Goal: Information Seeking & Learning: Learn about a topic

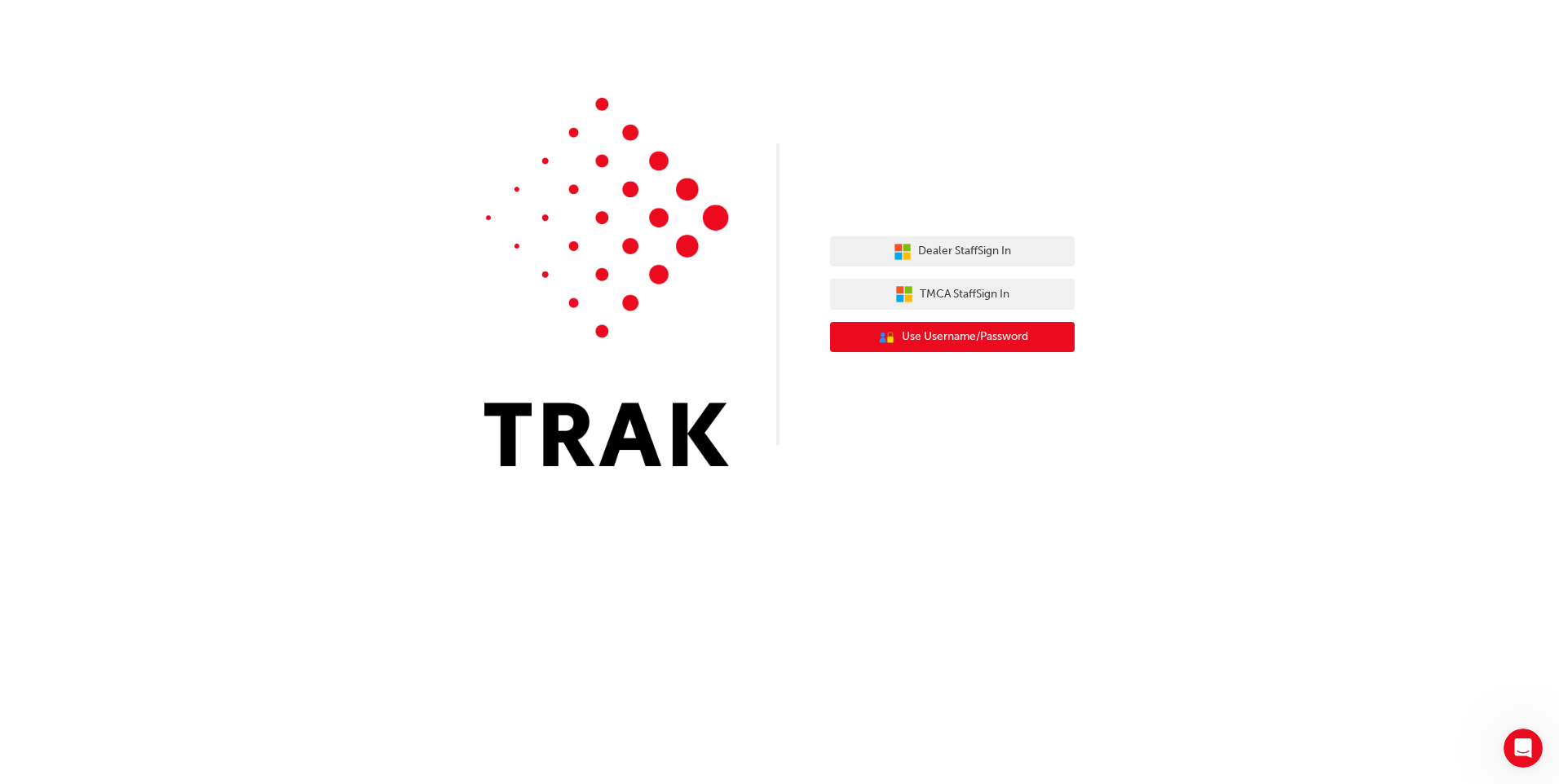
click at [913, 336] on span "Use Username/Password" at bounding box center [965, 337] width 127 height 19
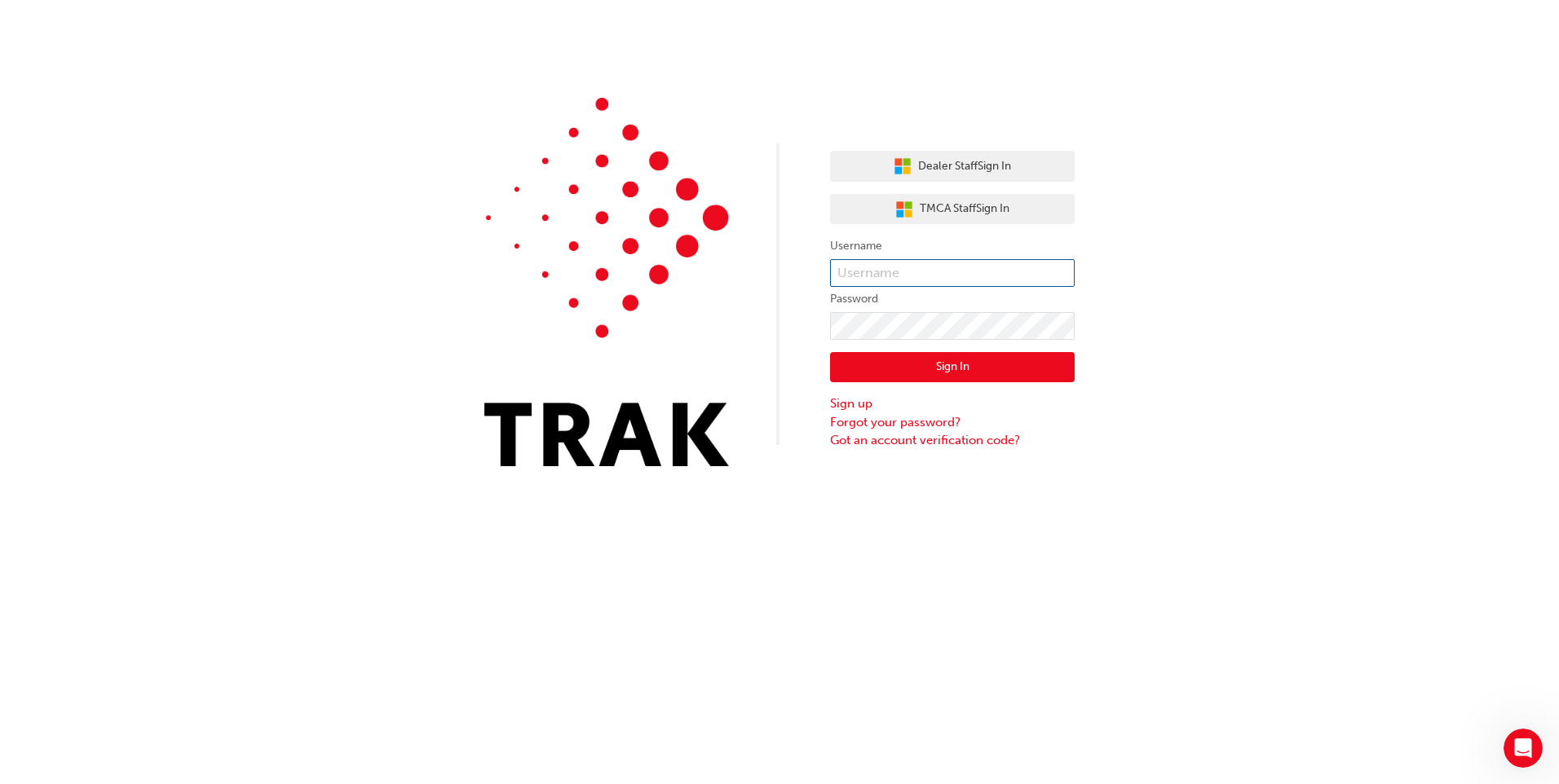
click at [857, 264] on input "text" at bounding box center [952, 273] width 245 height 28
type input "e"
click at [883, 275] on input "Emma.jensen" at bounding box center [952, 273] width 245 height 28
type input "Emma.Jensen"
click button "Sign In" at bounding box center [952, 368] width 245 height 31
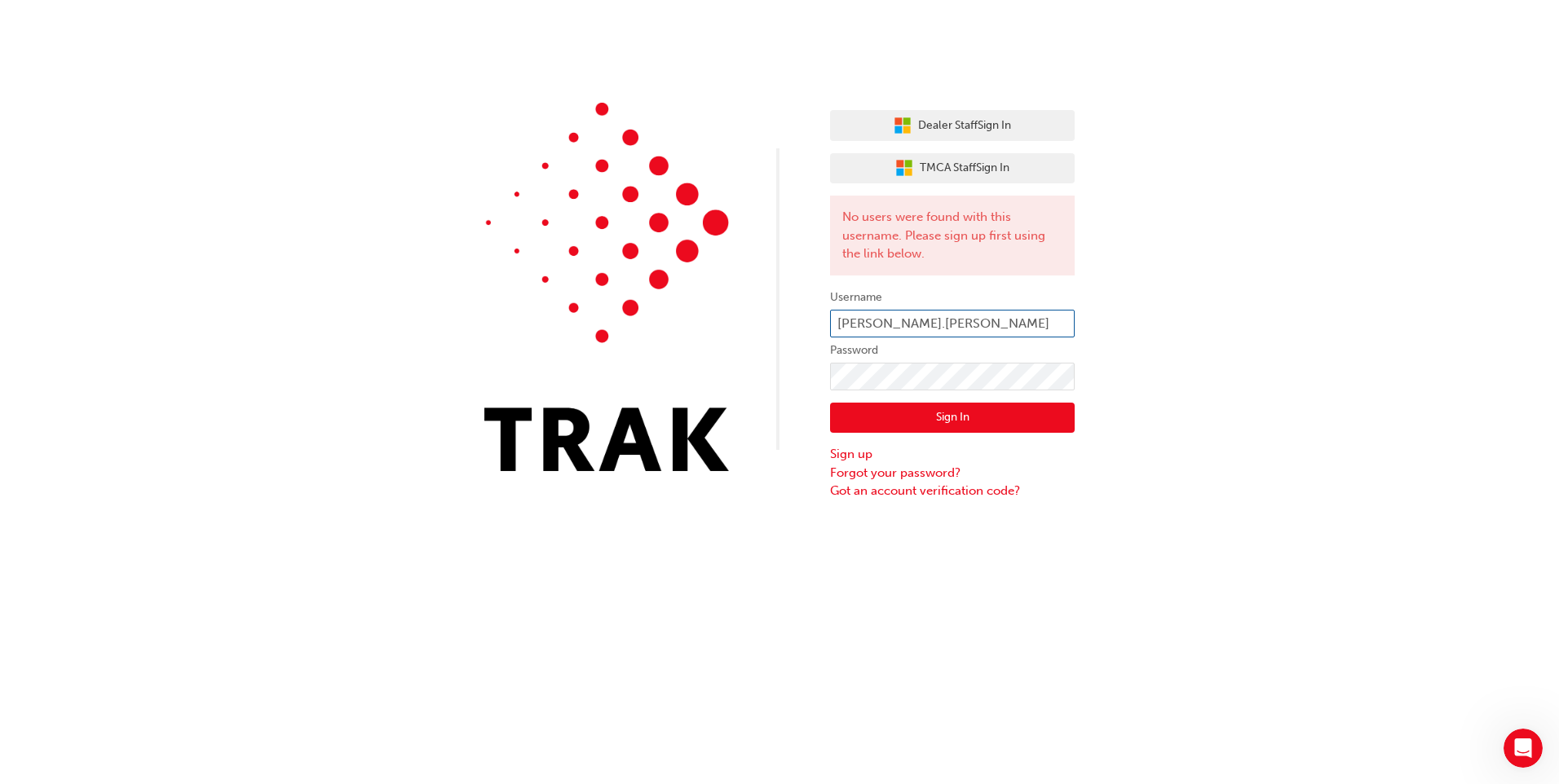
type input "Emma.jensen"
click button "Sign In" at bounding box center [952, 418] width 245 height 31
click at [855, 454] on link "Sign up" at bounding box center [952, 454] width 245 height 19
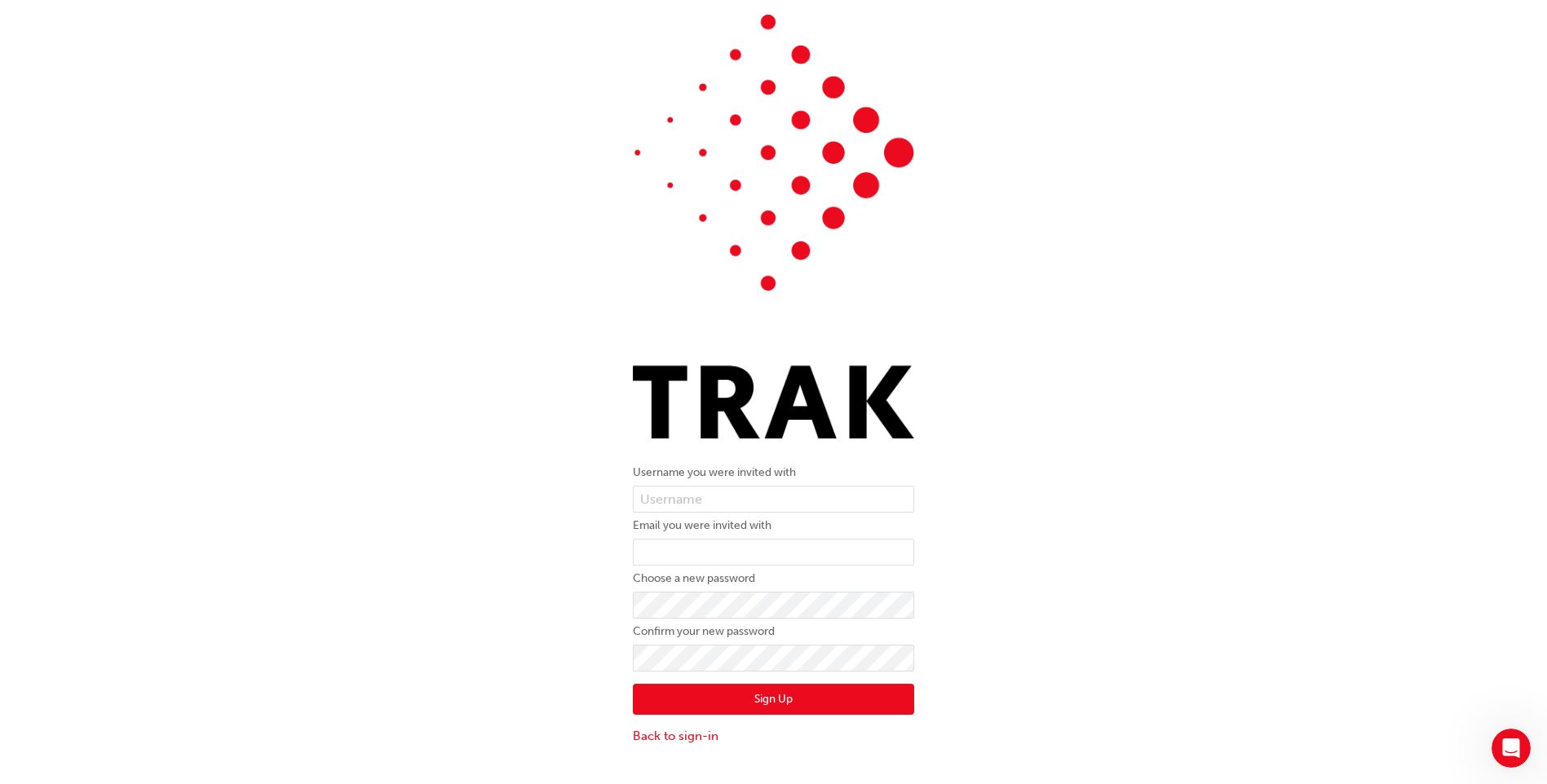
scroll to position [37, 0]
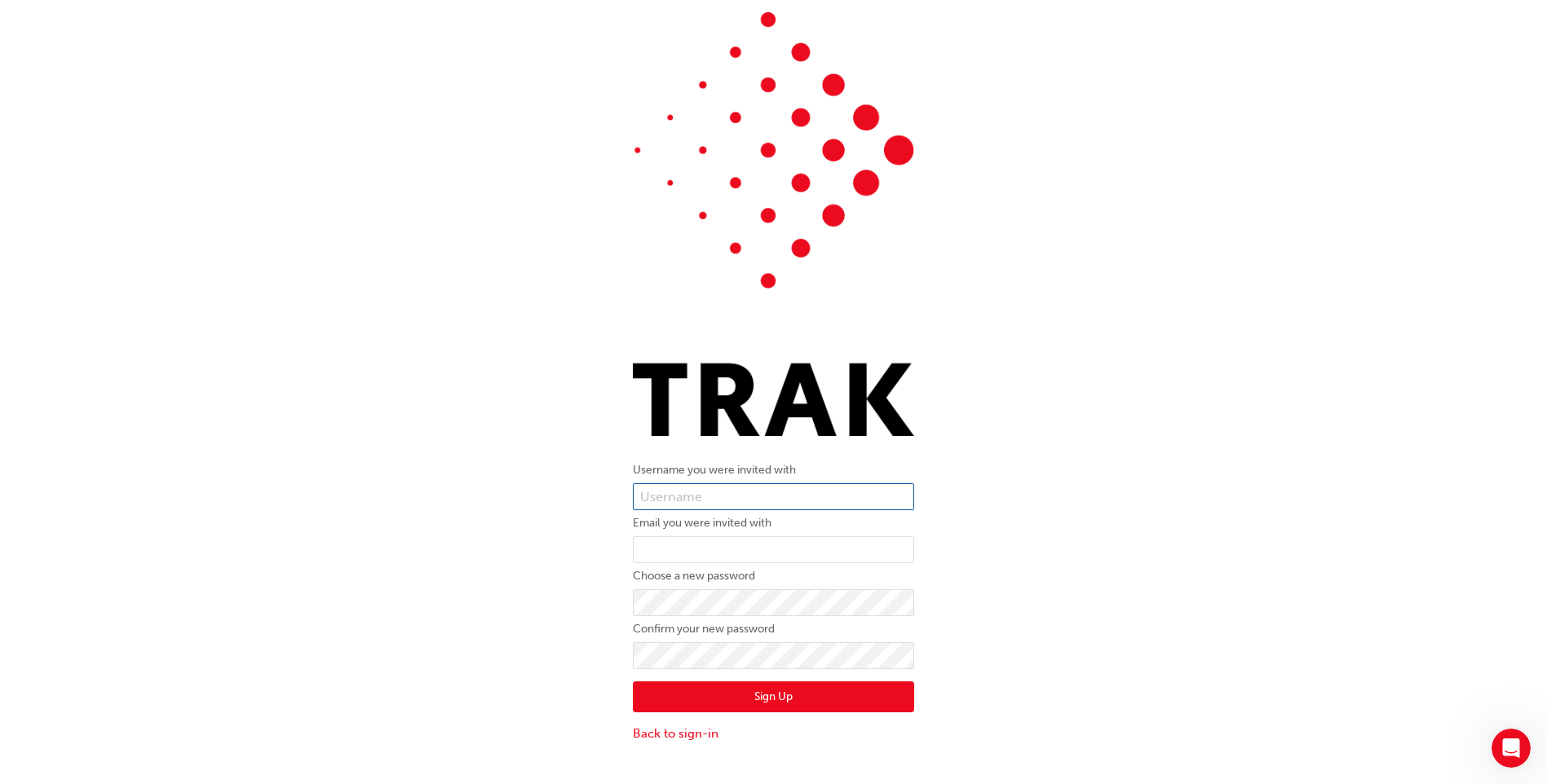
click at [733, 493] on input "text" at bounding box center [774, 497] width 281 height 28
type input "Emma.jensen"
click at [667, 551] on input "email" at bounding box center [774, 551] width 281 height 28
type input "Emma.Jensen@sunshinetoyota.com.au"
click at [633, 681] on button "Sign Up" at bounding box center [774, 697] width 281 height 31
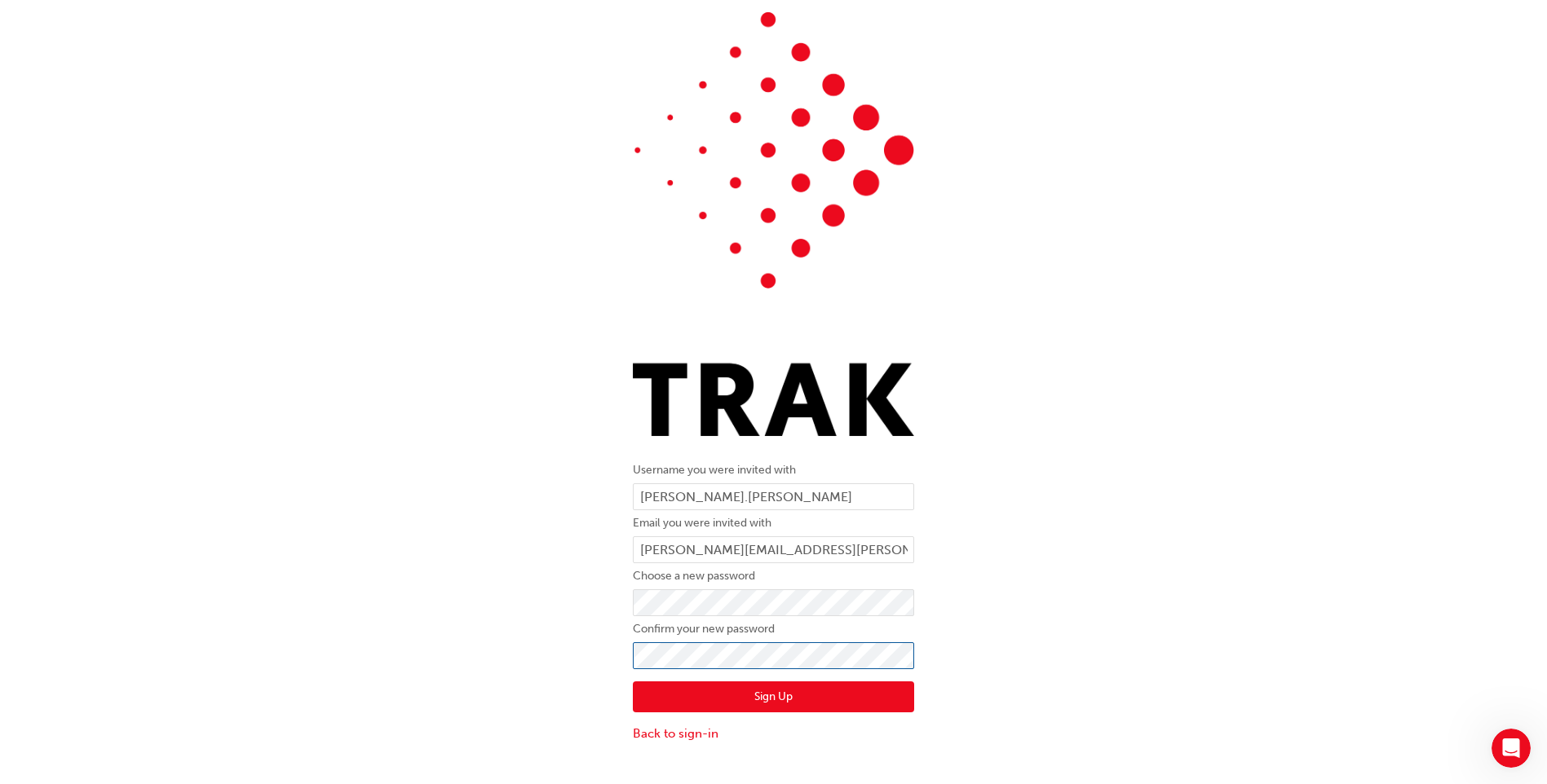
click button "Sign Up" at bounding box center [774, 697] width 281 height 31
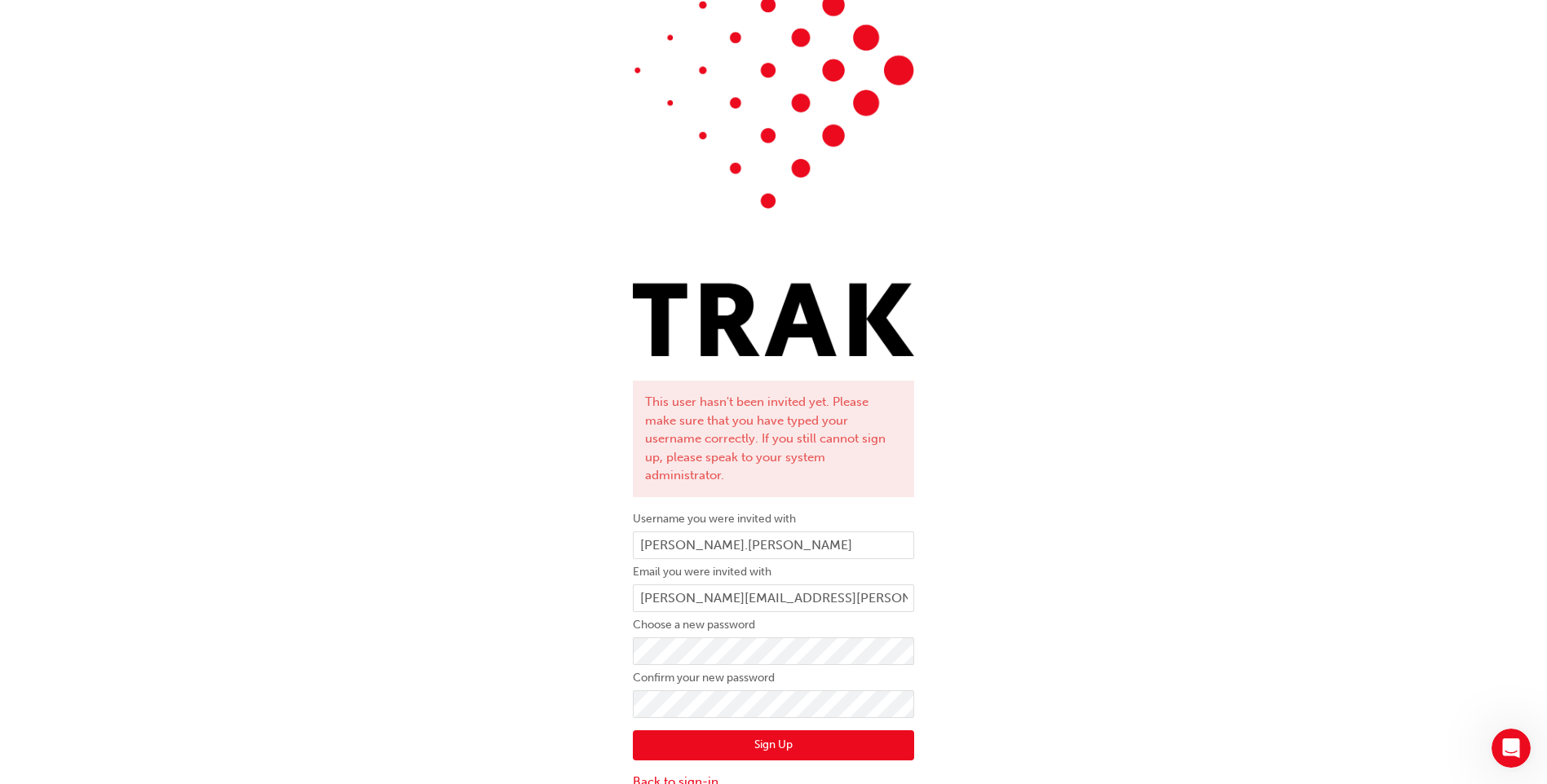
scroll to position [118, 0]
click at [673, 772] on link "Back to sign-in" at bounding box center [774, 781] width 281 height 19
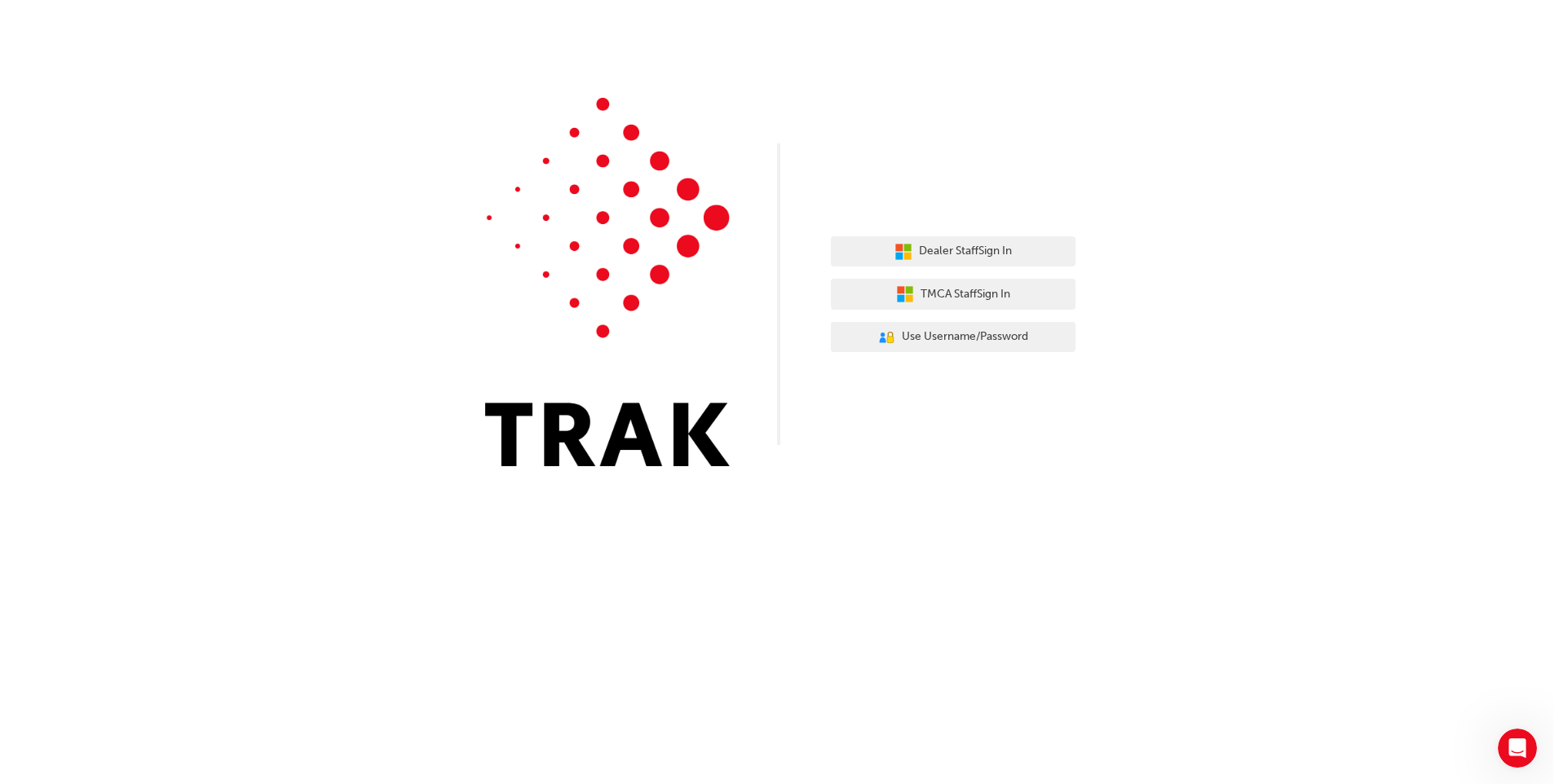
scroll to position [0, 0]
click at [920, 339] on span "Use Username/Password" at bounding box center [965, 337] width 127 height 19
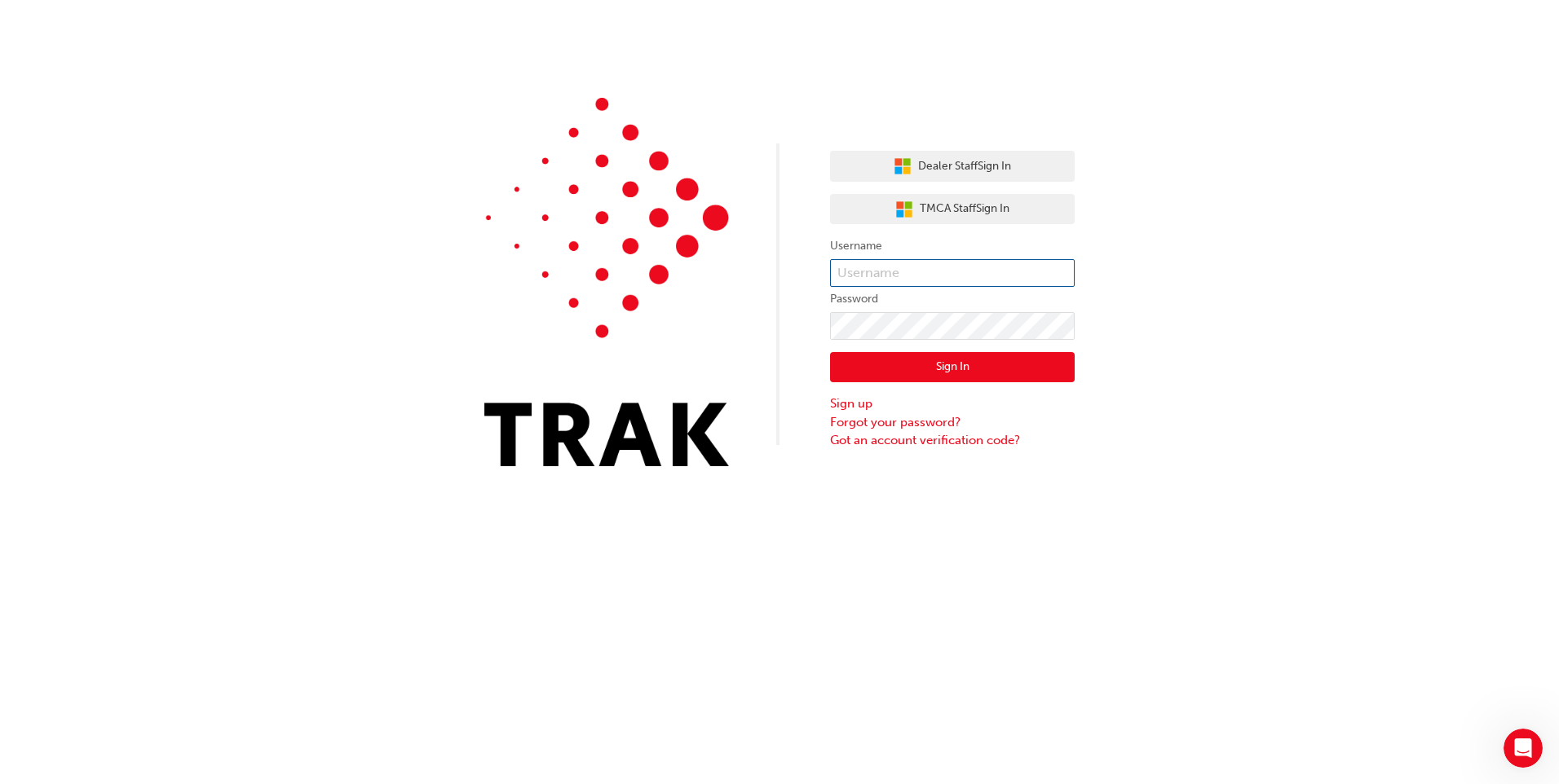
click at [888, 266] on input "text" at bounding box center [952, 273] width 245 height 28
type input "Emma.Jensen"
click at [888, 368] on button "Sign In" at bounding box center [952, 368] width 245 height 31
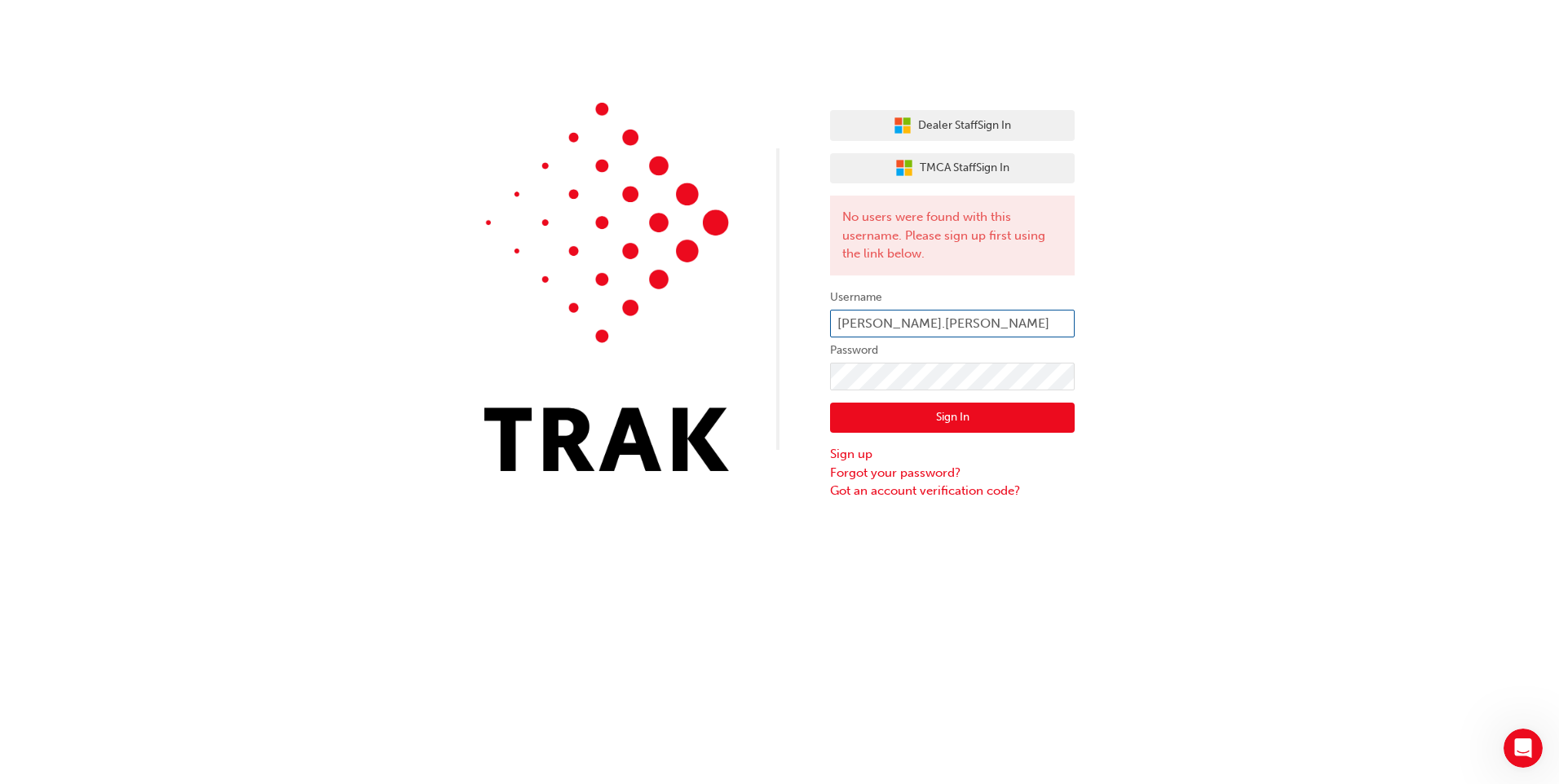
click at [928, 323] on input "Emma.Jensen" at bounding box center [952, 324] width 245 height 28
click at [931, 319] on input "Emma.Jensen" at bounding box center [952, 324] width 245 height 28
type input "E"
type input "EMMA.JENSEN"
click at [910, 555] on div "Dealer Staff Sign In TMCA Staff Sign In No users were found with this username.…" at bounding box center [779, 392] width 1559 height 784
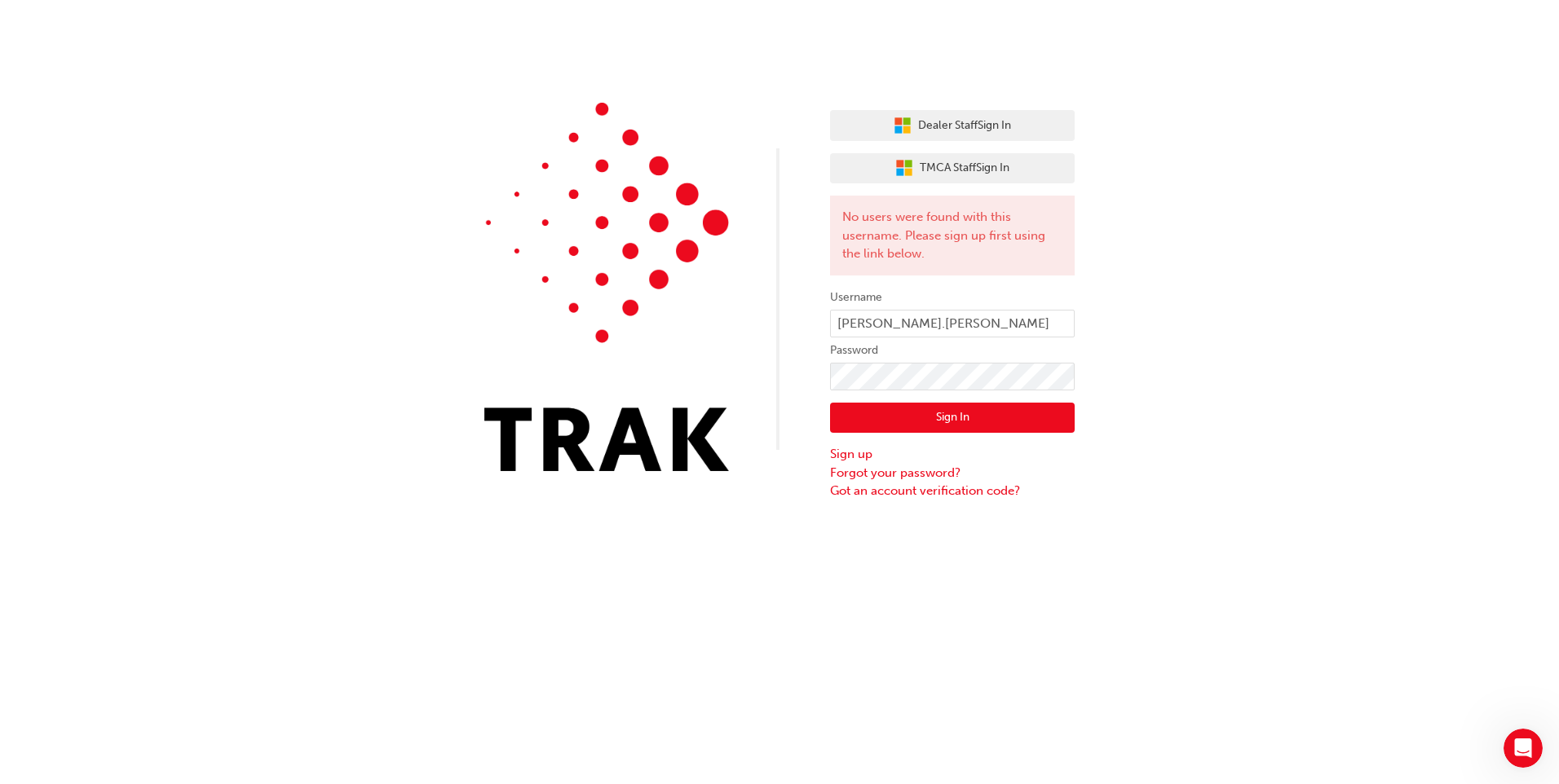
click at [899, 420] on button "Sign In" at bounding box center [952, 418] width 245 height 31
click button "Sign In" at bounding box center [952, 418] width 245 height 31
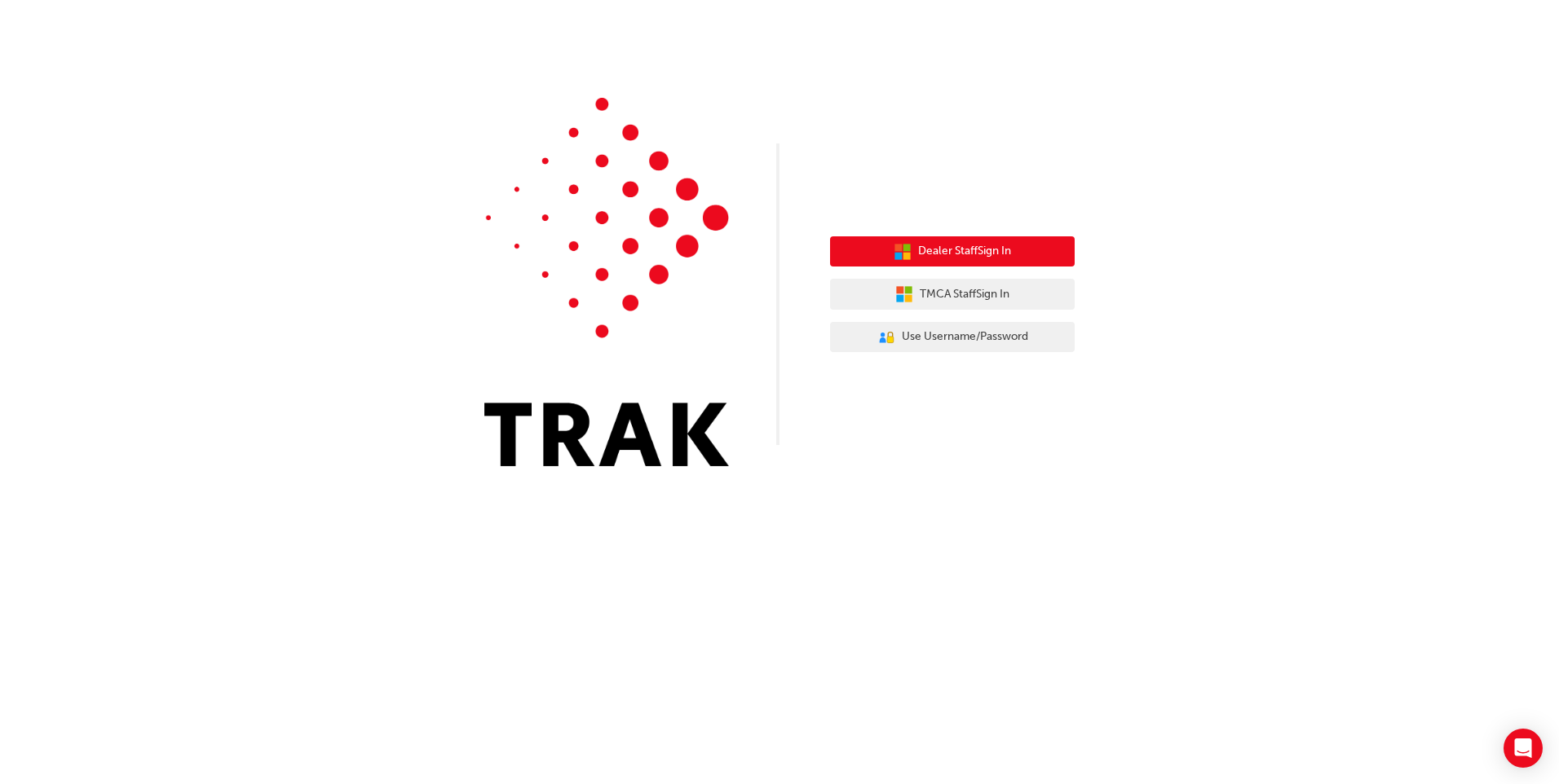
click at [965, 249] on span "Dealer Staff Sign In" at bounding box center [964, 251] width 93 height 19
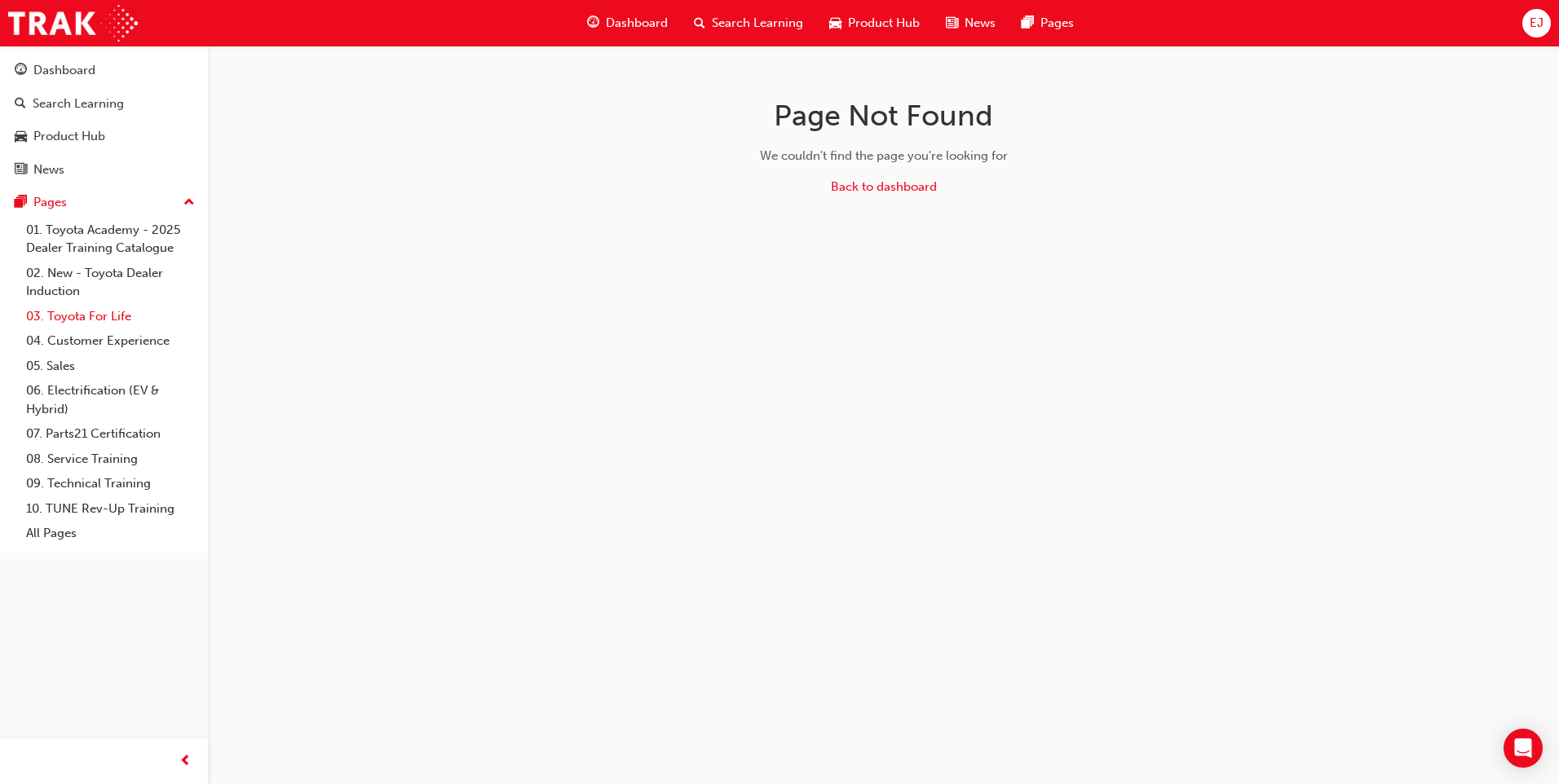
click at [75, 316] on link "03. Toyota For Life" at bounding box center [110, 316] width 182 height 25
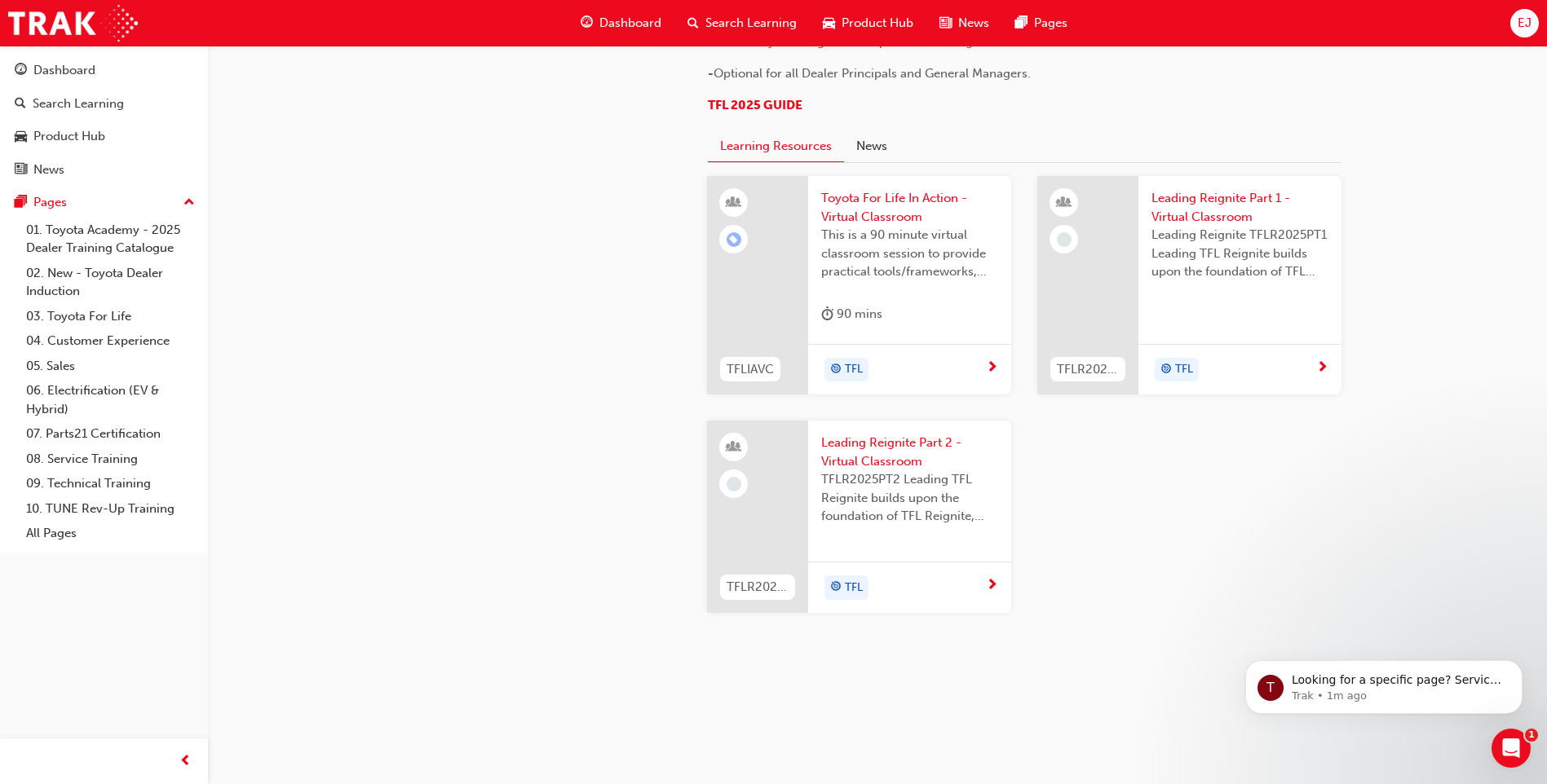
scroll to position [1570, 0]
click at [872, 226] on span "Toyota For Life In Action - Virtual Classroom" at bounding box center [909, 207] width 177 height 37
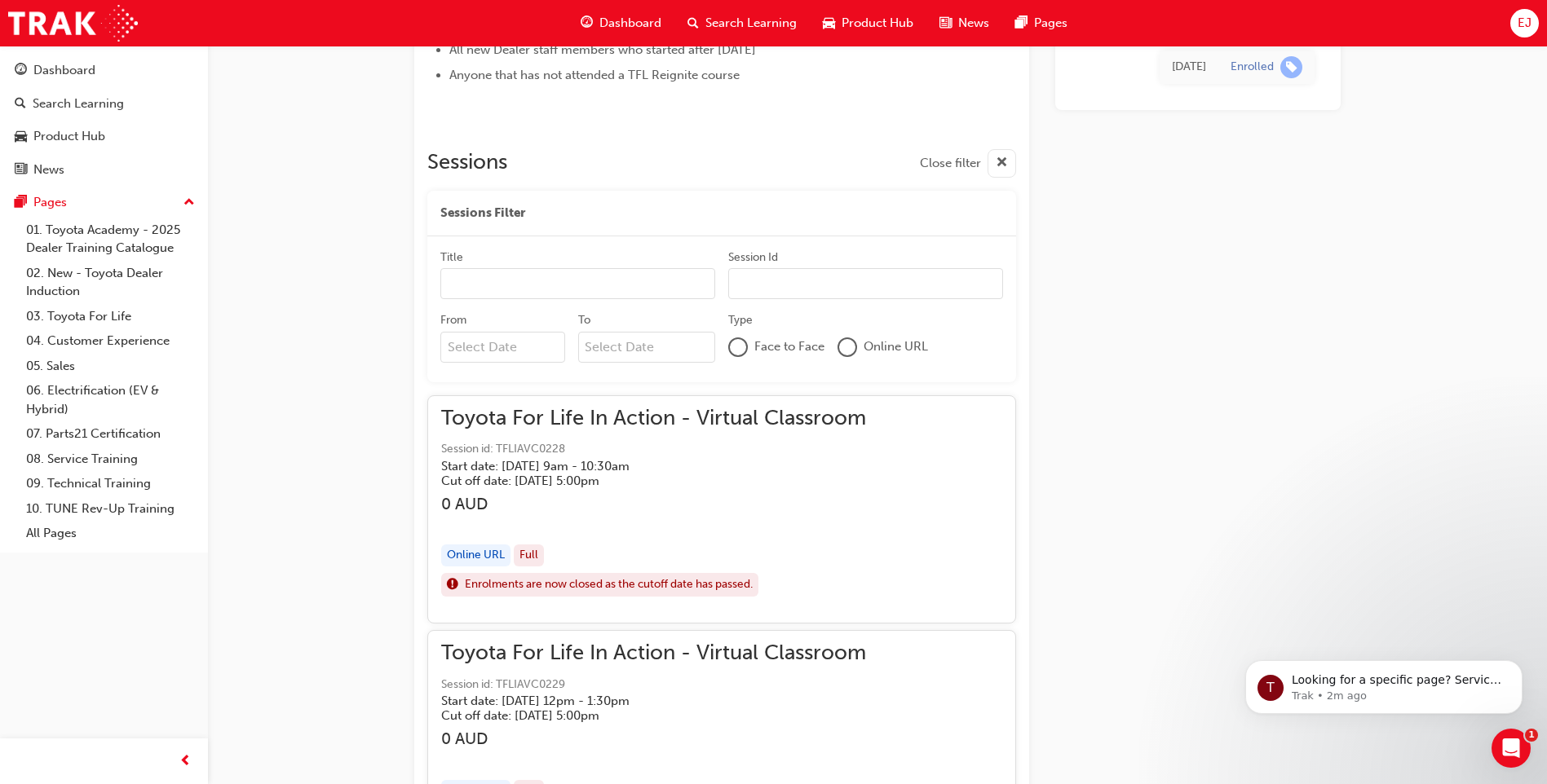
scroll to position [917, 0]
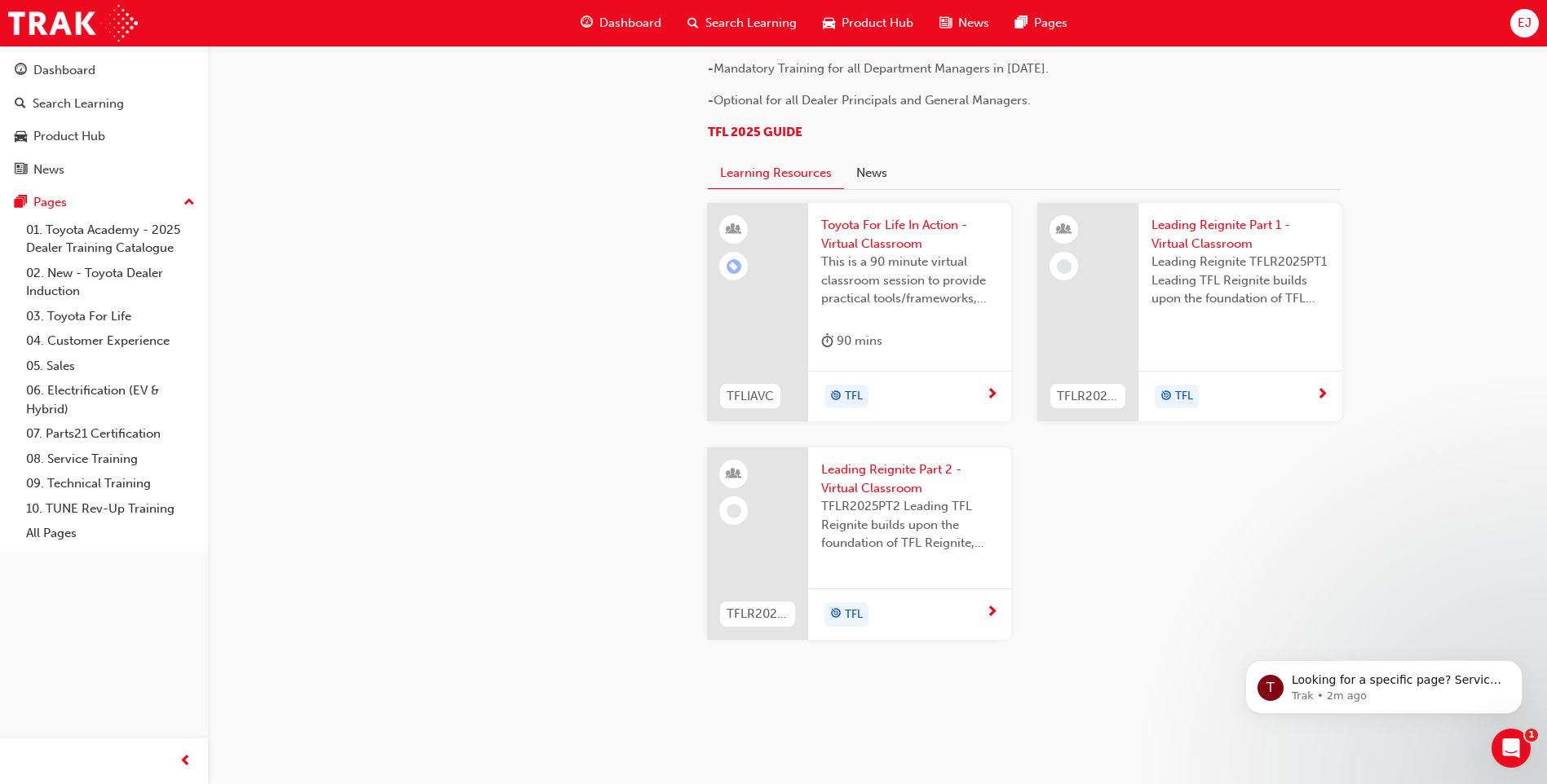
scroll to position [1570, 0]
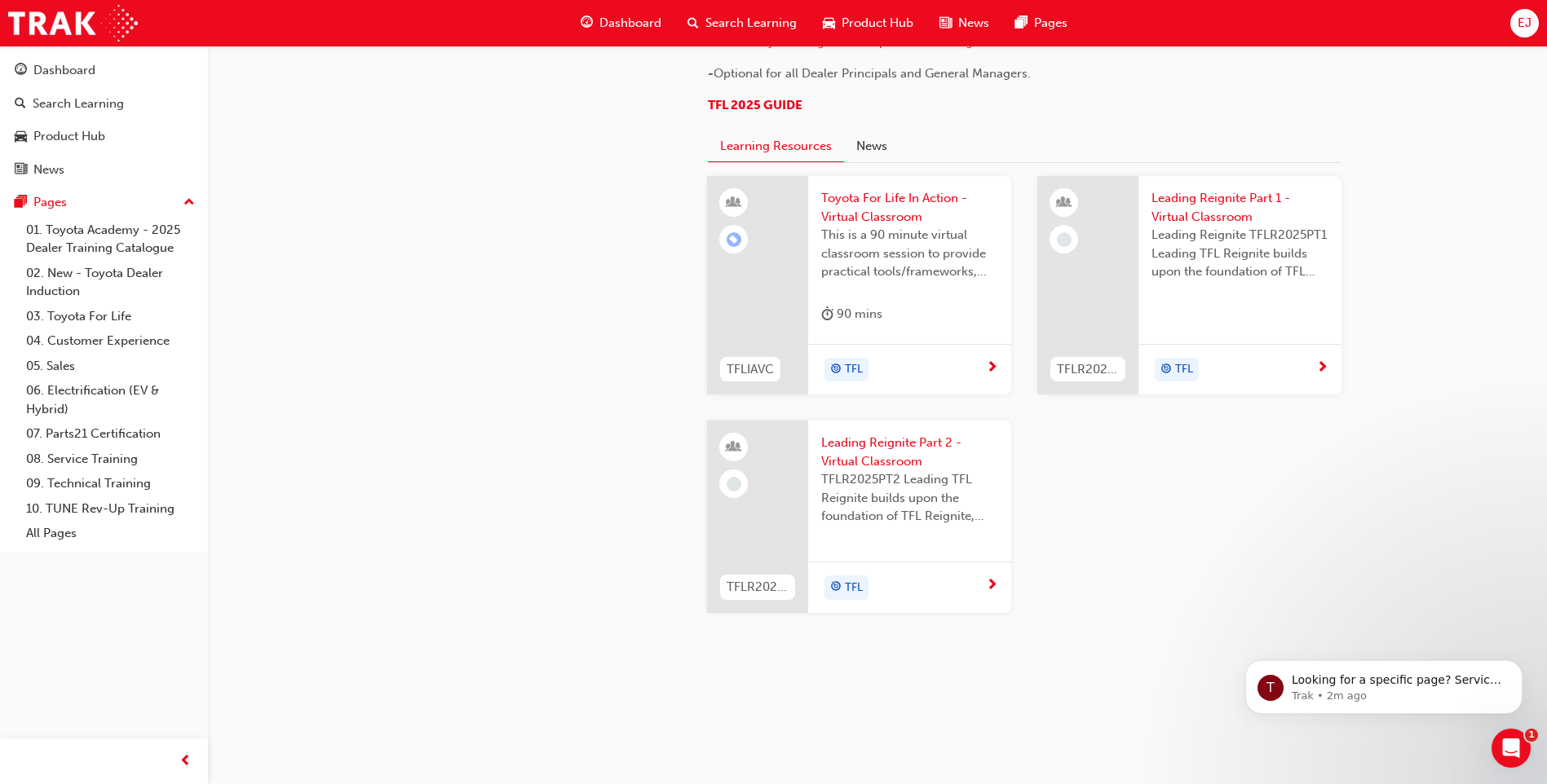
click at [1201, 226] on span "Leading Reignite Part 1 - Virtual Classroom" at bounding box center [1240, 207] width 177 height 37
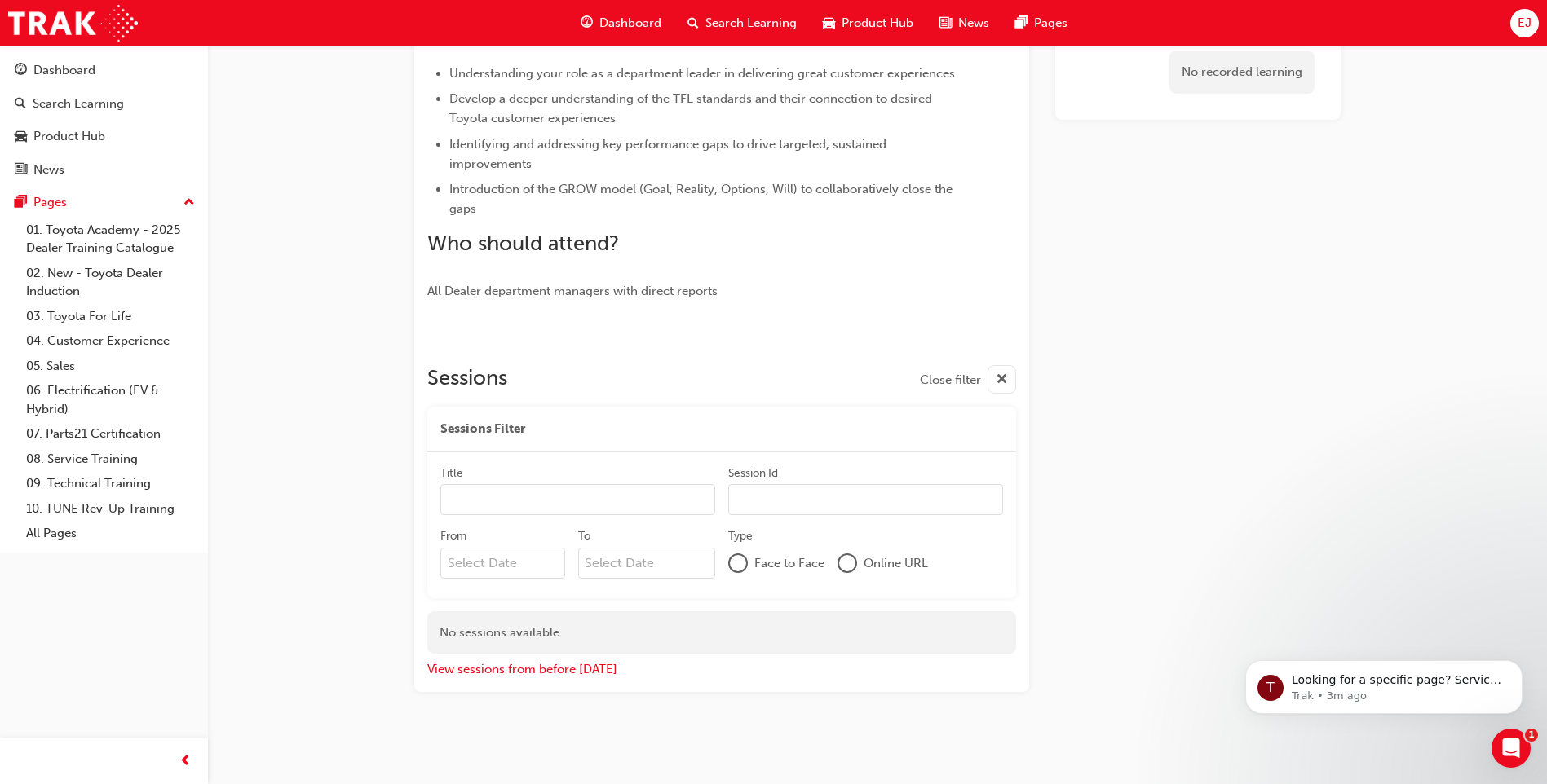
scroll to position [430, 0]
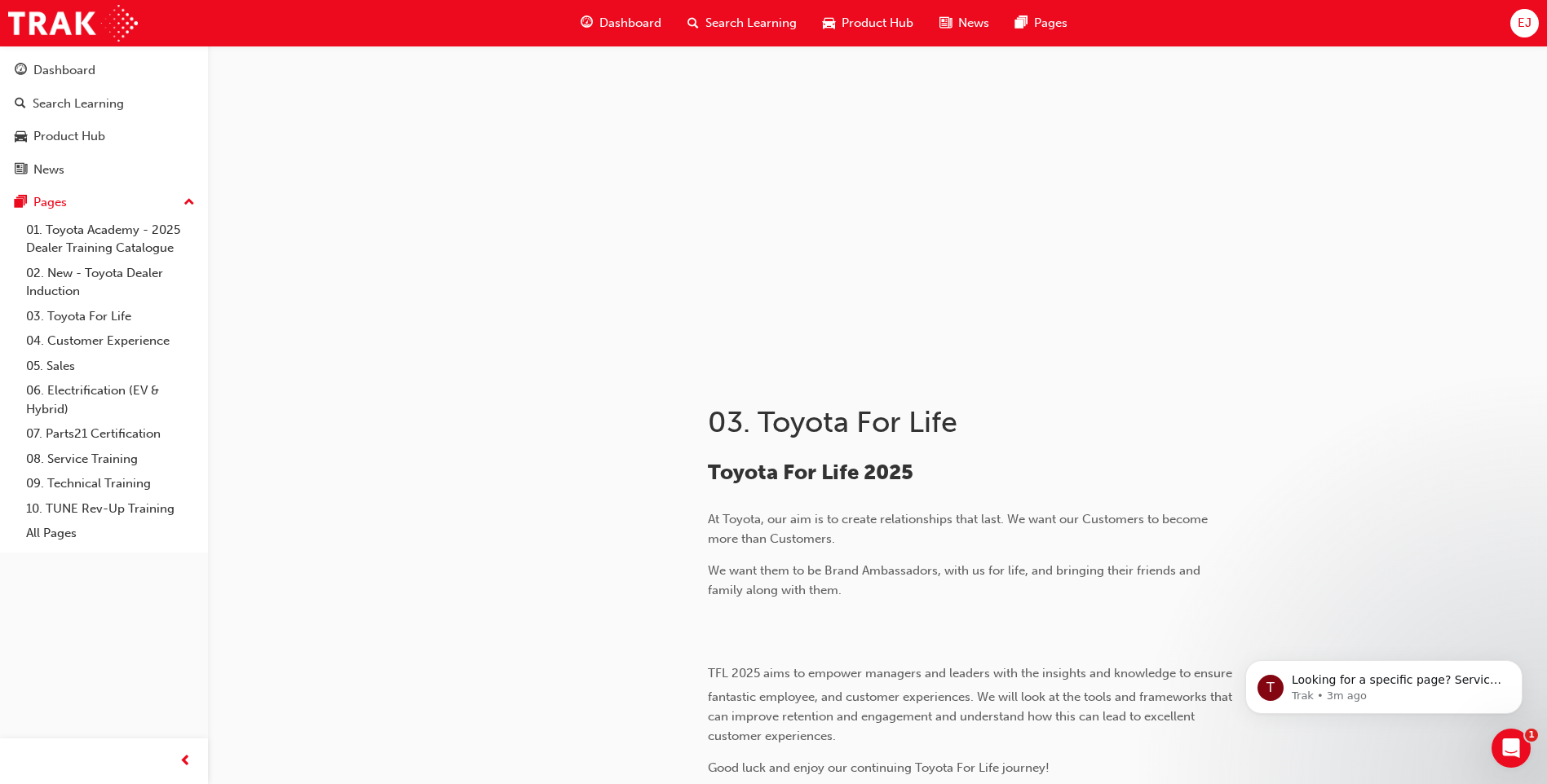
click at [731, 17] on span "Search Learning" at bounding box center [750, 23] width 91 height 19
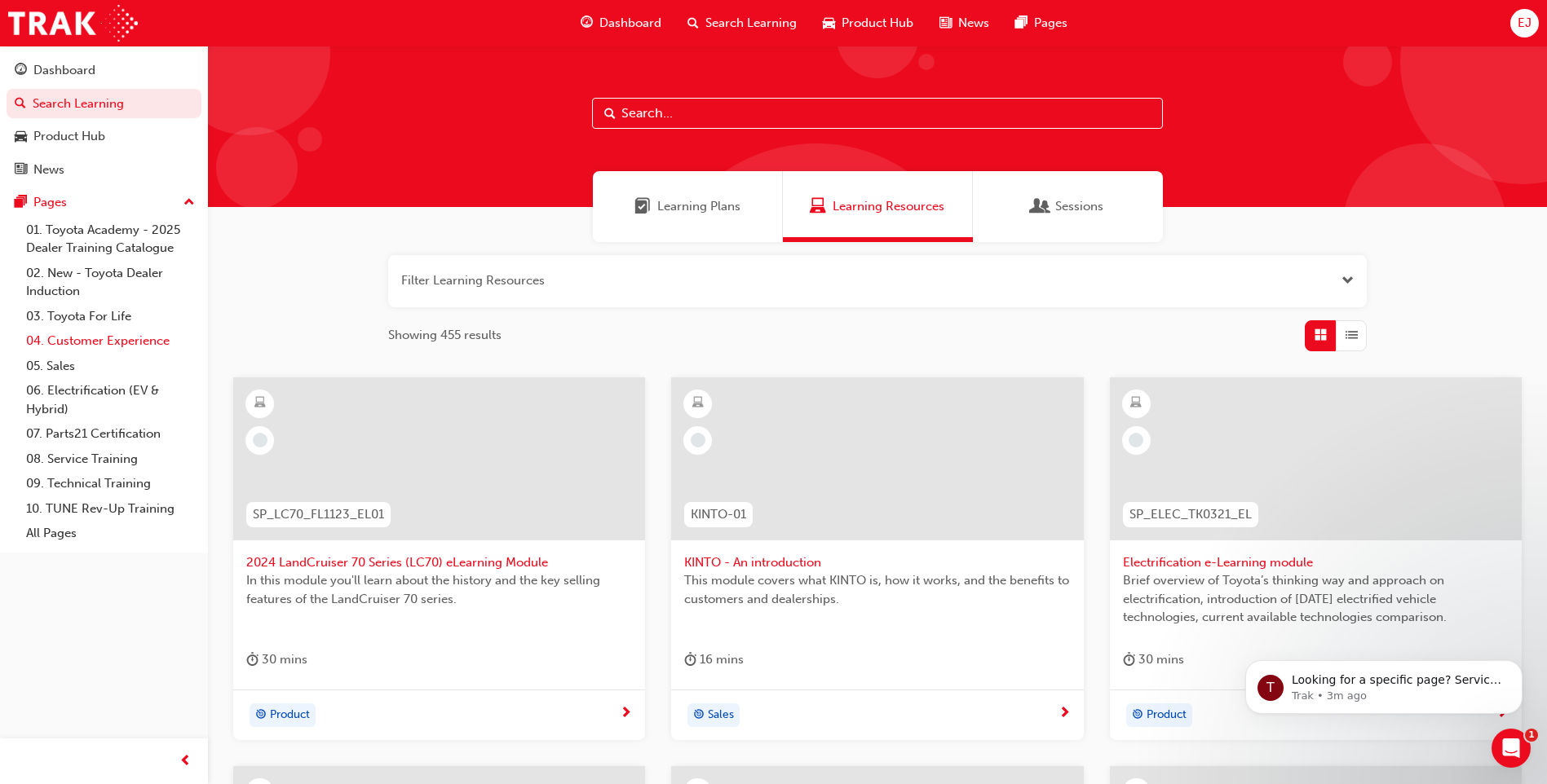
click at [87, 342] on link "04. Customer Experience" at bounding box center [110, 341] width 182 height 25
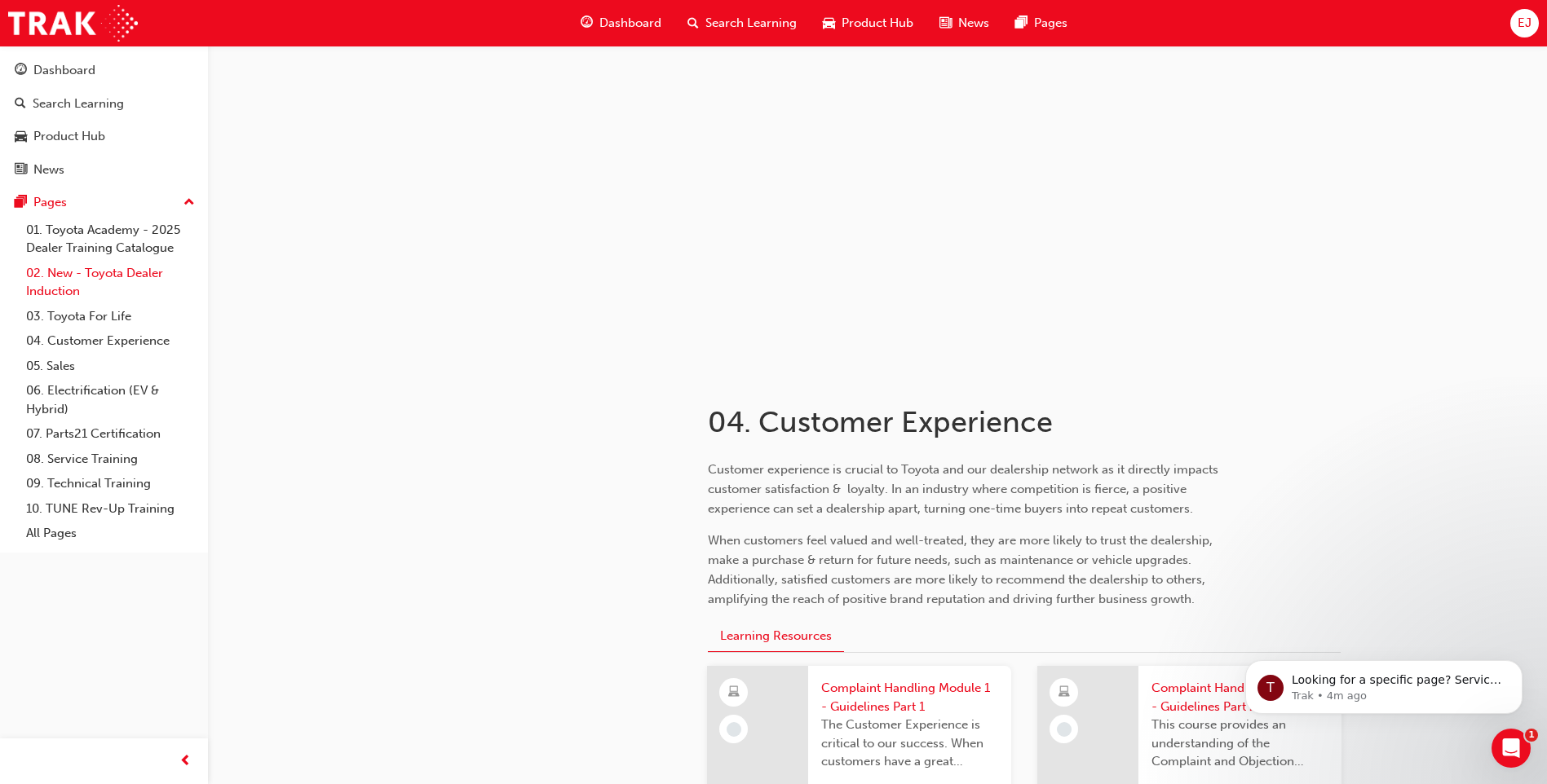
click at [58, 285] on link "02. New - Toyota Dealer Induction" at bounding box center [110, 282] width 182 height 44
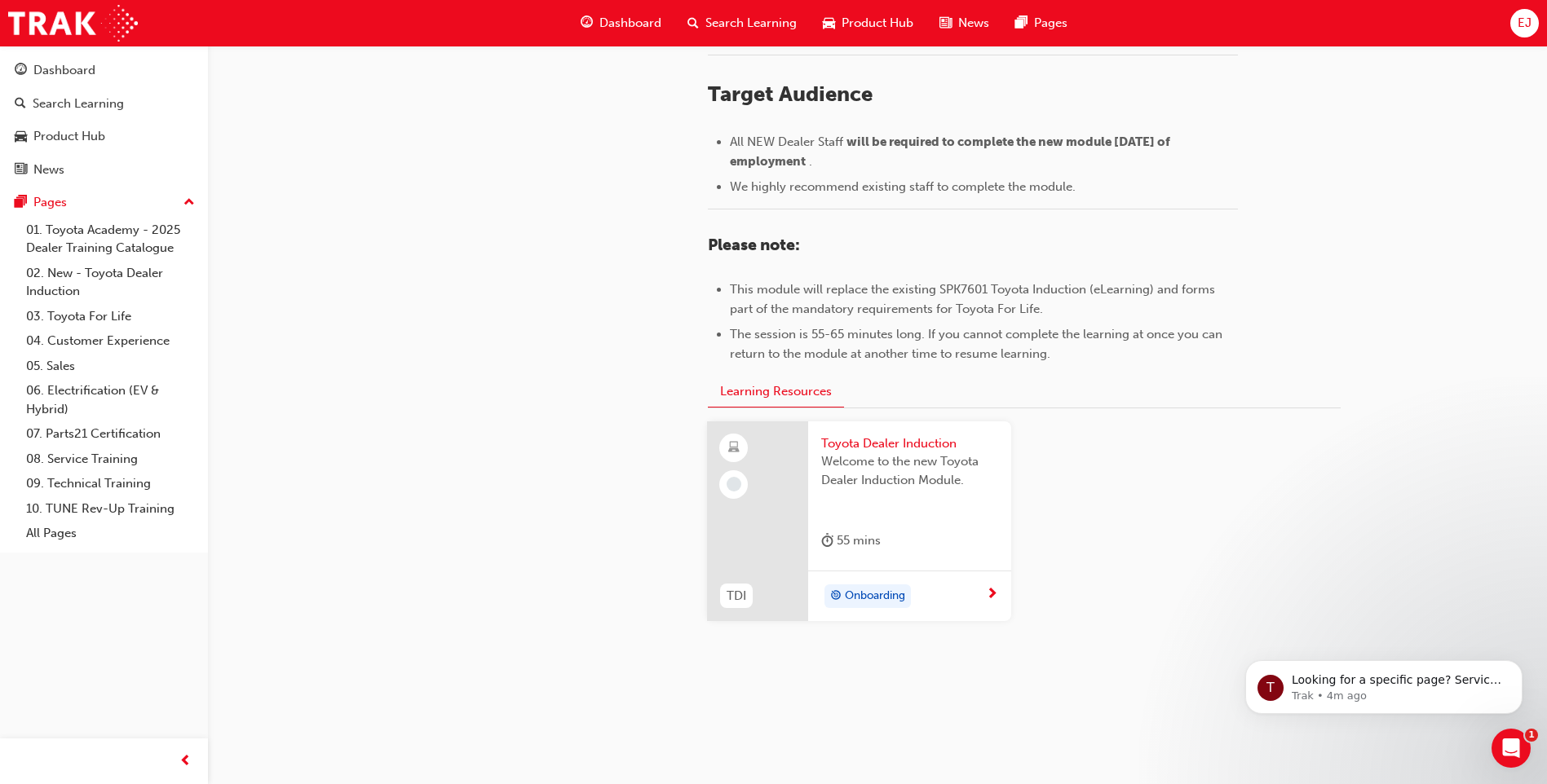
scroll to position [676, 0]
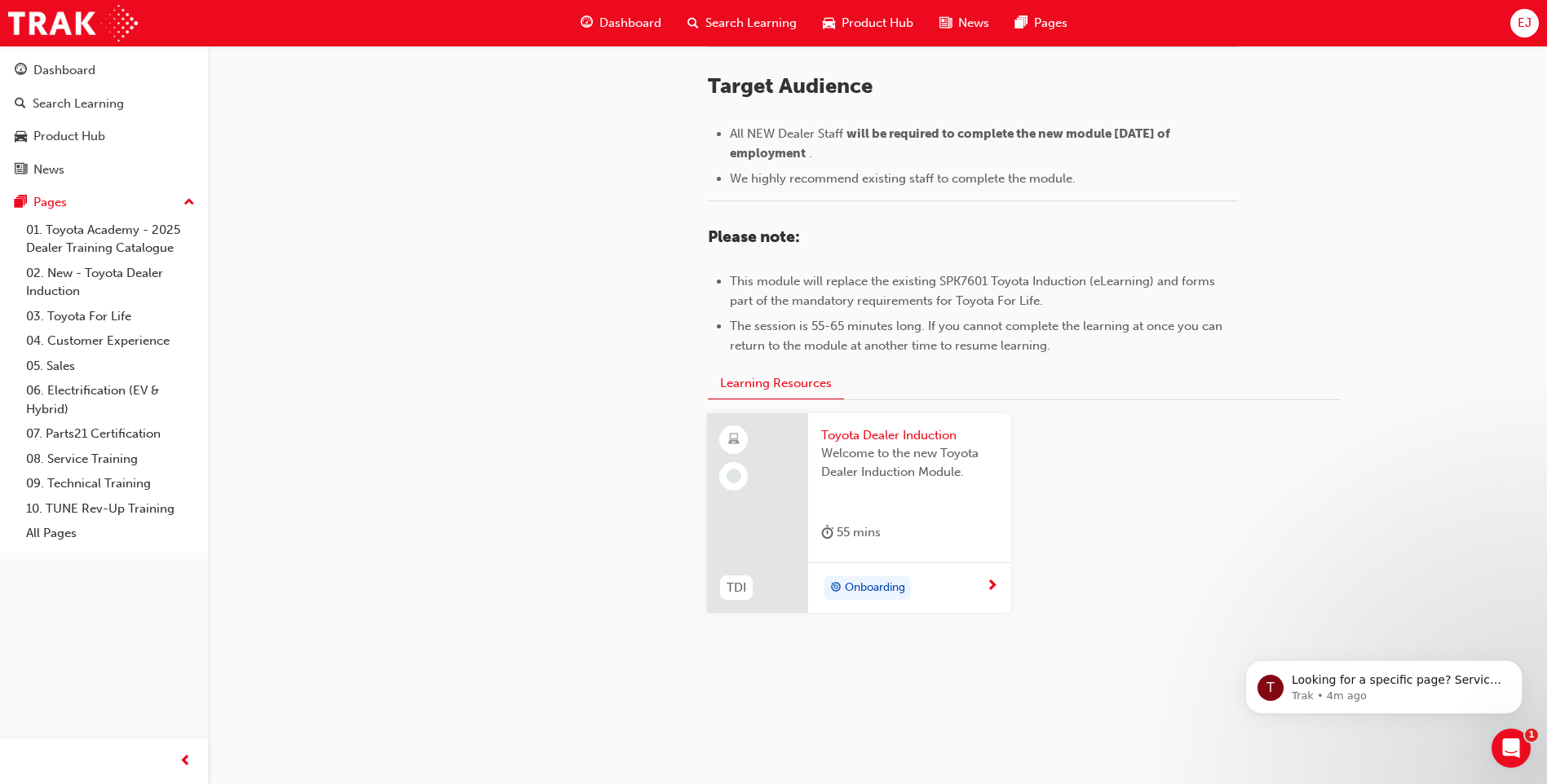
click at [897, 581] on span "Onboarding" at bounding box center [875, 588] width 60 height 19
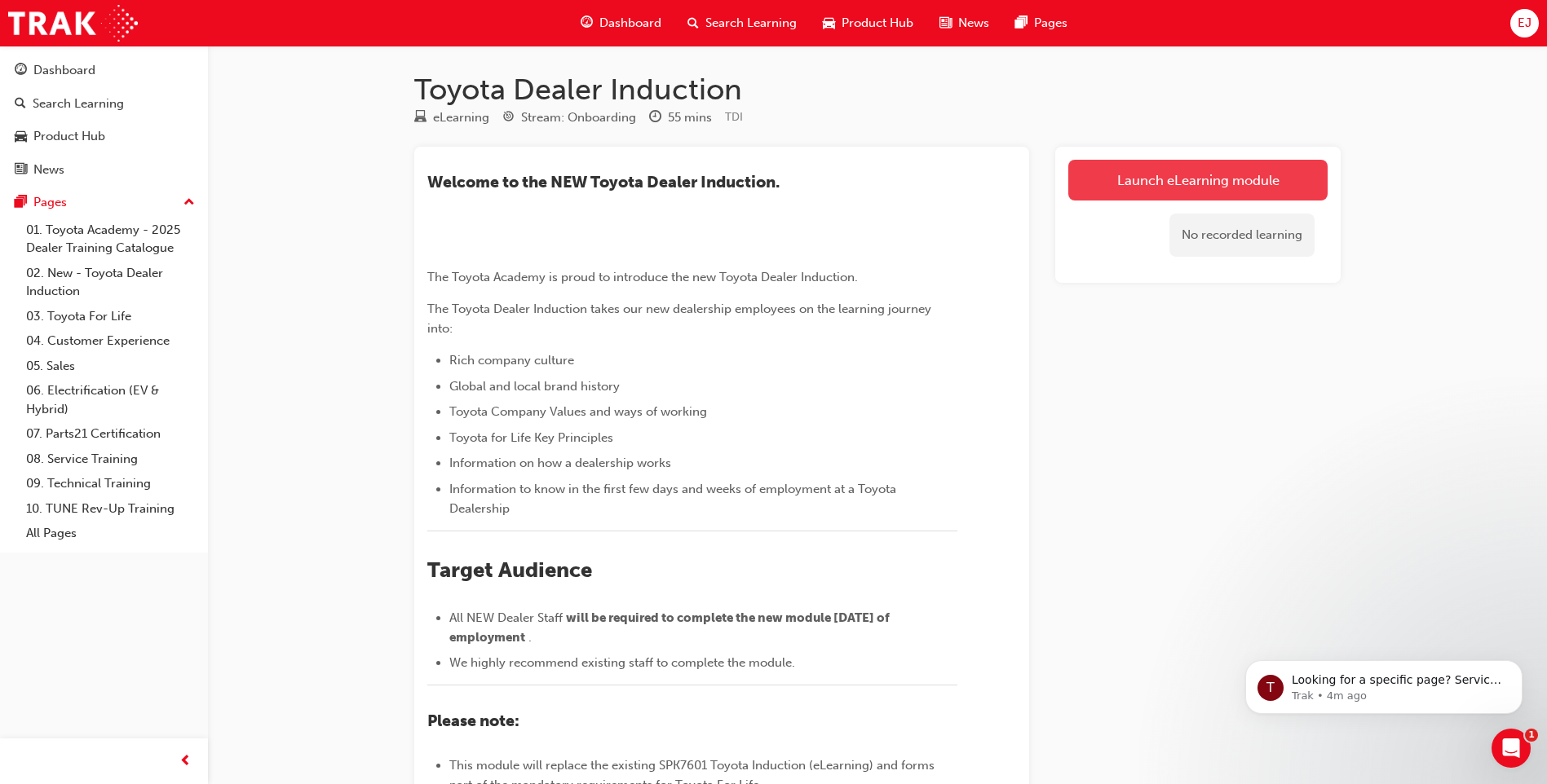
click at [1125, 180] on link "Launch eLearning module" at bounding box center [1198, 180] width 259 height 41
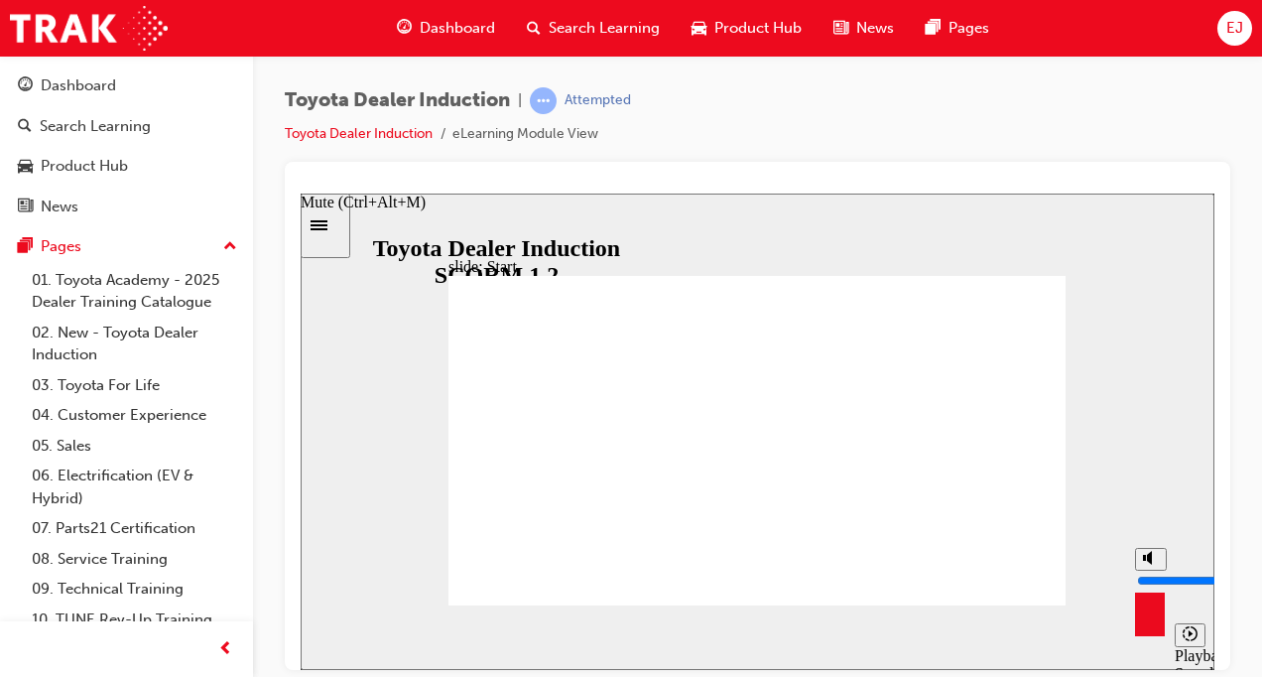
click at [1146, 563] on circle "Mute (Ctrl+Alt+M)" at bounding box center [1152, 557] width 13 height 13
drag, startPoint x: 1153, startPoint y: 604, endPoint x: 1170, endPoint y: 526, distance: 80.2
type input "10"
click at [1170, 571] on input "volume" at bounding box center [1201, 579] width 128 height 16
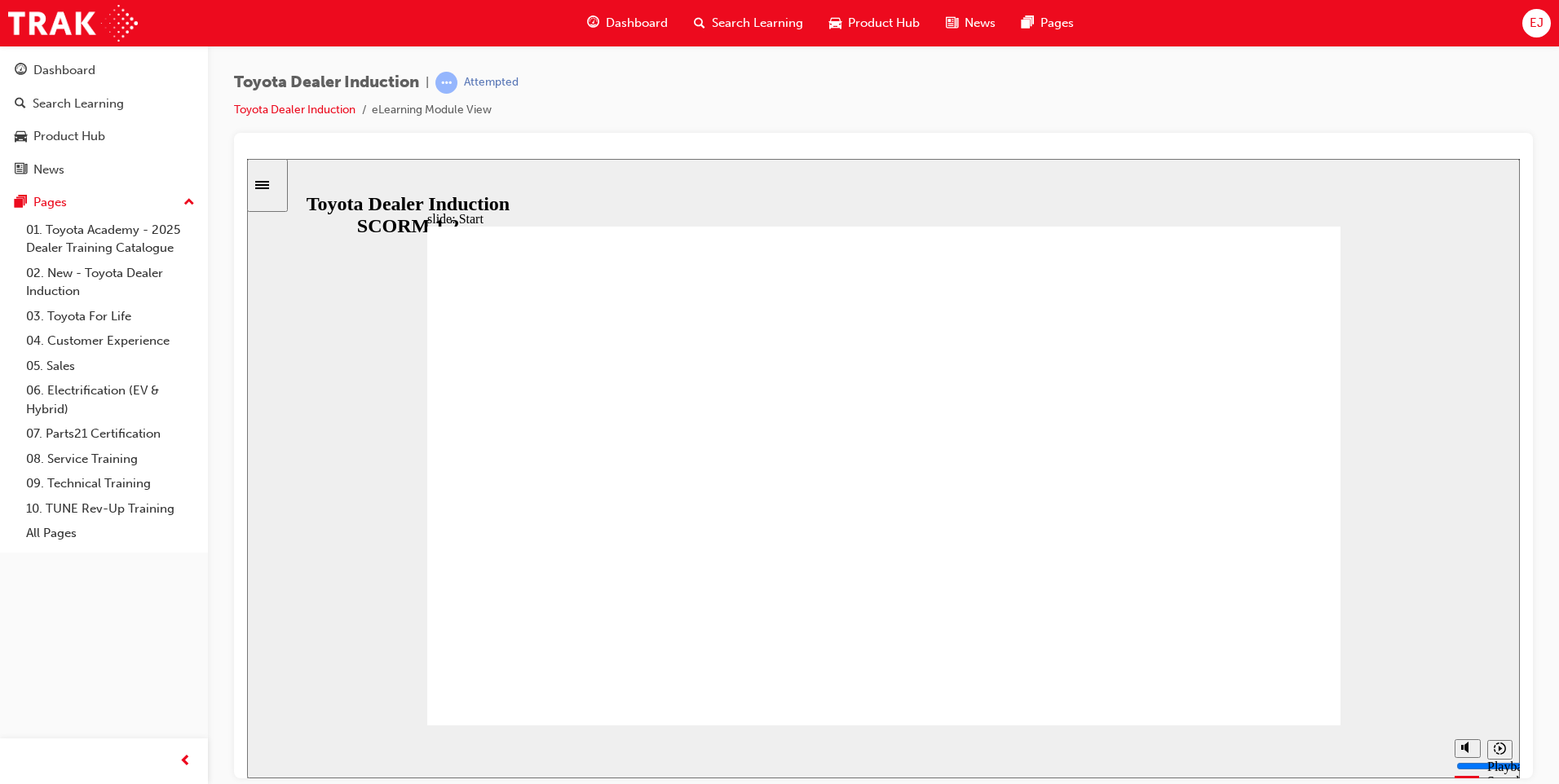
drag, startPoint x: 1470, startPoint y: 678, endPoint x: 1466, endPoint y: 664, distance: 14.6
click at [1466, 698] on input "volume" at bounding box center [1509, 704] width 105 height 13
drag, startPoint x: 975, startPoint y: 750, endPoint x: 570, endPoint y: 782, distance: 406.3
click at [570, 777] on html "slide: Introduction As of January 1st 2024, the term “Guest” is replaced with “…" at bounding box center [883, 468] width 1273 height 620
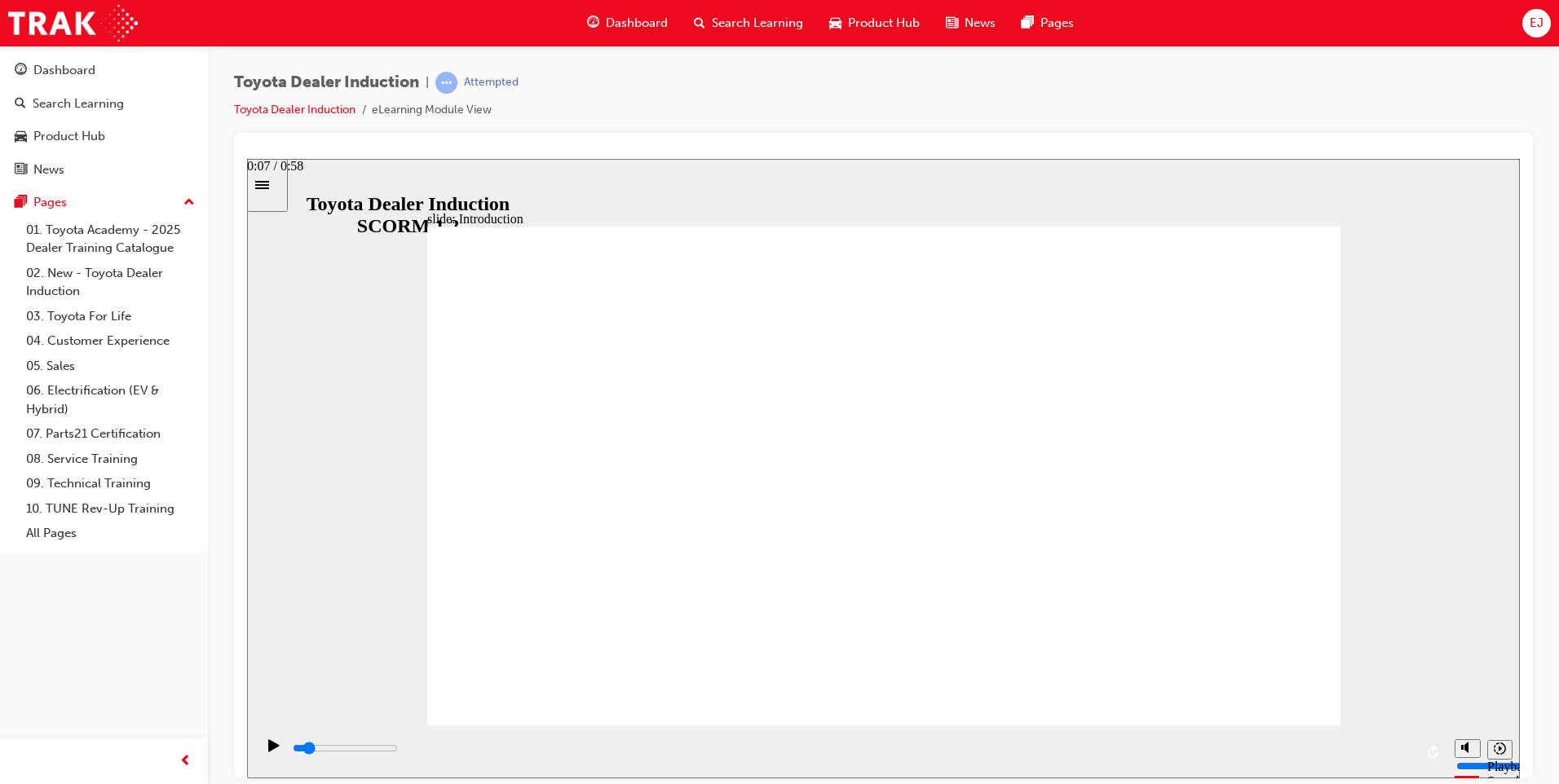
drag, startPoint x: 609, startPoint y: 754, endPoint x: 409, endPoint y: 754, distance: 200.0
click at [409, 754] on div "playback controls" at bounding box center [852, 749] width 1123 height 18
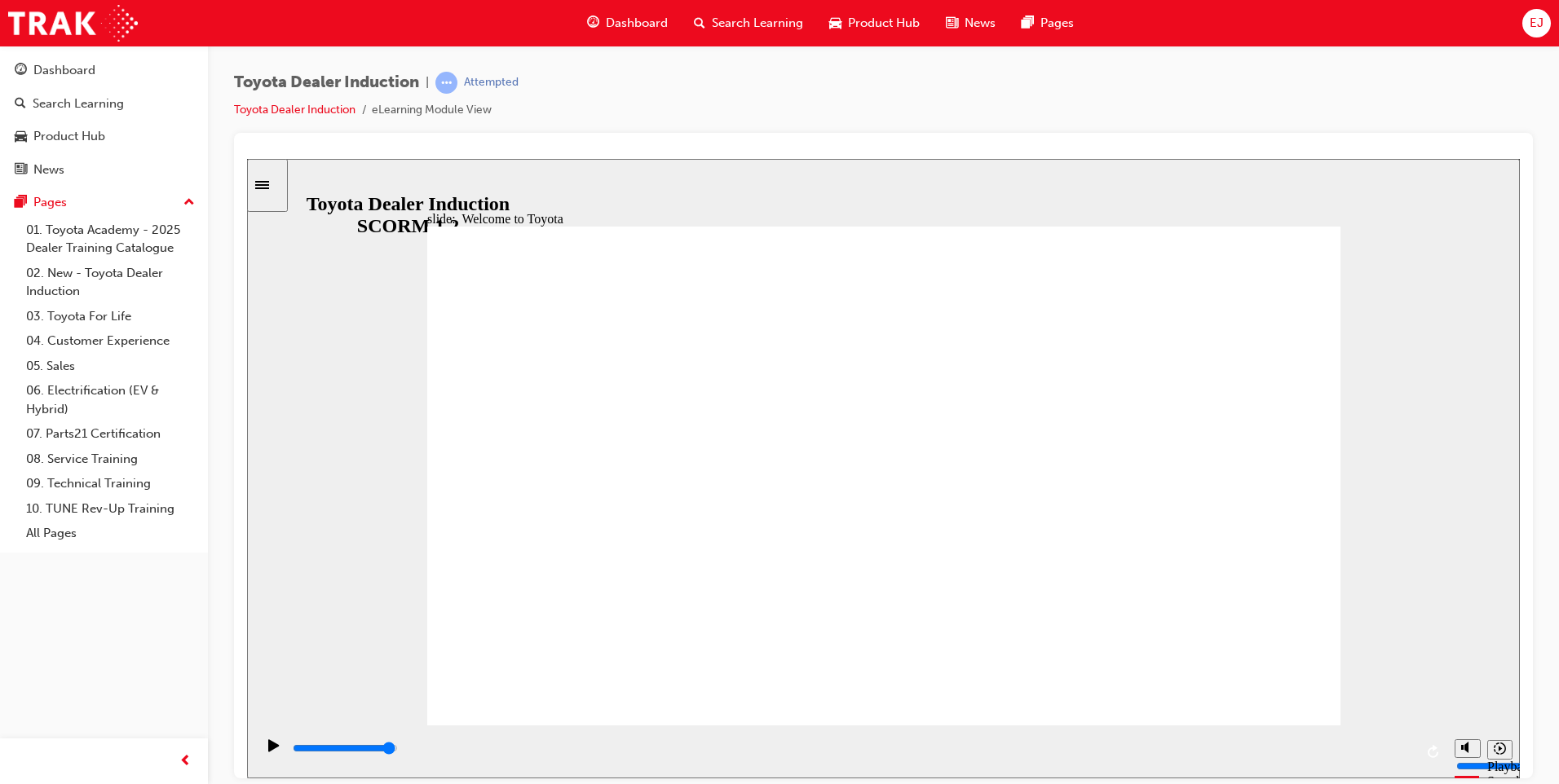
type input "7500"
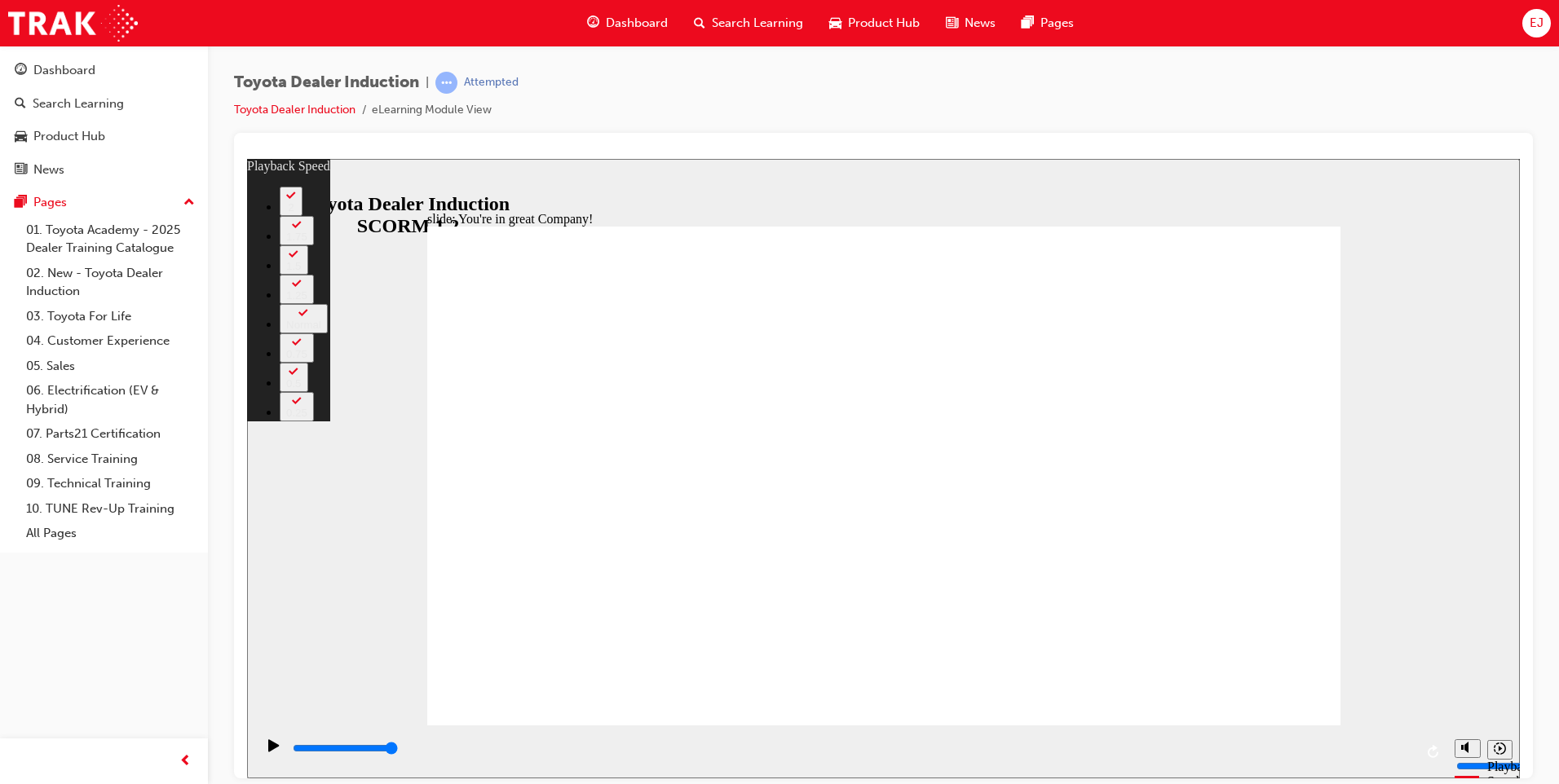
type input "156"
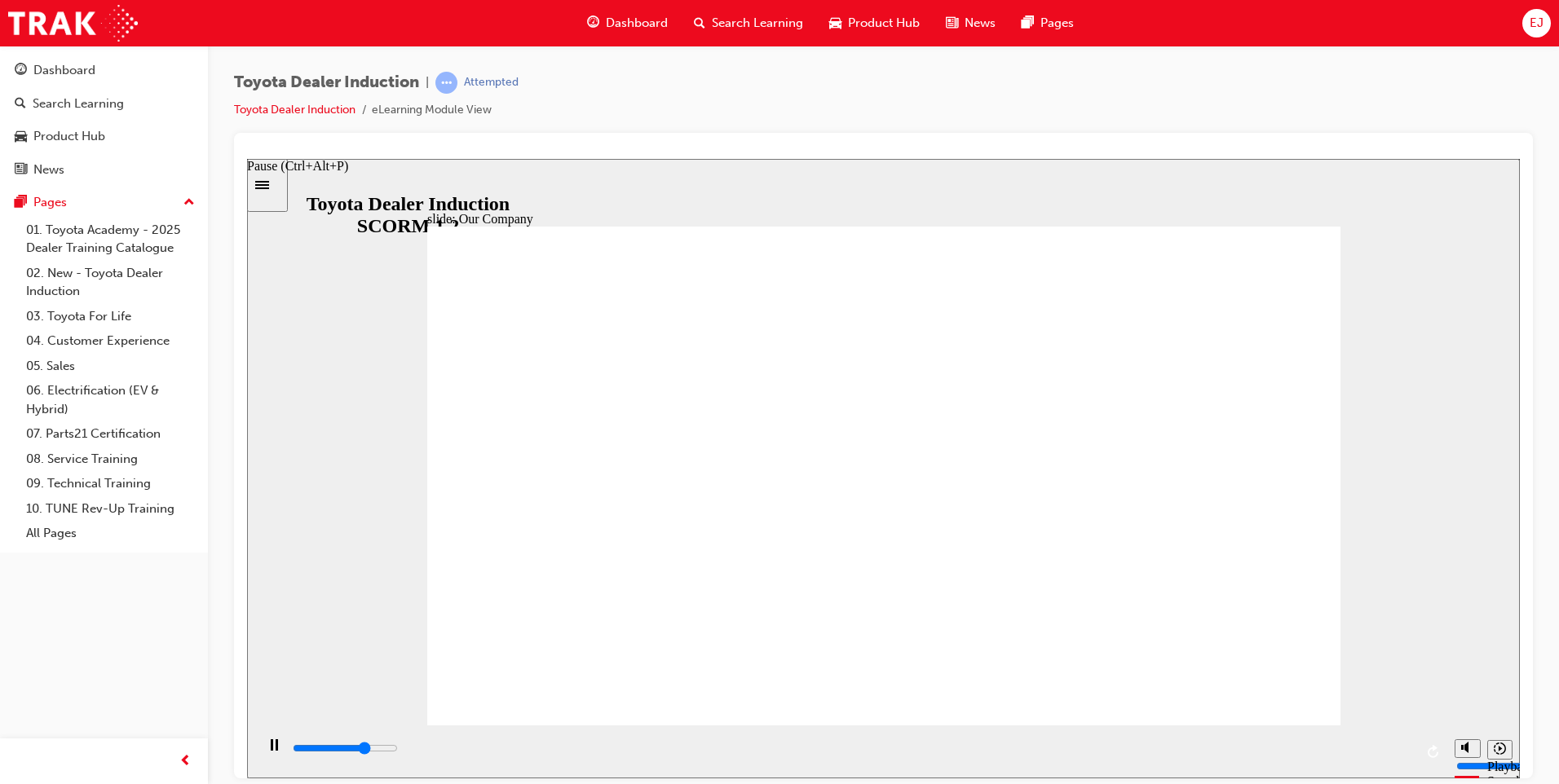
click at [275, 750] on rect "Pause (Ctrl+Alt+P)" at bounding box center [276, 745] width 2 height 12
click at [268, 748] on icon "Play (Ctrl+Alt+P)" at bounding box center [273, 745] width 11 height 12
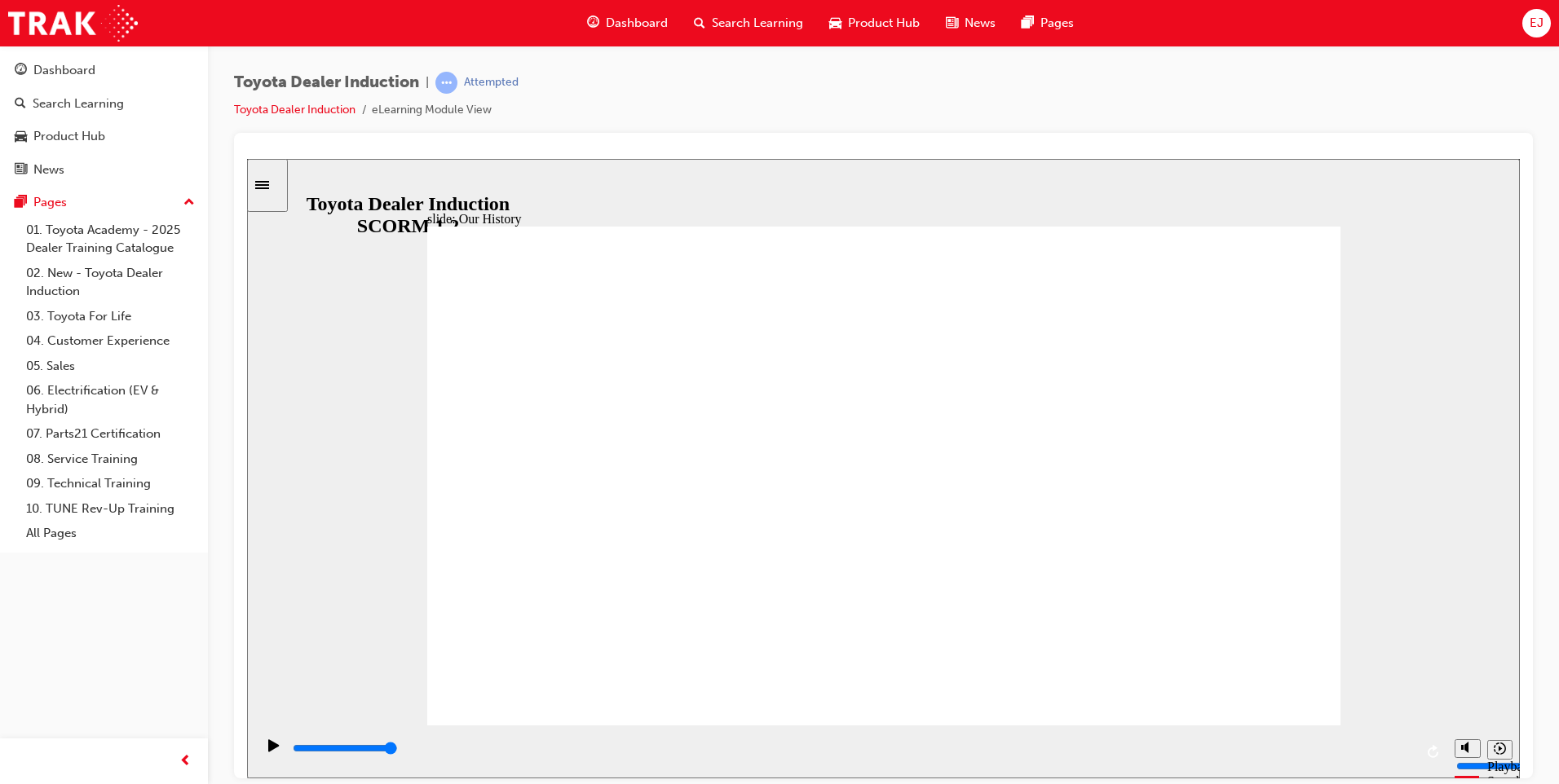
click at [268, 751] on icon "Play (Ctrl+Alt+P)" at bounding box center [273, 745] width 11 height 12
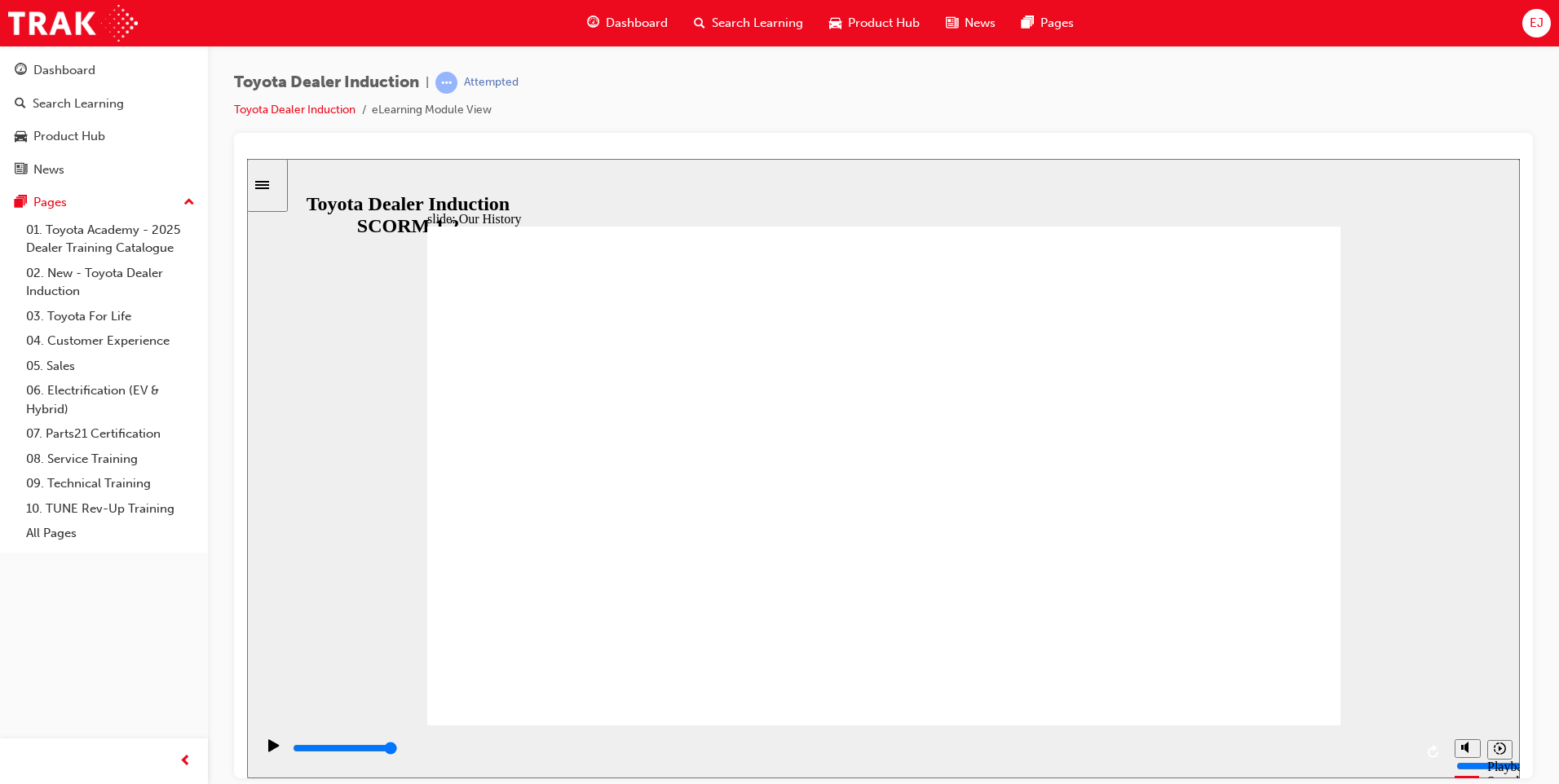
drag, startPoint x: 878, startPoint y: 632, endPoint x: 908, endPoint y: 635, distance: 30.1
drag, startPoint x: 626, startPoint y: 620, endPoint x: 669, endPoint y: 620, distance: 43.0
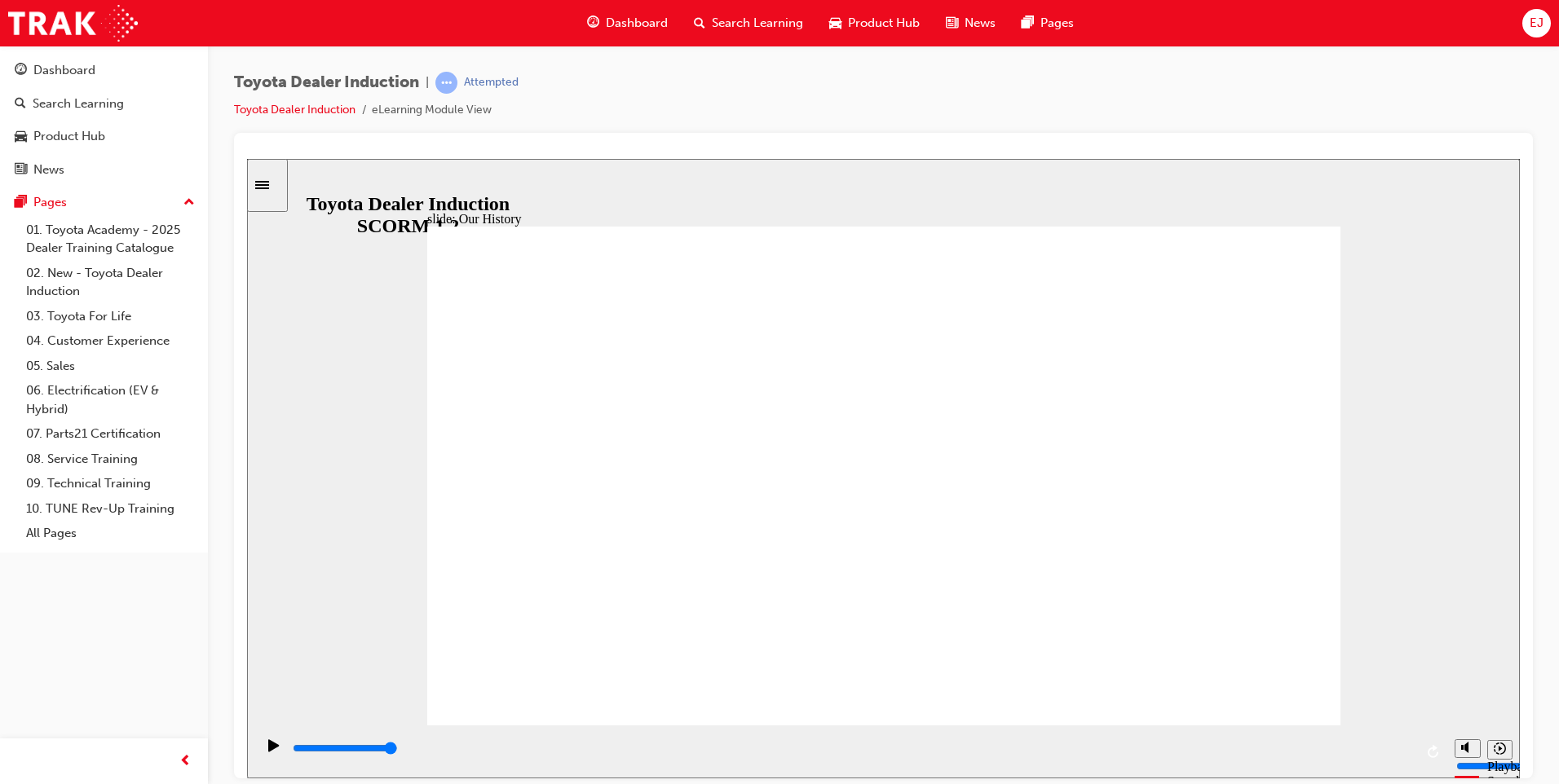
drag, startPoint x: 629, startPoint y: 602, endPoint x: 683, endPoint y: 598, distance: 54.1
drag, startPoint x: 657, startPoint y: 442, endPoint x: 759, endPoint y: 472, distance: 106.3
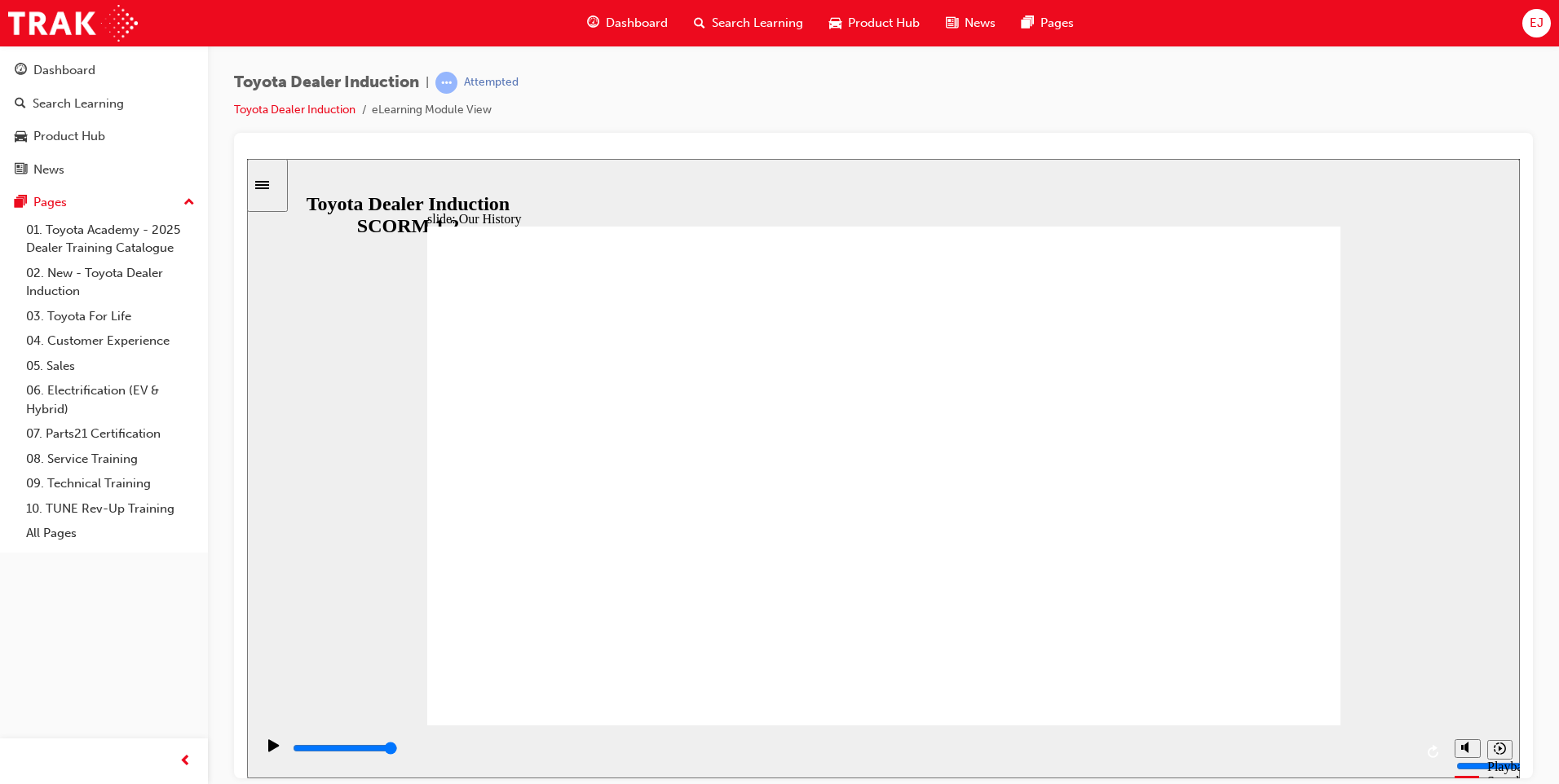
drag, startPoint x: 1129, startPoint y: 625, endPoint x: 951, endPoint y: 627, distance: 178.0
drag, startPoint x: 827, startPoint y: 630, endPoint x: 803, endPoint y: 629, distance: 24.0
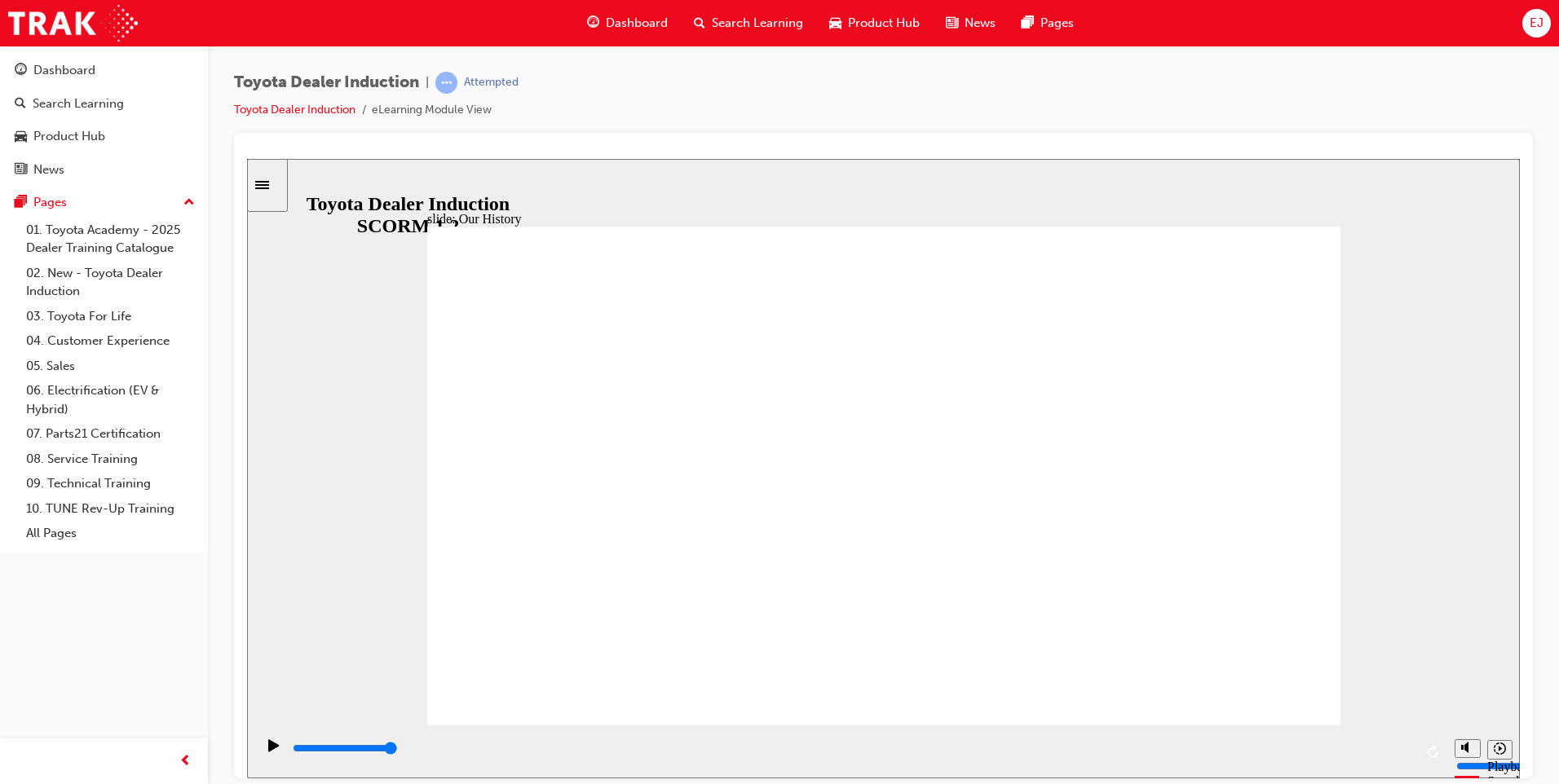
drag, startPoint x: 629, startPoint y: 623, endPoint x: 689, endPoint y: 634, distance: 61.0
drag, startPoint x: 635, startPoint y: 521, endPoint x: 828, endPoint y: 582, distance: 202.4
drag, startPoint x: 460, startPoint y: 754, endPoint x: 667, endPoint y: 796, distance: 211.2
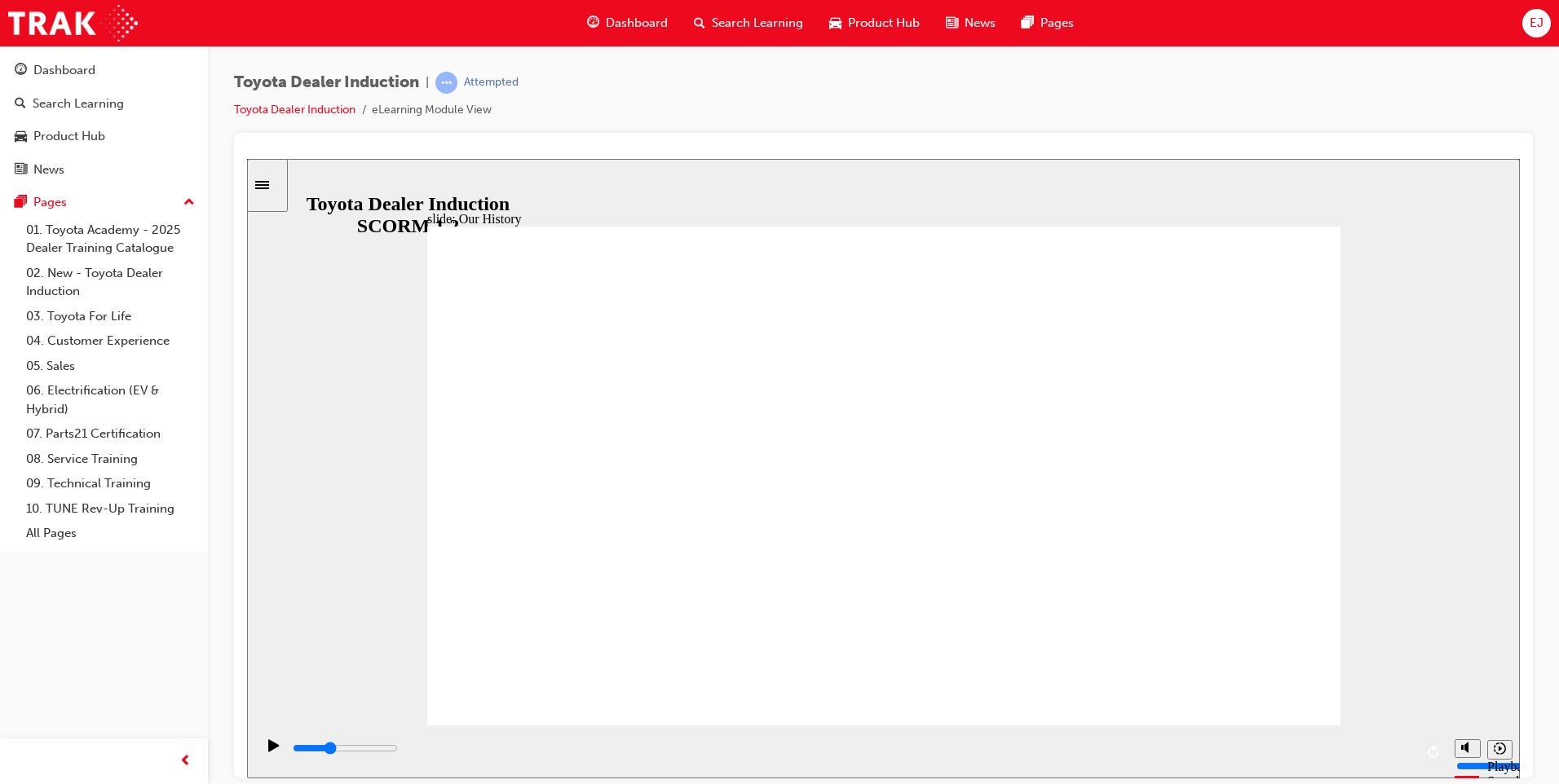
click at [667, 777] on html "slide: Our History Group 1 Freeform 3 Freeform 1 Freeform 2 Freeform 4 Rectangl…" at bounding box center [883, 468] width 1273 height 620
drag, startPoint x: 666, startPoint y: 754, endPoint x: 646, endPoint y: 759, distance: 20.6
click at [646, 758] on div "playback controls" at bounding box center [852, 749] width 1123 height 18
drag, startPoint x: 645, startPoint y: 754, endPoint x: 729, endPoint y: 775, distance: 86.6
click at [729, 775] on div "playback controls" at bounding box center [851, 751] width 1191 height 53
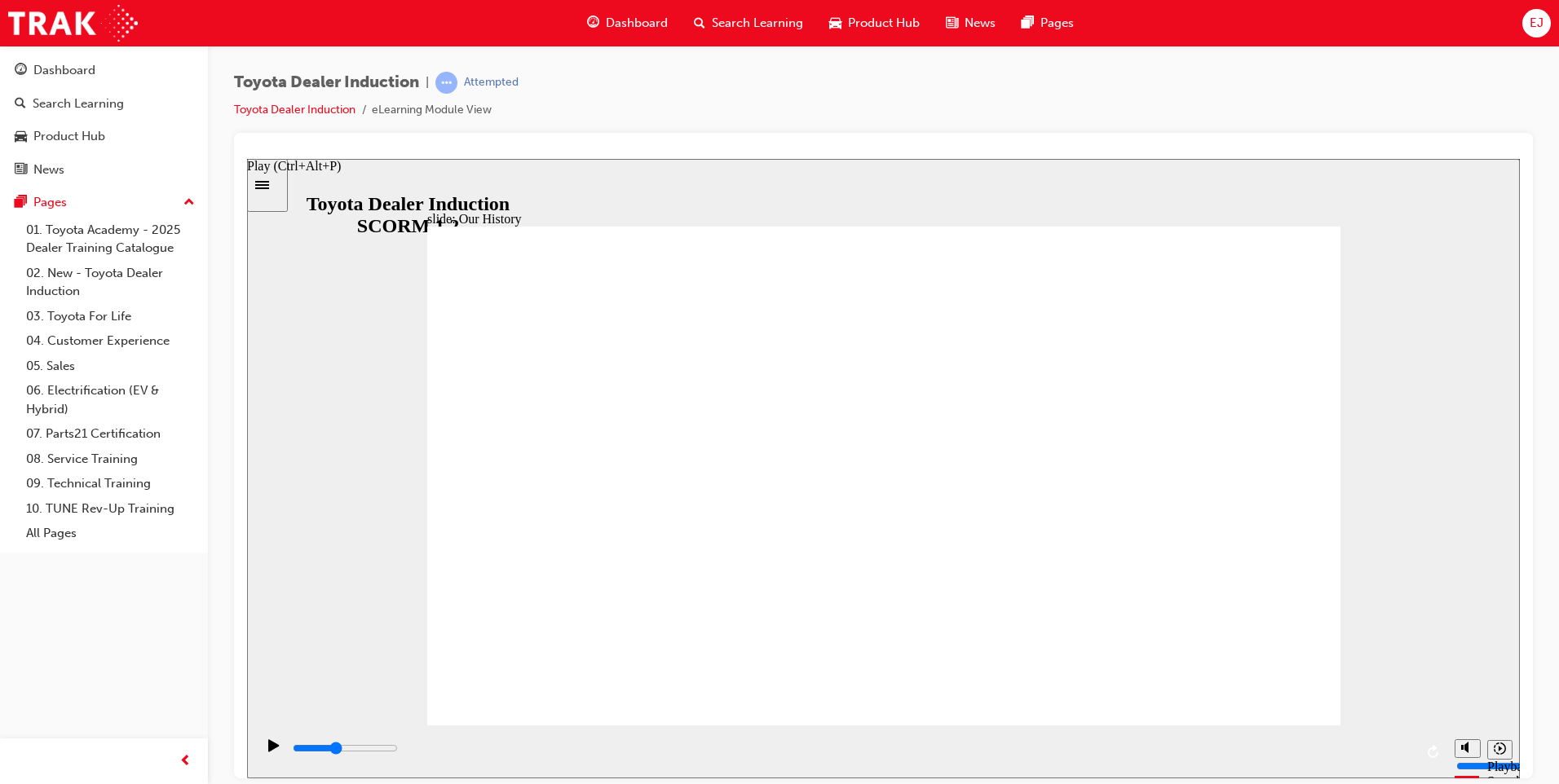
click at [268, 750] on icon "Play (Ctrl+Alt+P)" at bounding box center [273, 745] width 11 height 12
drag, startPoint x: 874, startPoint y: 630, endPoint x: 944, endPoint y: 643, distance: 71.2
drag, startPoint x: 645, startPoint y: 621, endPoint x: 665, endPoint y: 535, distance: 88.3
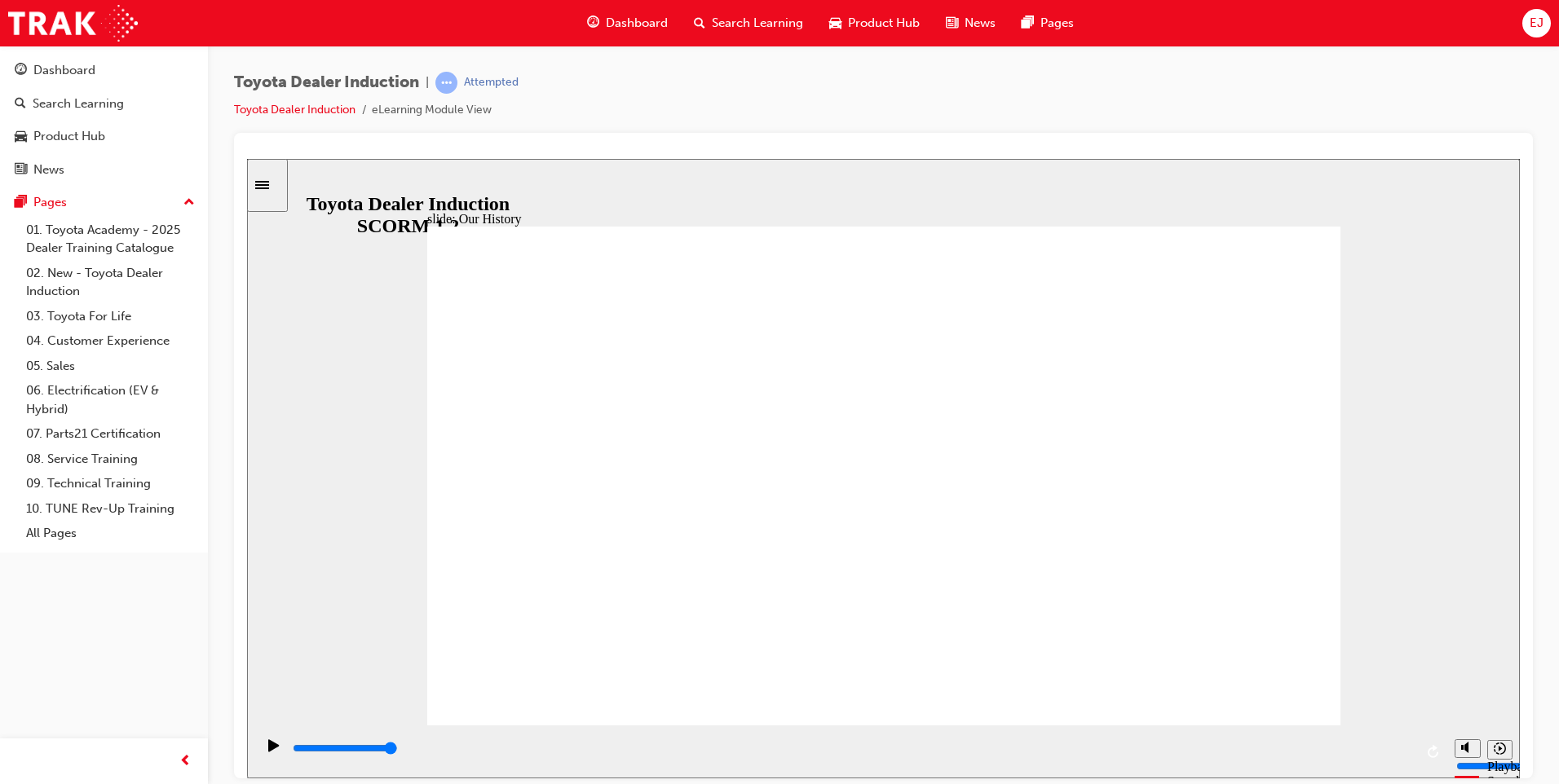
drag, startPoint x: 652, startPoint y: 472, endPoint x: 652, endPoint y: 485, distance: 13.0
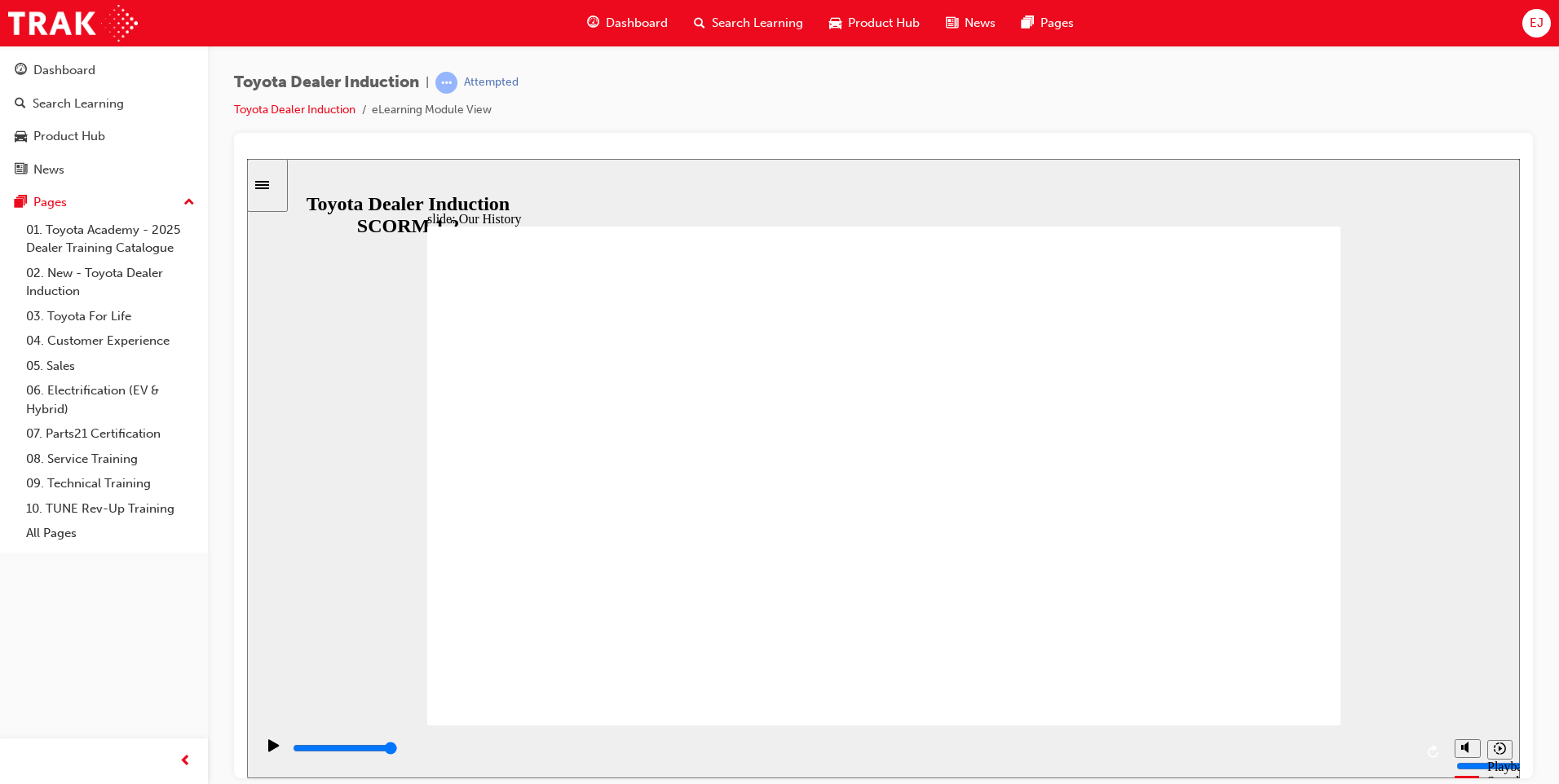
drag, startPoint x: 680, startPoint y: 634, endPoint x: 696, endPoint y: 634, distance: 16.0
drag, startPoint x: 699, startPoint y: 634, endPoint x: 731, endPoint y: 639, distance: 32.4
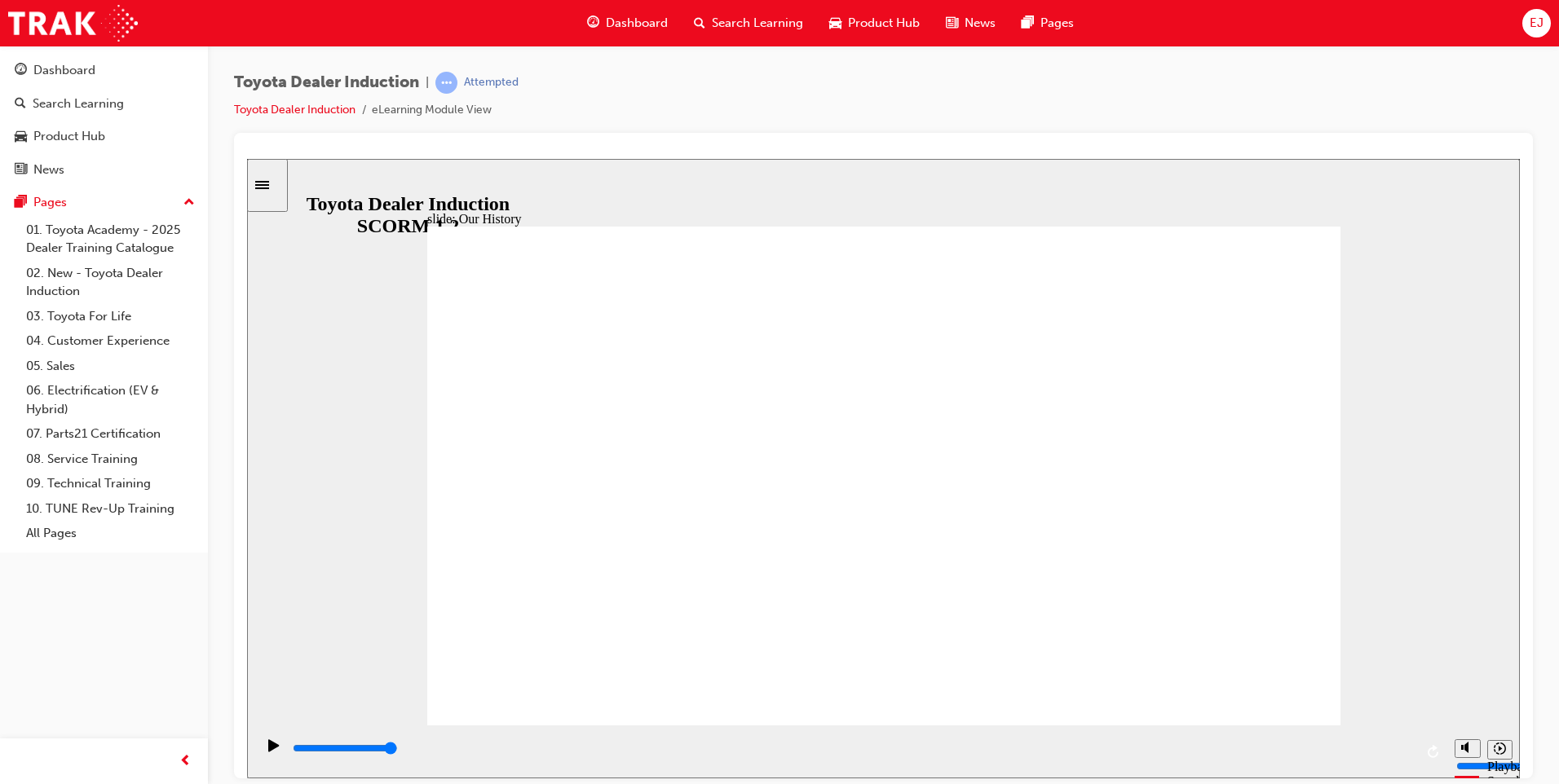
drag, startPoint x: 745, startPoint y: 639, endPoint x: 774, endPoint y: 642, distance: 29.2
drag, startPoint x: 791, startPoint y: 640, endPoint x: 867, endPoint y: 655, distance: 77.5
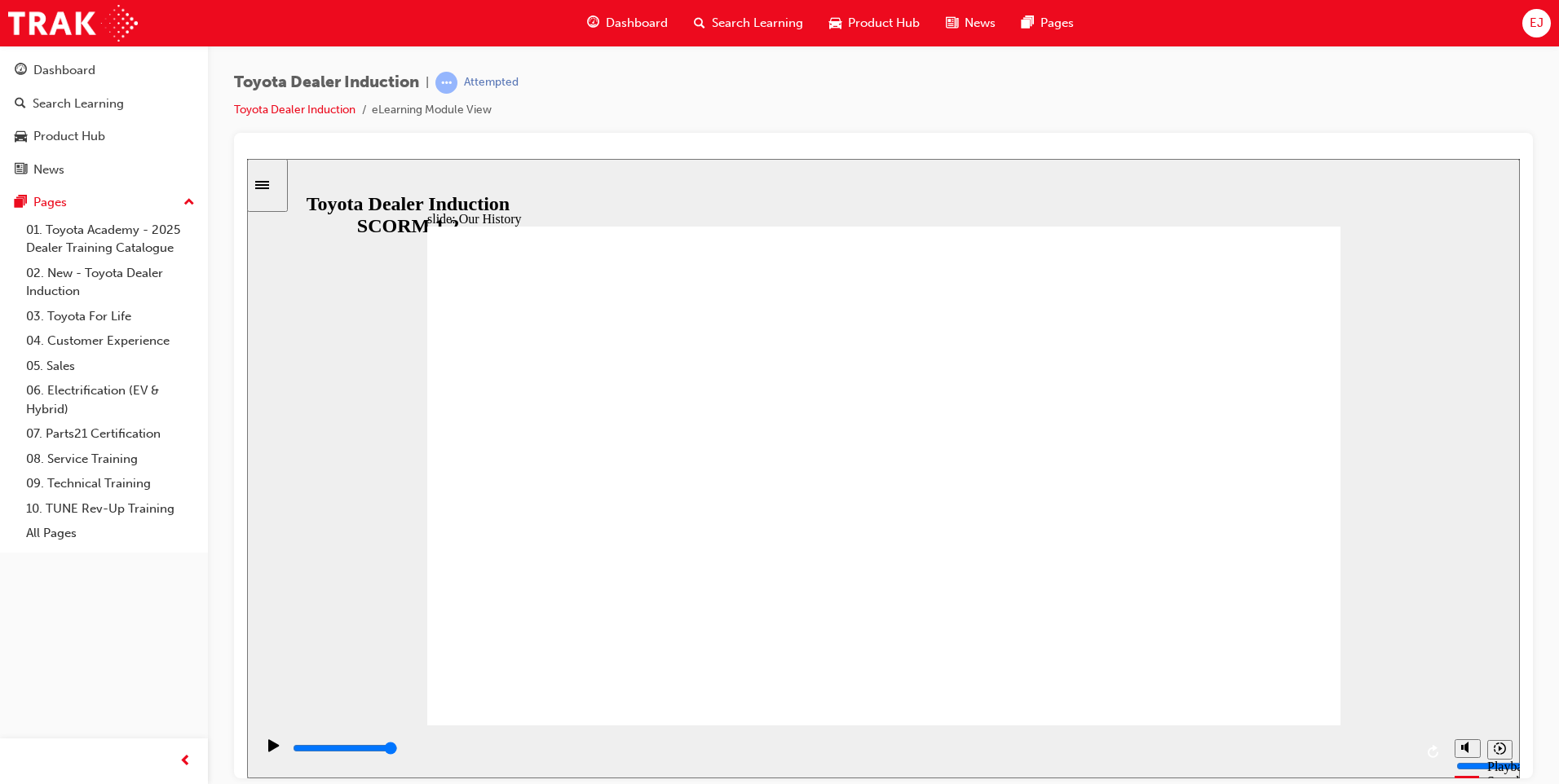
click at [398, 751] on input "slide progress" at bounding box center [345, 748] width 105 height 13
click at [299, 750] on input "slide progress" at bounding box center [345, 748] width 105 height 13
click at [268, 749] on icon "Play (Ctrl+Alt+P)" at bounding box center [273, 745] width 11 height 12
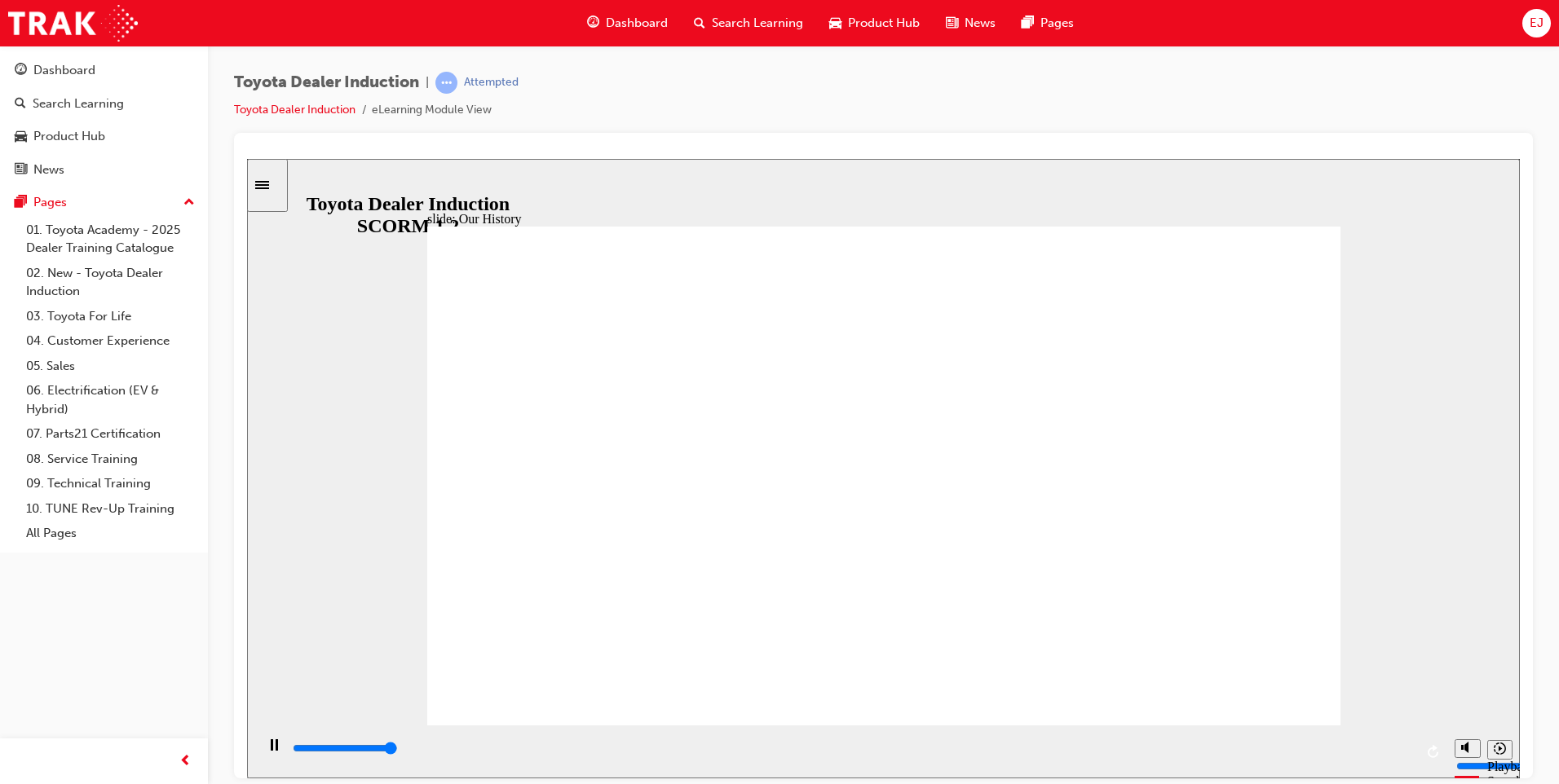
type input "8300"
drag, startPoint x: 874, startPoint y: 629, endPoint x: 805, endPoint y: 643, distance: 70.4
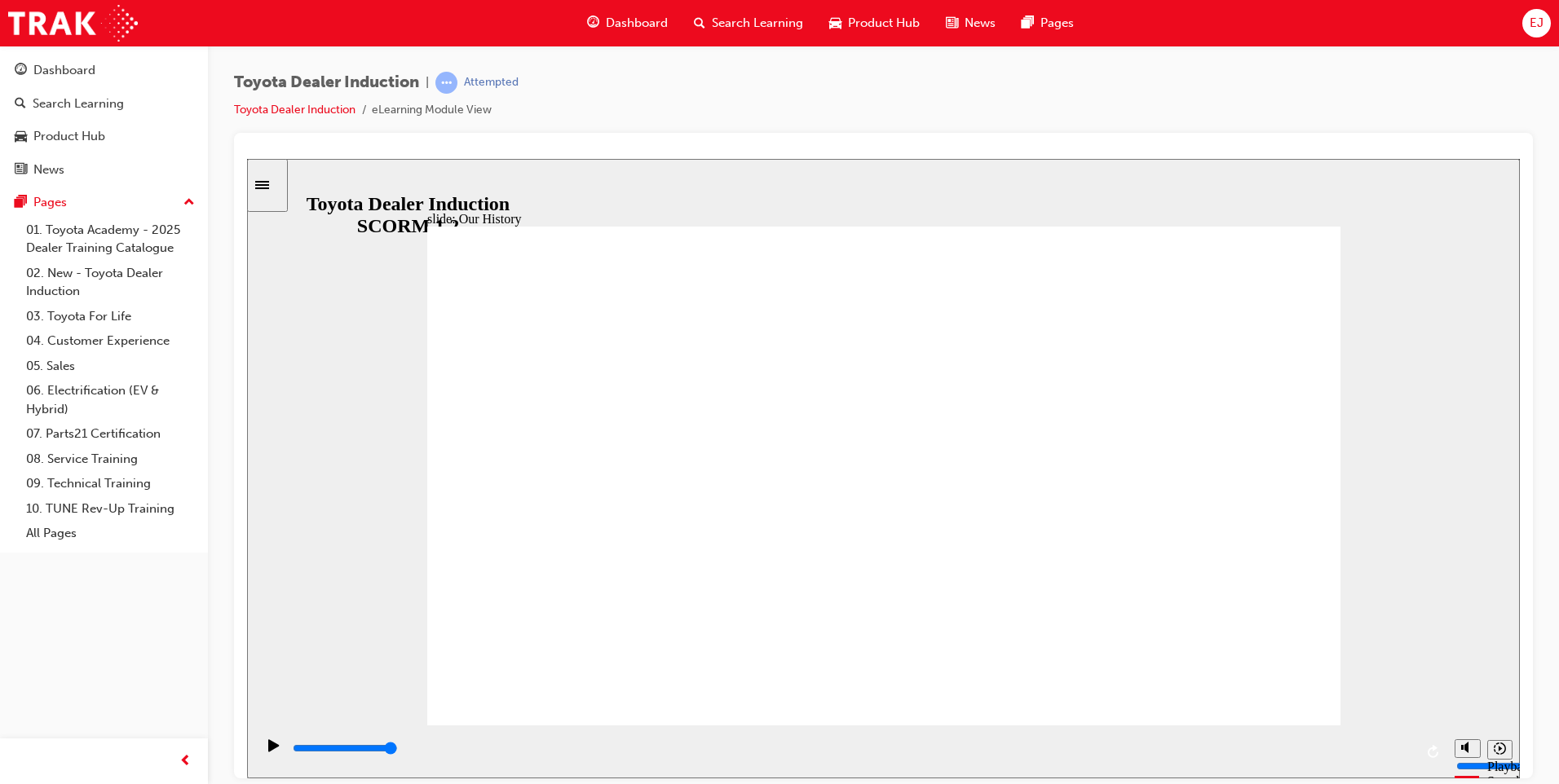
drag, startPoint x: 874, startPoint y: 621, endPoint x: 934, endPoint y: 636, distance: 61.8
drag, startPoint x: 869, startPoint y: 627, endPoint x: 814, endPoint y: 623, distance: 55.1
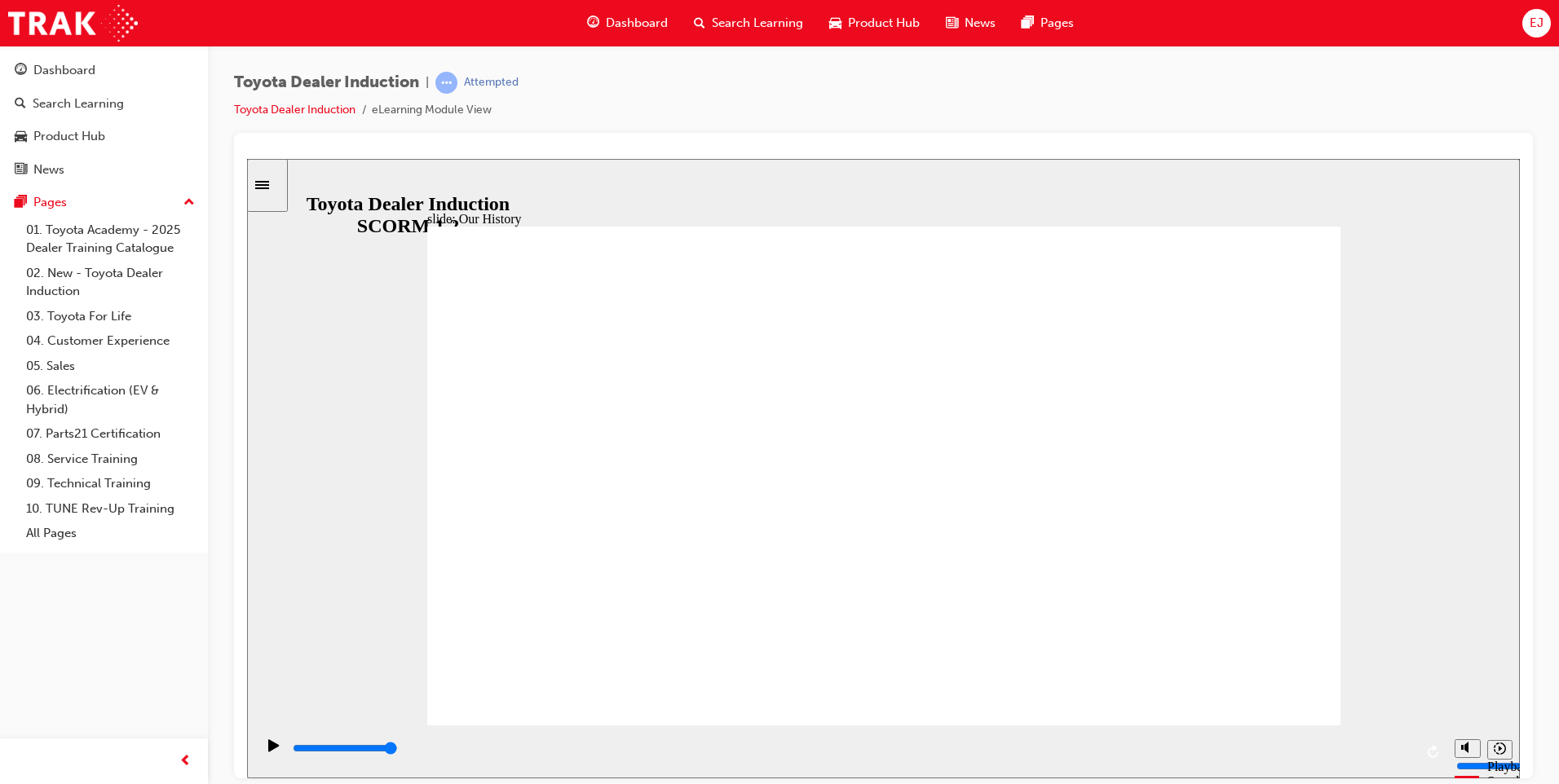
drag, startPoint x: 803, startPoint y: 630, endPoint x: 915, endPoint y: 631, distance: 112.0
drag, startPoint x: 886, startPoint y: 629, endPoint x: 975, endPoint y: 642, distance: 89.9
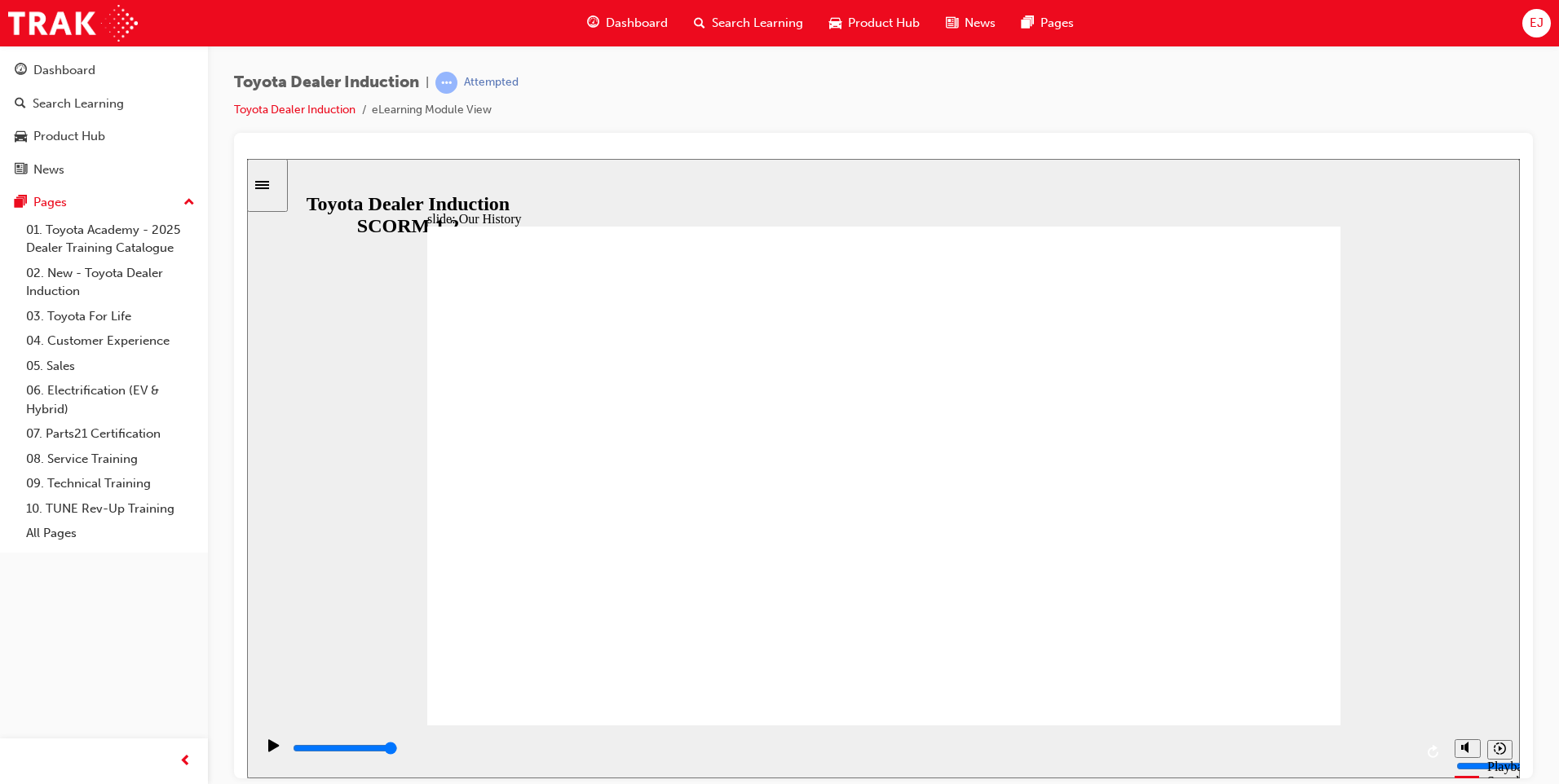
drag, startPoint x: 880, startPoint y: 621, endPoint x: 929, endPoint y: 633, distance: 50.4
drag, startPoint x: 925, startPoint y: 630, endPoint x: 1038, endPoint y: 646, distance: 114.1
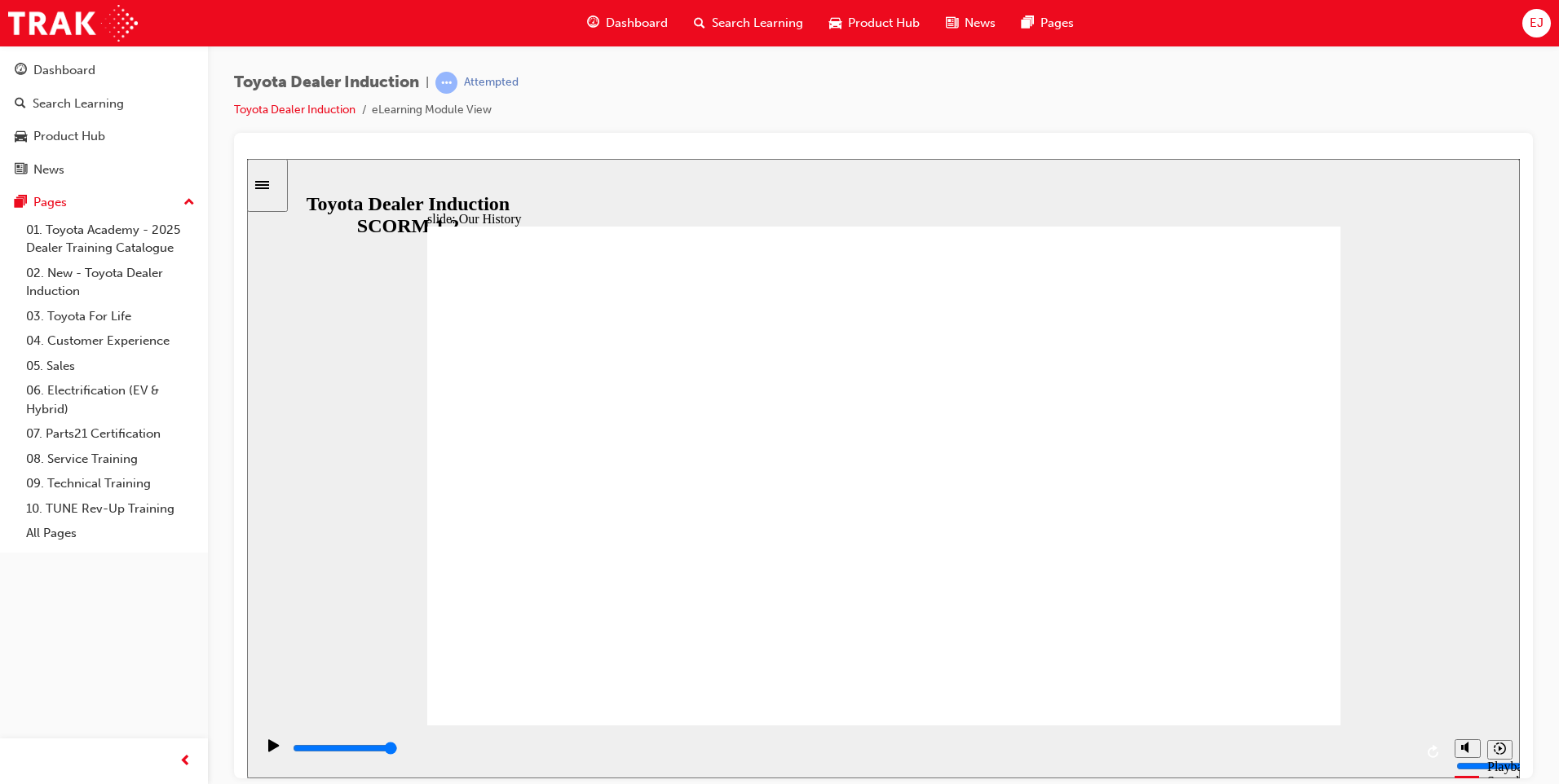
drag, startPoint x: 1061, startPoint y: 632, endPoint x: 995, endPoint y: 635, distance: 66.1
drag, startPoint x: 904, startPoint y: 636, endPoint x: 888, endPoint y: 643, distance: 17.5
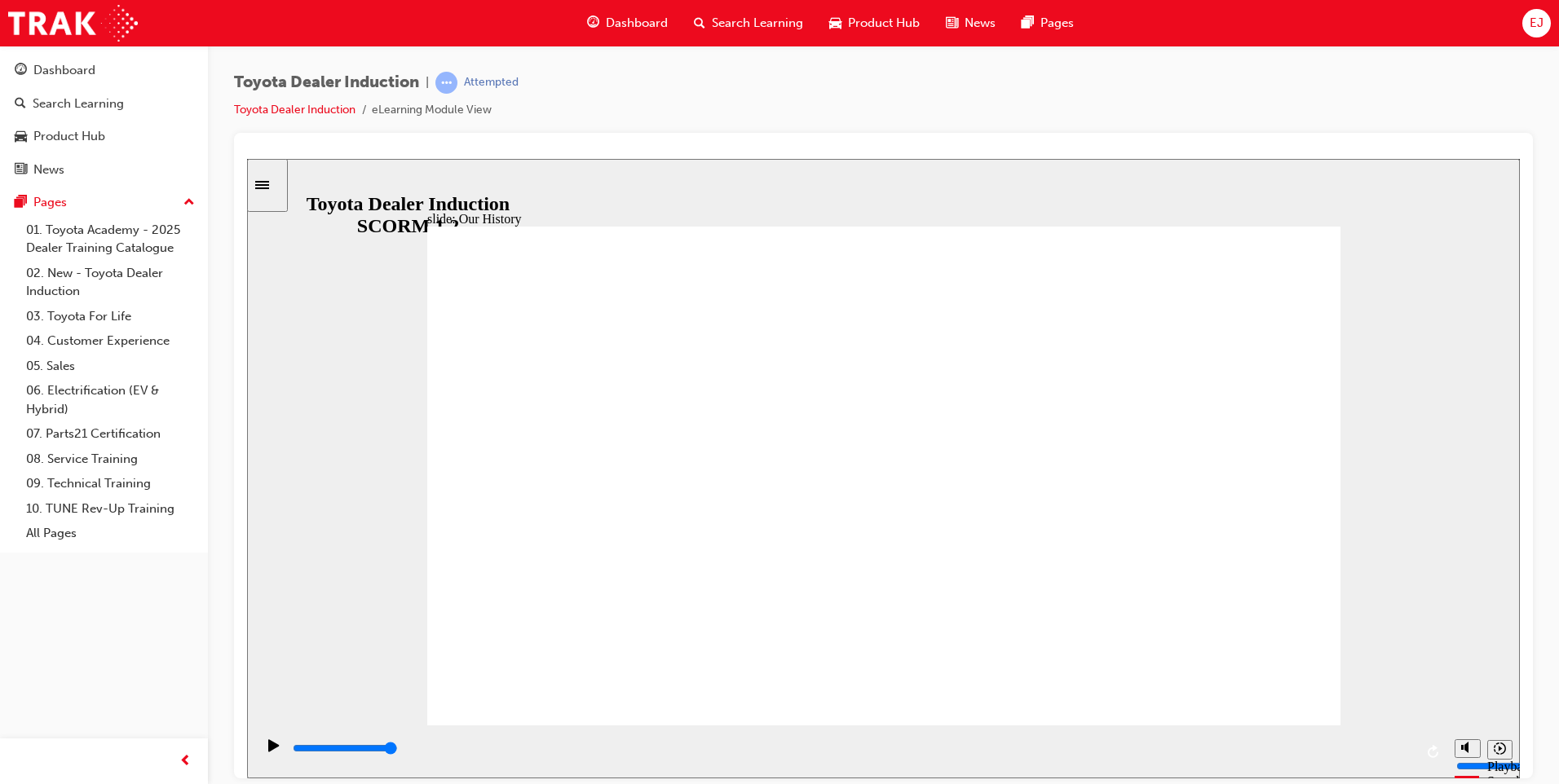
drag, startPoint x: 852, startPoint y: 680, endPoint x: 916, endPoint y: 682, distance: 64.0
drag, startPoint x: 916, startPoint y: 682, endPoint x: 938, endPoint y: 686, distance: 22.4
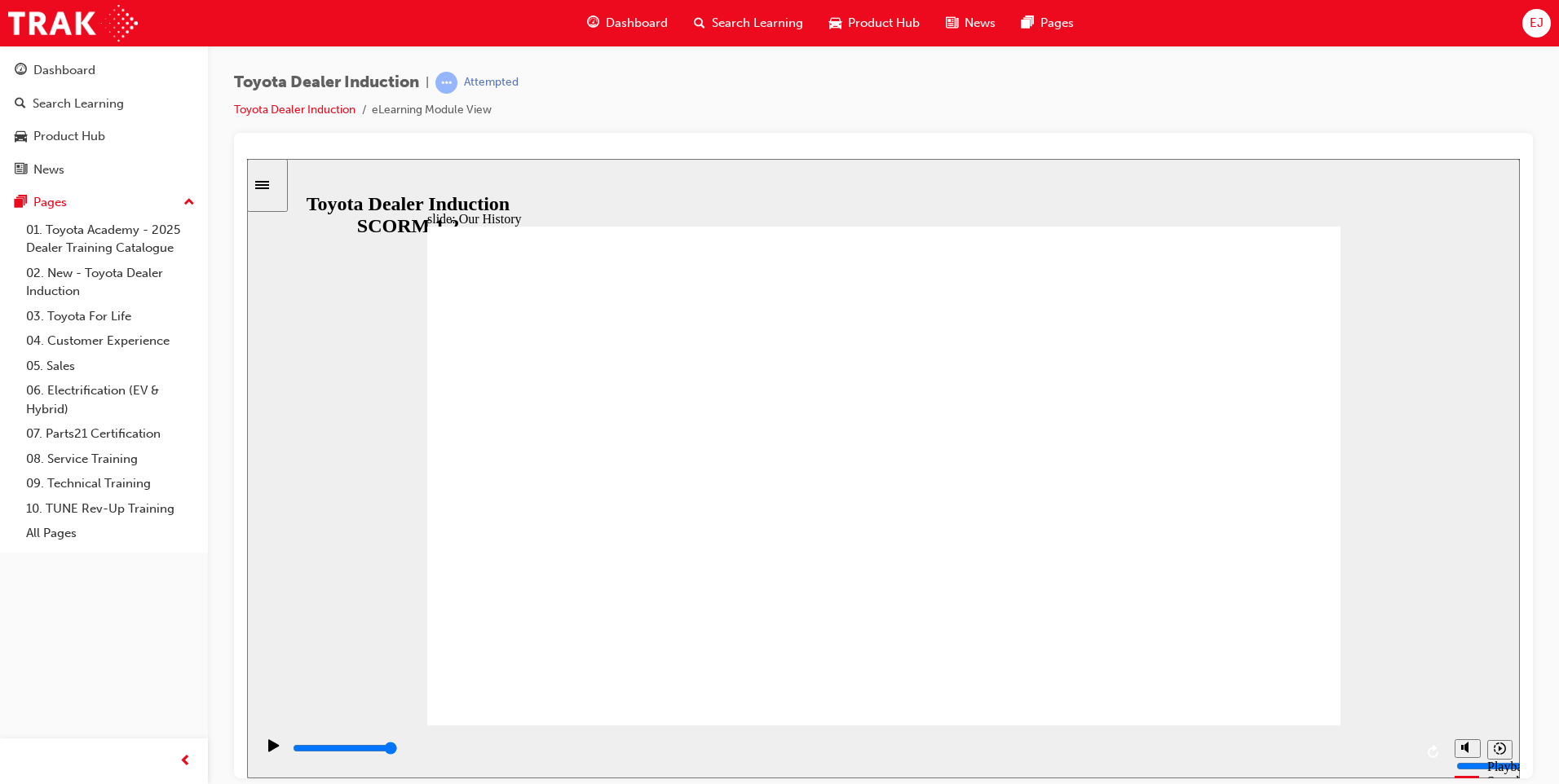
drag, startPoint x: 847, startPoint y: 648, endPoint x: 856, endPoint y: 653, distance: 10.3
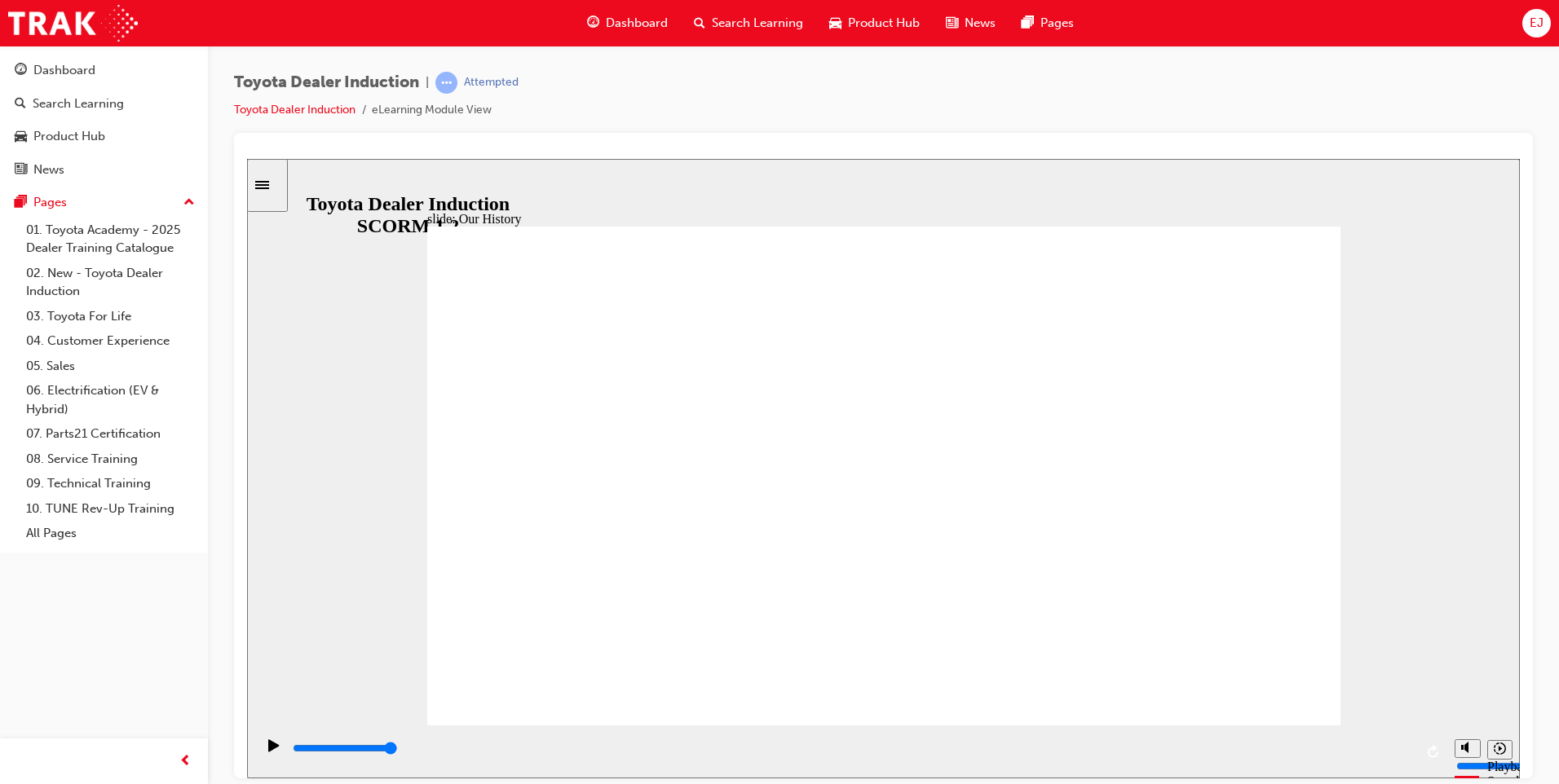
type input "2"
drag, startPoint x: 880, startPoint y: 620, endPoint x: 1147, endPoint y: 645, distance: 268.2
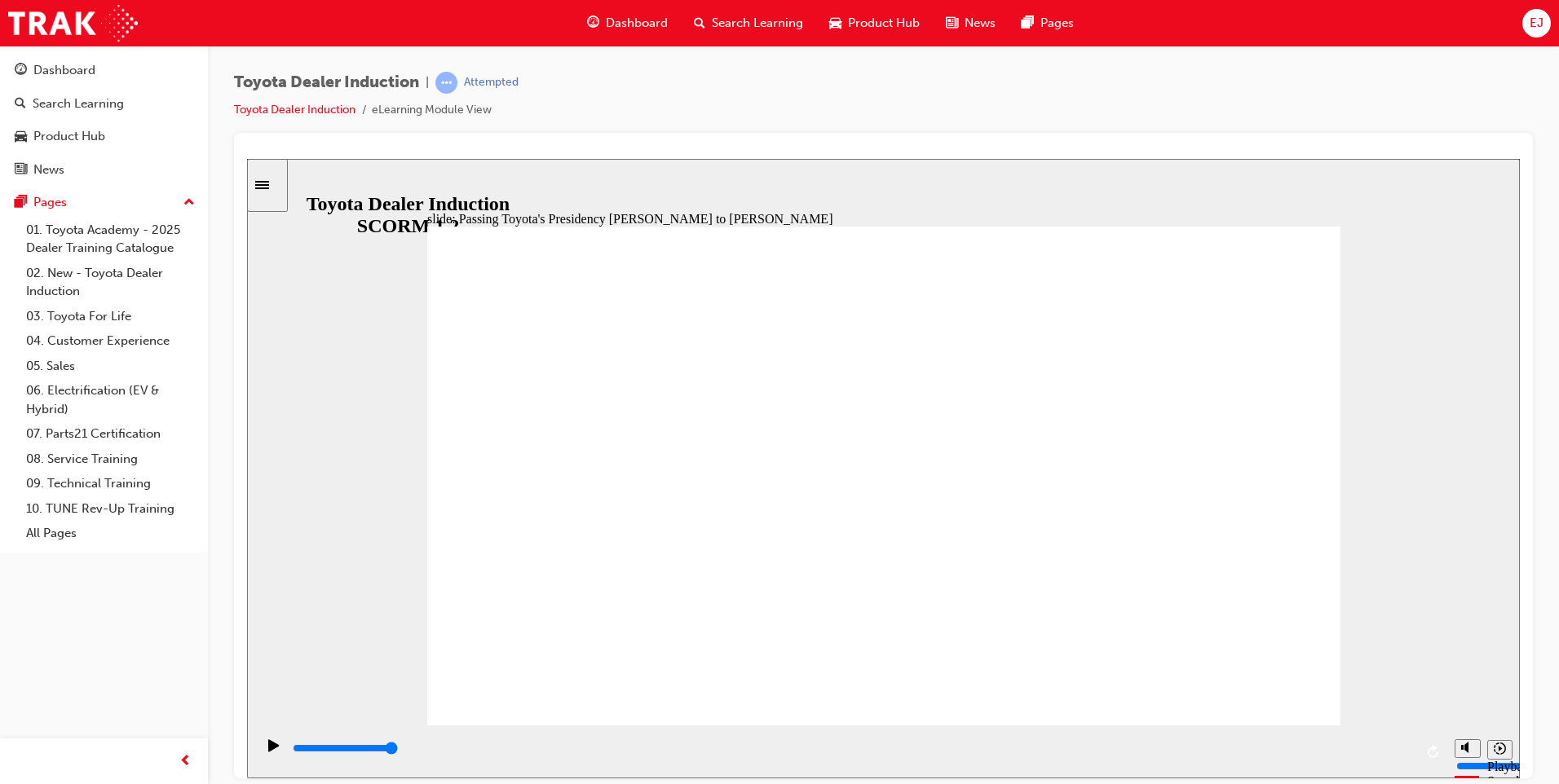
type input "5000"
radio input "true"
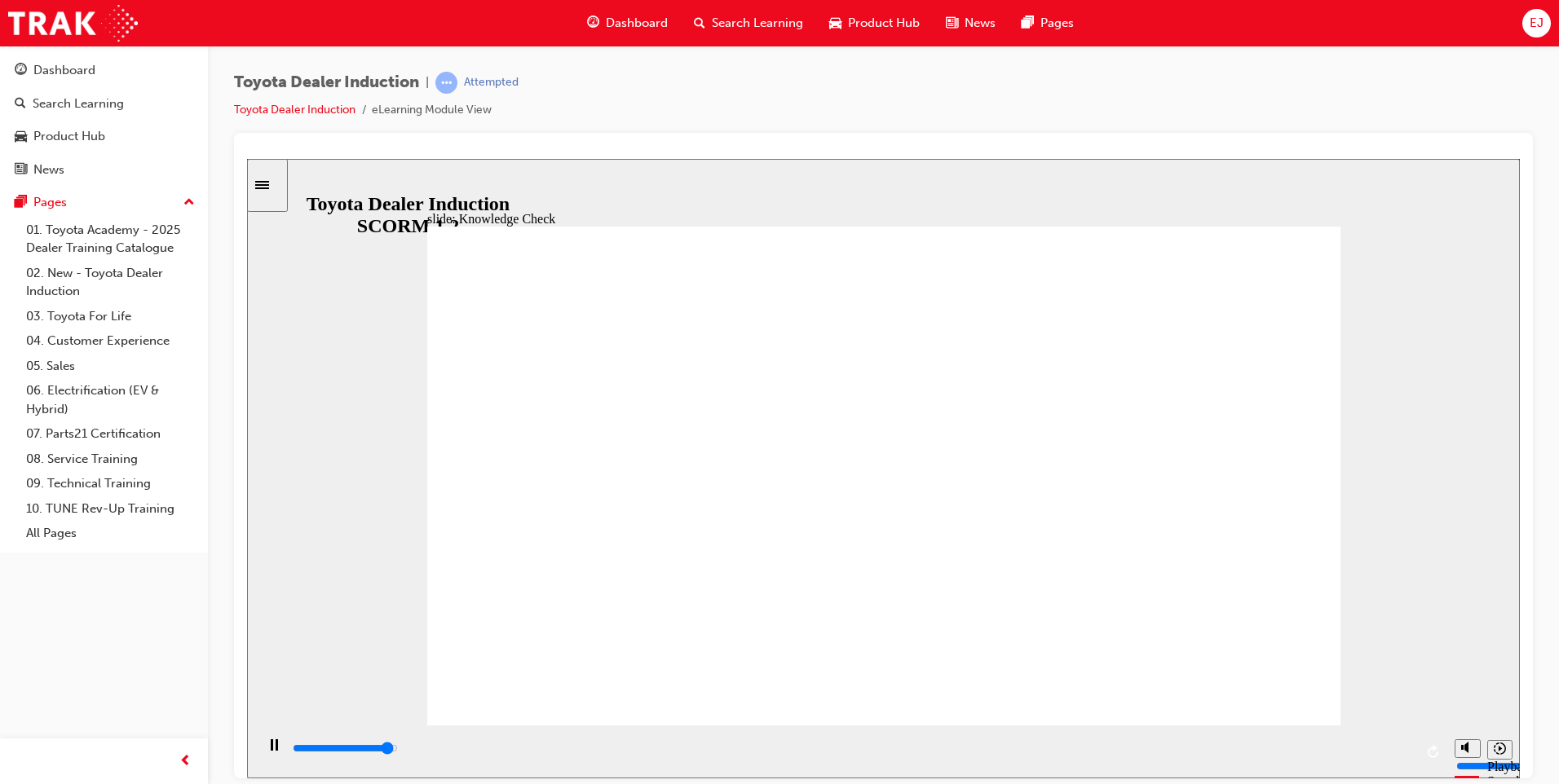
type input "4800"
radio input "true"
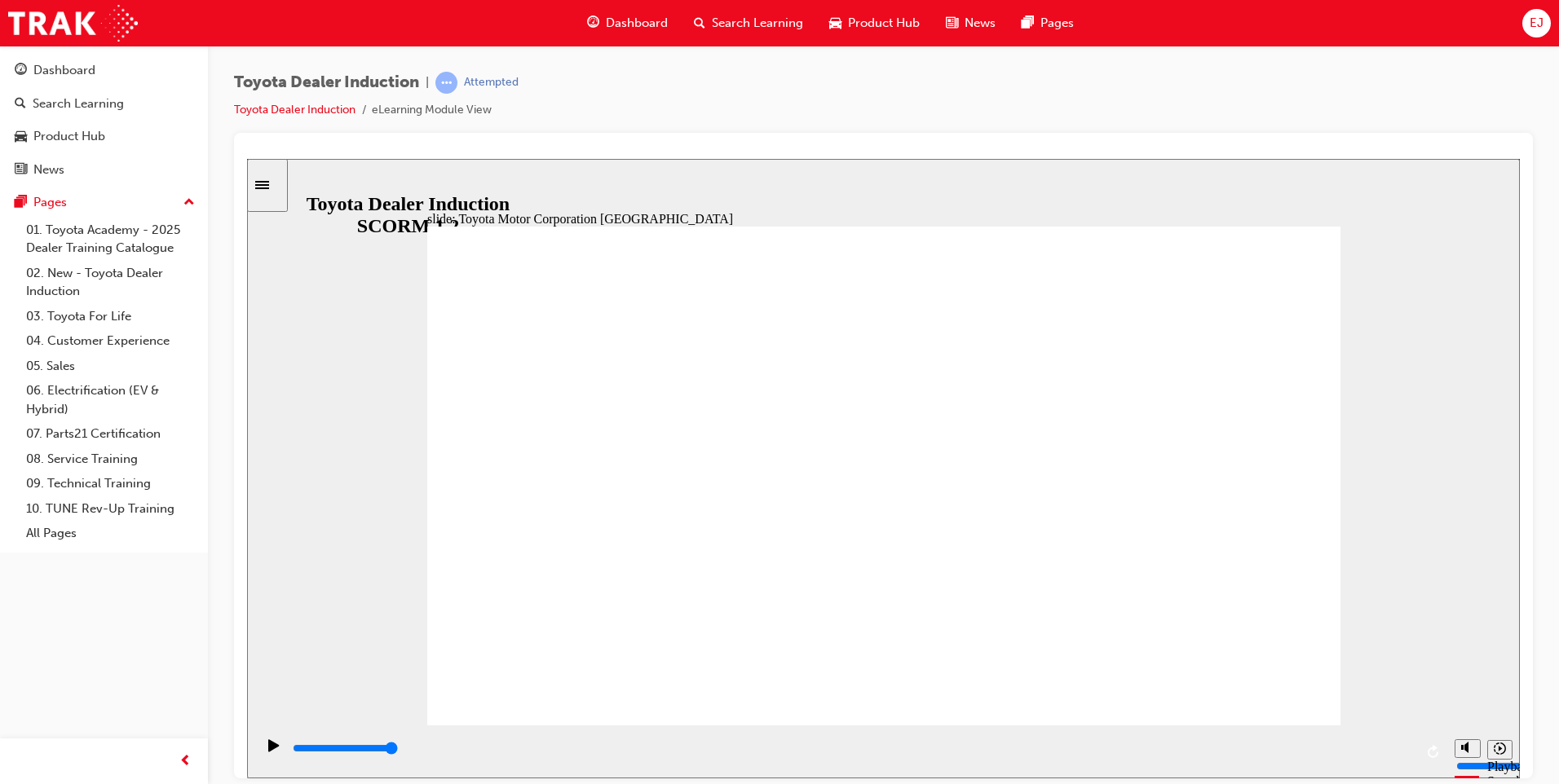
type input "15300"
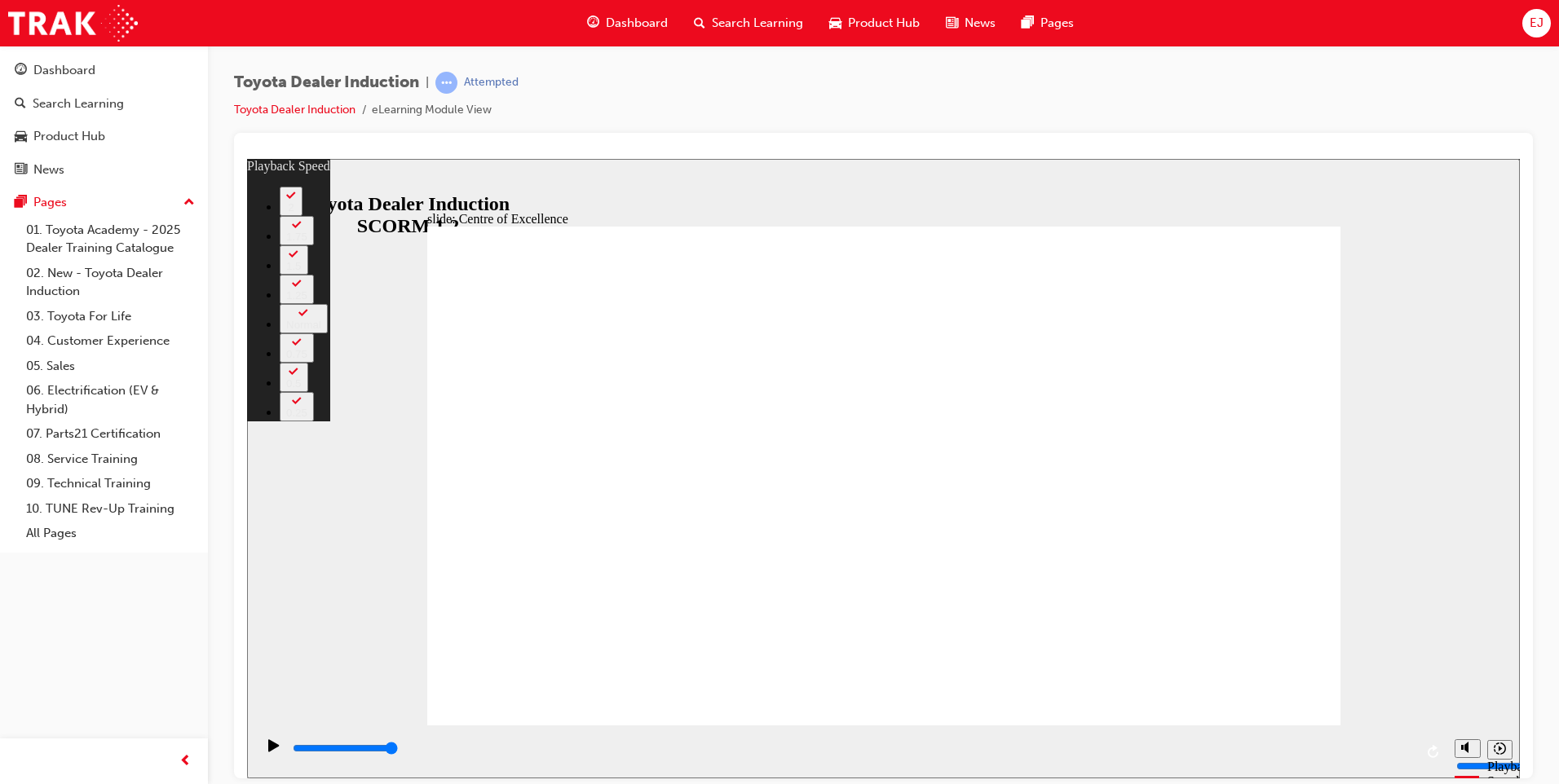
type input "248"
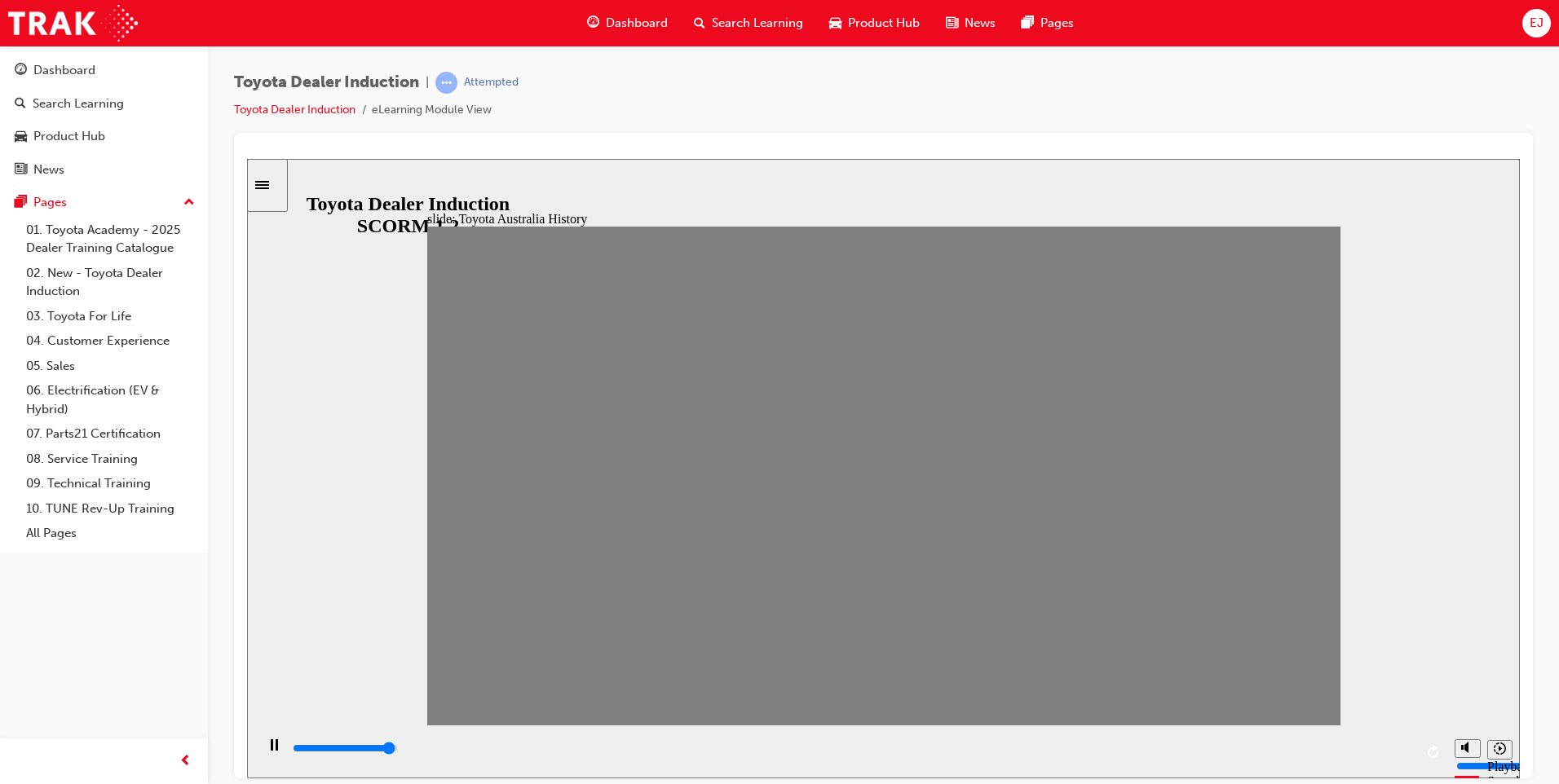
drag, startPoint x: 461, startPoint y: 490, endPoint x: 497, endPoint y: 487, distance: 36.1
drag, startPoint x: 499, startPoint y: 481, endPoint x: 523, endPoint y: 478, distance: 24.2
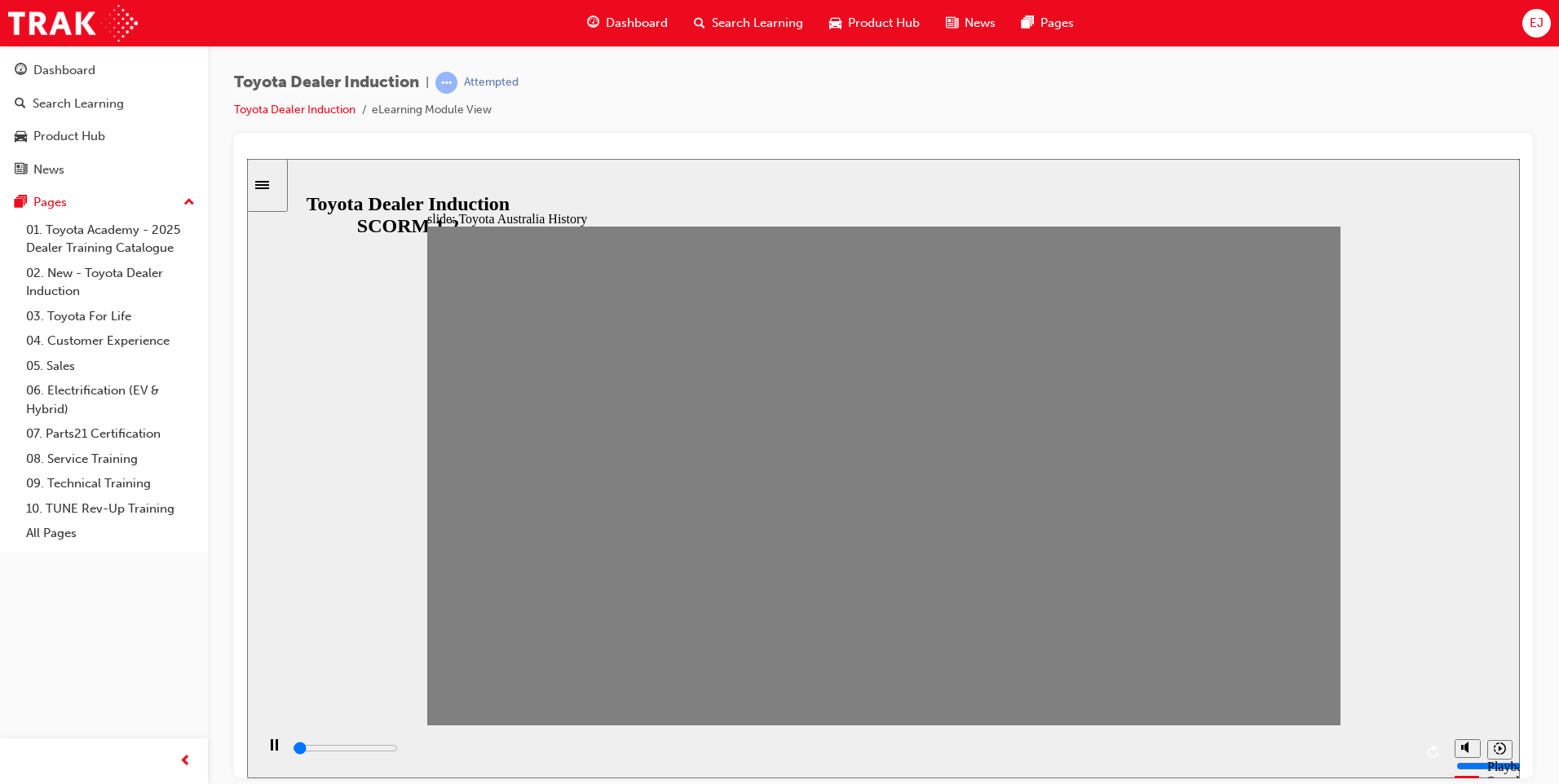
drag, startPoint x: 541, startPoint y: 487, endPoint x: 579, endPoint y: 496, distance: 39.1
drag, startPoint x: 566, startPoint y: 482, endPoint x: 613, endPoint y: 494, distance: 48.5
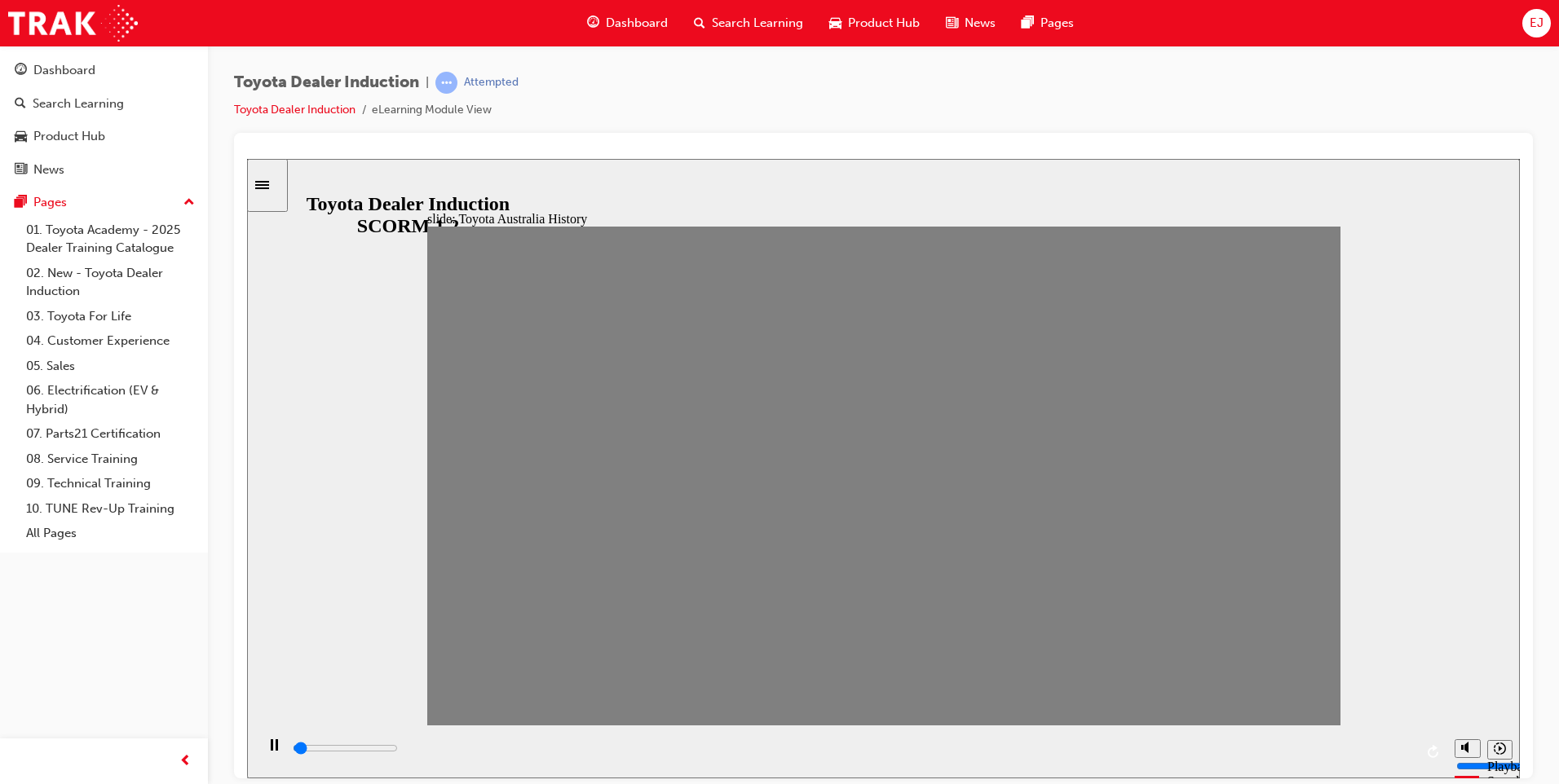
drag, startPoint x: 631, startPoint y: 490, endPoint x: 664, endPoint y: 495, distance: 33.4
drag, startPoint x: 662, startPoint y: 495, endPoint x: 691, endPoint y: 499, distance: 29.3
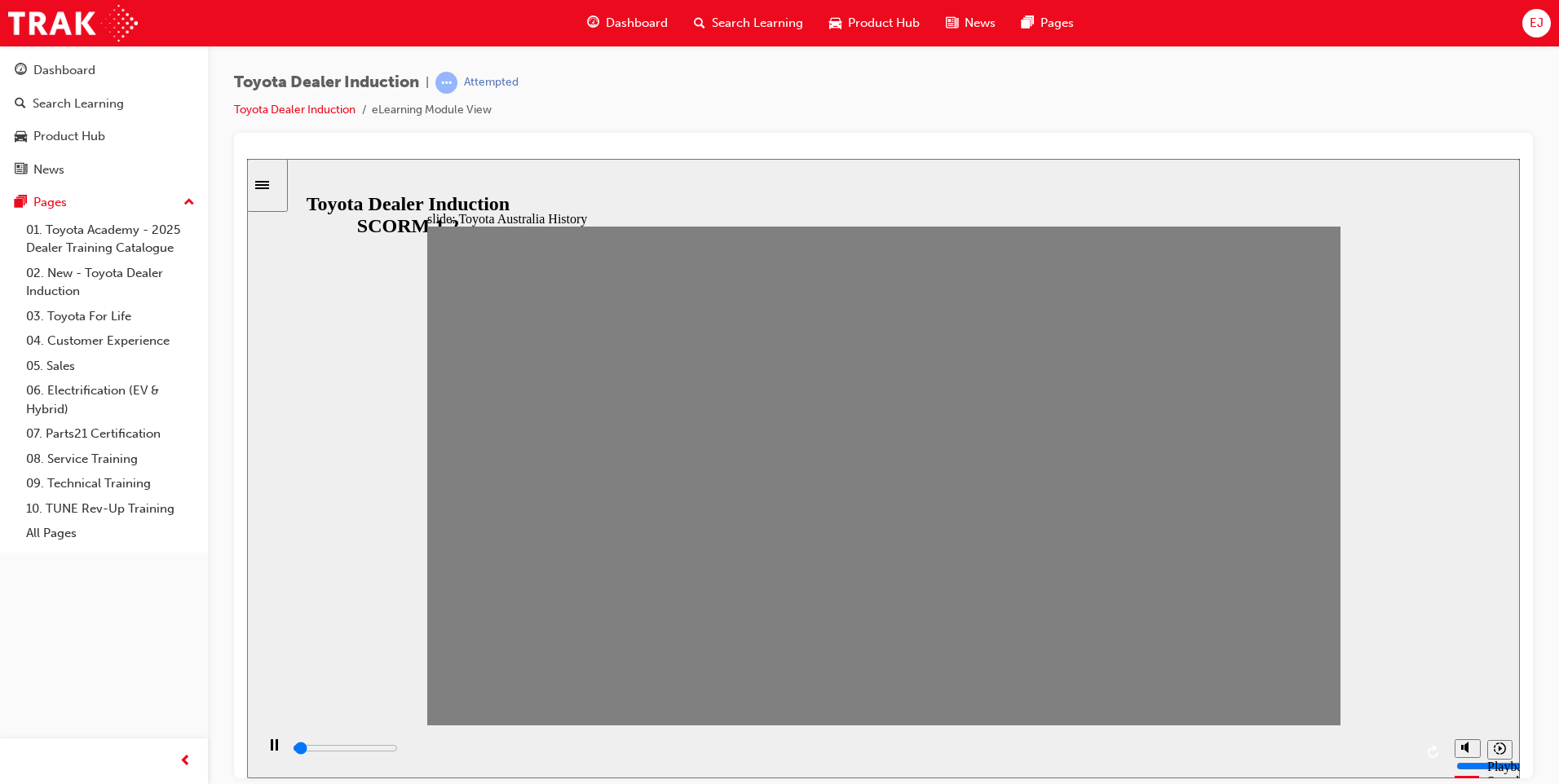
drag, startPoint x: 709, startPoint y: 493, endPoint x: 760, endPoint y: 496, distance: 51.1
drag, startPoint x: 749, startPoint y: 491, endPoint x: 789, endPoint y: 495, distance: 40.2
drag, startPoint x: 787, startPoint y: 491, endPoint x: 809, endPoint y: 499, distance: 23.4
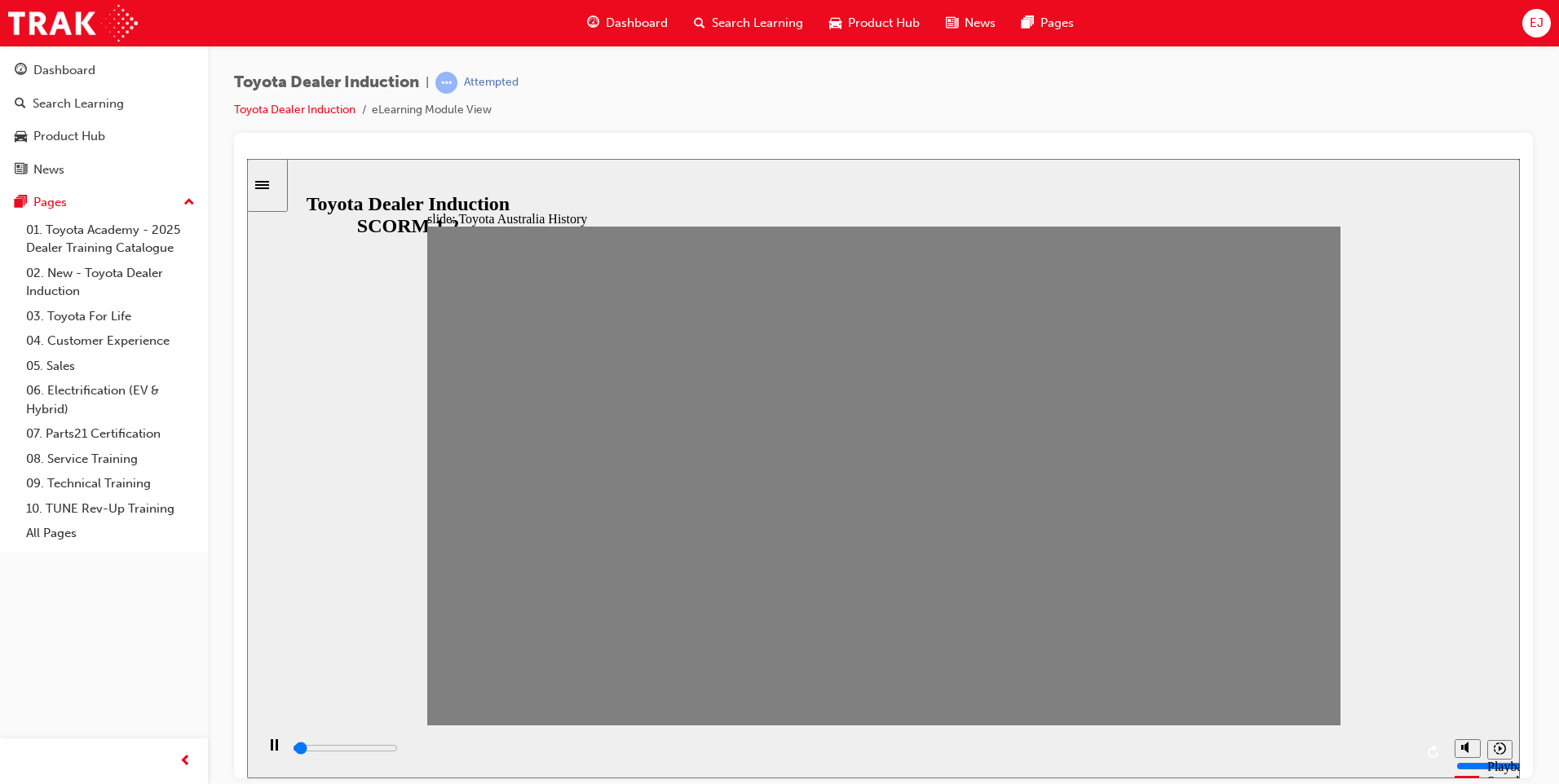
drag, startPoint x: 841, startPoint y: 480, endPoint x: 866, endPoint y: 477, distance: 25.2
drag, startPoint x: 884, startPoint y: 481, endPoint x: 934, endPoint y: 474, distance: 50.5
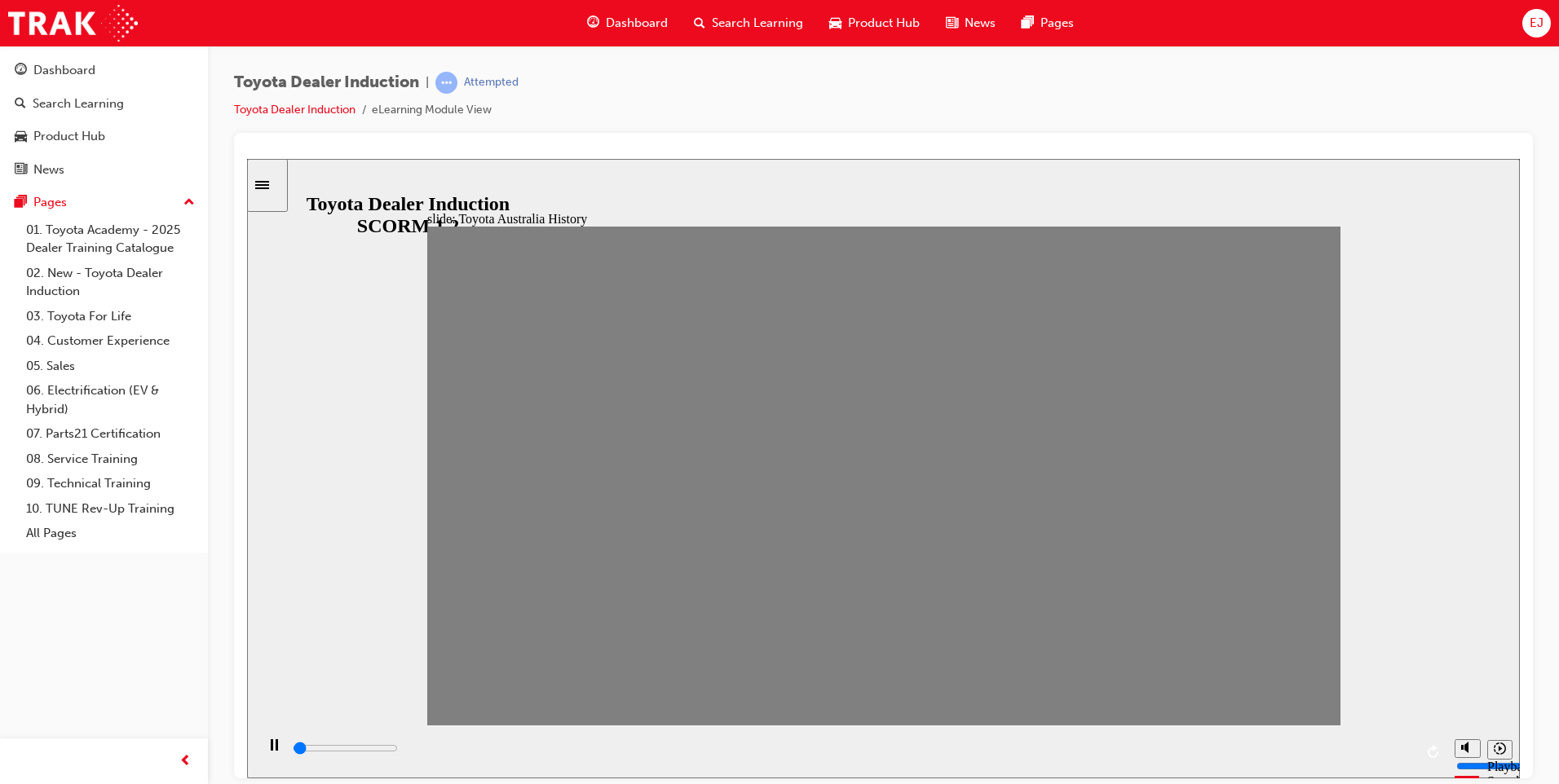
drag, startPoint x: 889, startPoint y: 491, endPoint x: 908, endPoint y: 498, distance: 20.2
drag, startPoint x: 916, startPoint y: 486, endPoint x: 946, endPoint y: 483, distance: 30.1
drag, startPoint x: 964, startPoint y: 482, endPoint x: 1001, endPoint y: 482, distance: 37.0
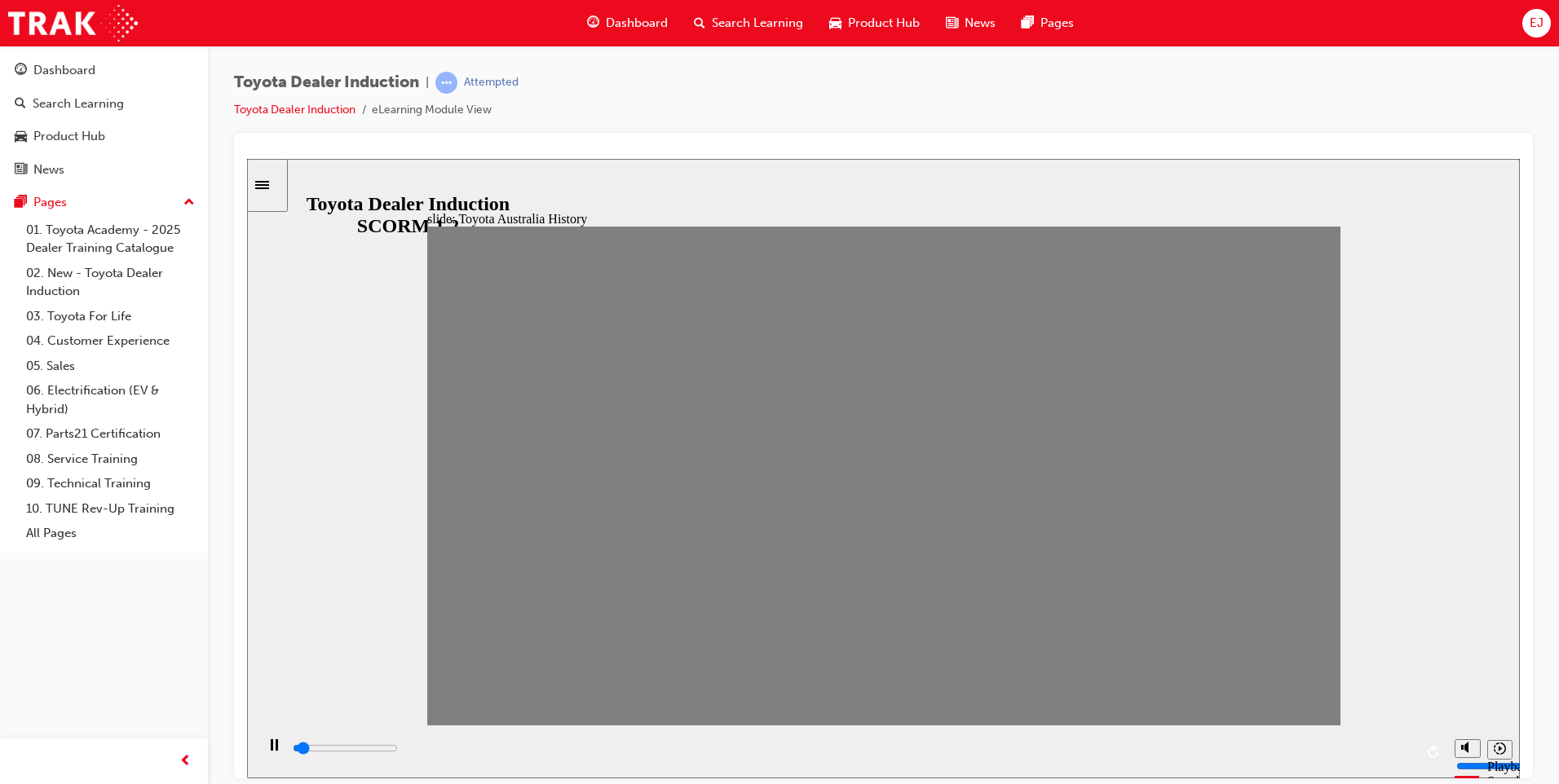
drag, startPoint x: 1007, startPoint y: 484, endPoint x: 1049, endPoint y: 484, distance: 42.0
drag, startPoint x: 1044, startPoint y: 490, endPoint x: 1072, endPoint y: 494, distance: 28.3
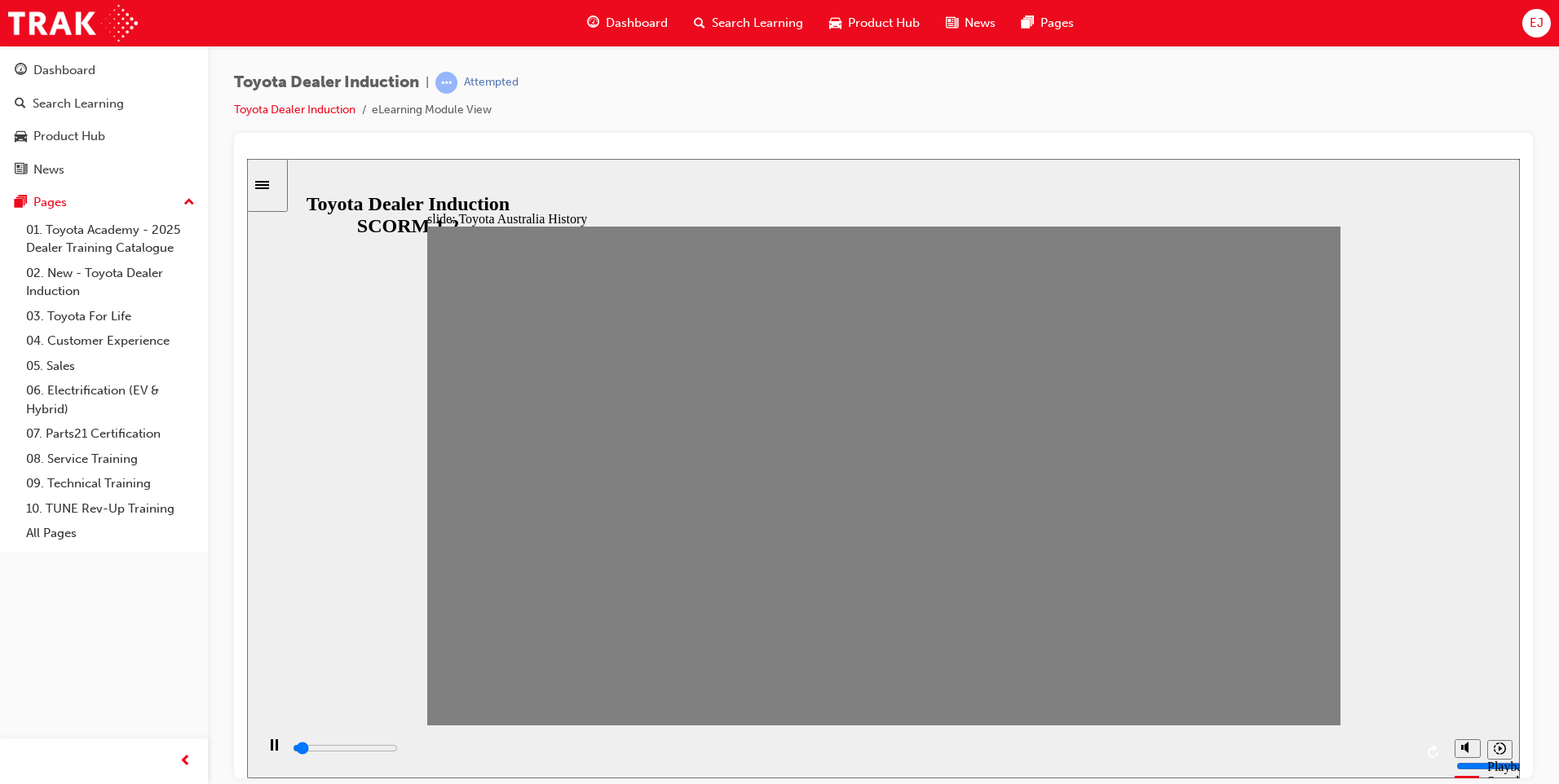
drag, startPoint x: 1089, startPoint y: 486, endPoint x: 1118, endPoint y: 486, distance: 29.0
drag, startPoint x: 1128, startPoint y: 484, endPoint x: 1160, endPoint y: 487, distance: 32.1
drag, startPoint x: 1174, startPoint y: 489, endPoint x: 1216, endPoint y: 486, distance: 42.1
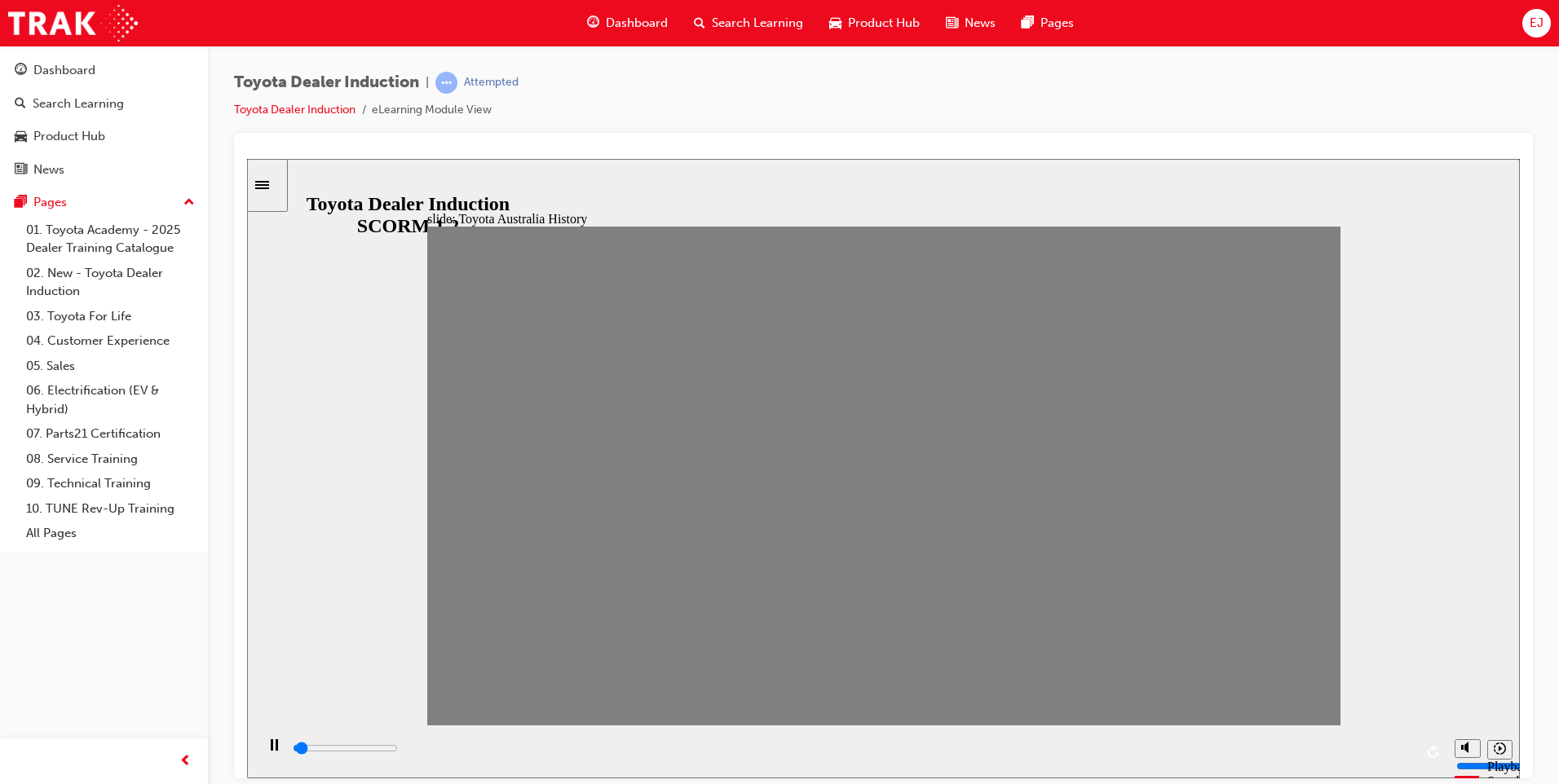
drag, startPoint x: 1220, startPoint y: 489, endPoint x: 1252, endPoint y: 494, distance: 32.4
drag, startPoint x: 1262, startPoint y: 488, endPoint x: 1291, endPoint y: 482, distance: 29.6
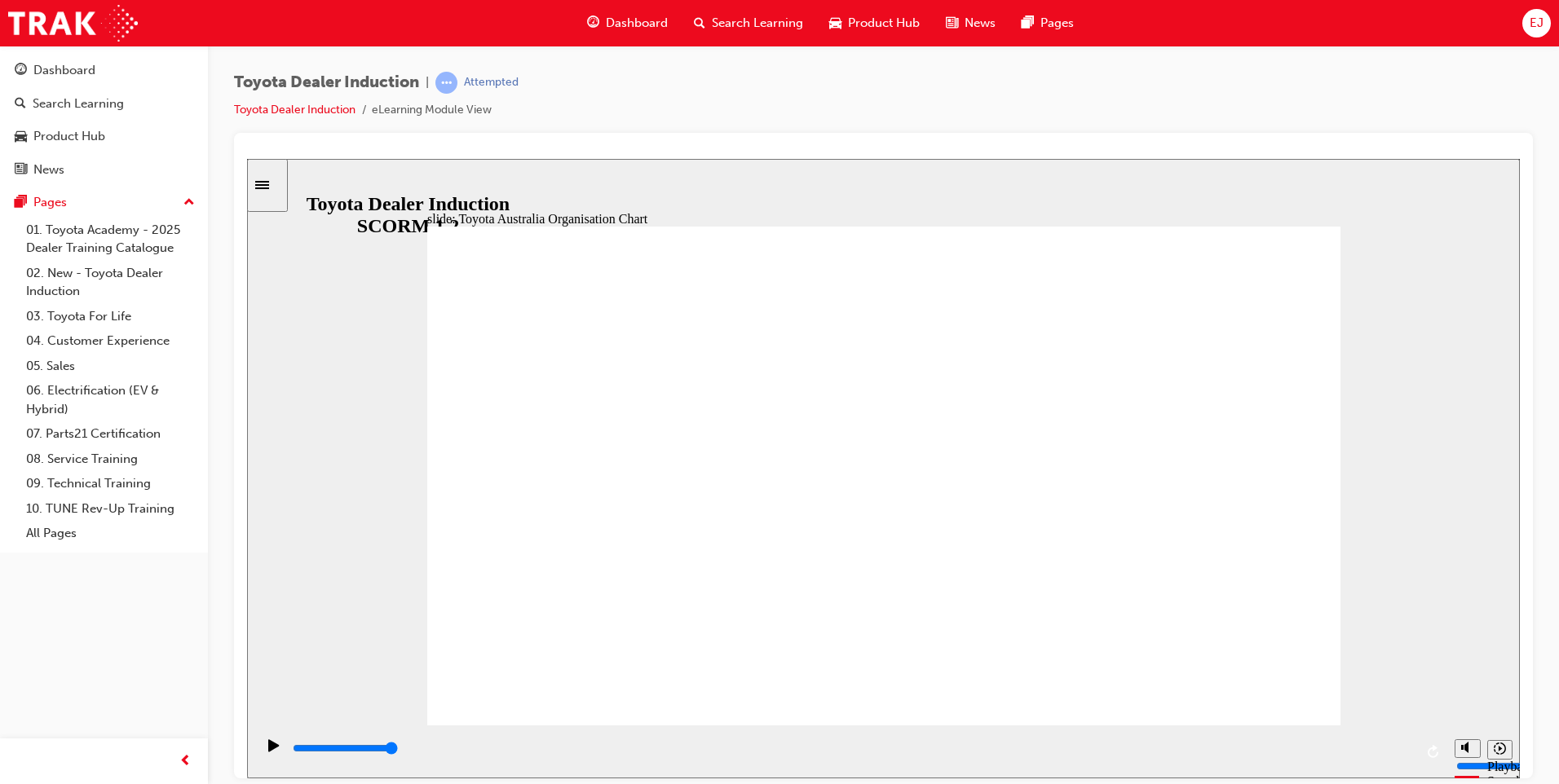
type input "5000"
radio input "true"
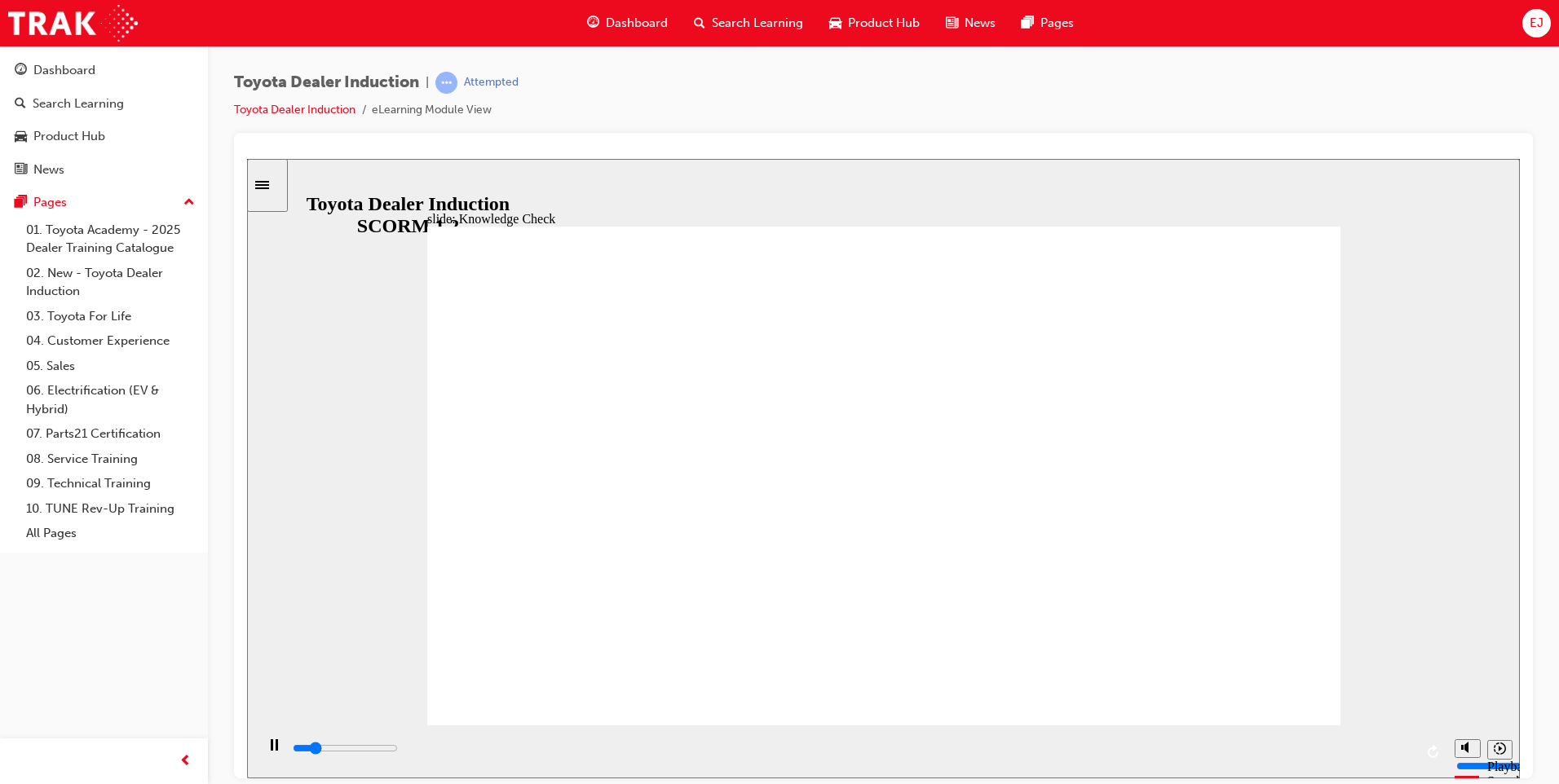
type input "7000"
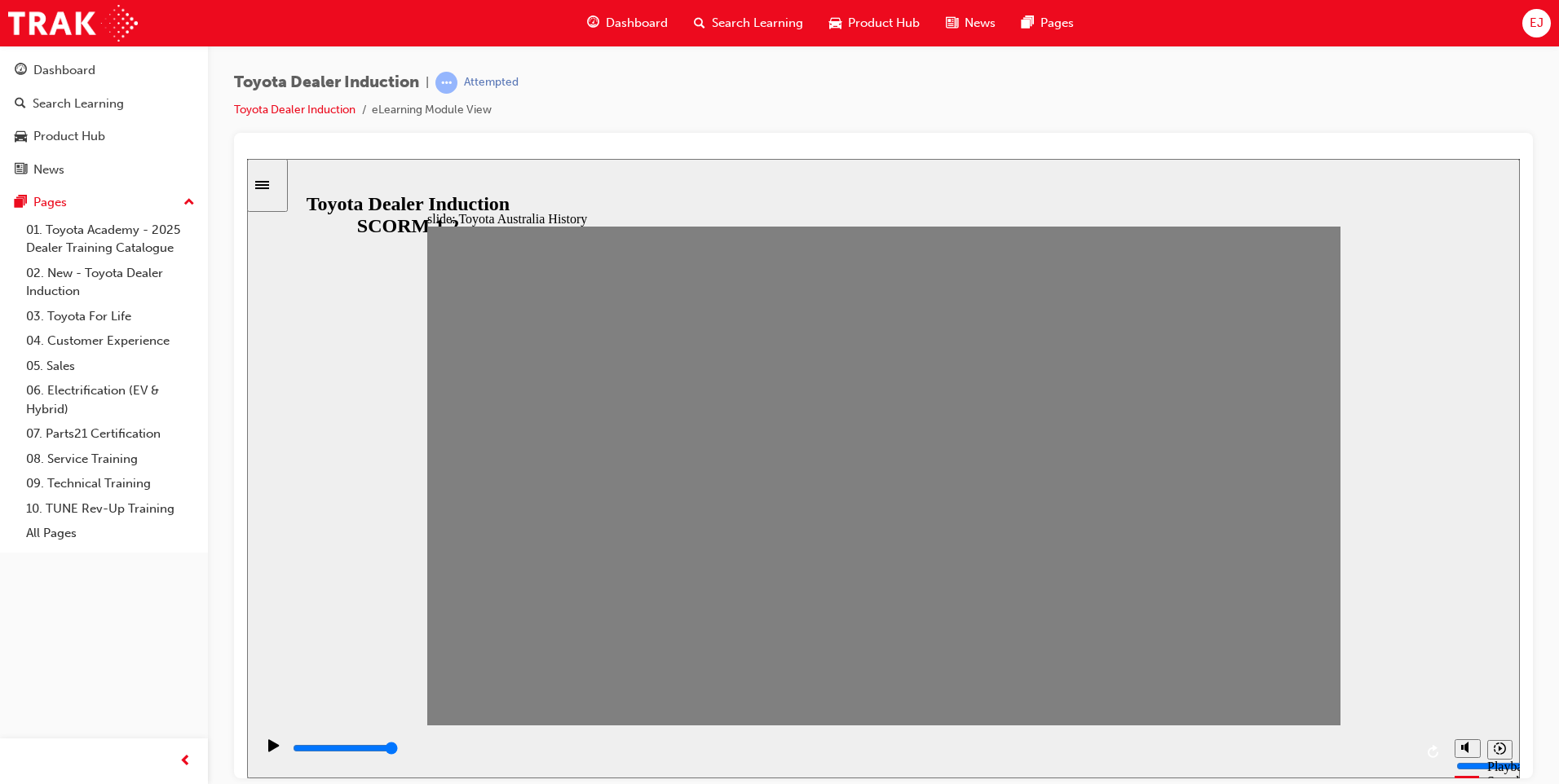
drag, startPoint x: 454, startPoint y: 487, endPoint x: 502, endPoint y: 492, distance: 48.3
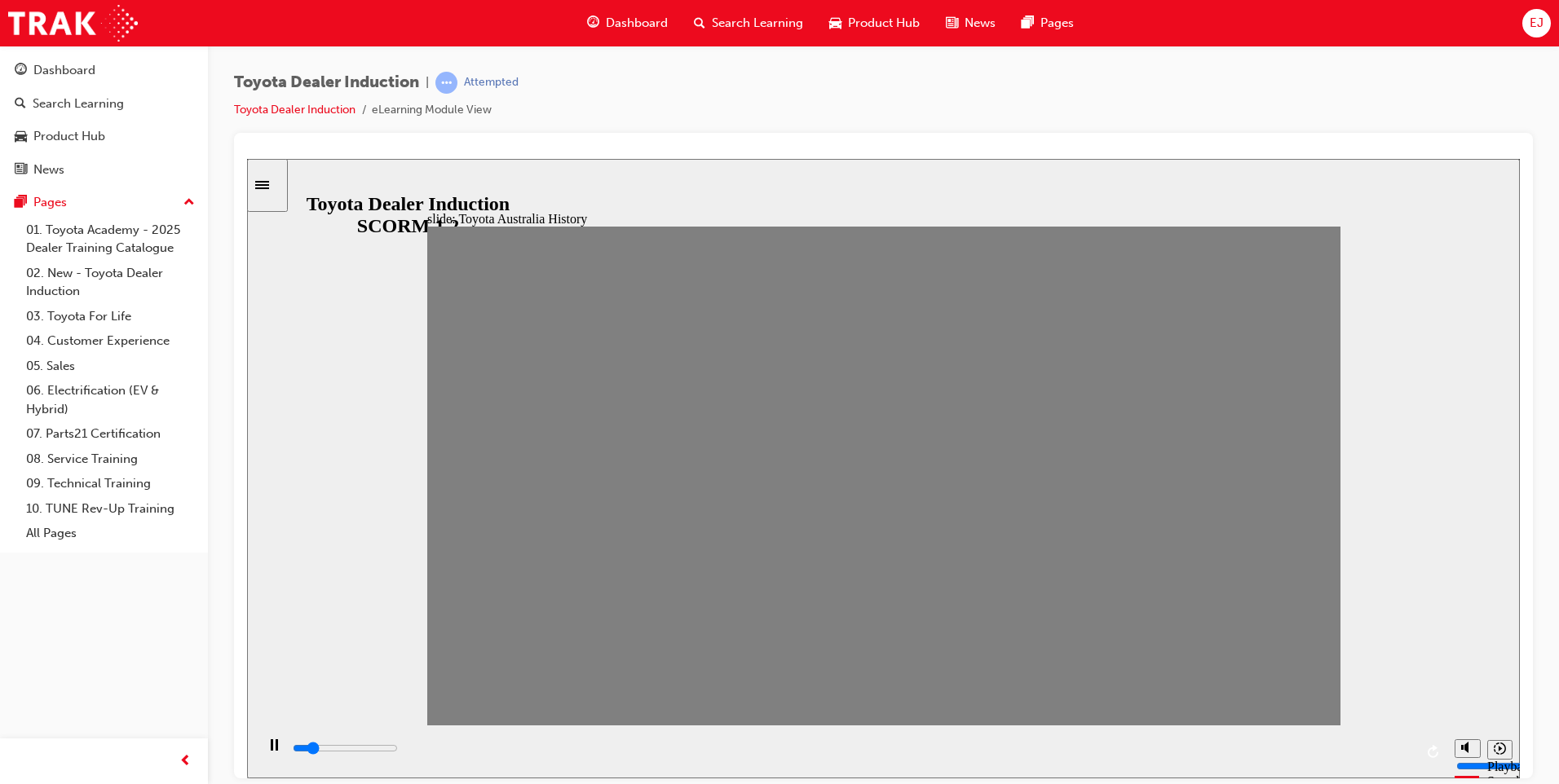
type input "0"
type input "6"
type input "0"
type input "7"
type input "0"
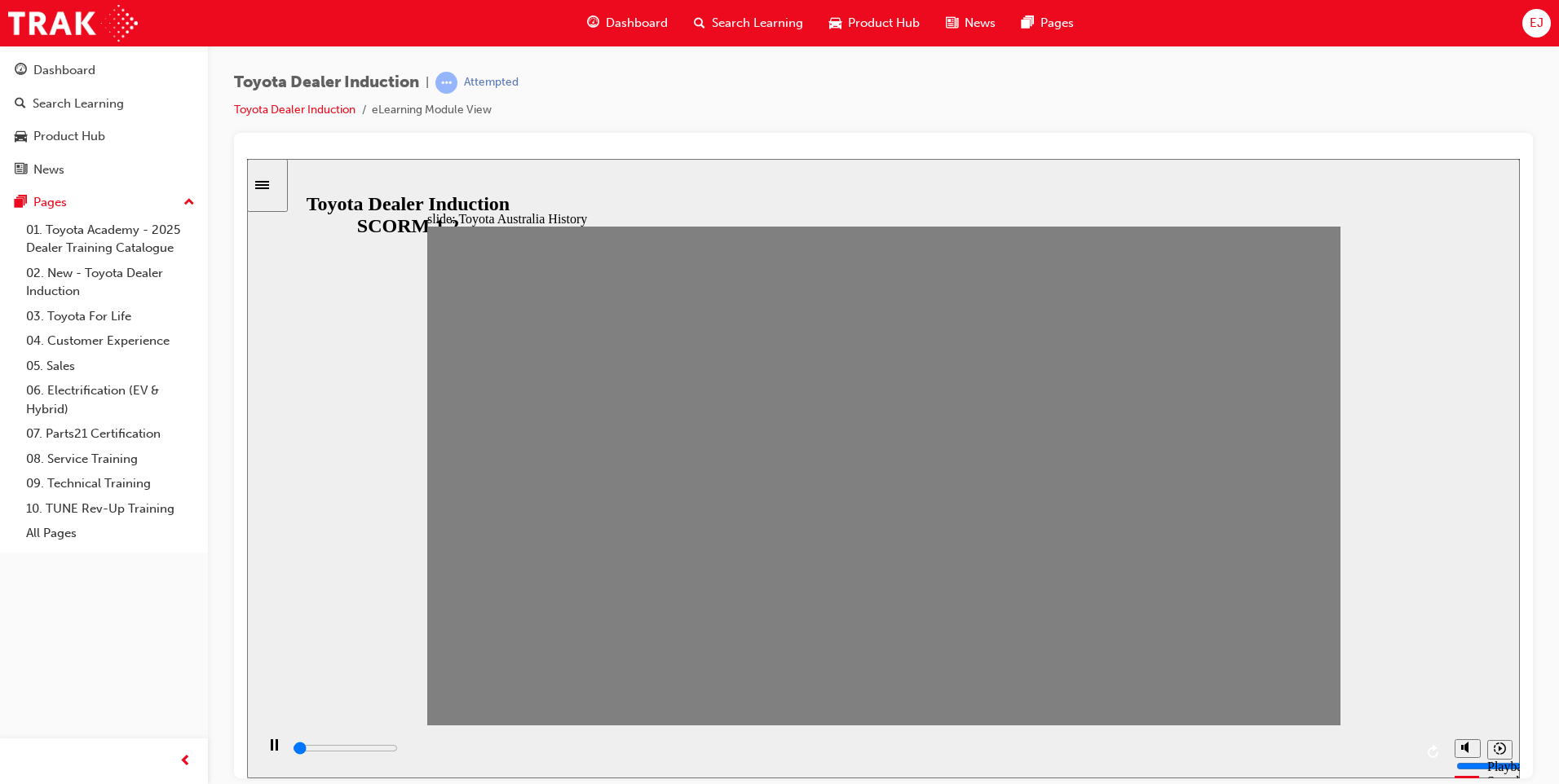
type input "8"
type input "100"
type input "9"
type input "7000"
type input "10"
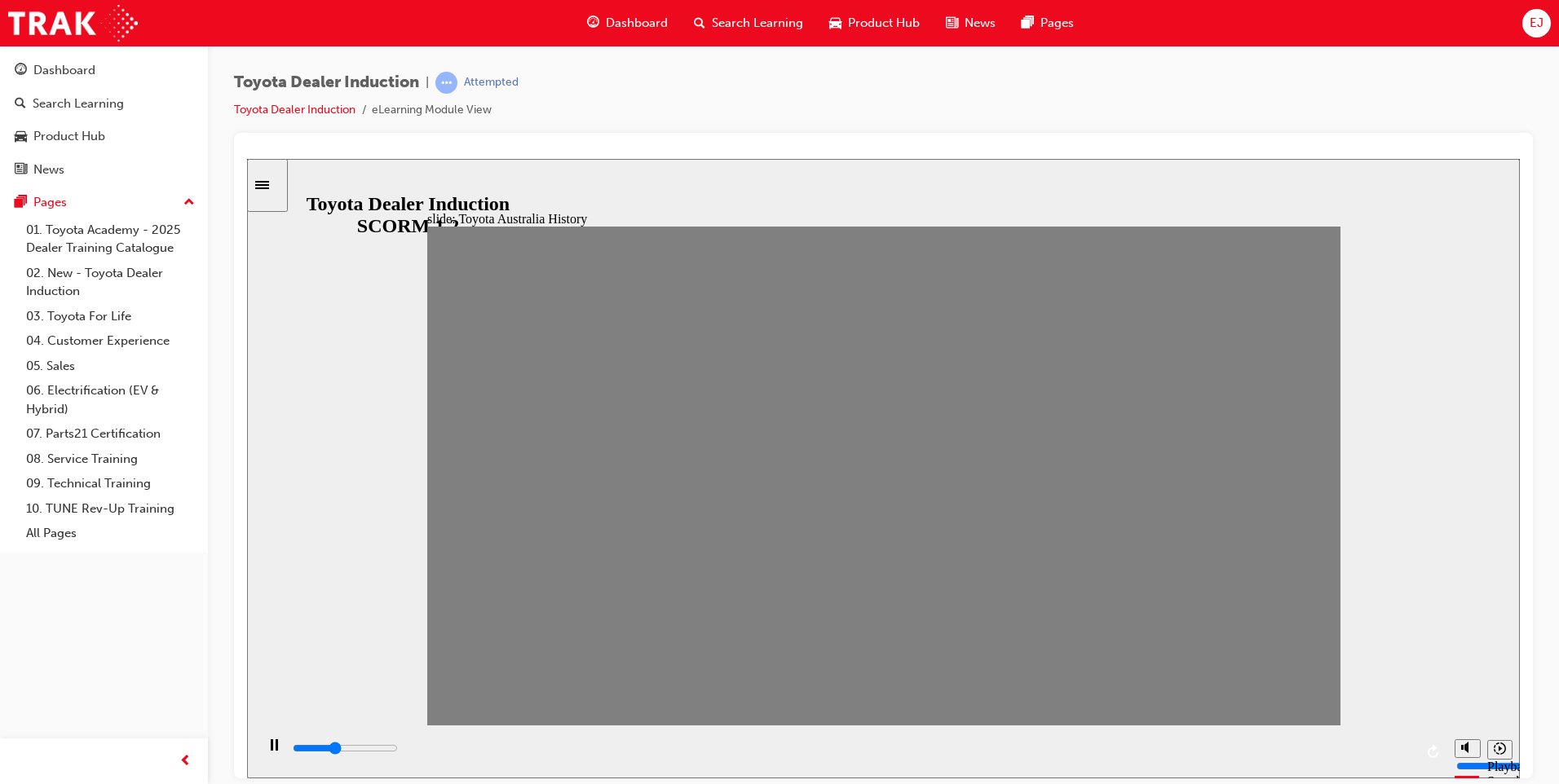
type input "0"
type input "11"
type input "0"
type input "12"
type input "0"
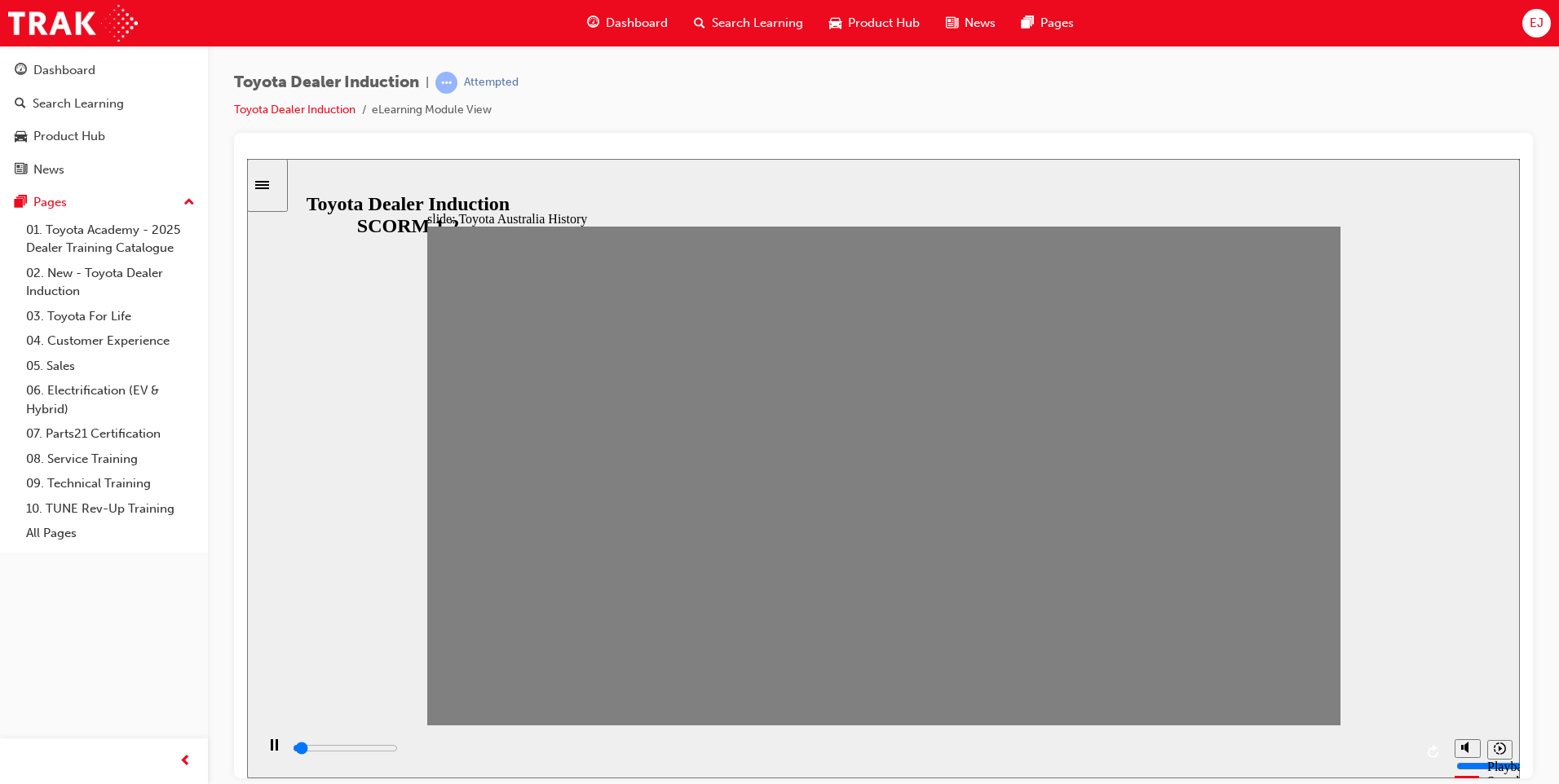
type input "13"
type input "0"
type input "12"
type input "0"
type input "11"
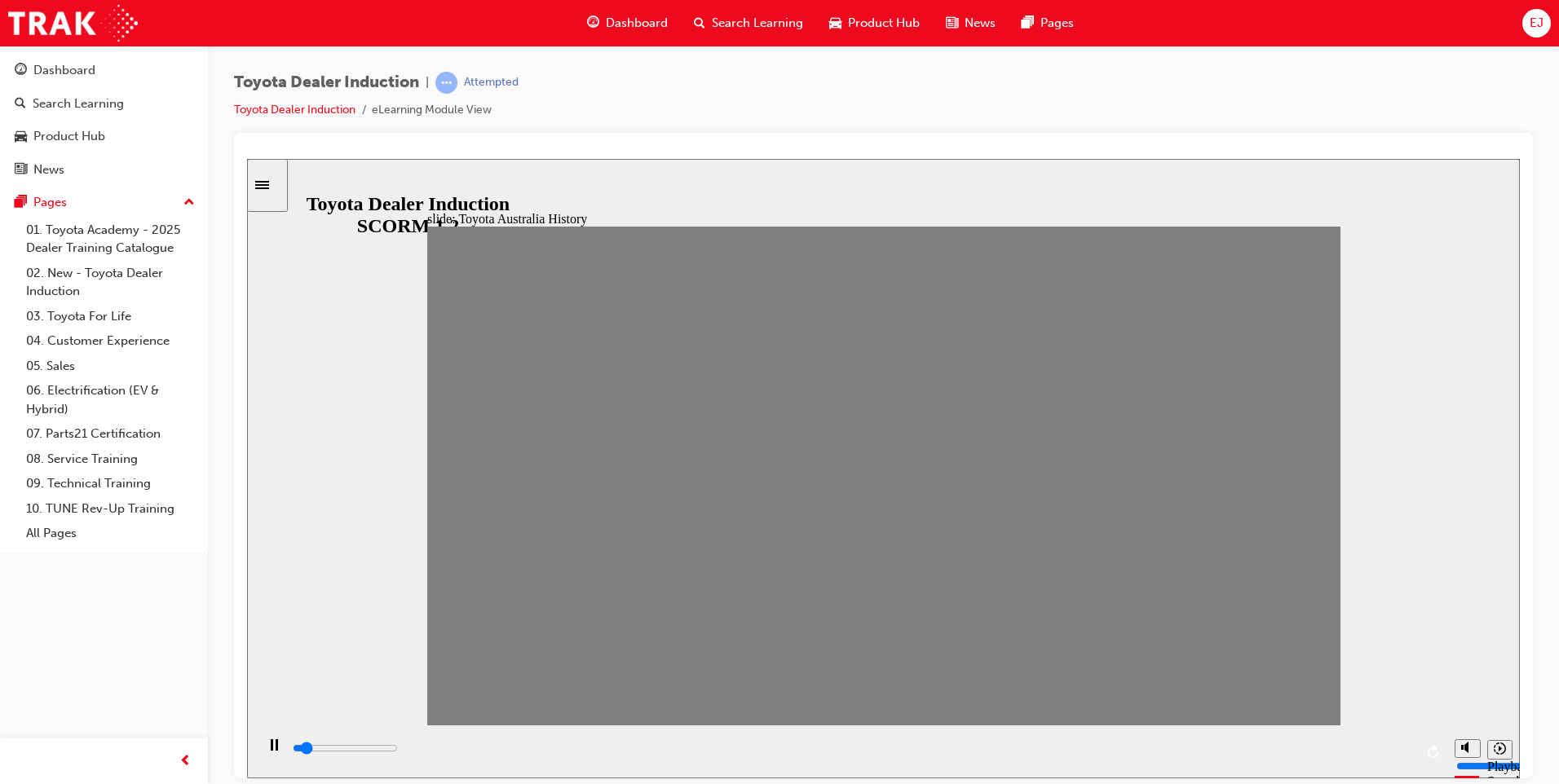
type input "7000"
type input "10"
type input "0"
type input "9"
type input "0"
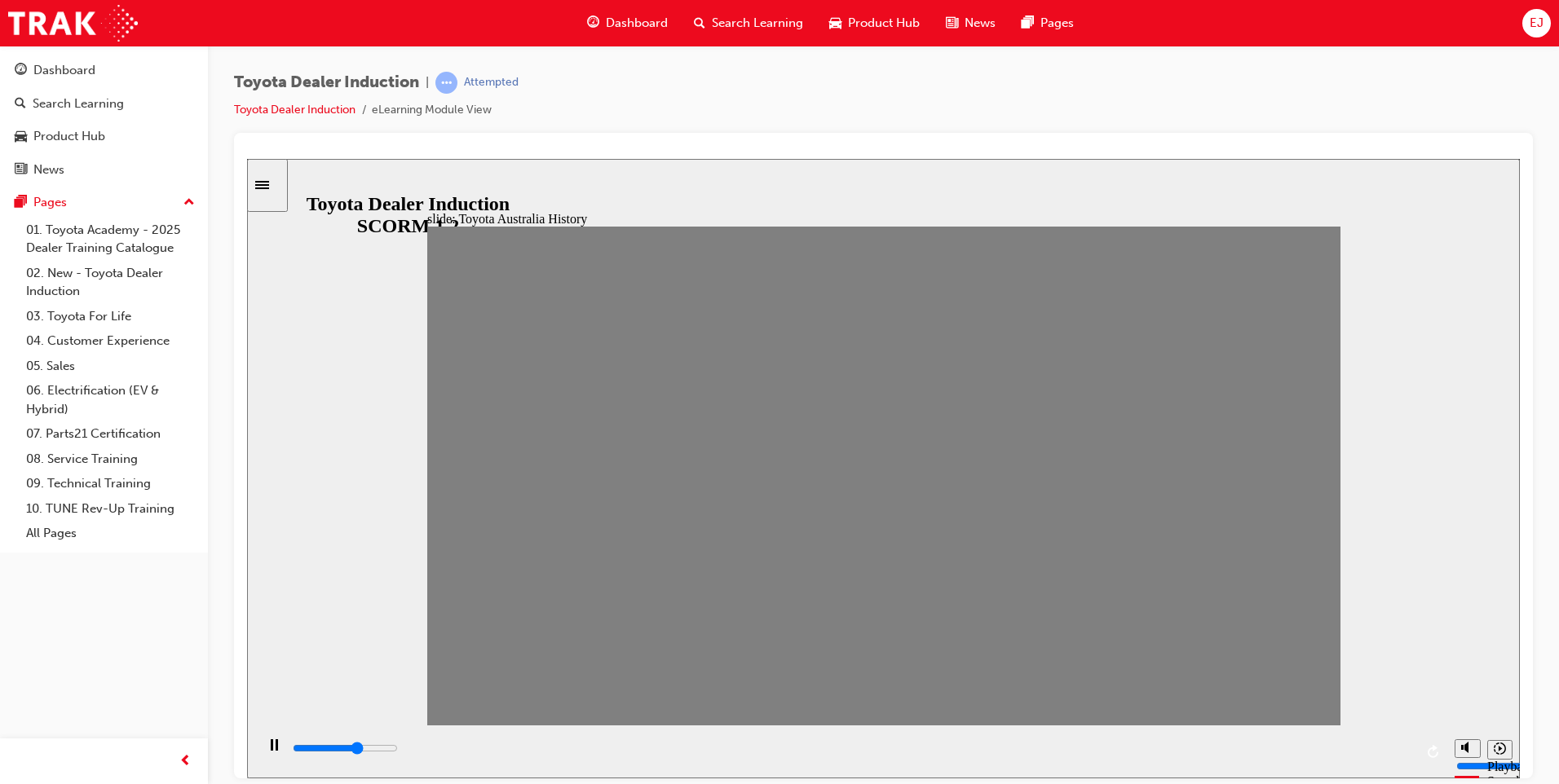
type input "8"
type input "0"
type input "7"
type input "0"
type input "8"
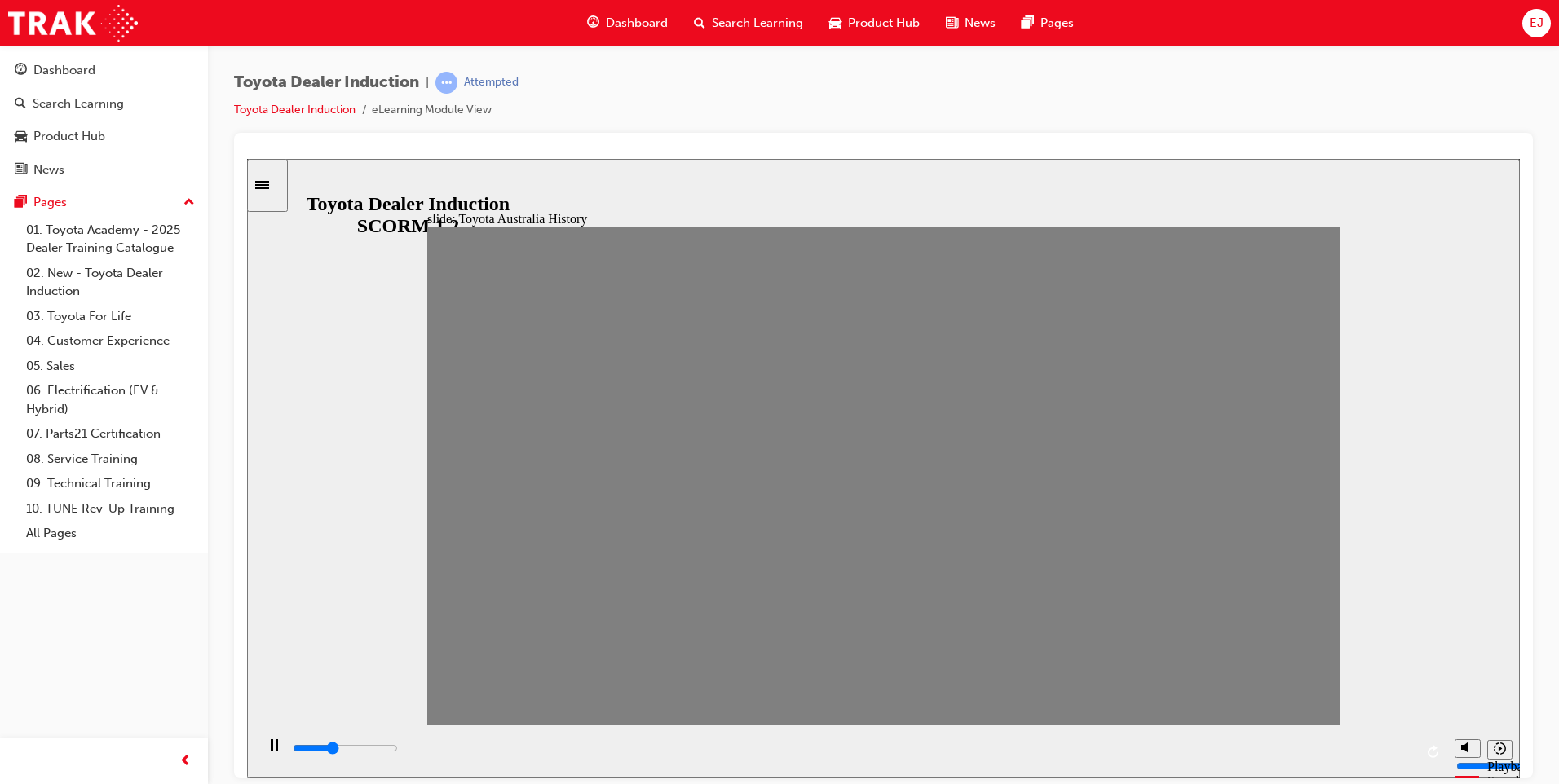
type input "0"
type input "9"
type input "7000"
type input "10"
type input "0"
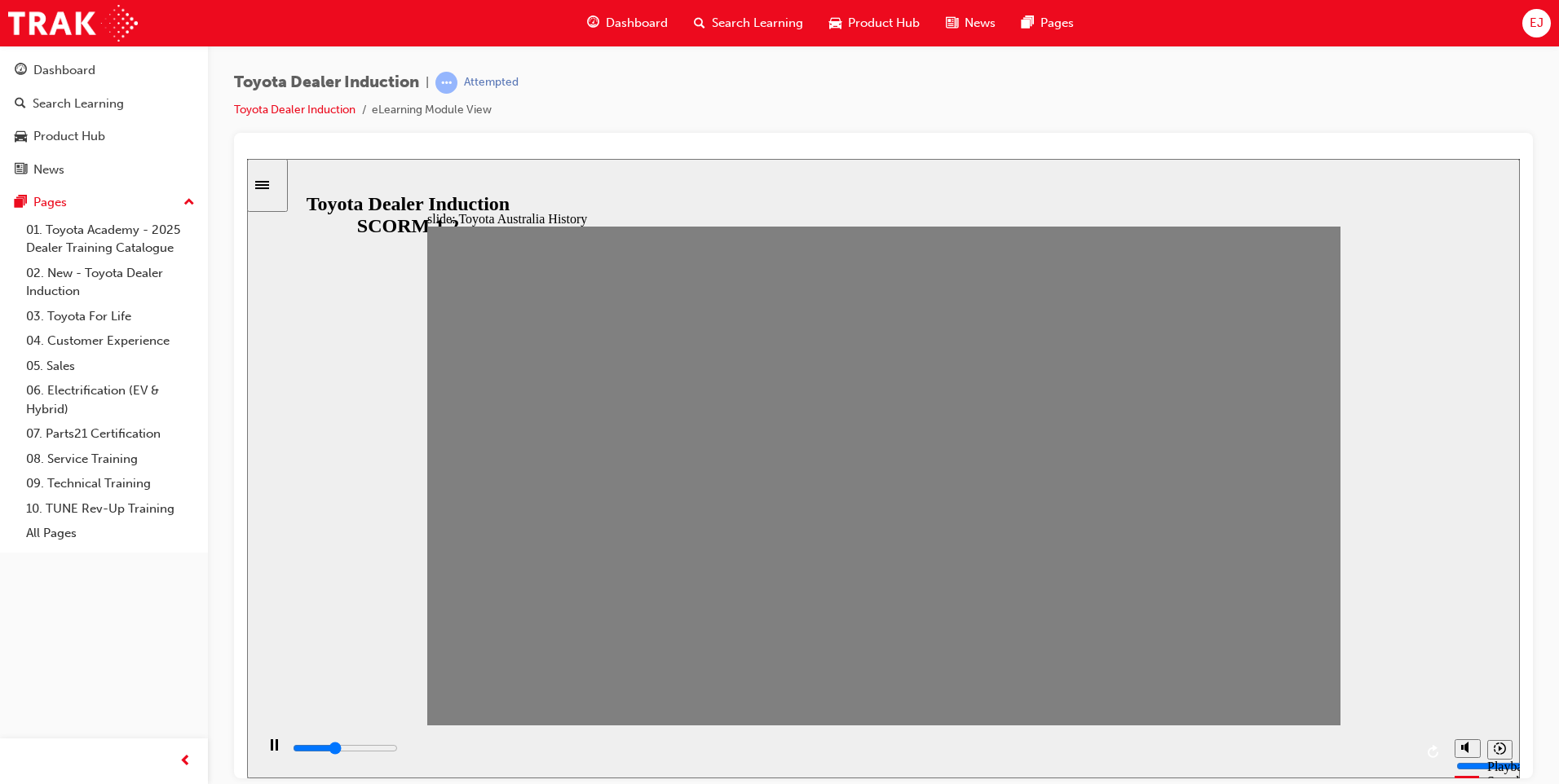
type input "11"
type input "0"
type input "12"
type input "0"
type input "13"
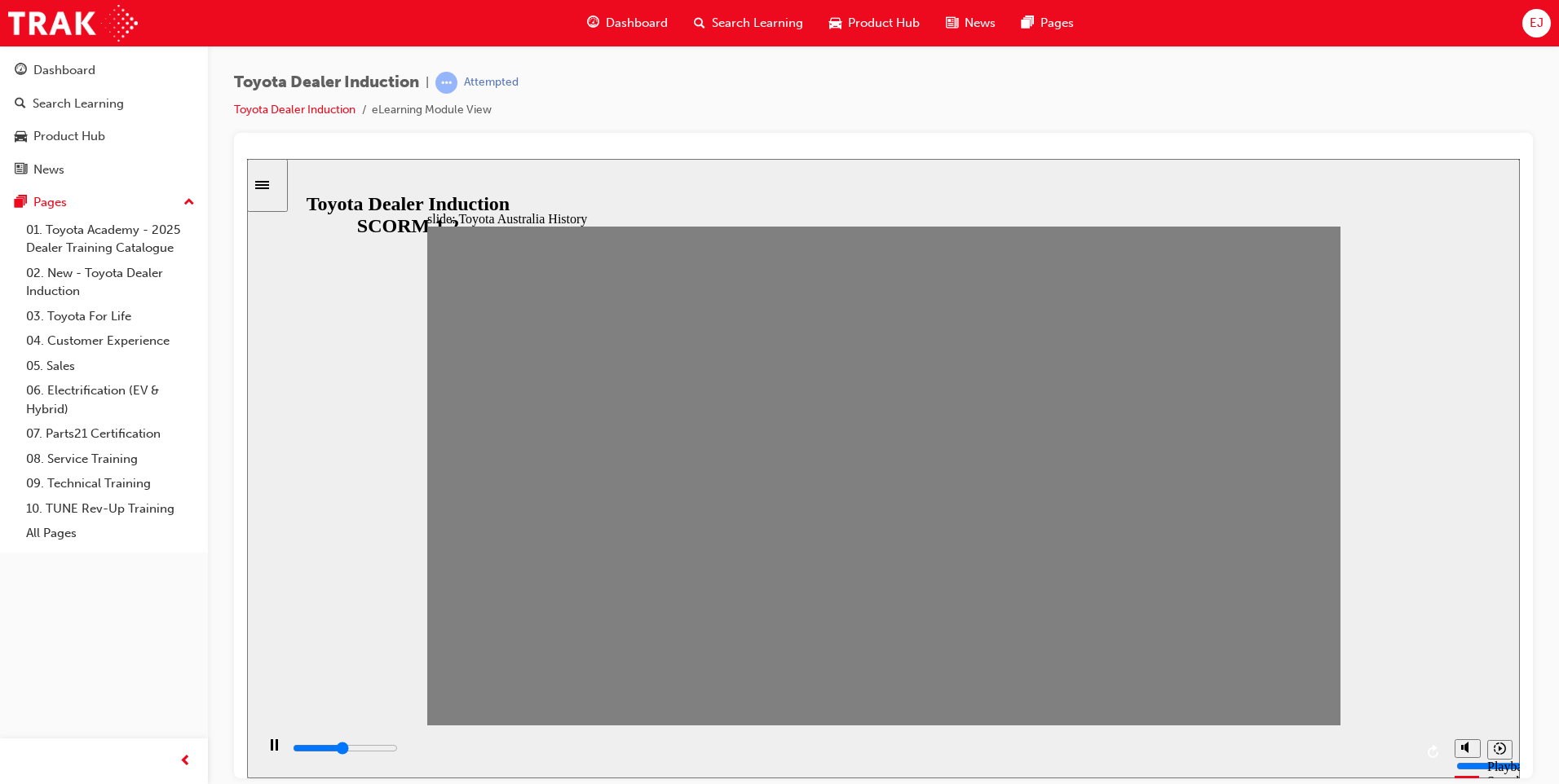
type input "0"
type input "14"
type input "0"
type input "15"
type input "0"
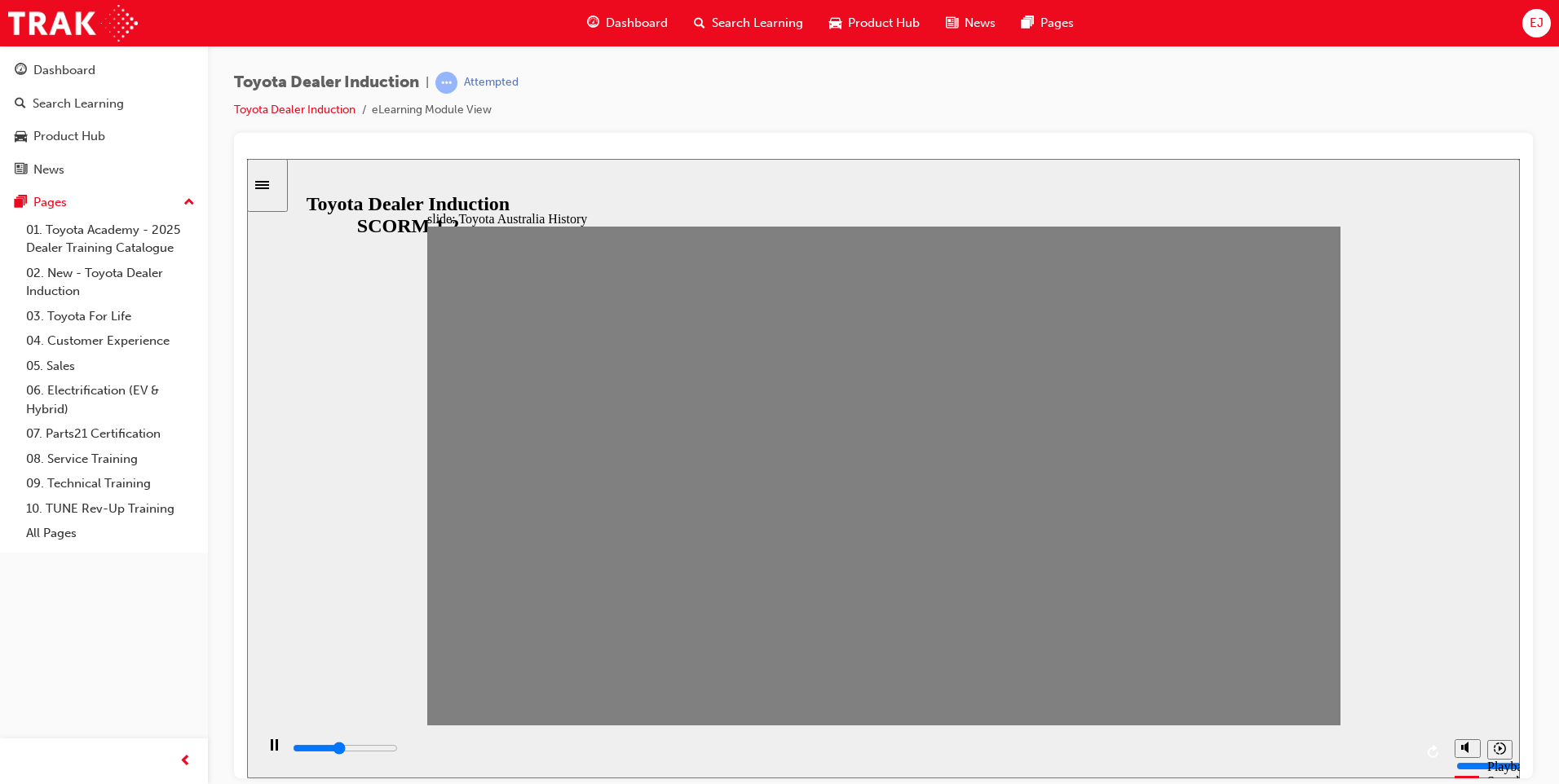
type input "16"
type input "0"
type input "15"
type input "0"
type input "14"
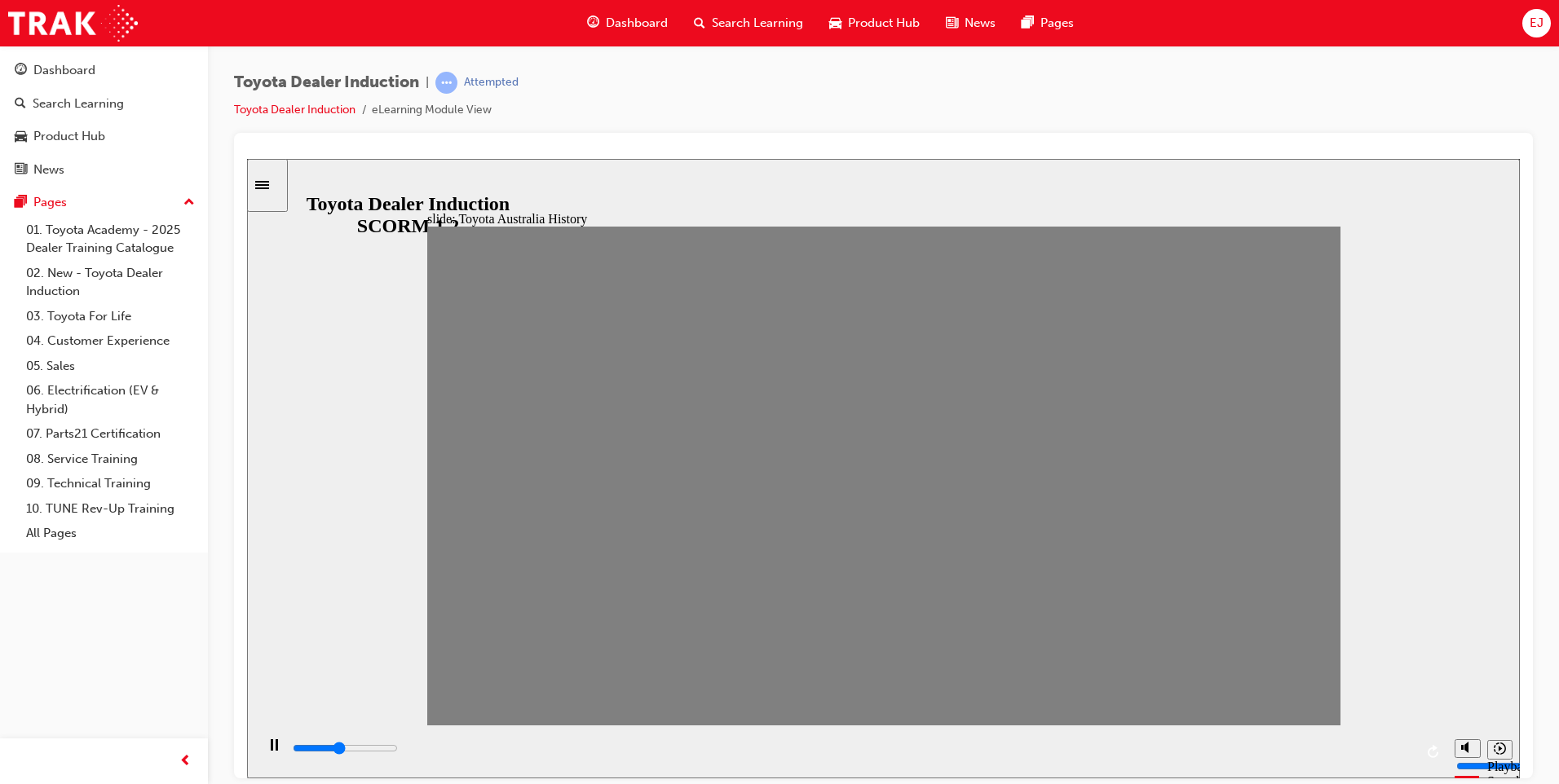
type input "0"
type input "13"
type input "0"
type input "12"
type input "0"
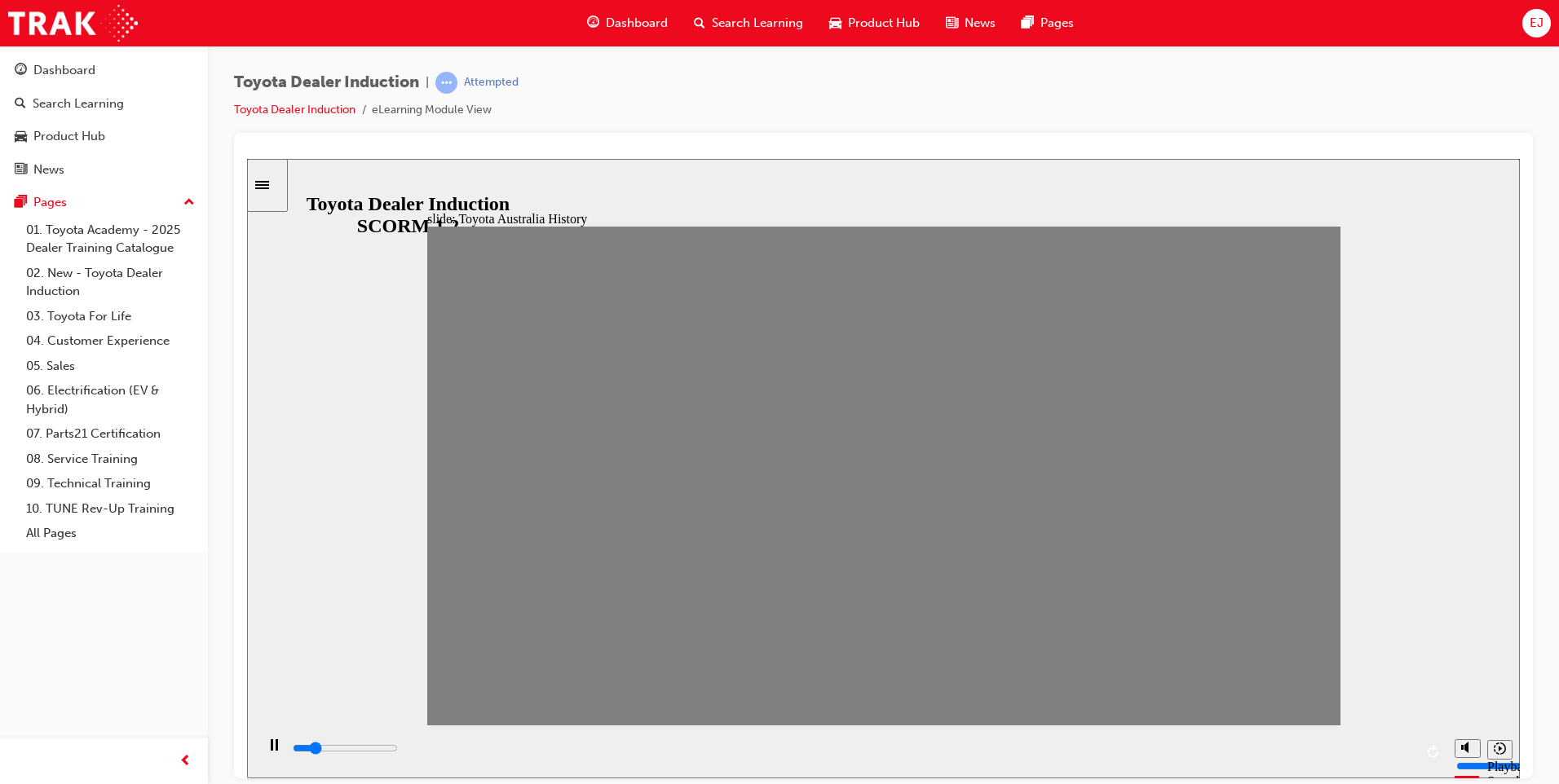
type input "11"
type input "7000"
type input "10"
type input "0"
type input "11"
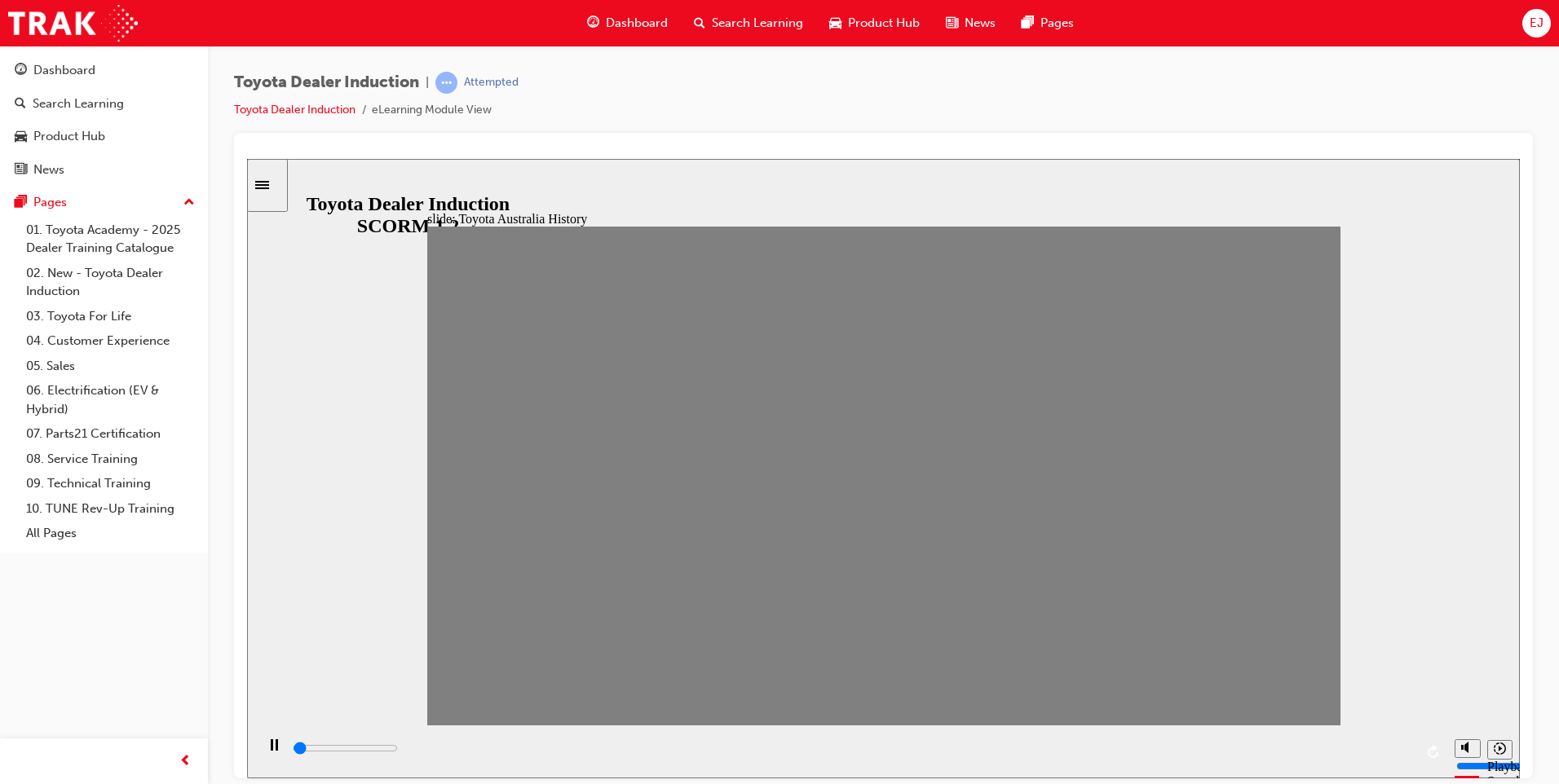
type input "0"
type input "12"
type input "0"
type input "13"
type input "0"
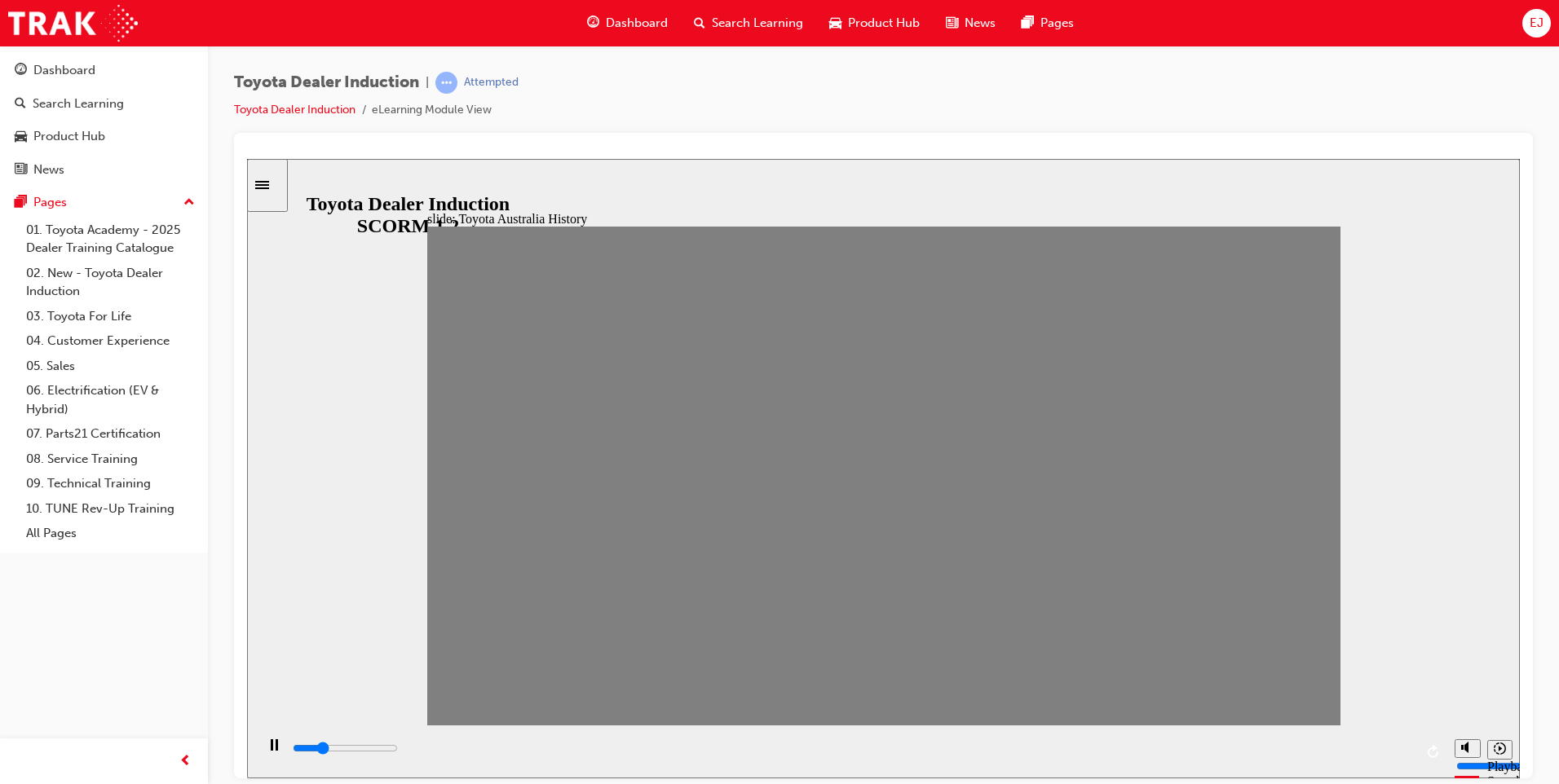
type input "14"
type input "0"
type input "15"
type input "0"
type input "16"
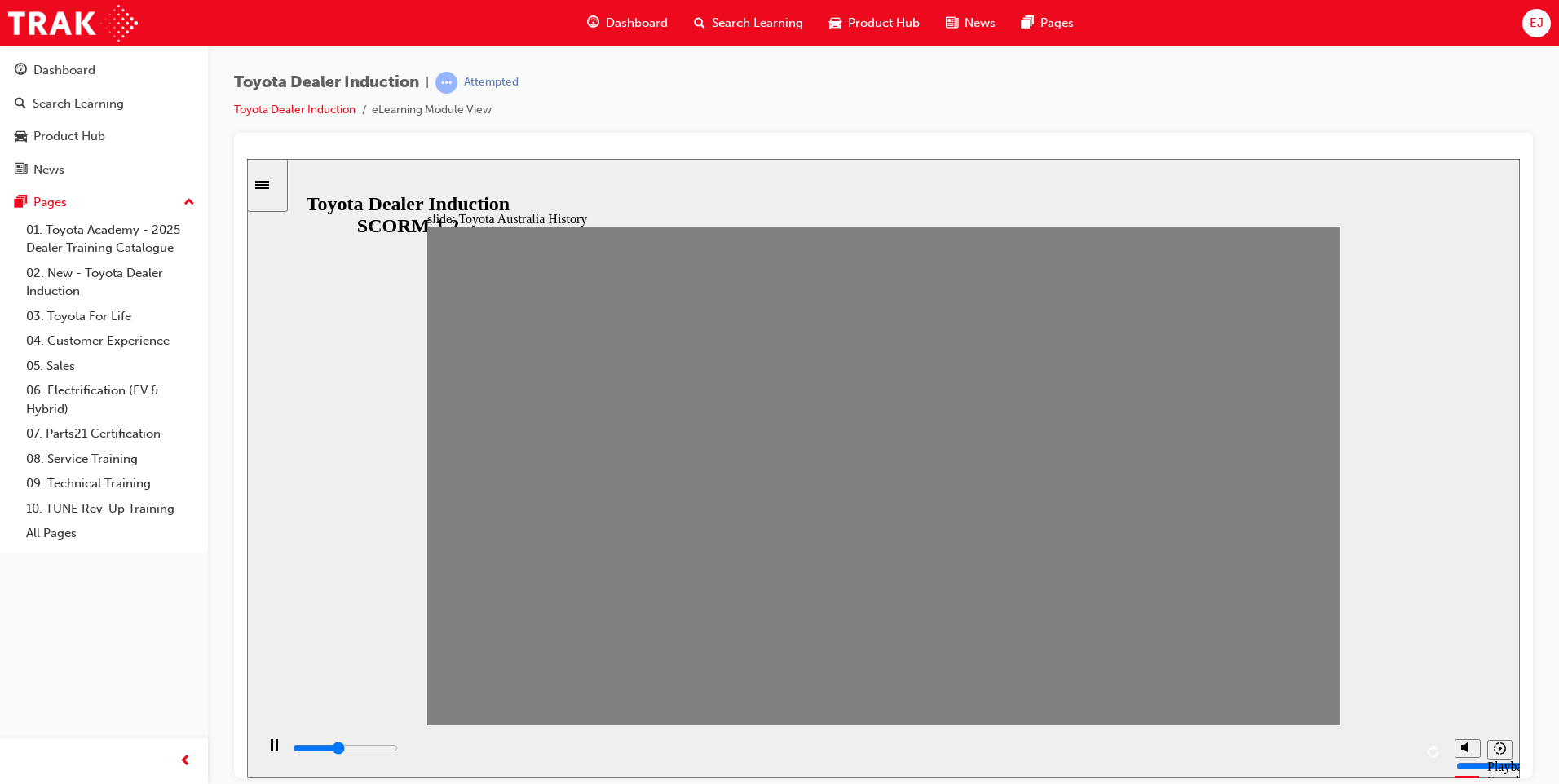
type input "0"
type input "17"
type input "0"
type input "16"
type input "0"
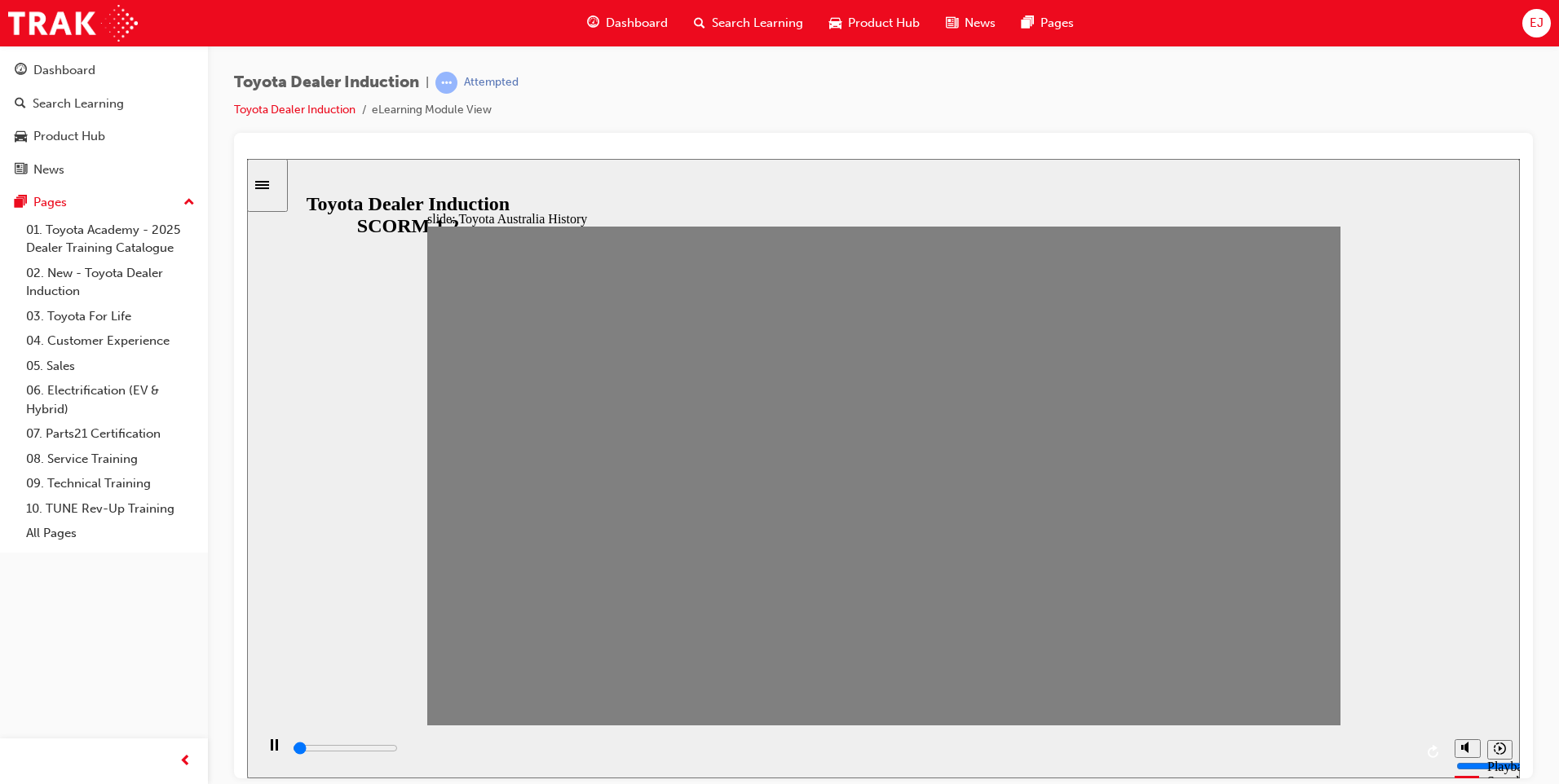
type input "15"
type input "0"
type input "14"
type input "0"
type input "13"
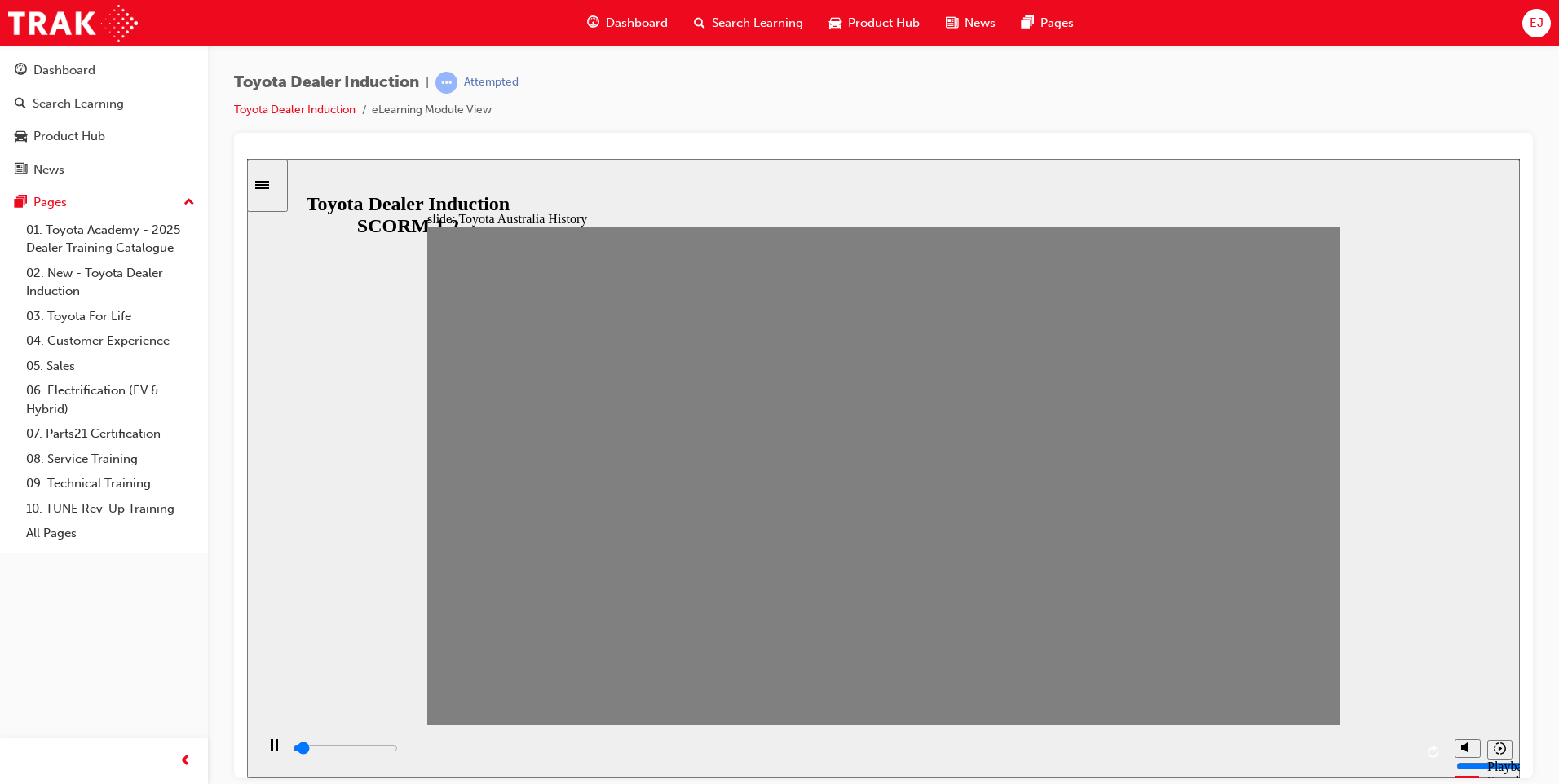
type input "0"
type input "12"
type input "0"
type input "11"
type input "7000"
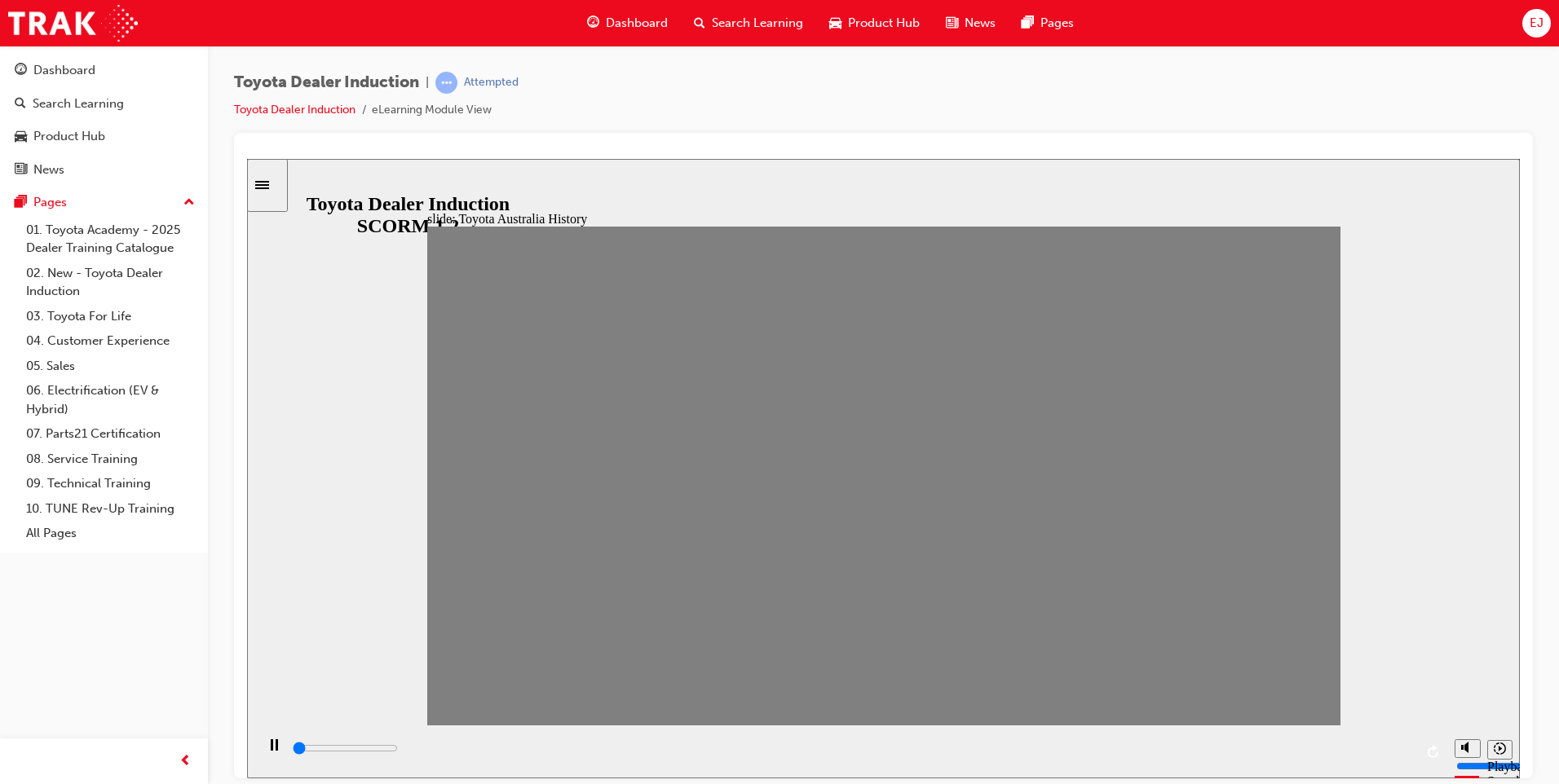
type input "10"
type input "0"
type input "9"
type input "0"
type input "8"
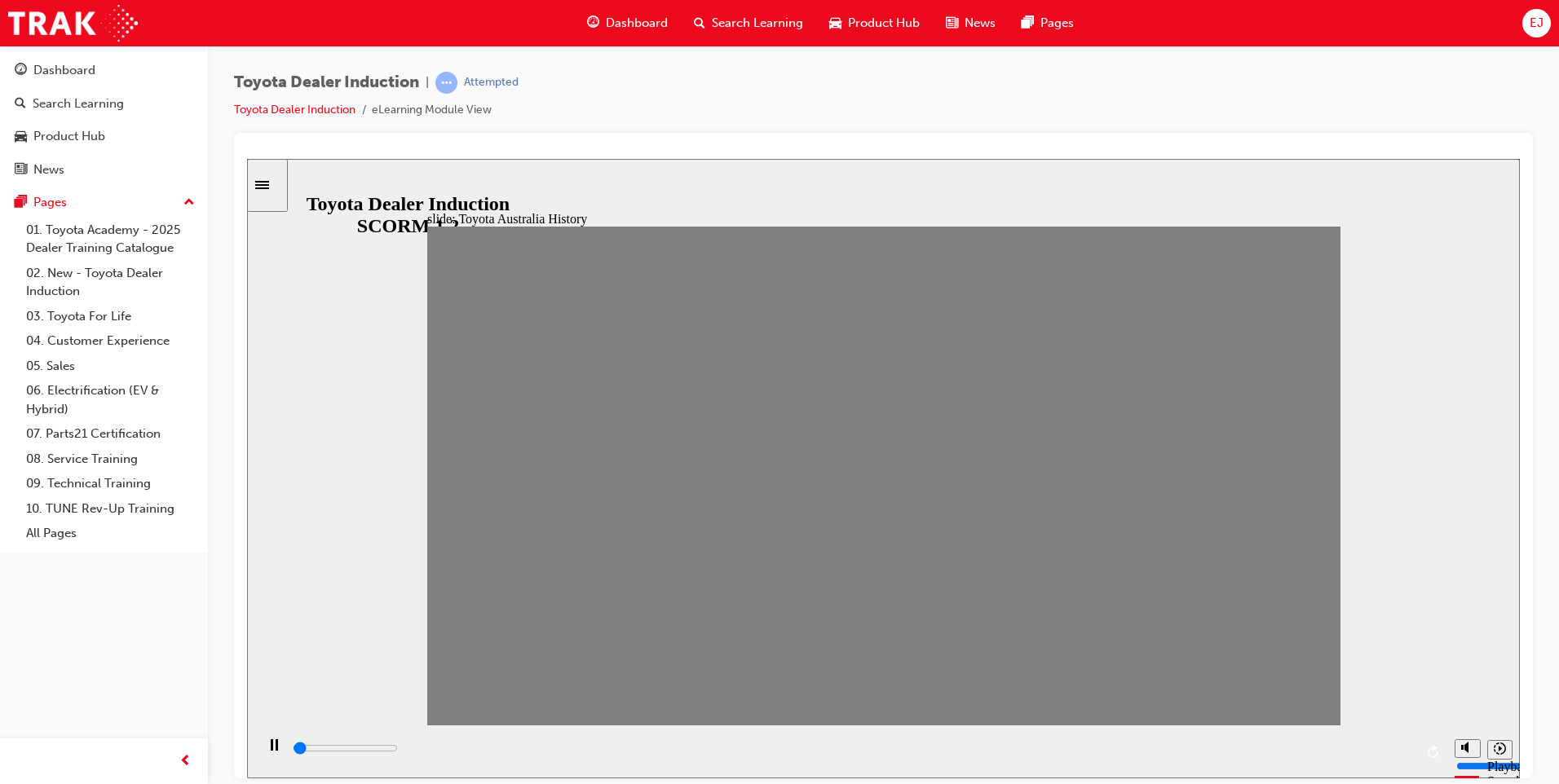
type input "0"
type input "7"
type input "0"
type input "6"
type input "0"
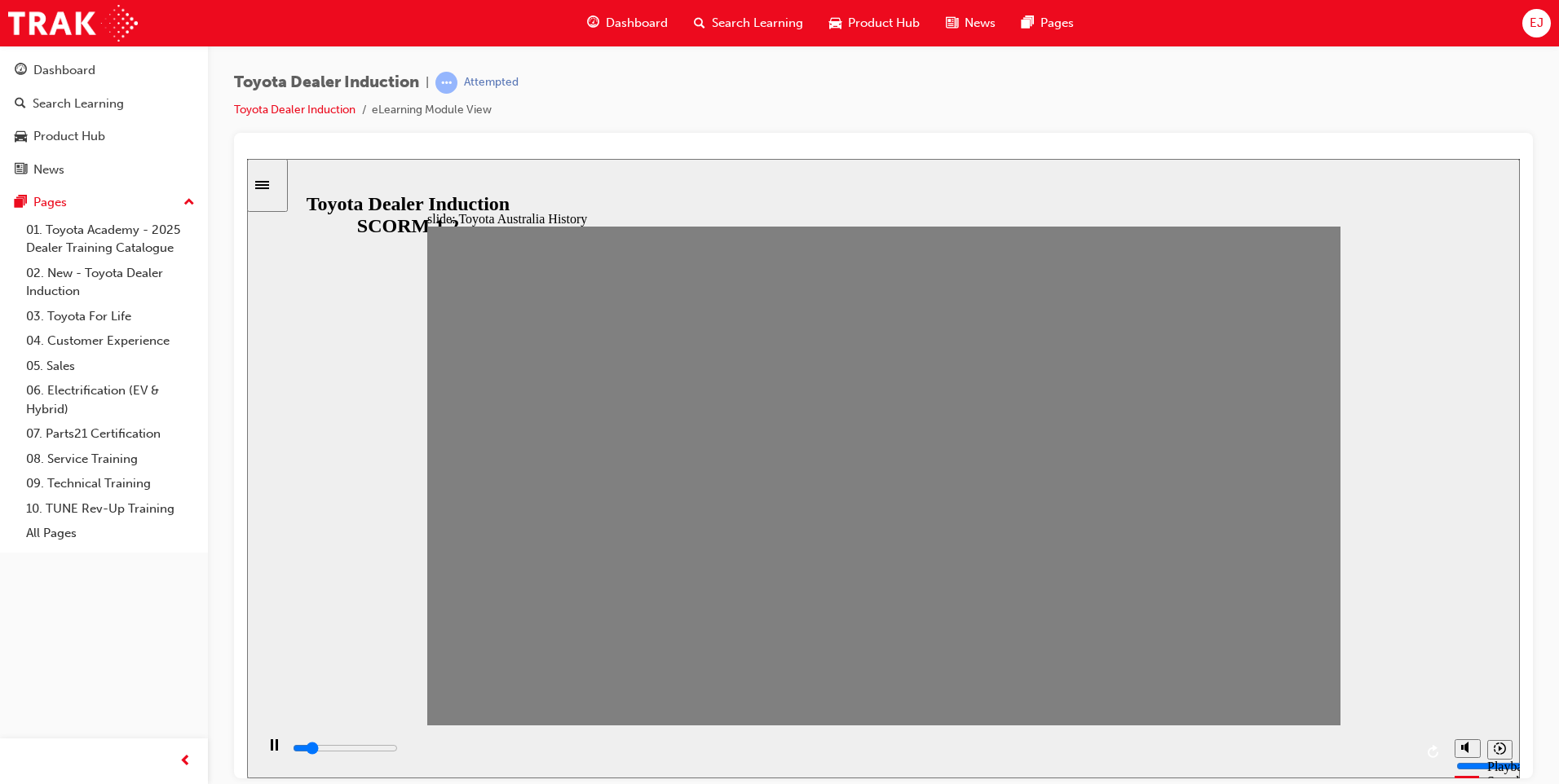
type input "3"
type input "0"
type input "4"
drag, startPoint x: 1304, startPoint y: 487, endPoint x: 624, endPoint y: 525, distance: 681.1
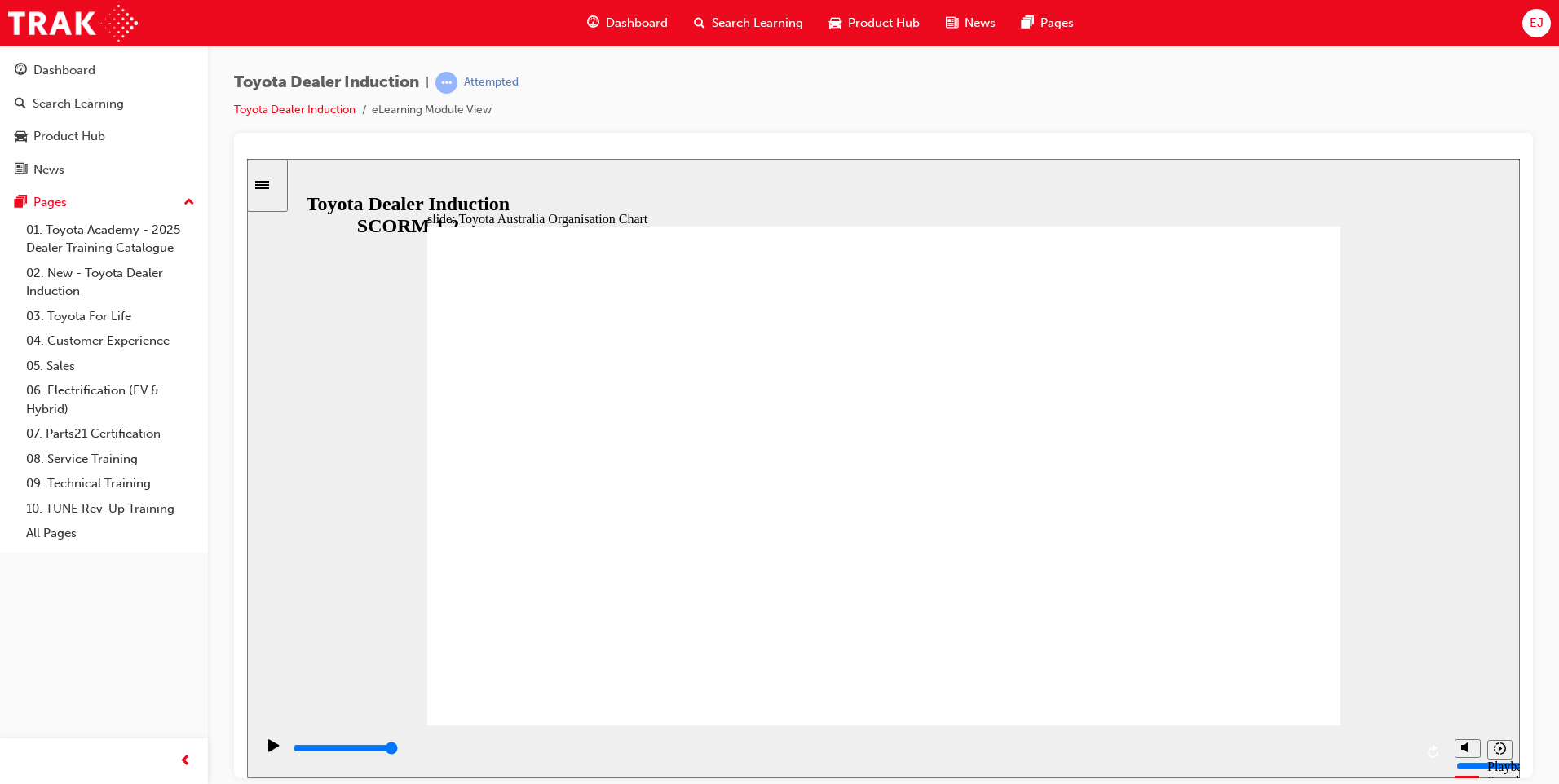
type input "1800"
radio input "true"
drag, startPoint x: 1243, startPoint y: 224, endPoint x: 1235, endPoint y: 233, distance: 12.0
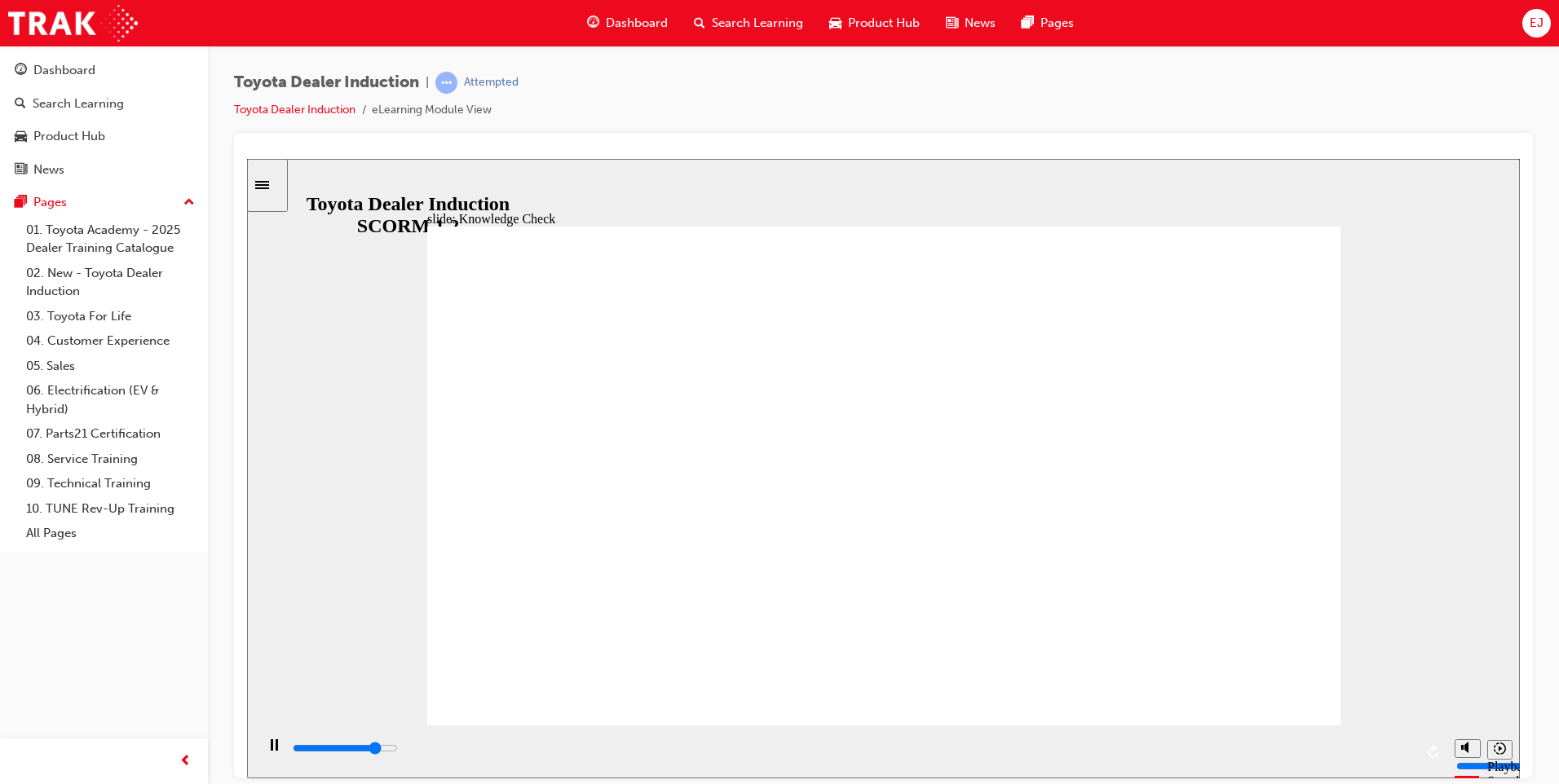
type input "4100"
radio input "true"
type input "5000"
radio input "true"
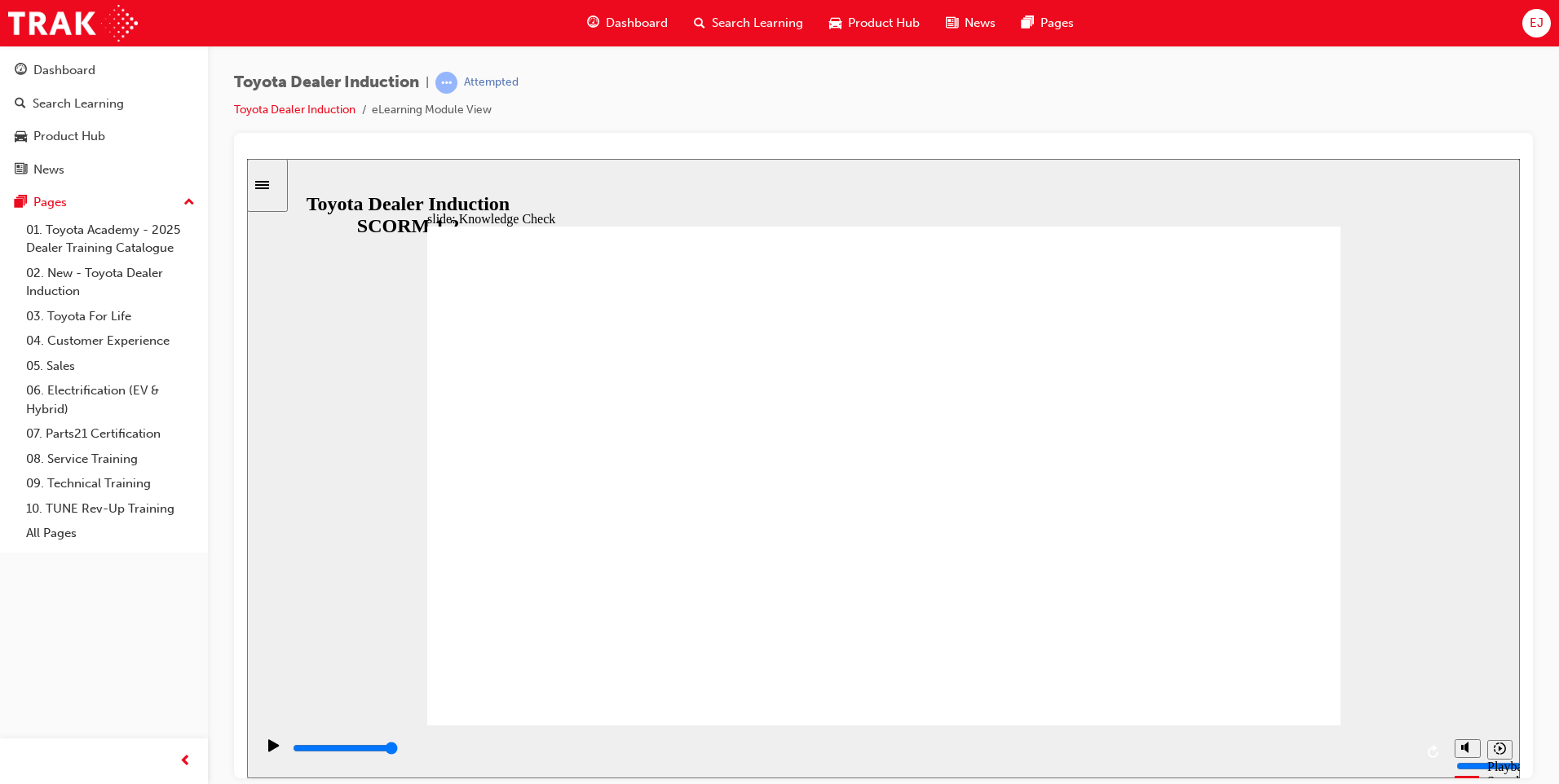
type input "1400"
radio input "true"
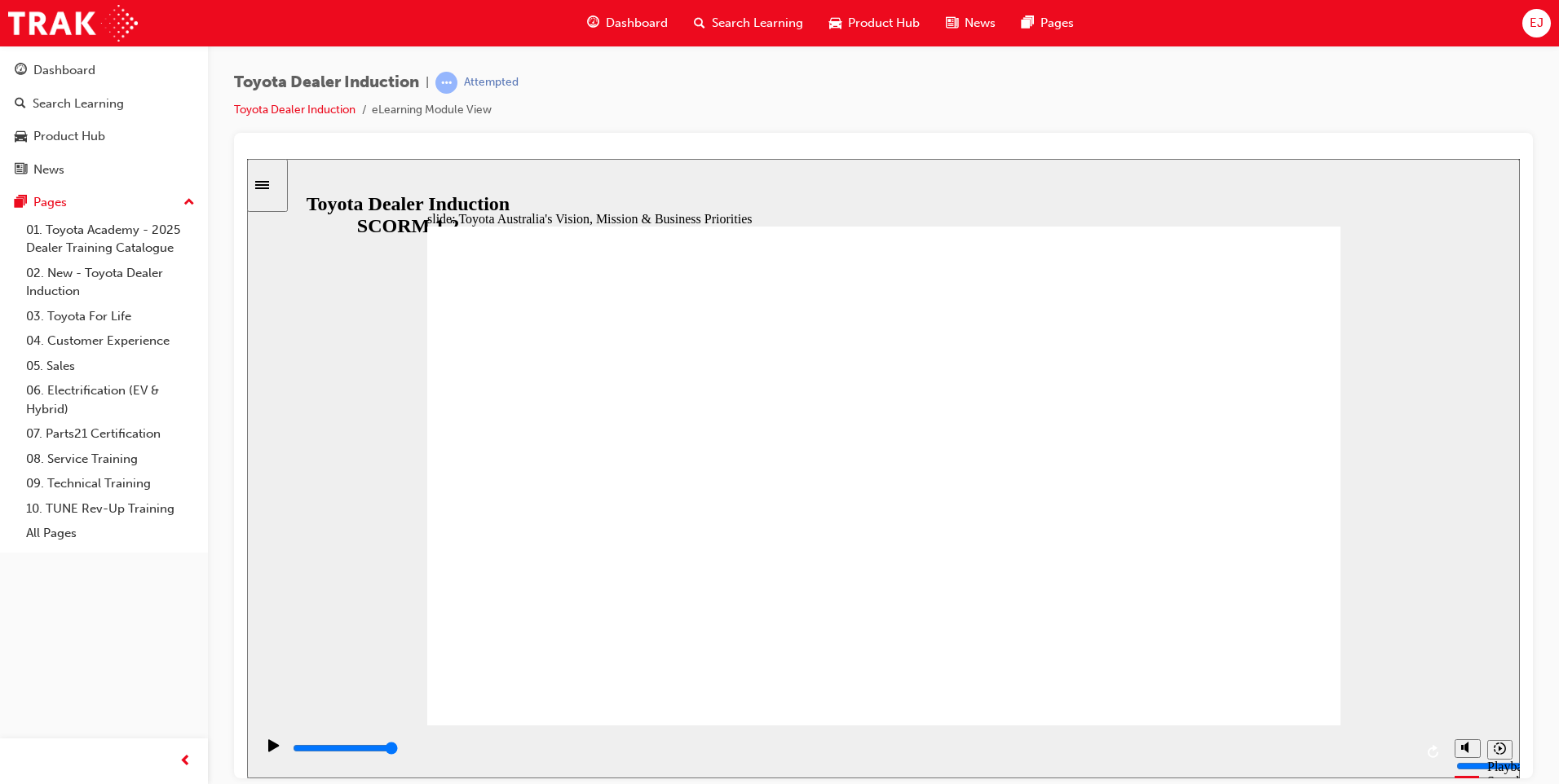
type input "9200"
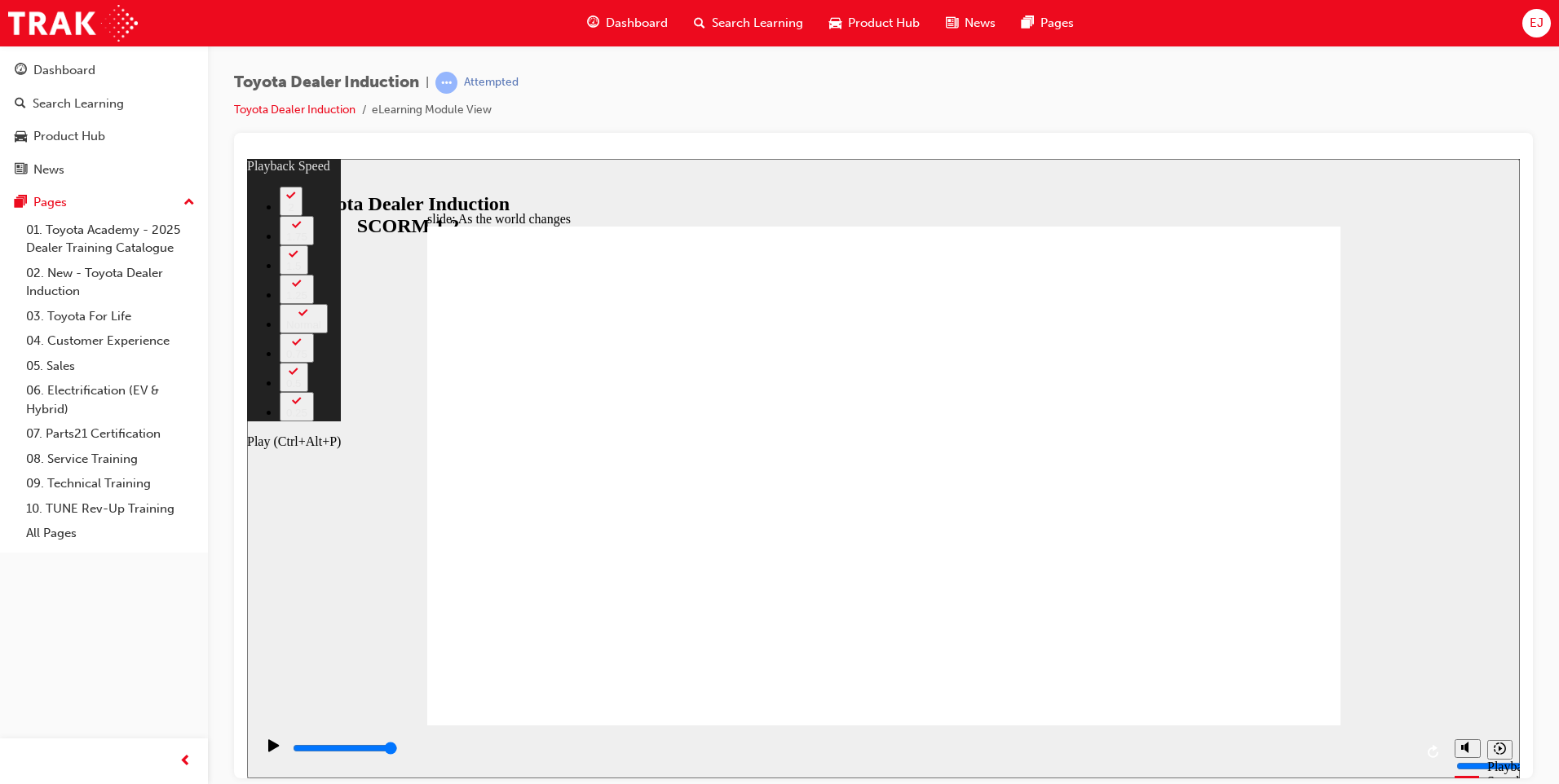
type input "102"
click at [268, 751] on icon "Play (Ctrl+Alt+P)" at bounding box center [273, 745] width 11 height 12
type input "9200"
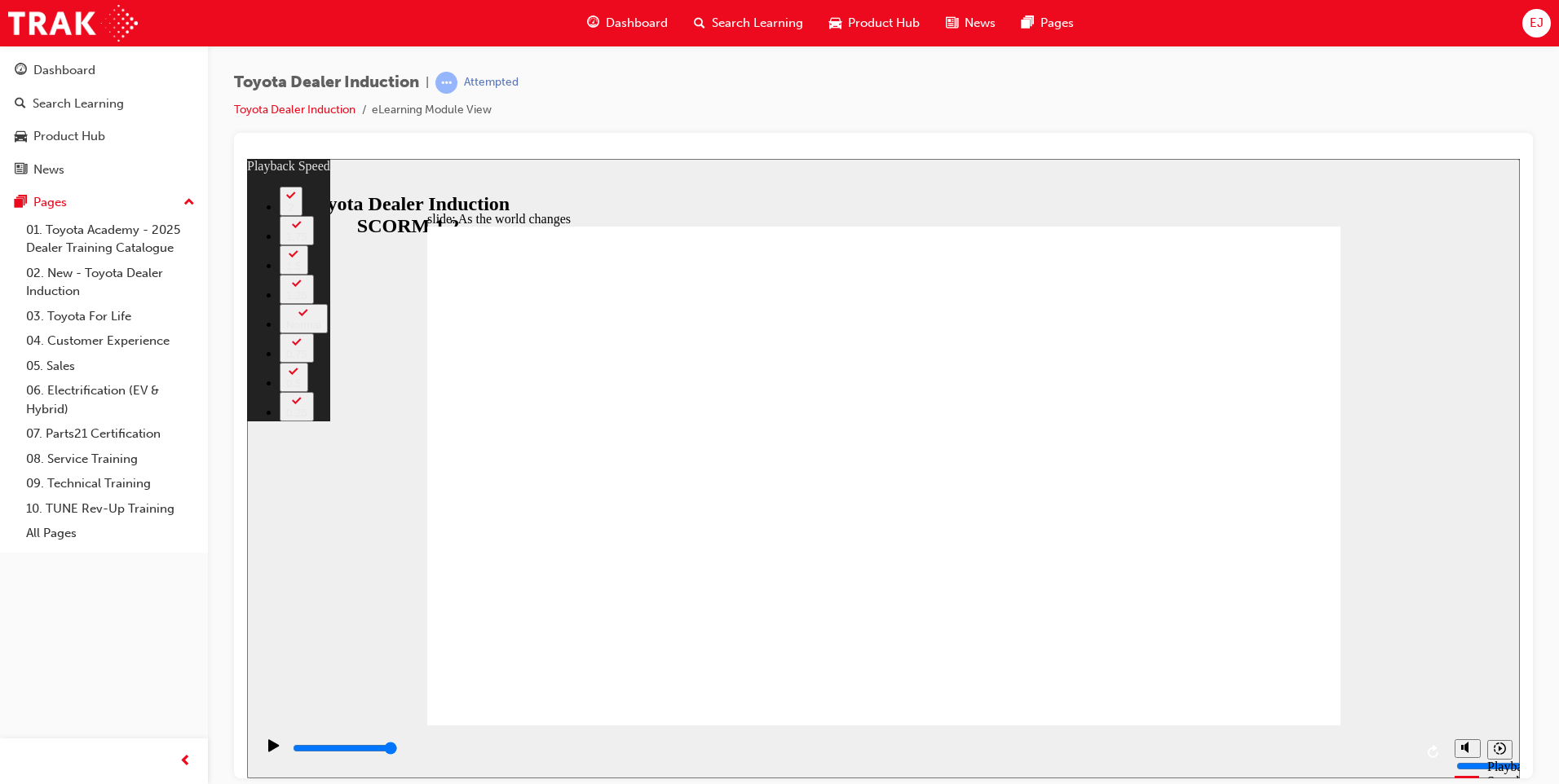
type input "5"
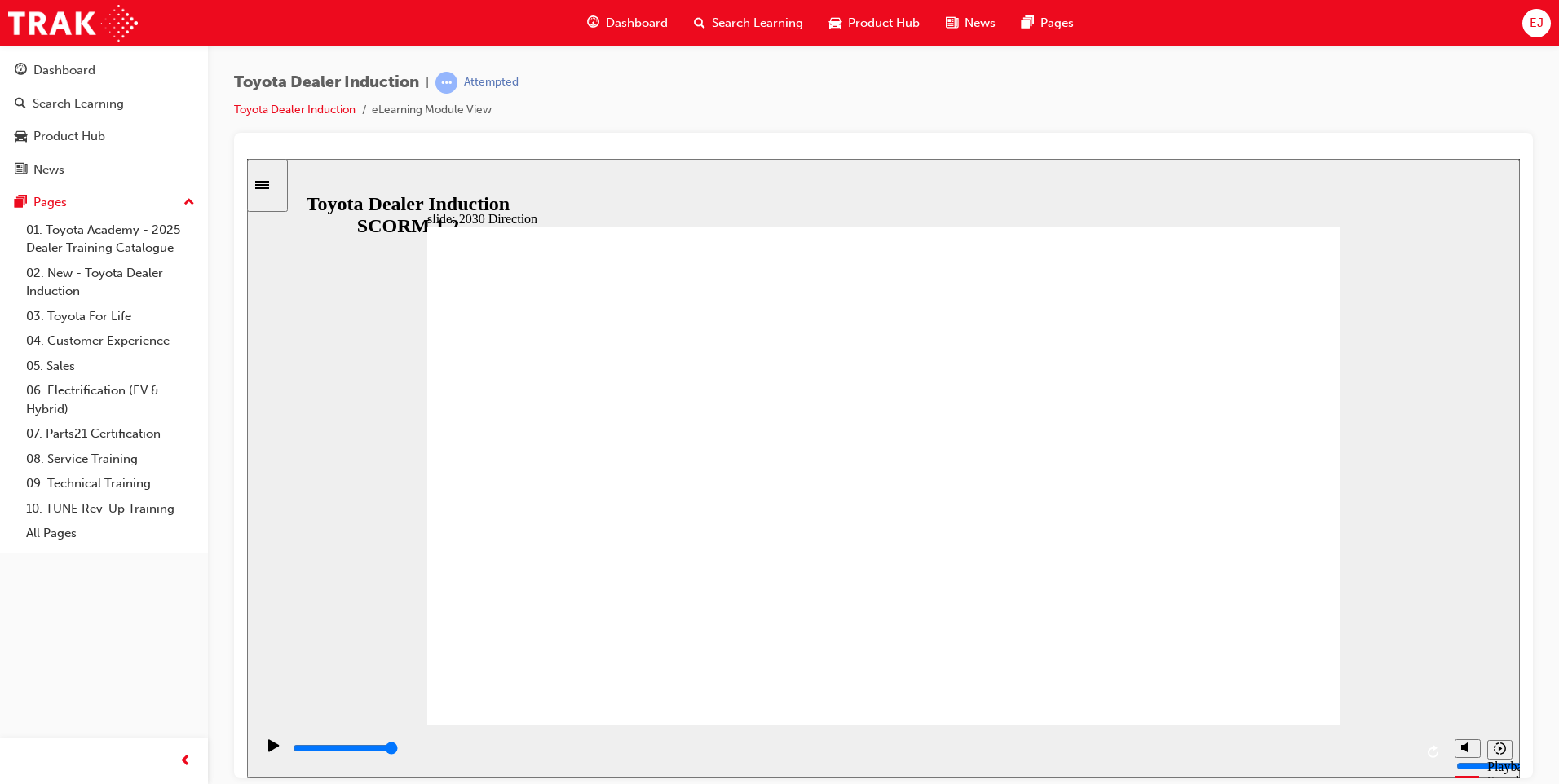
click at [268, 750] on icon "Play (Ctrl+Alt+P)" at bounding box center [273, 745] width 11 height 12
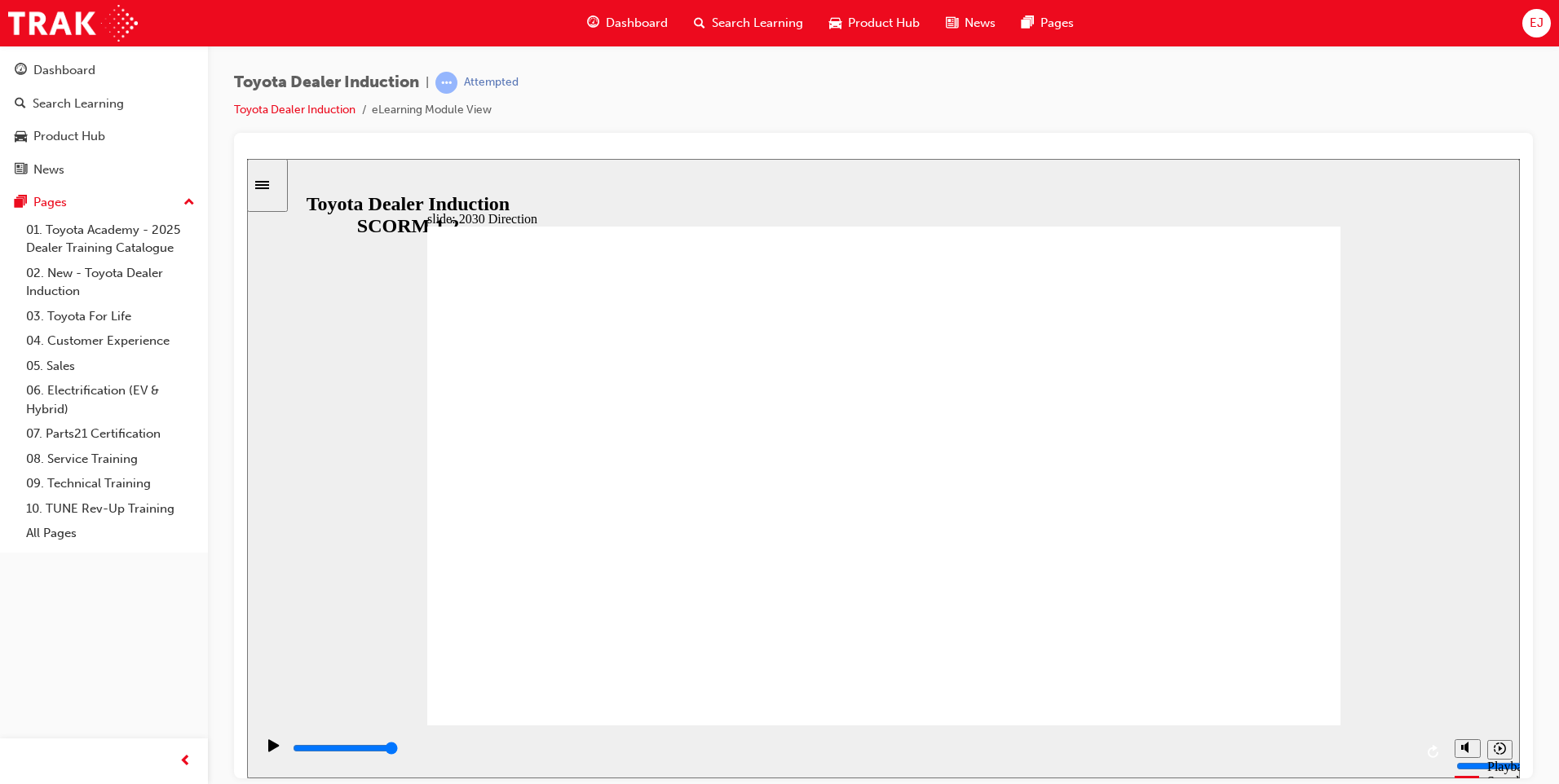
type input "5000"
type input "q"
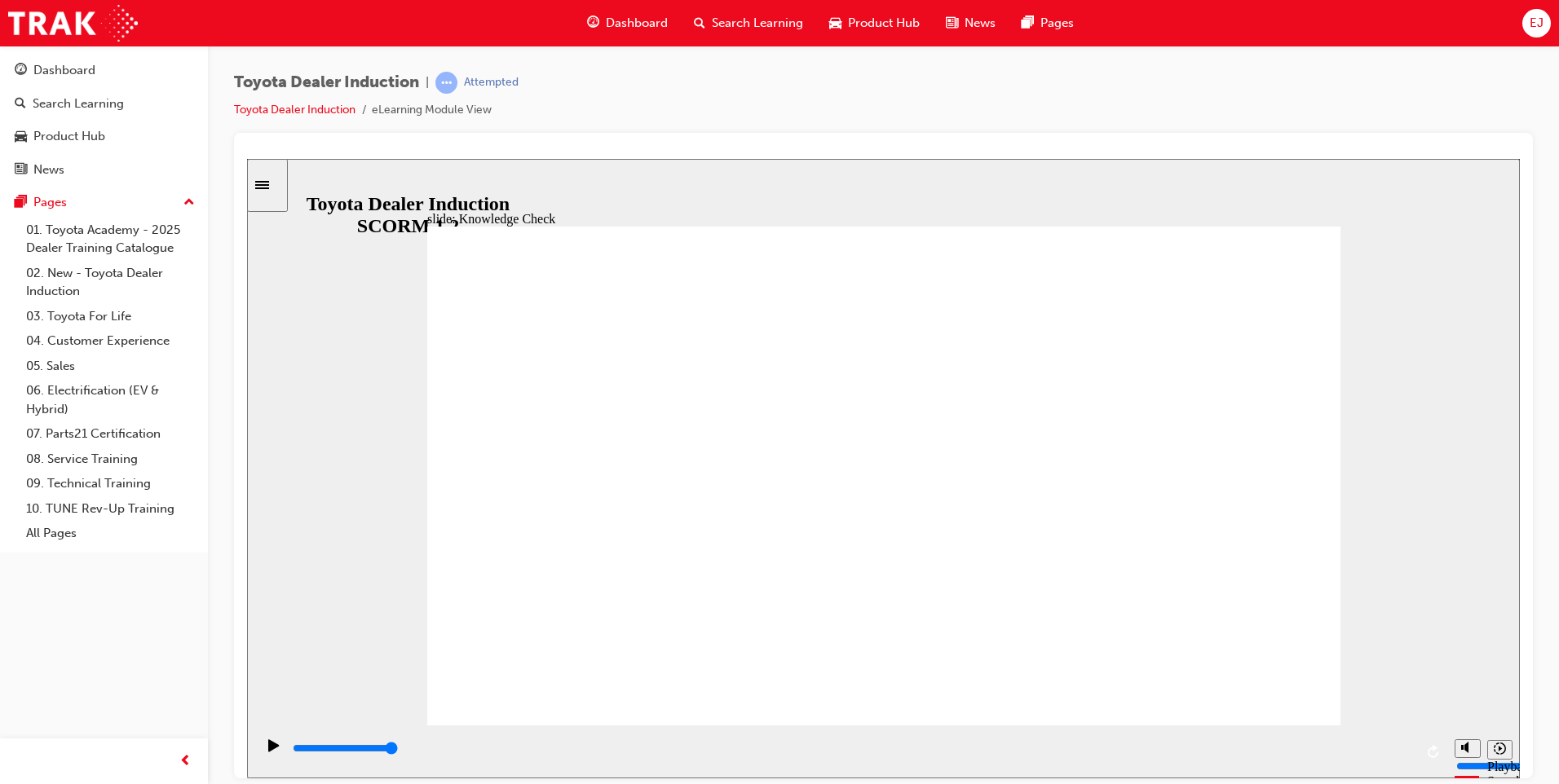
type input "qu"
type input "qua"
type input "qual"
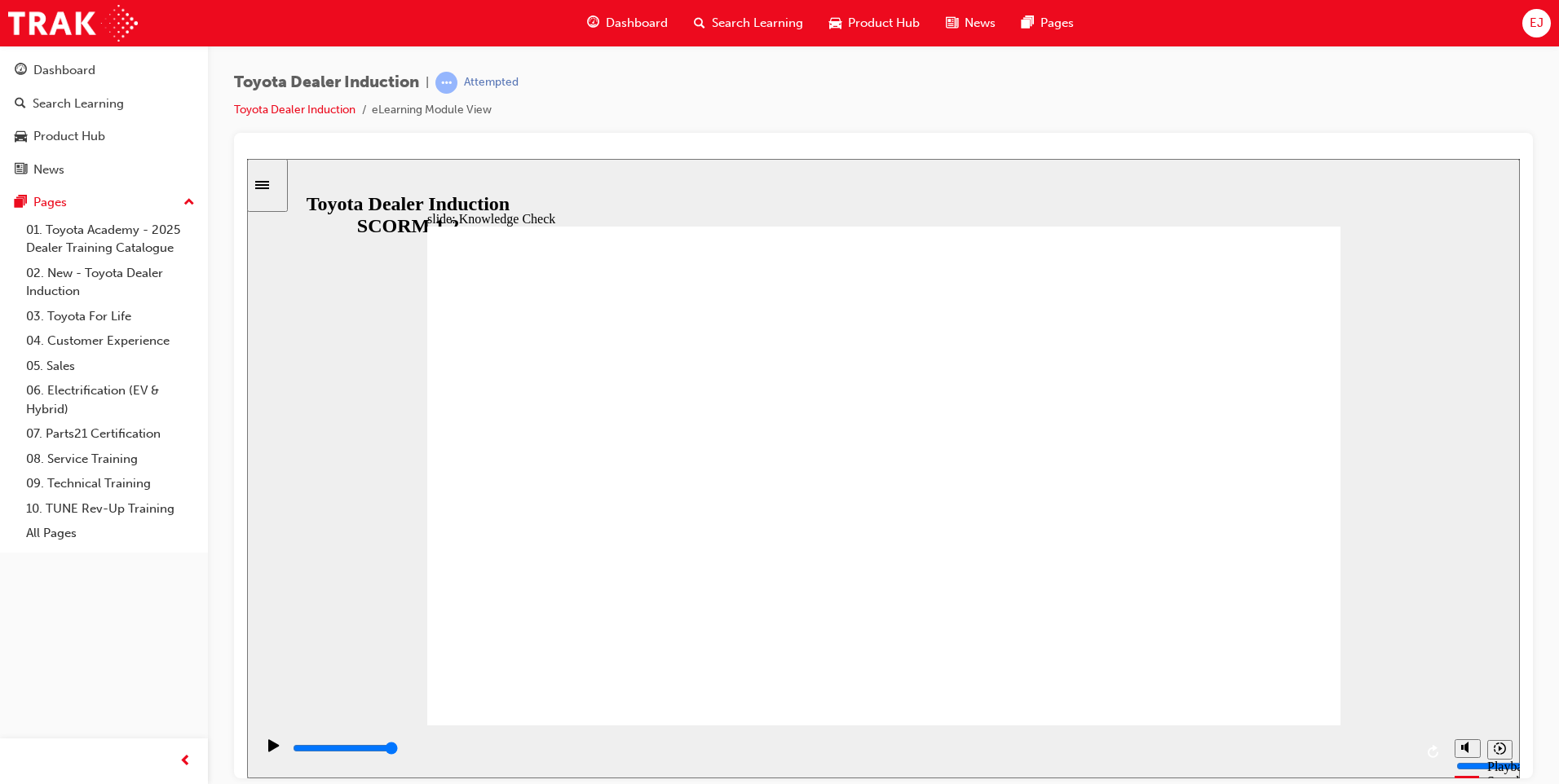
type input "qual"
type input "quali"
type input "qualit"
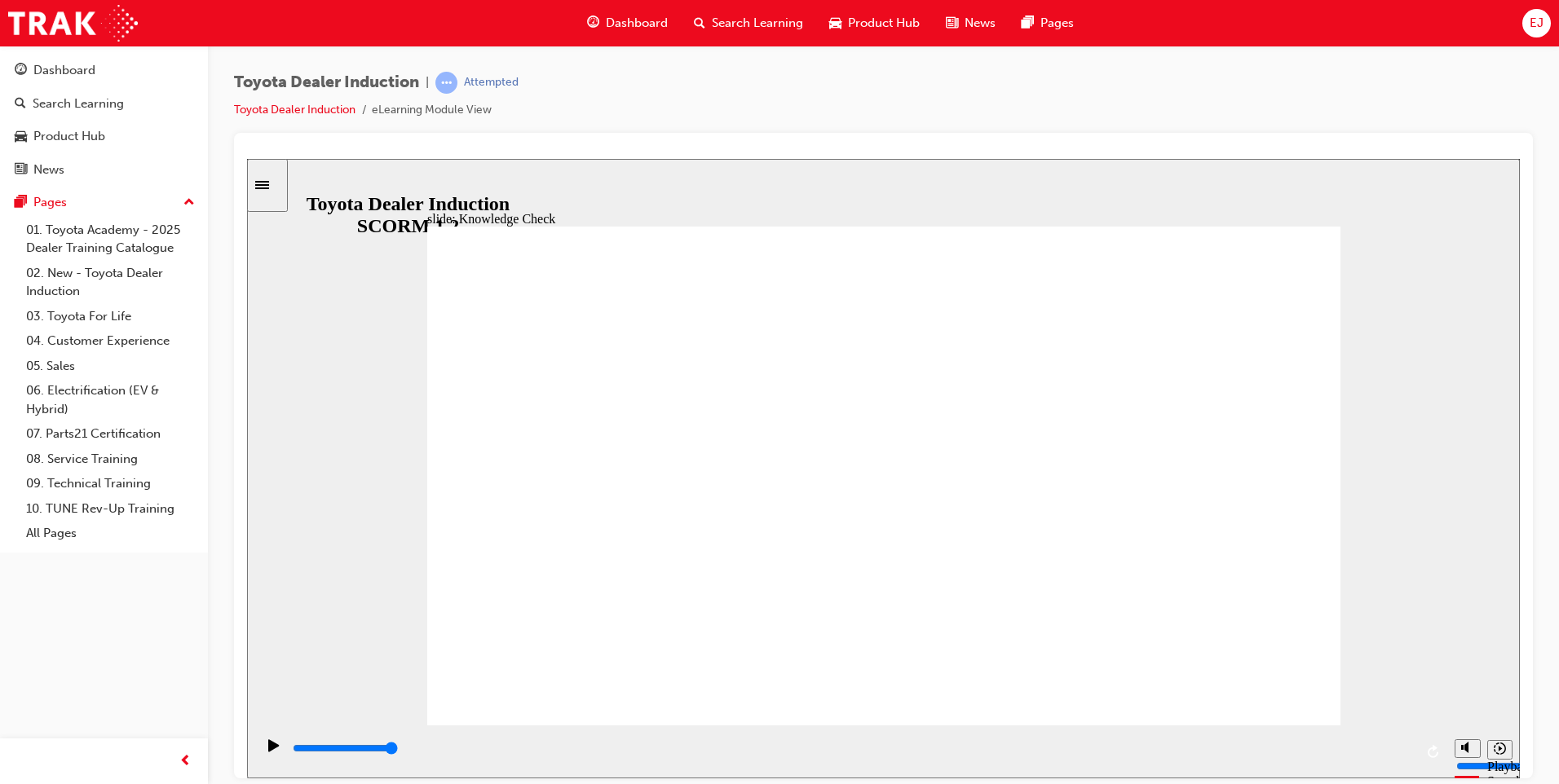
type input "qualityu"
type input "quality"
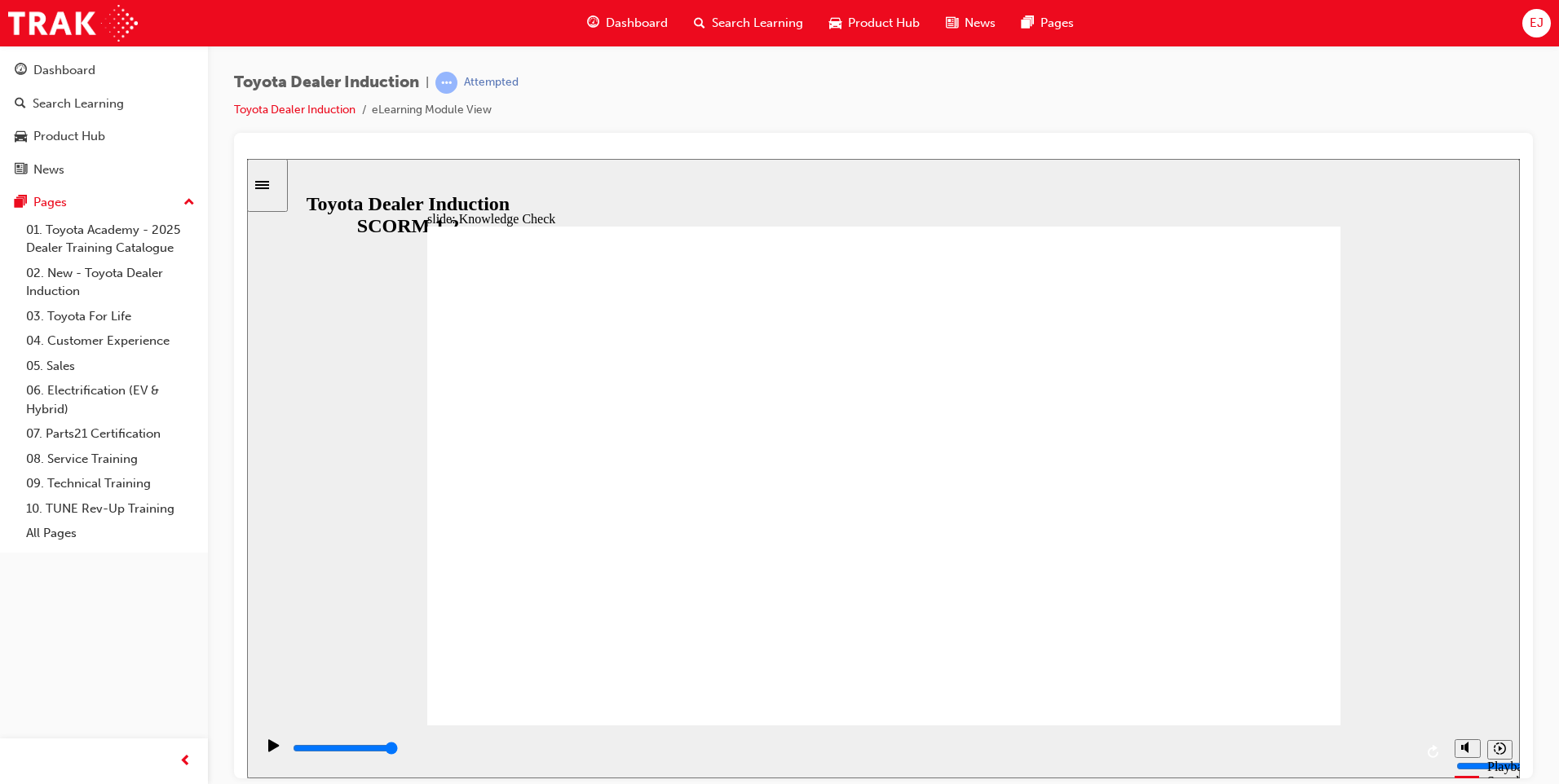
type input "quality"
type input "quality c"
type input "quality ca"
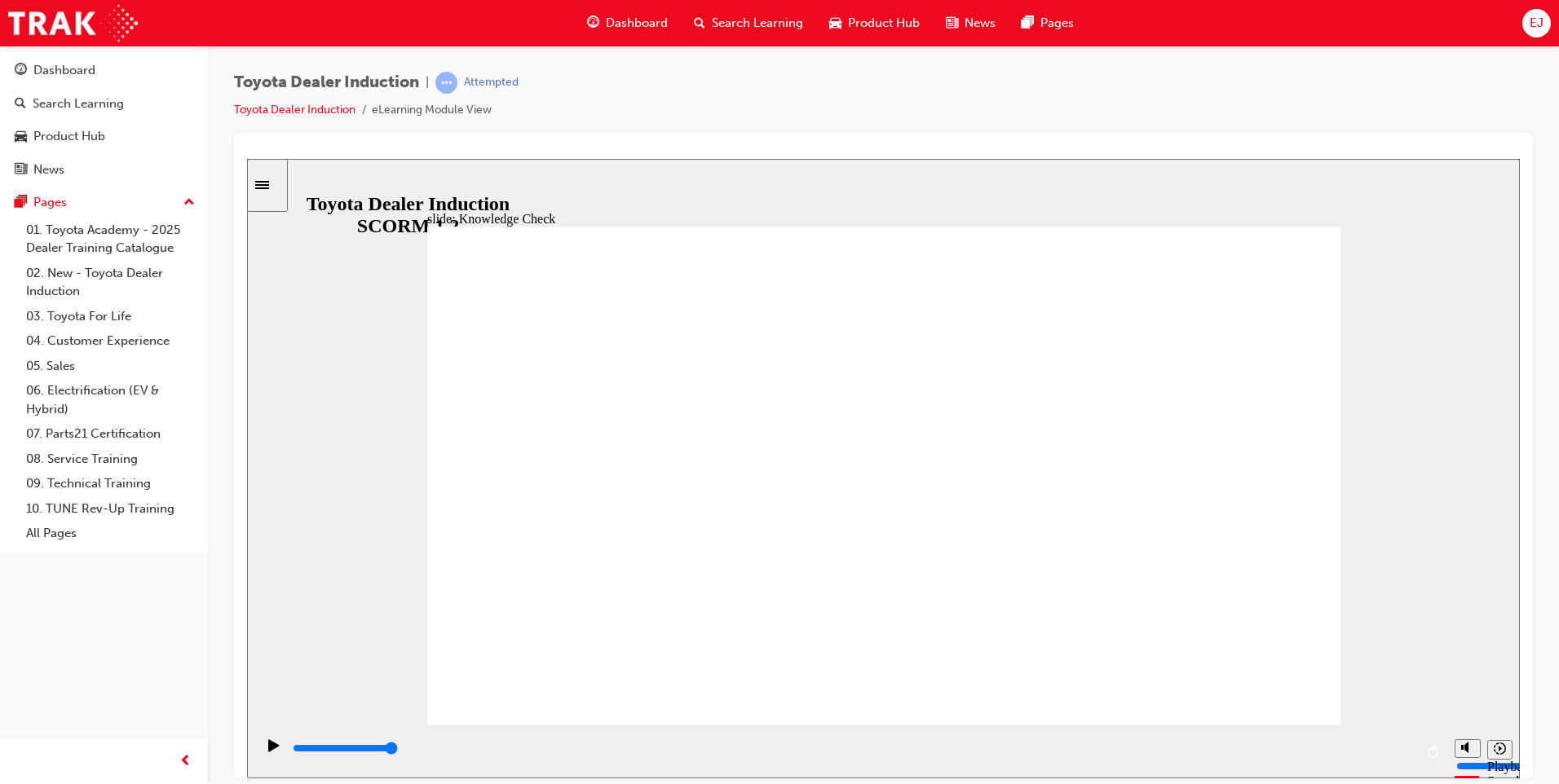
type input "quality car"
type input "quality cars"
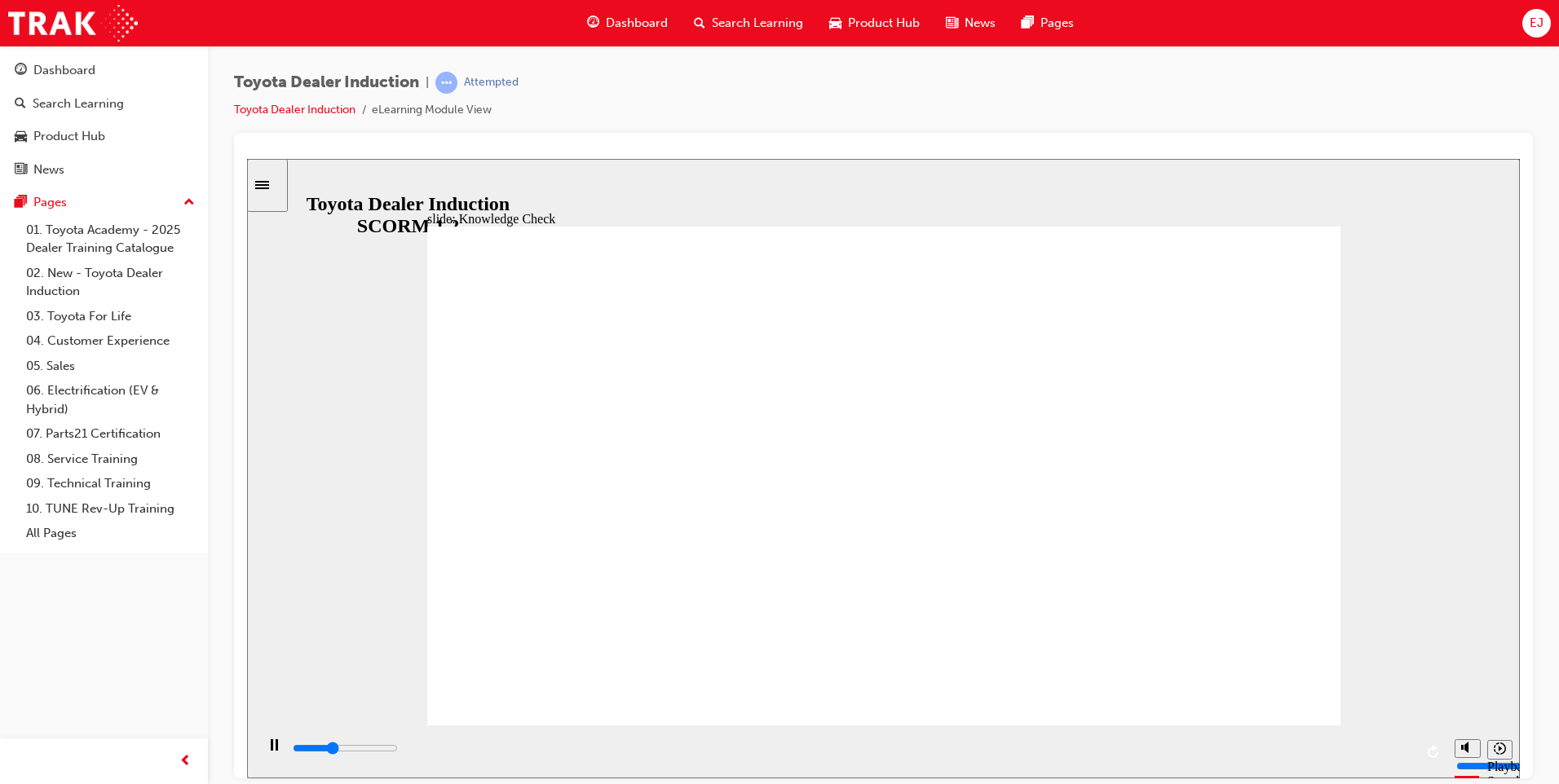
type input "800"
type input "quality cars"
drag, startPoint x: 742, startPoint y: 500, endPoint x: 568, endPoint y: 547, distance: 180.2
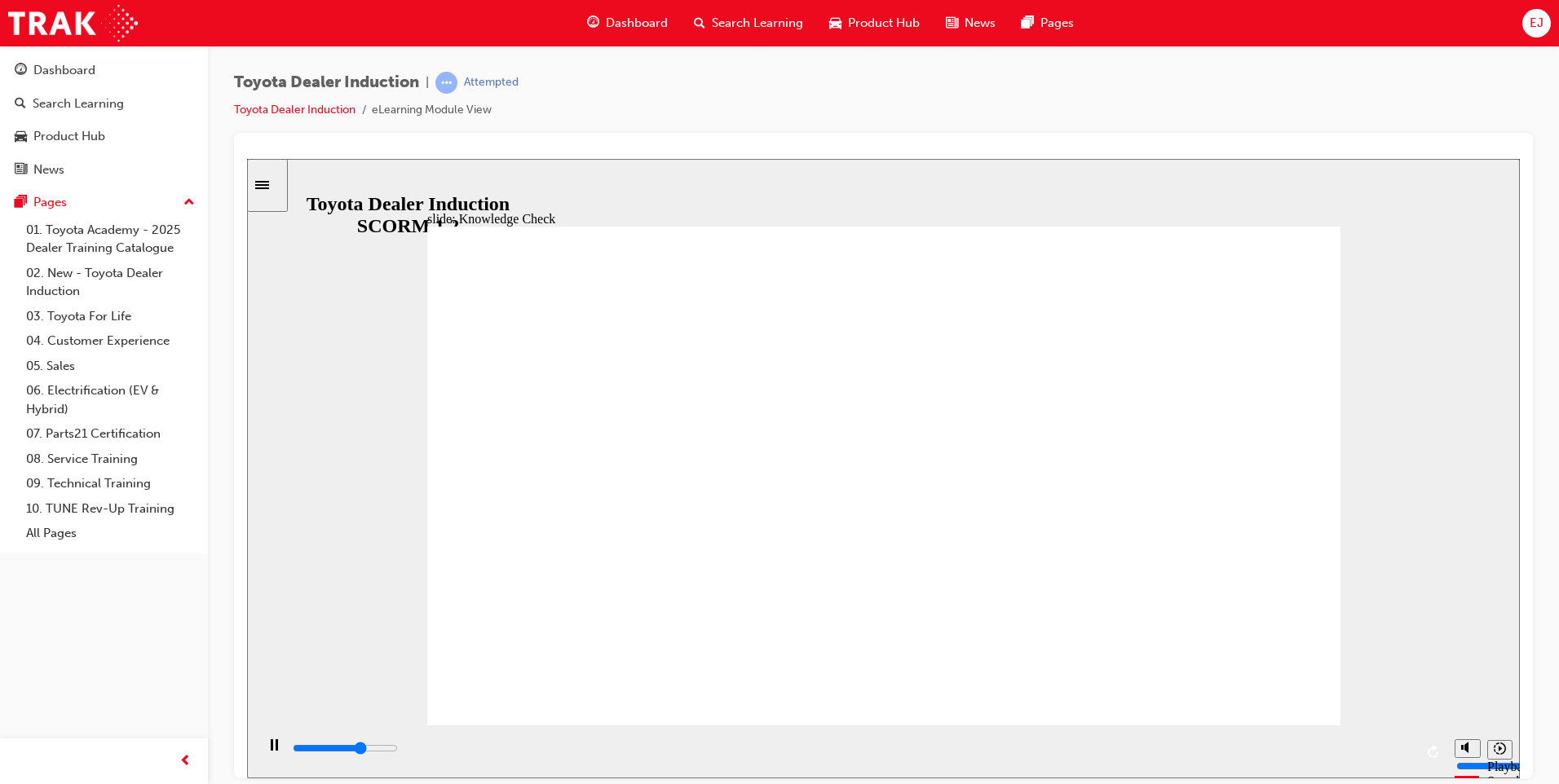
drag, startPoint x: 690, startPoint y: 496, endPoint x: 587, endPoint y: 517, distance: 105.1
type input "4100"
type input "qu"
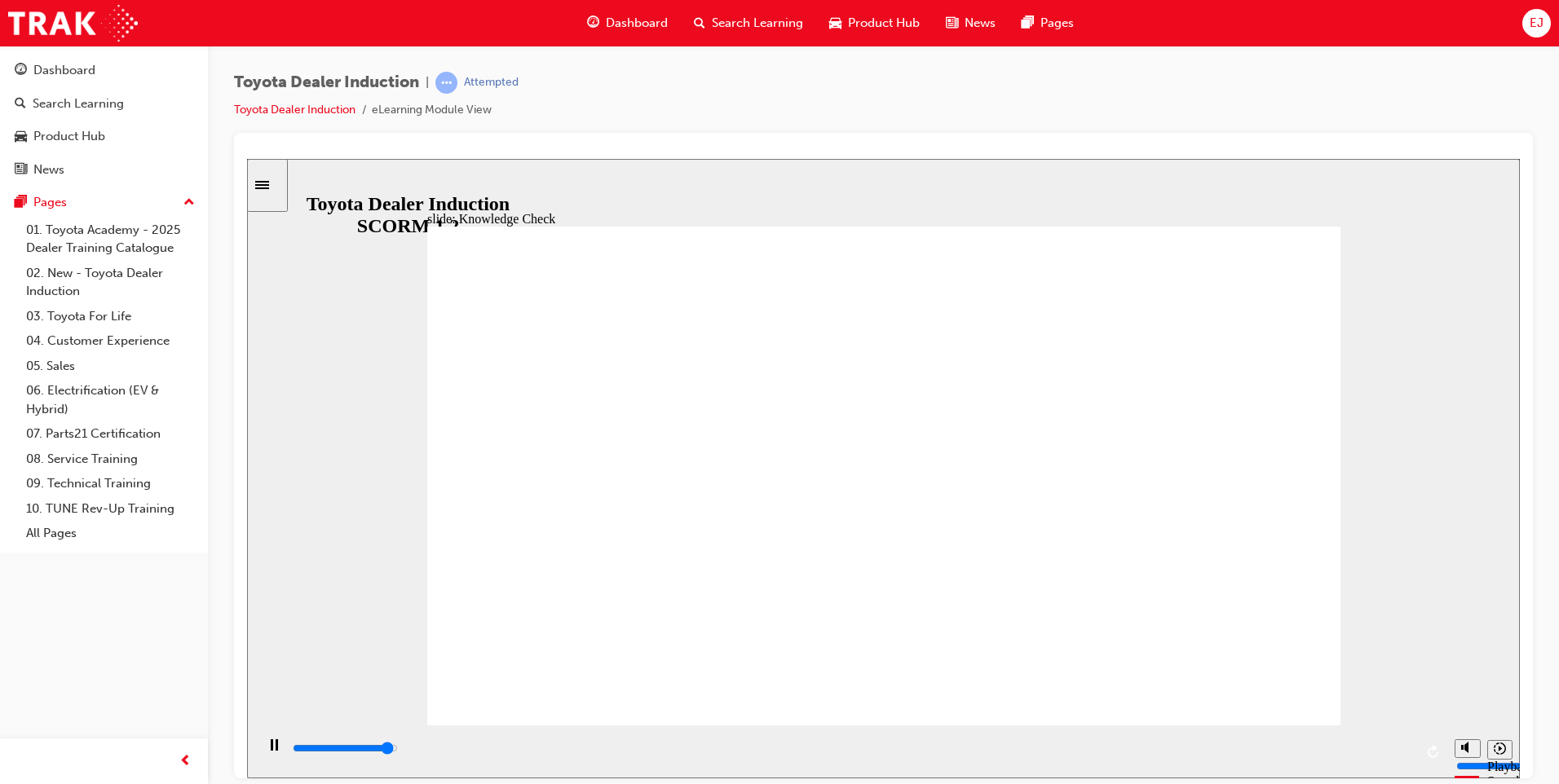
type input "4800"
type input "q"
type input "5000"
type input "h"
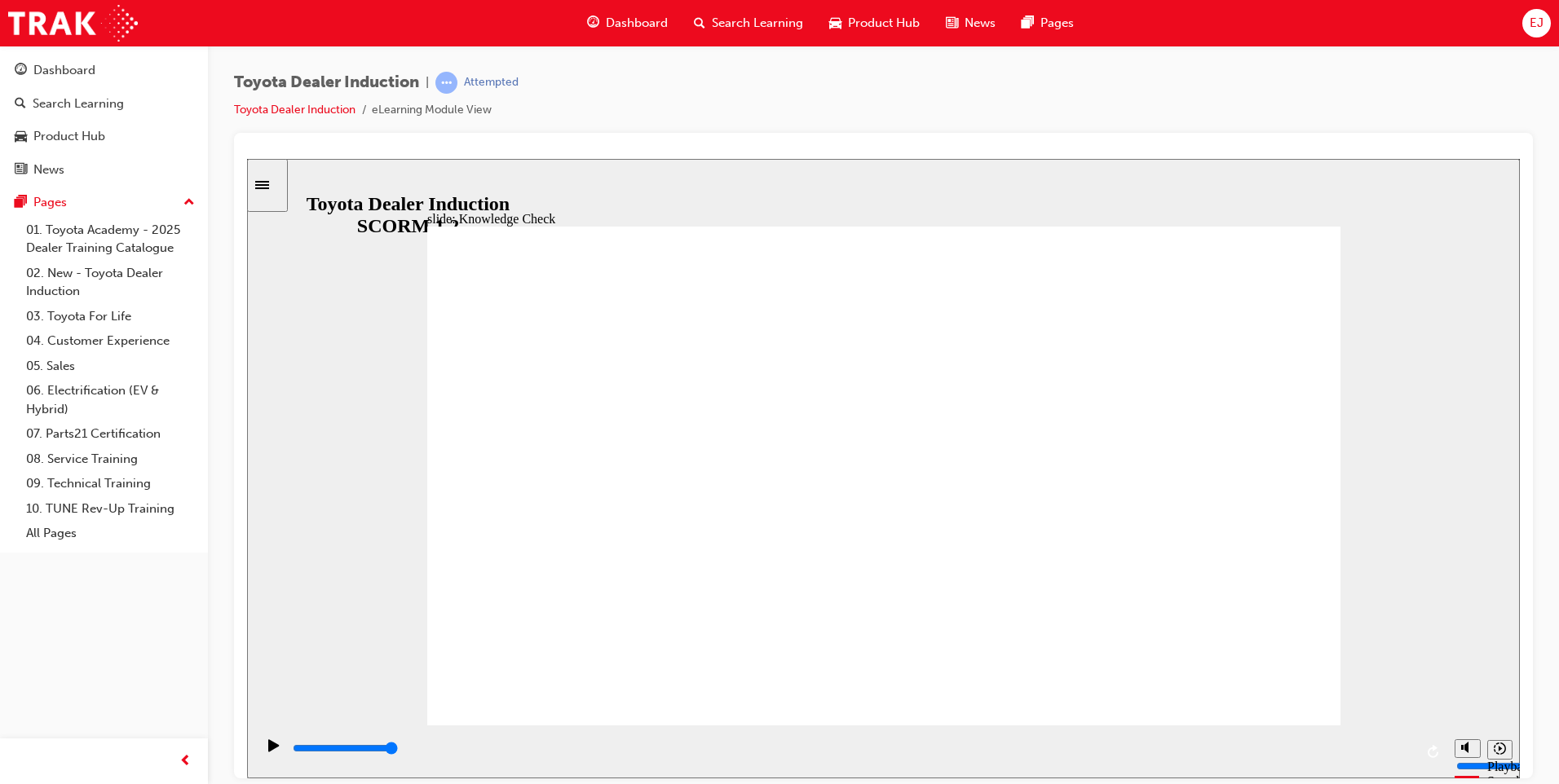
type input "h"
type input "ha"
type input "hap"
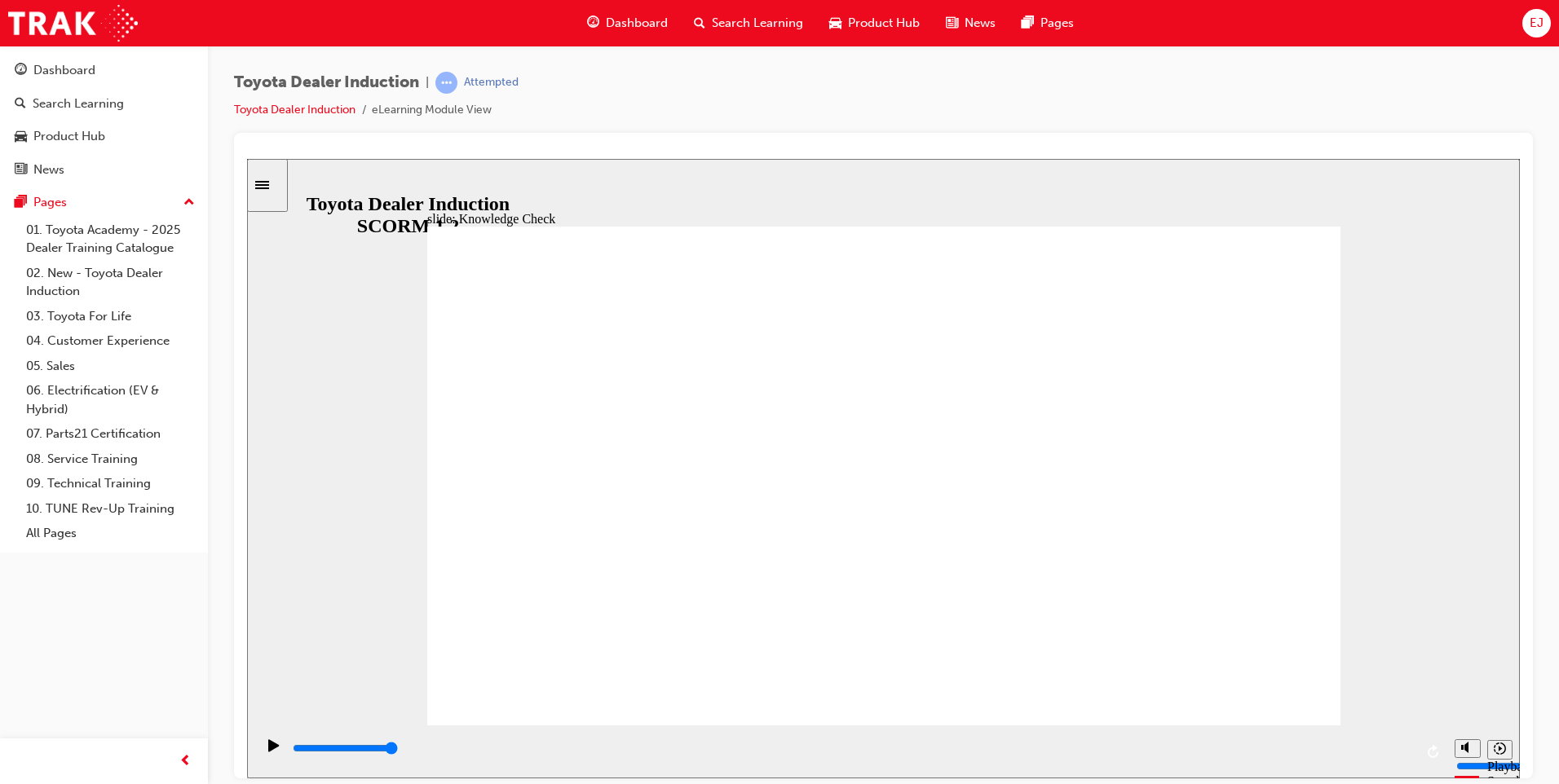
type input "happ"
type input "happi"
type input "happin"
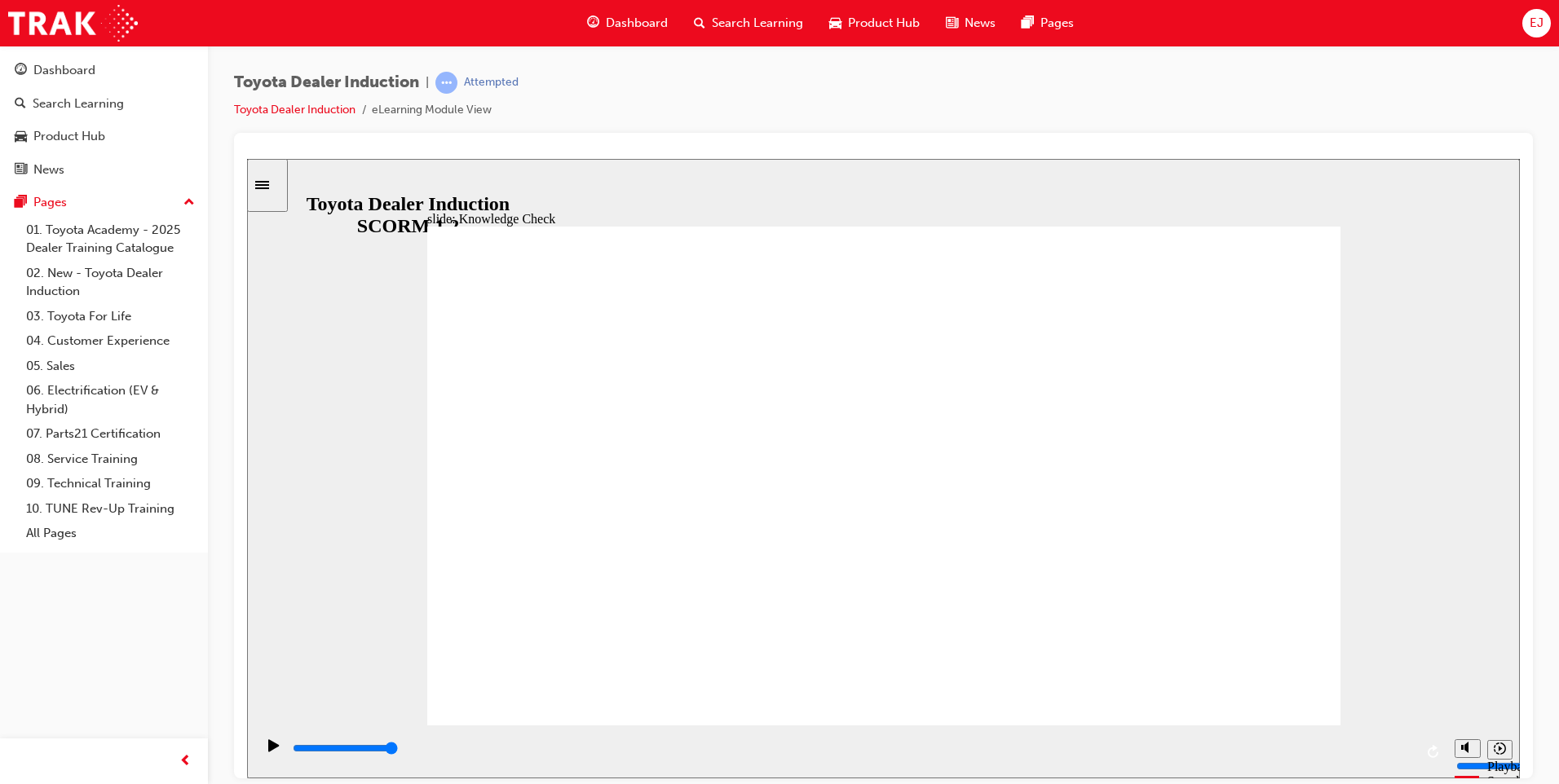
type input "happin"
type input "happine"
type input "happines"
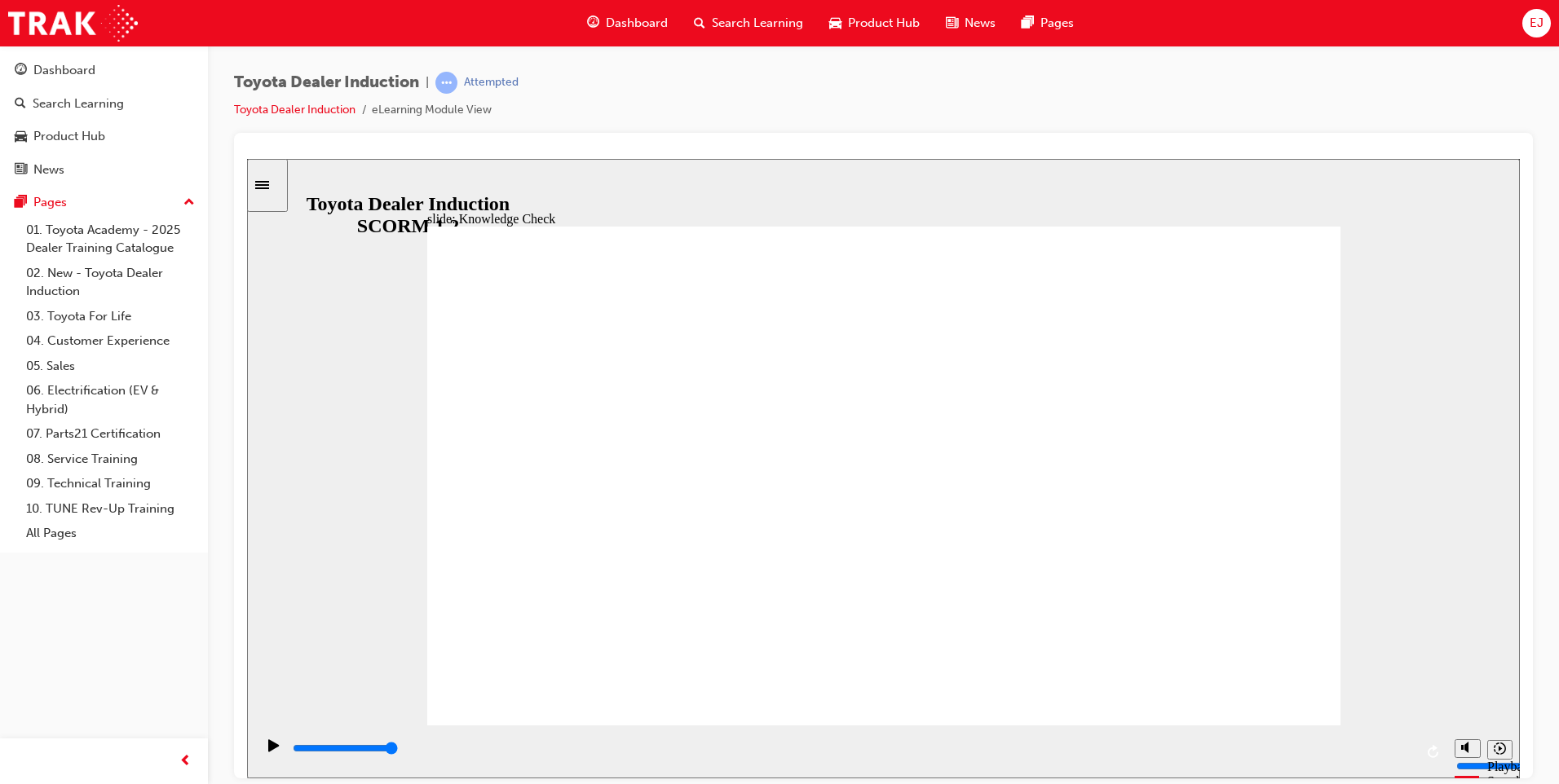
type input "happiness"
type input "5000"
type input "h"
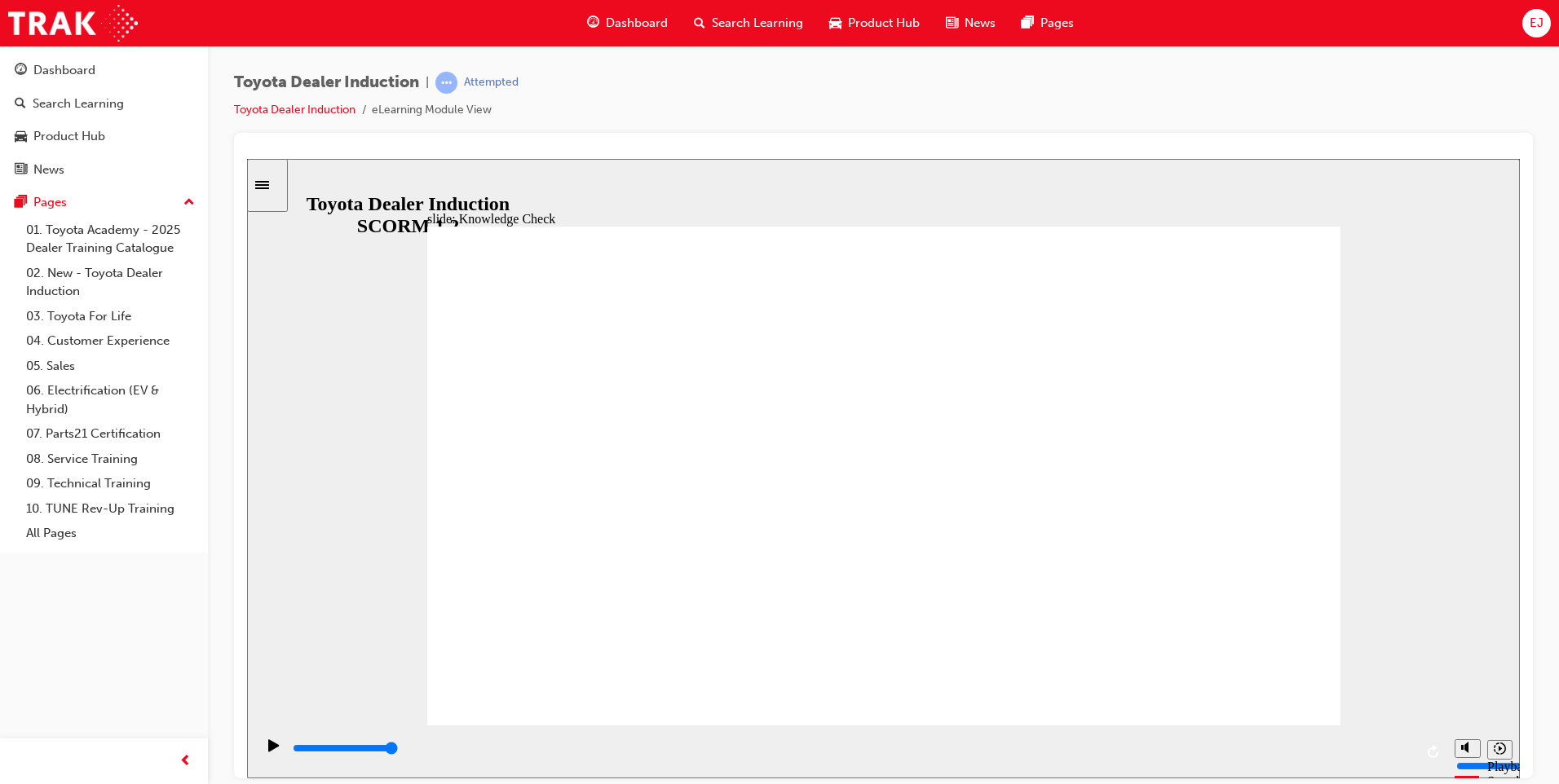
type input "h"
type input "ha"
type input "hap"
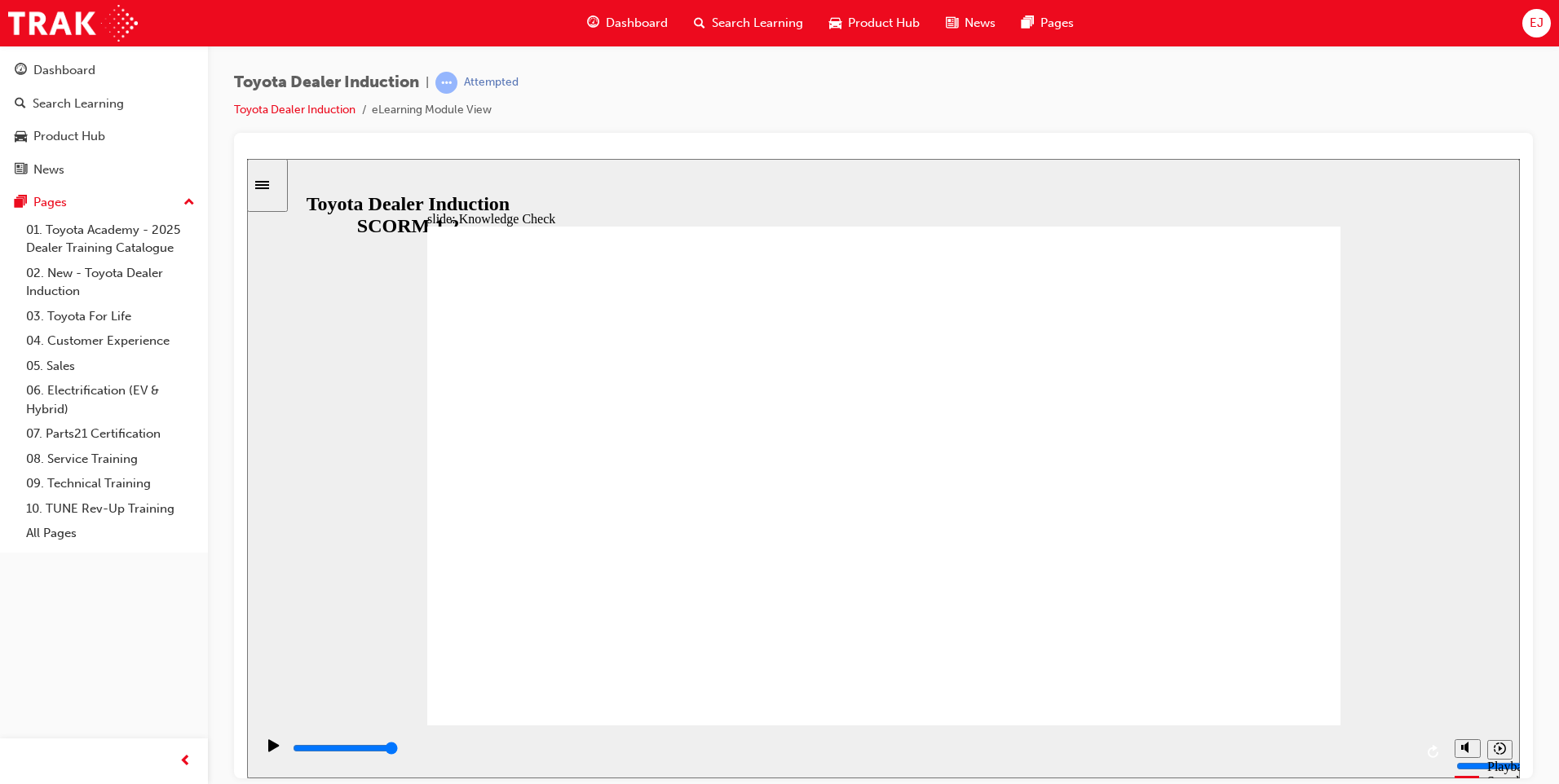
type input "happ"
type input "happy"
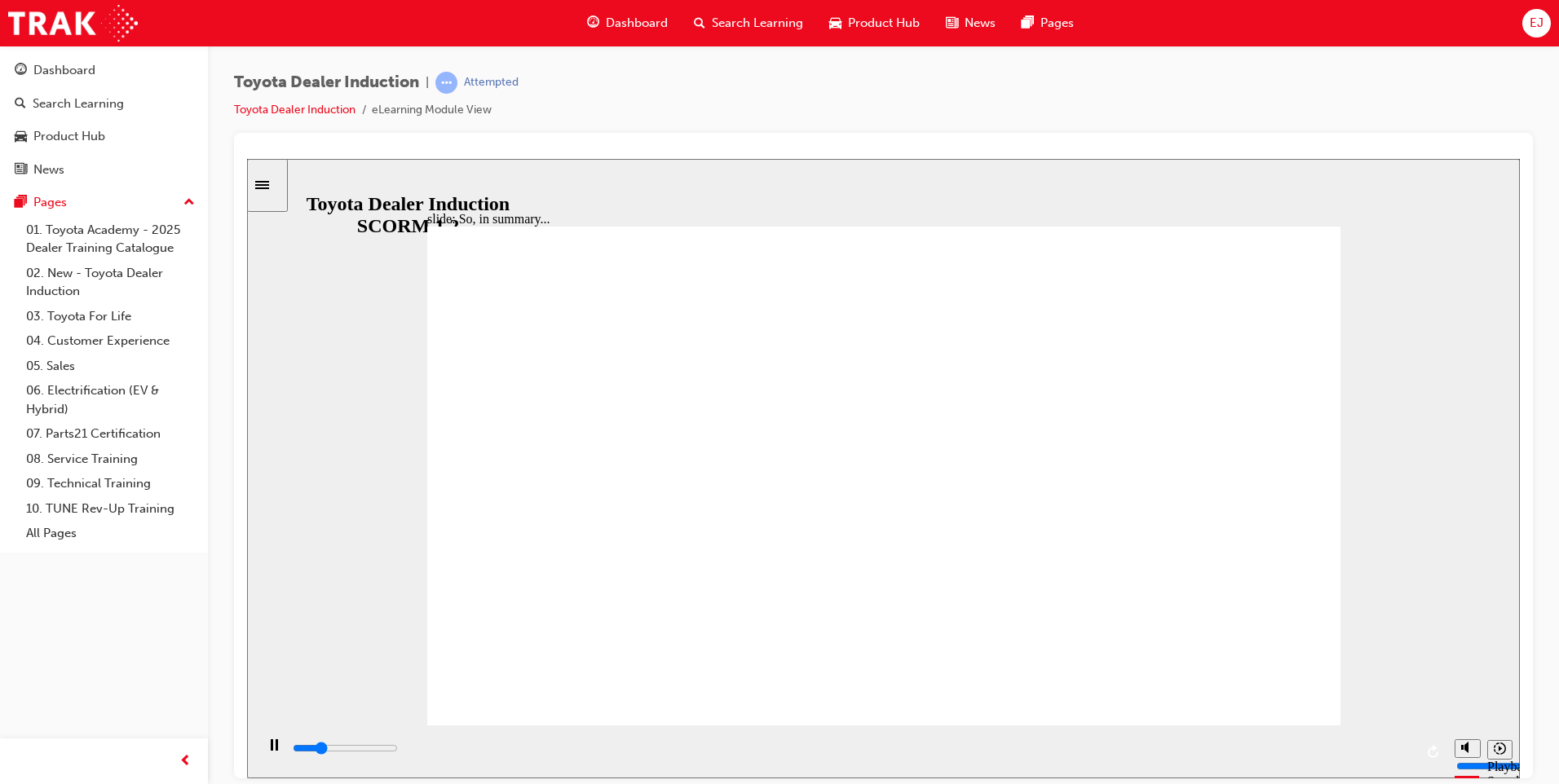
type input "800"
type input "happy"
type input "2900"
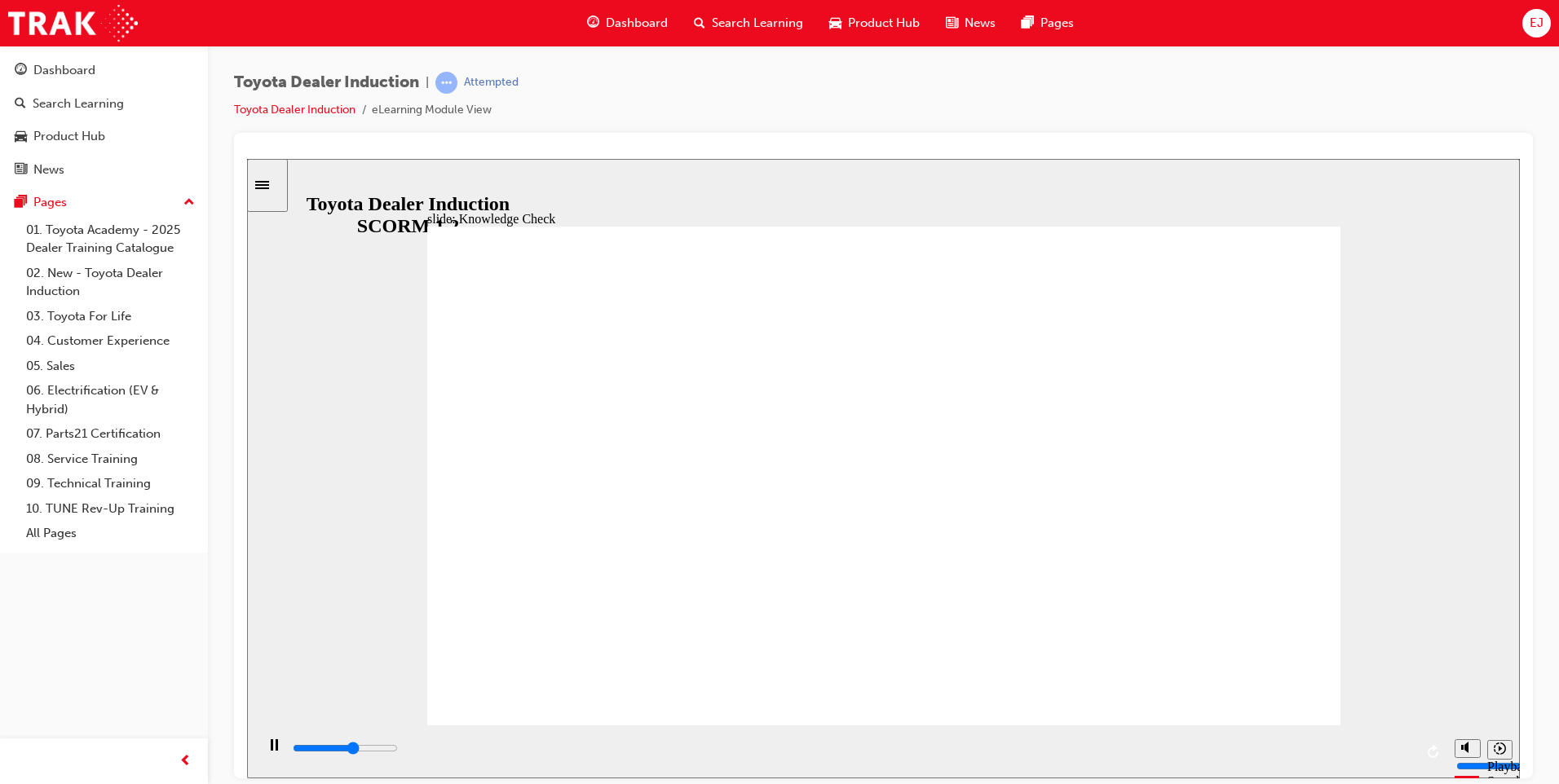
type input "happ"
type input "3000"
type input "hap"
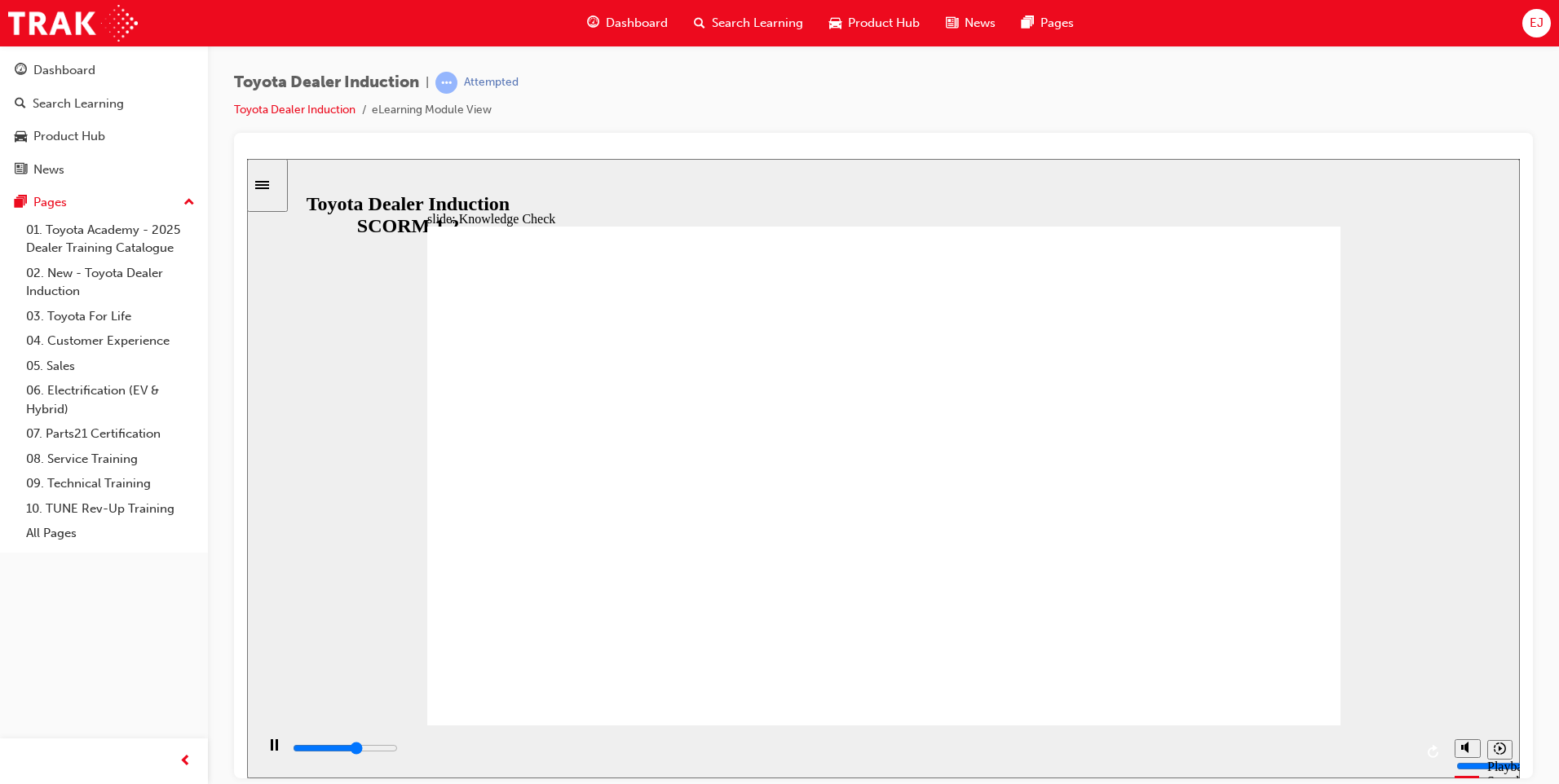
type input "3200"
type input "ha"
type input "3300"
type input "h"
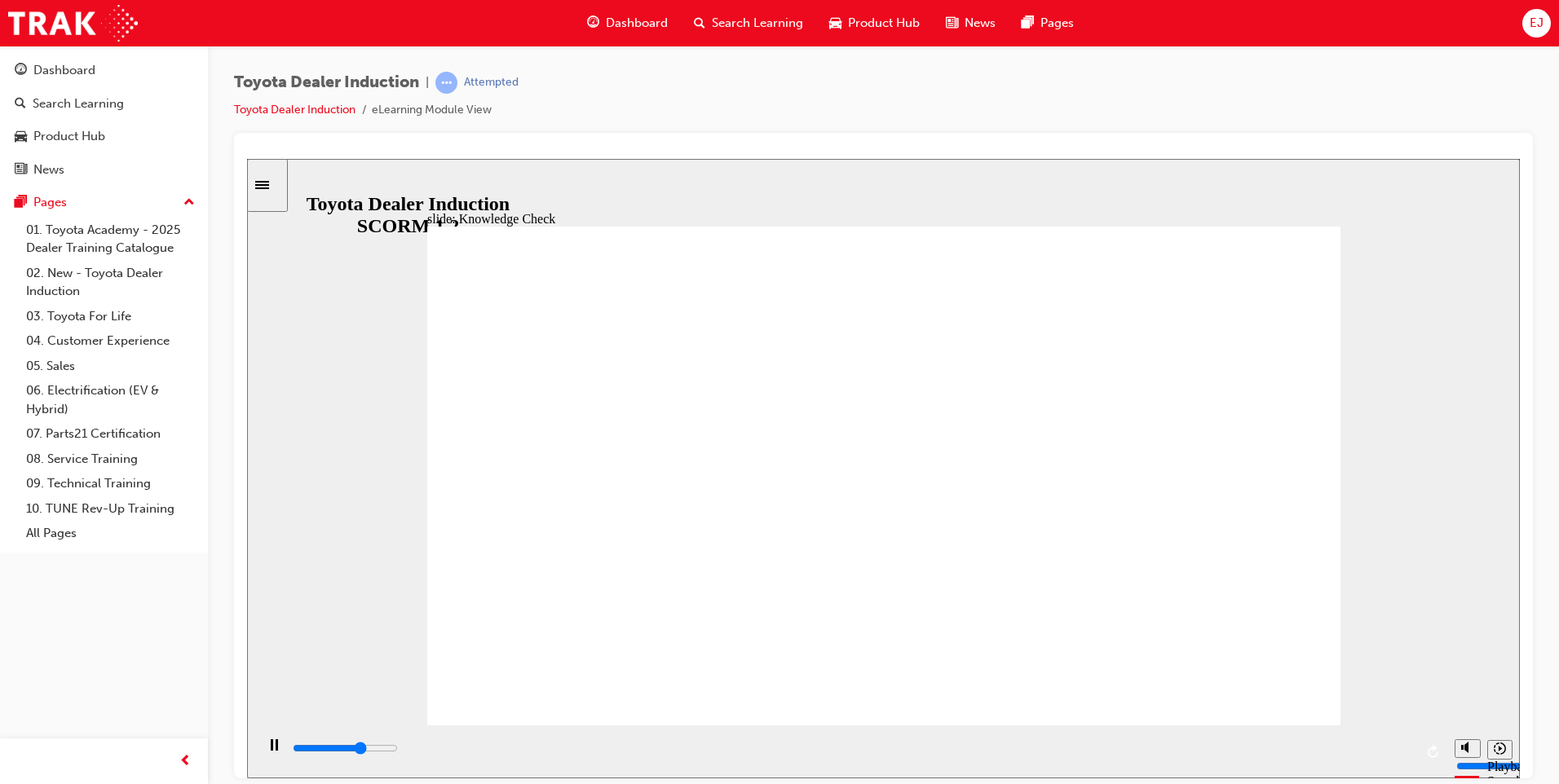
type input "h"
type input "3500"
type input "4800"
type input "m"
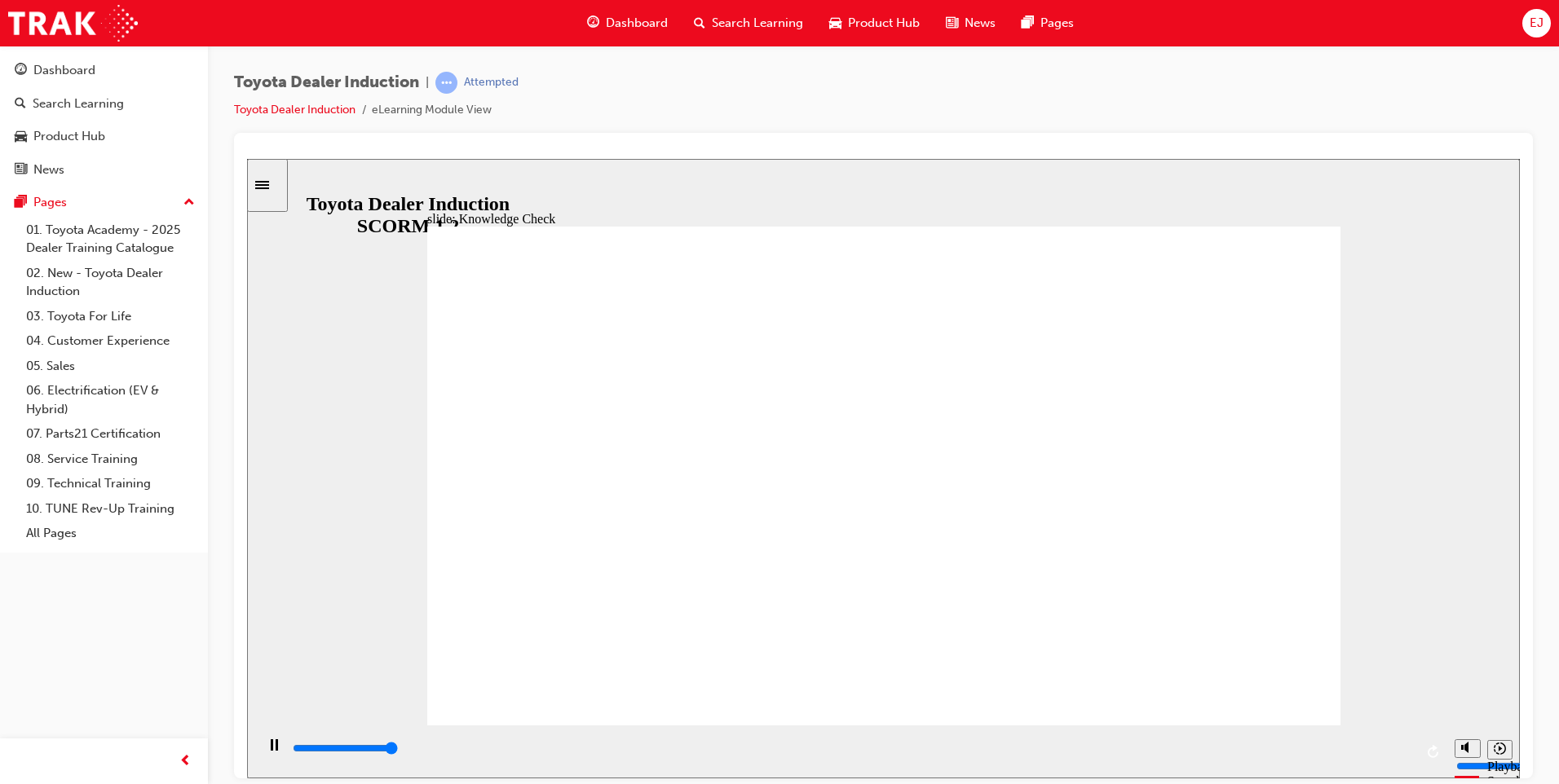
type input "5000"
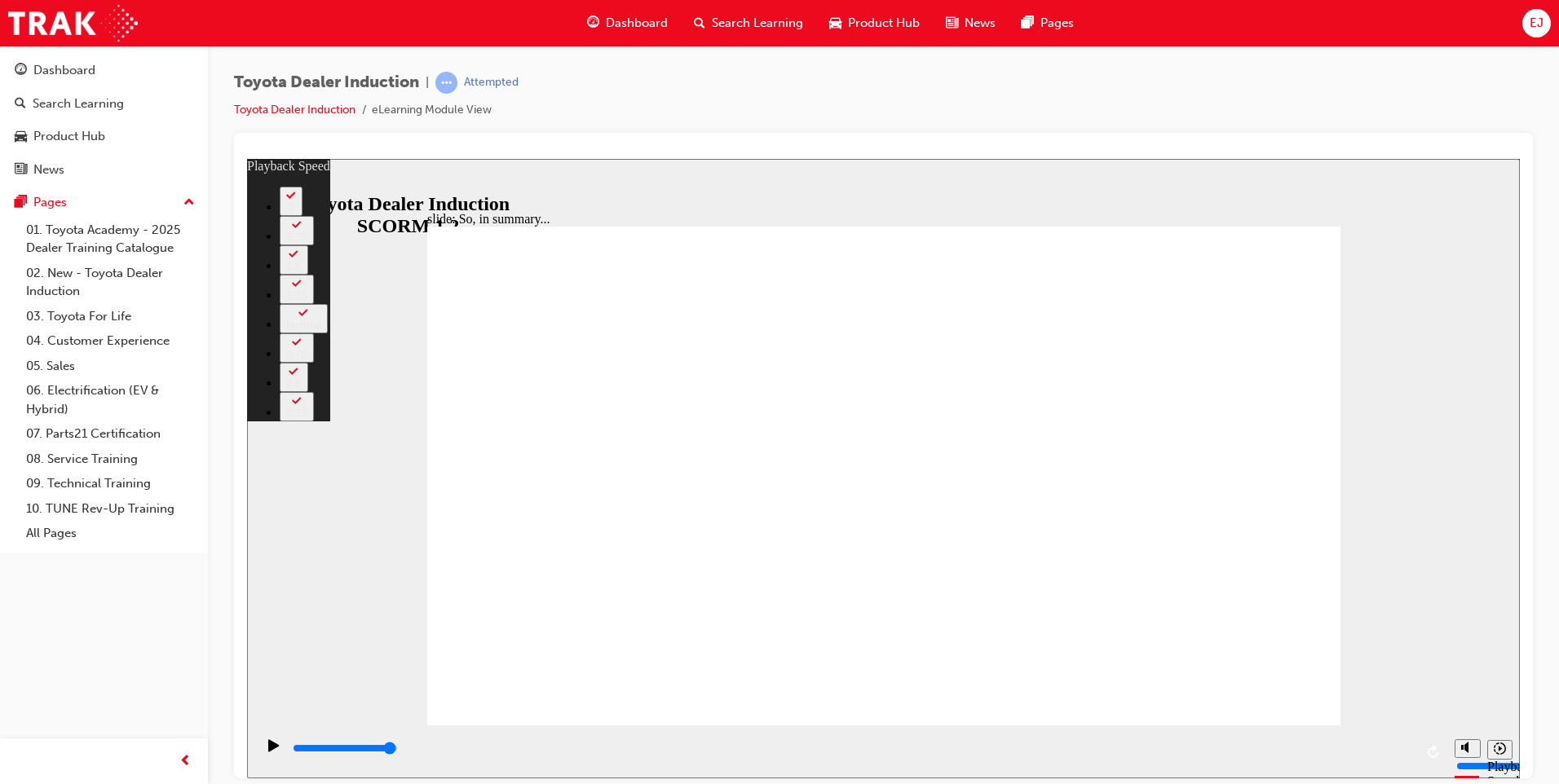
drag, startPoint x: 1202, startPoint y: 639, endPoint x: 1207, endPoint y: 672, distance: 33.4
drag, startPoint x: 1201, startPoint y: 671, endPoint x: 1201, endPoint y: 682, distance: 11.0
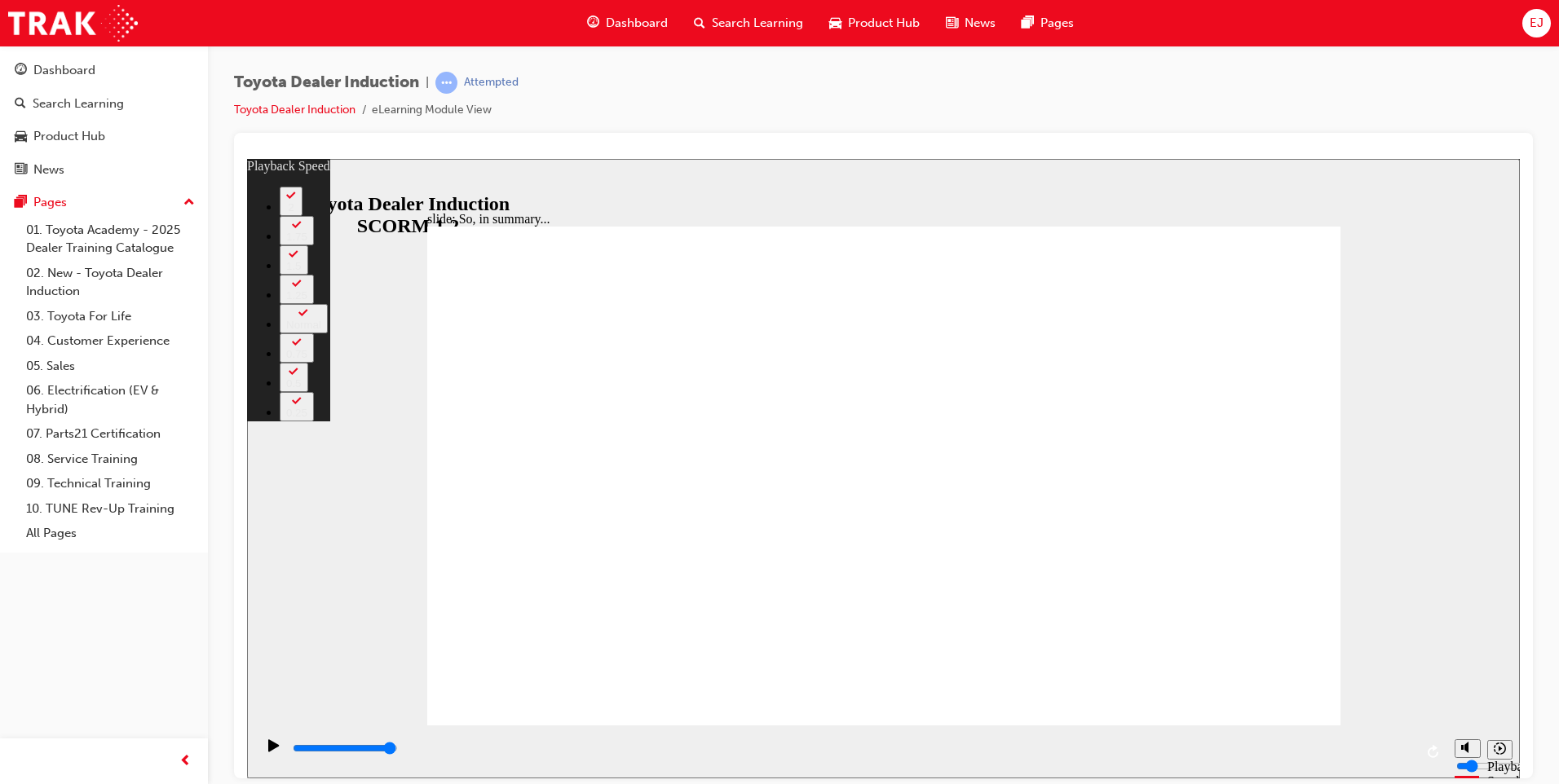
drag, startPoint x: 1275, startPoint y: 662, endPoint x: 1267, endPoint y: 672, distance: 12.8
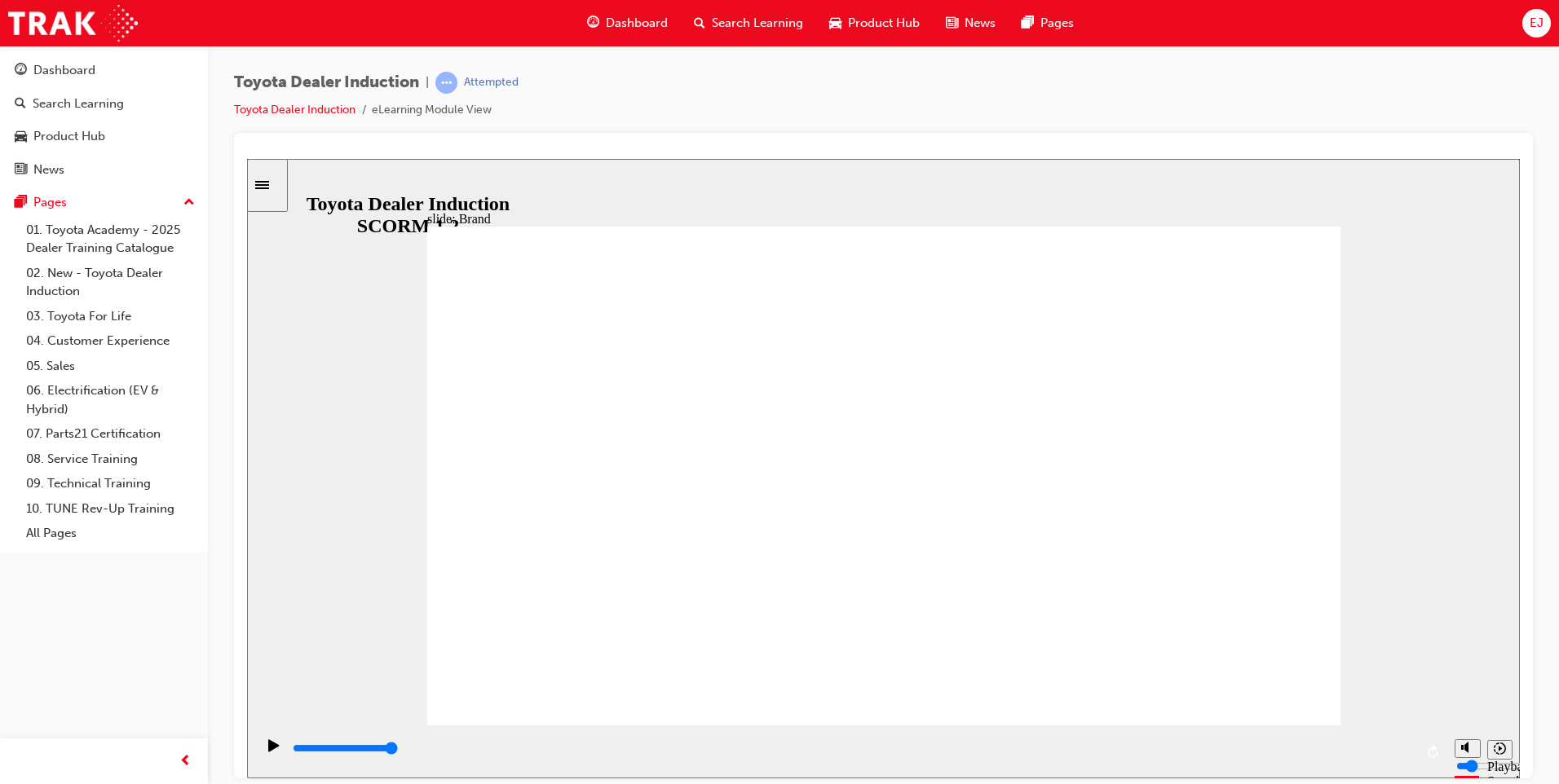
drag, startPoint x: 1469, startPoint y: 718, endPoint x: 1469, endPoint y: 699, distance: 19.0
click at [1469, 699] on input "volume" at bounding box center [1509, 704] width 105 height 13
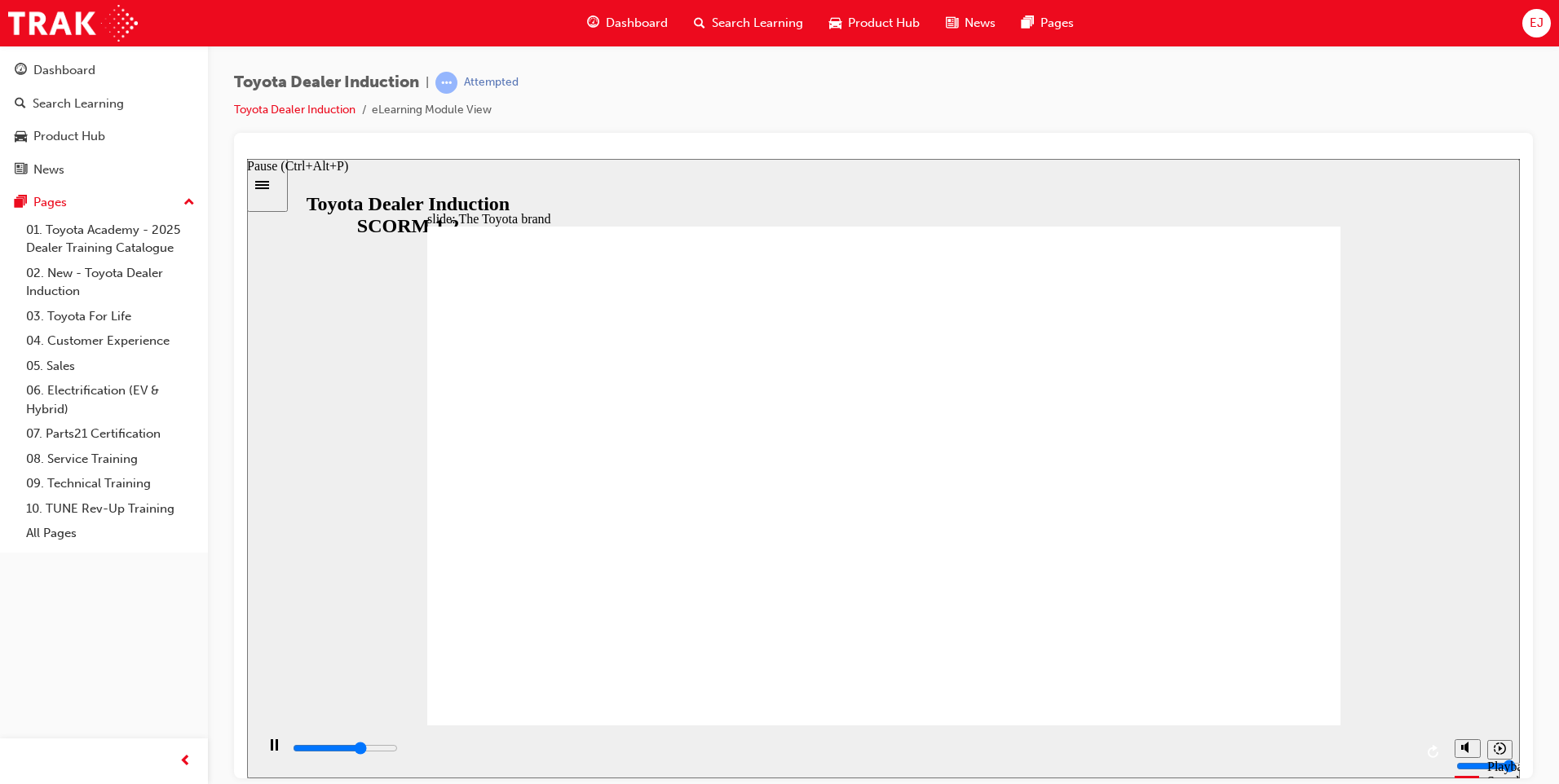
click at [270, 747] on icon "Pause (Ctrl+Alt+P)" at bounding box center [274, 745] width 7 height 12
click at [268, 742] on icon "Play (Ctrl+Alt+P)" at bounding box center [274, 745] width 12 height 13
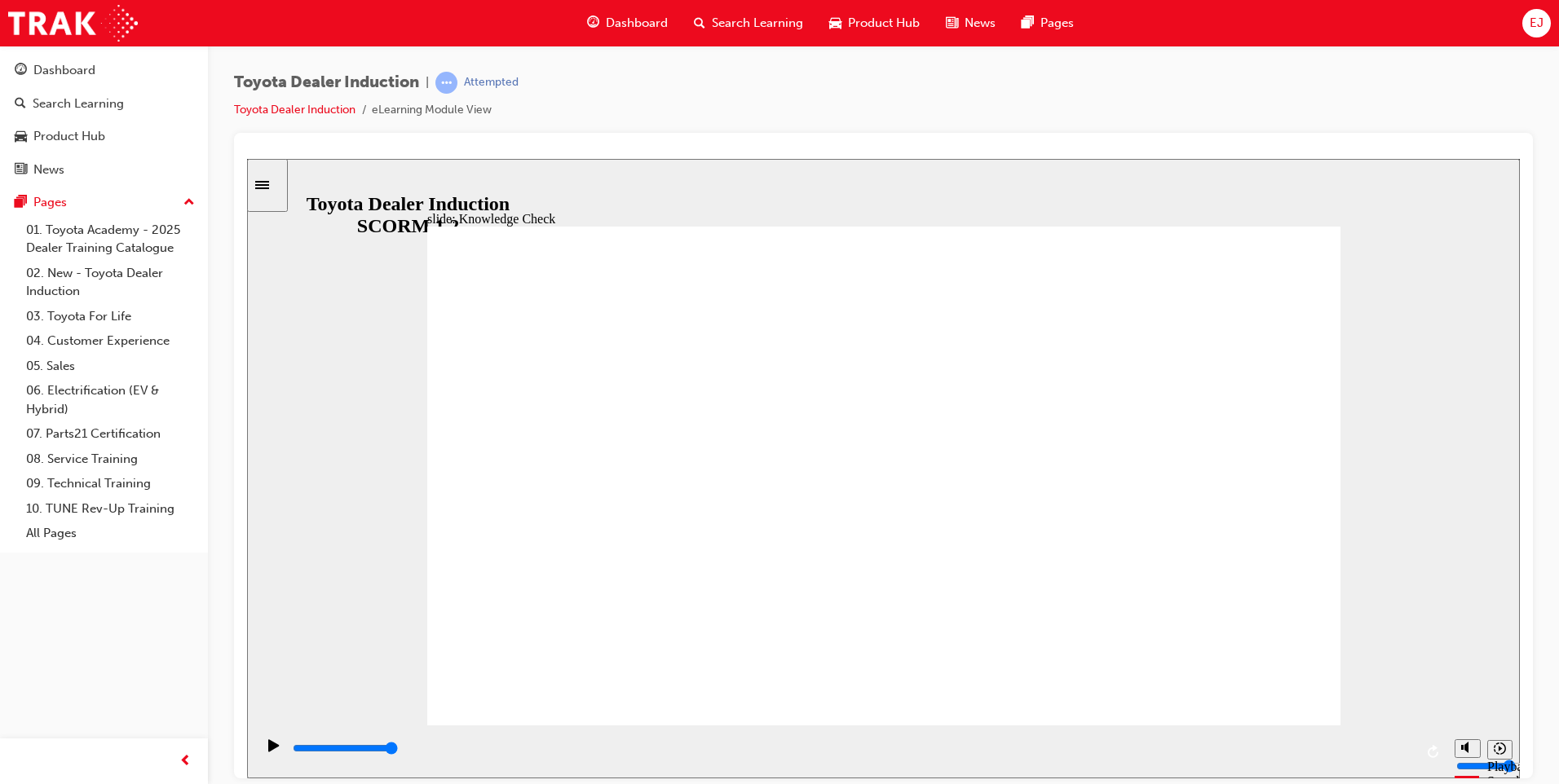
click at [274, 751] on icon "Play (Ctrl+Alt+P)" at bounding box center [273, 745] width 11 height 12
click at [268, 746] on icon "Play (Ctrl+Alt+P)" at bounding box center [274, 745] width 12 height 13
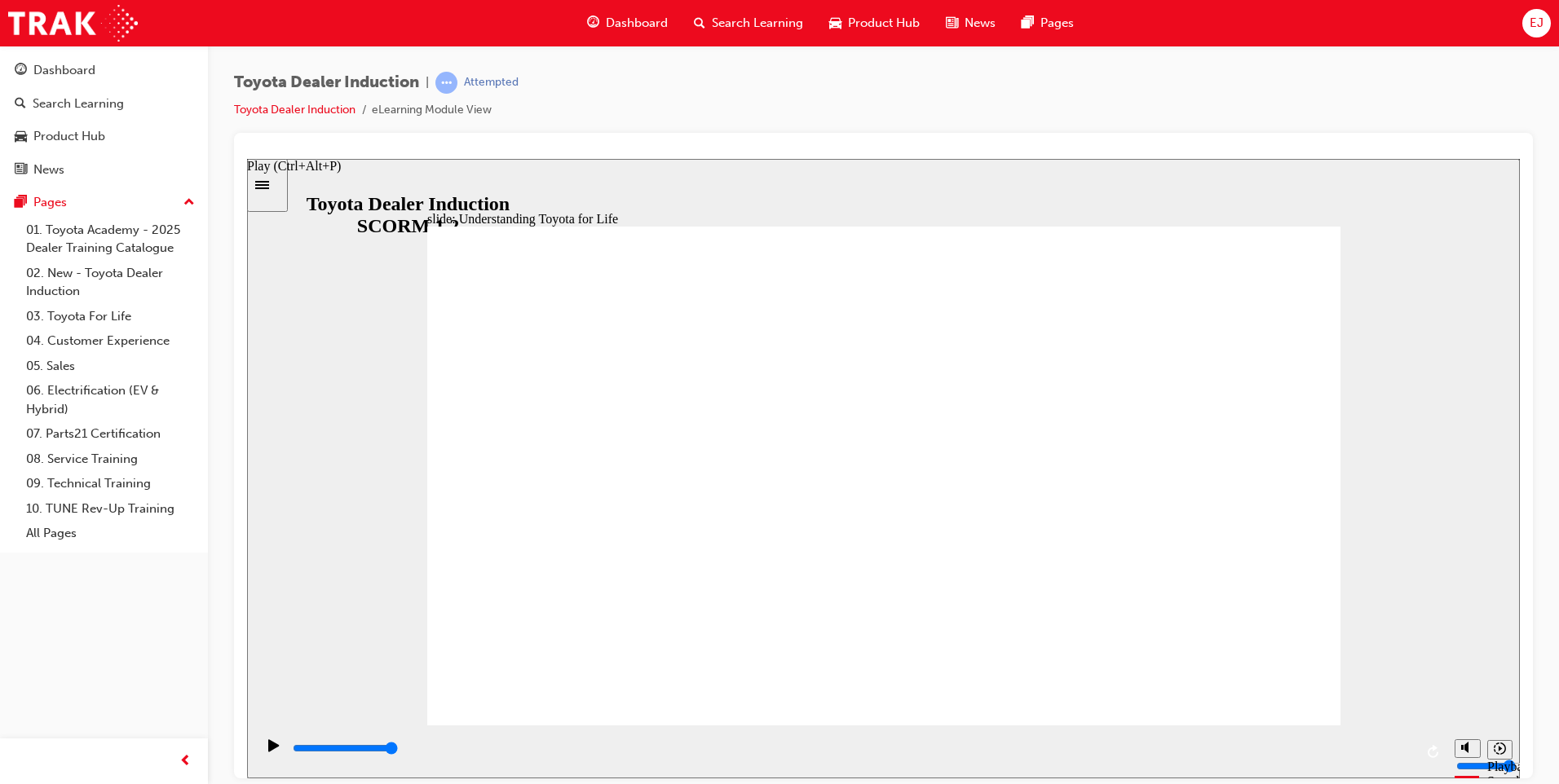
click at [270, 749] on icon "Play (Ctrl+Alt+P)" at bounding box center [273, 745] width 11 height 12
click at [270, 749] on icon "Play (Ctrl+Alt+P)" at bounding box center [274, 745] width 12 height 13
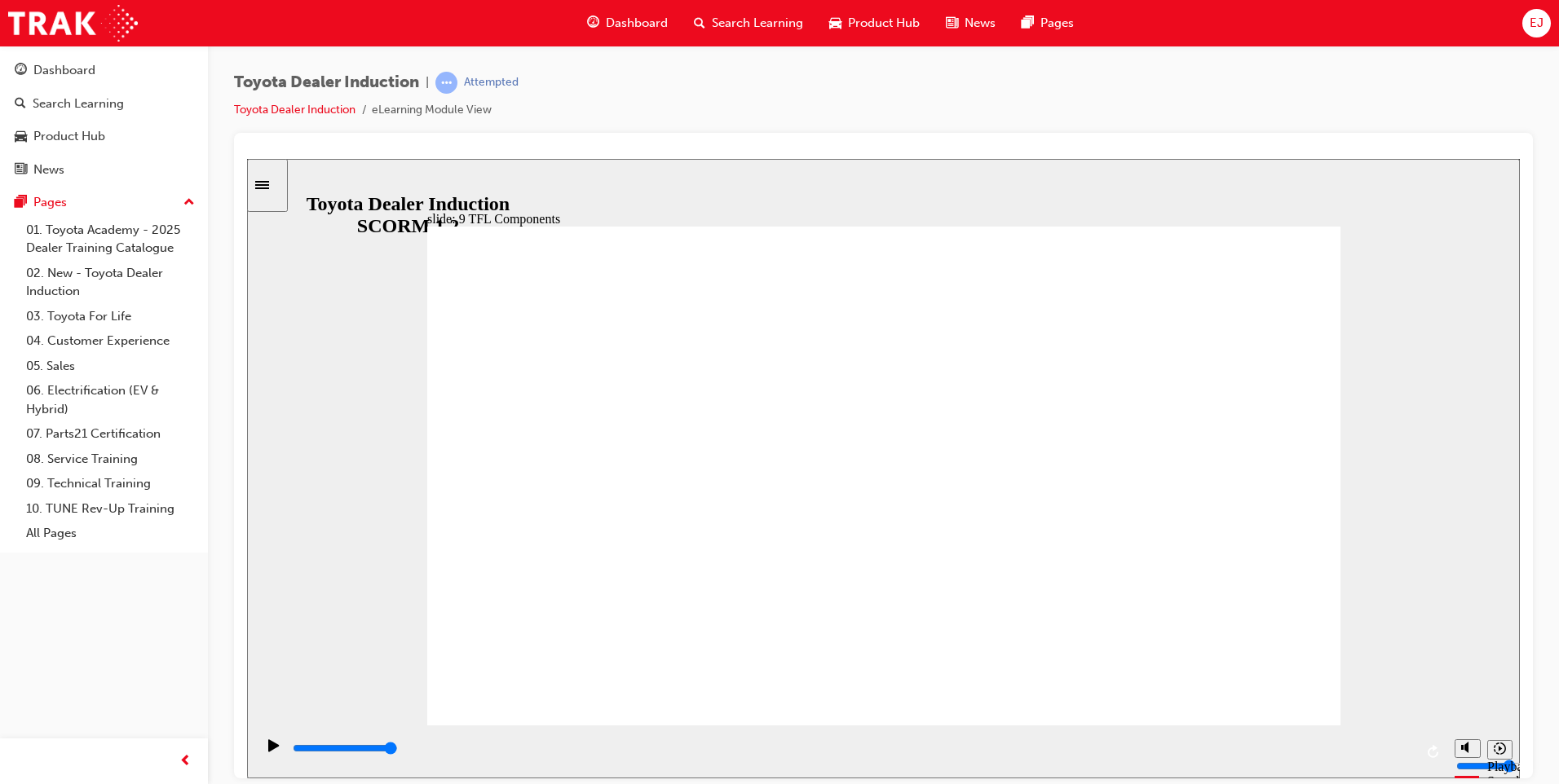
type input "10800"
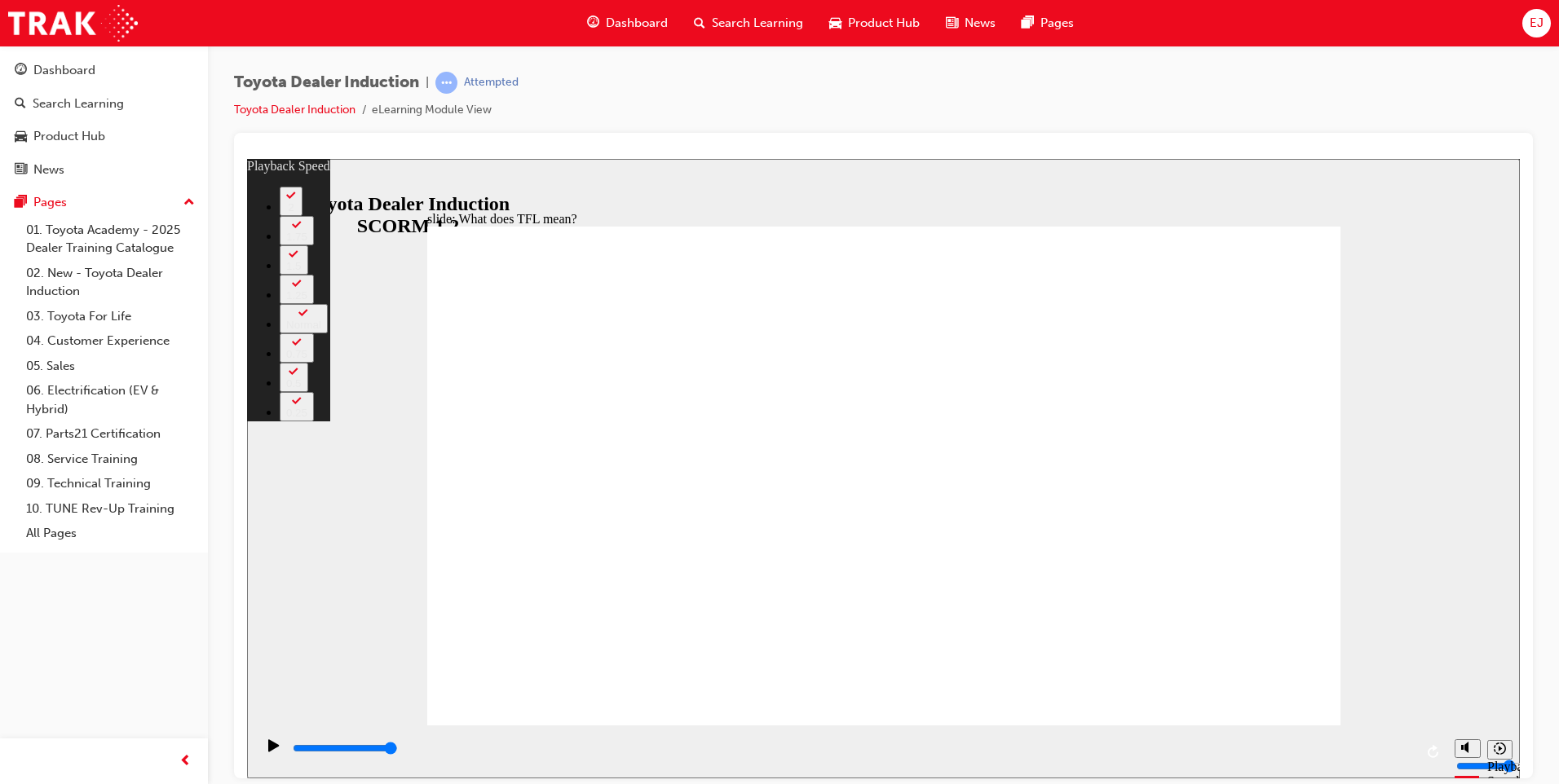
type input "139"
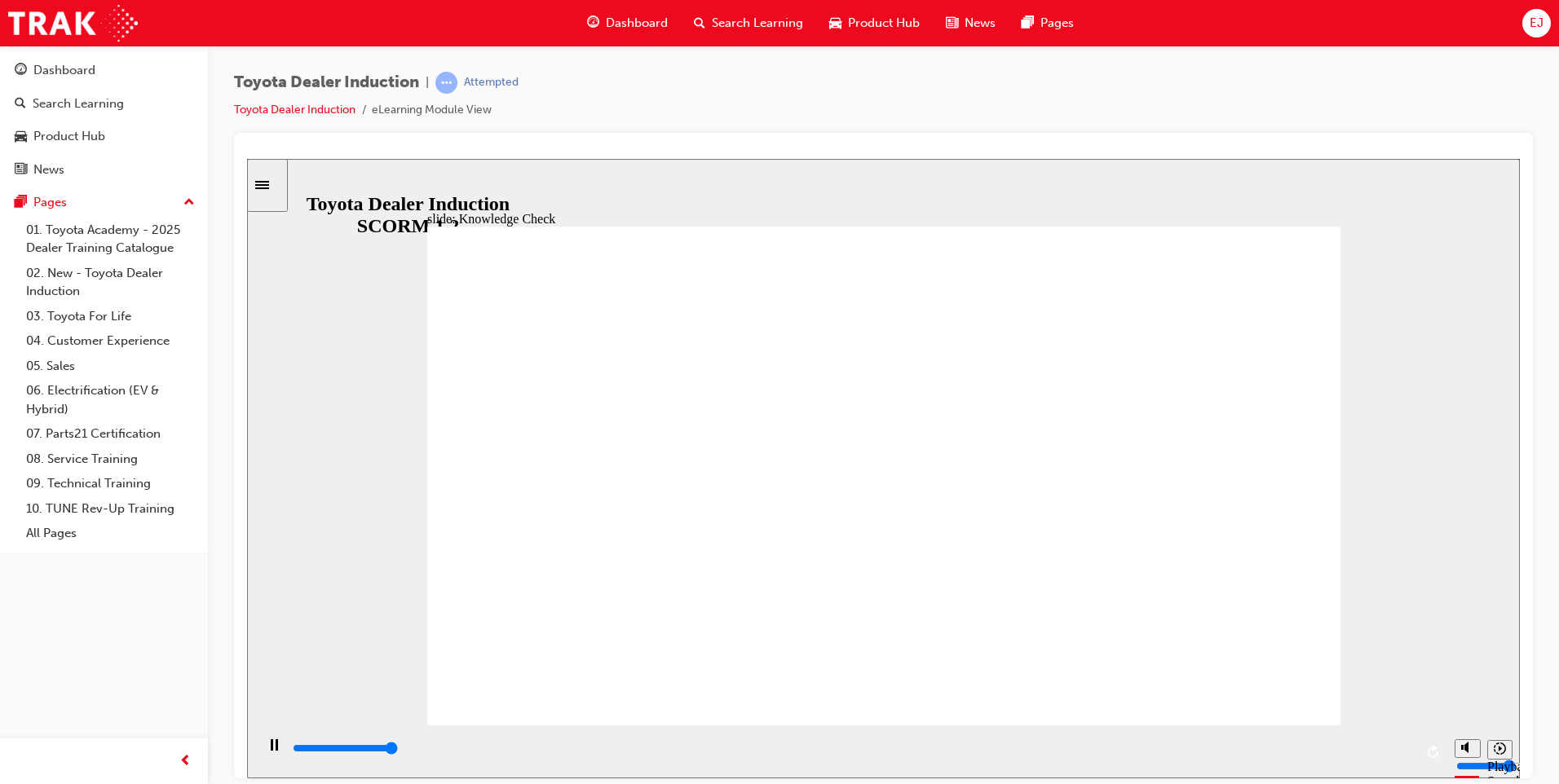
type input "5000"
radio input "true"
type input "1700"
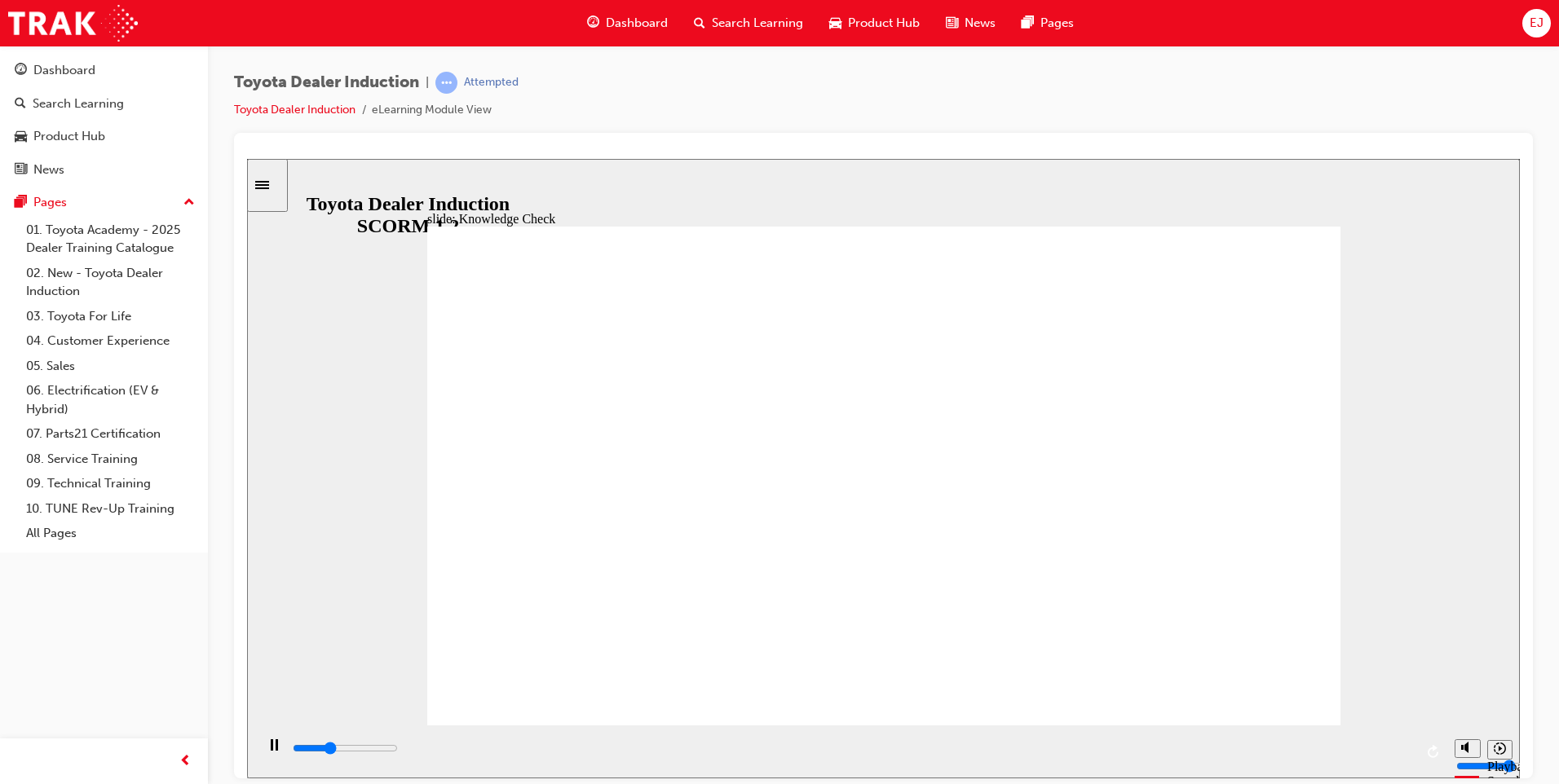
radio input "true"
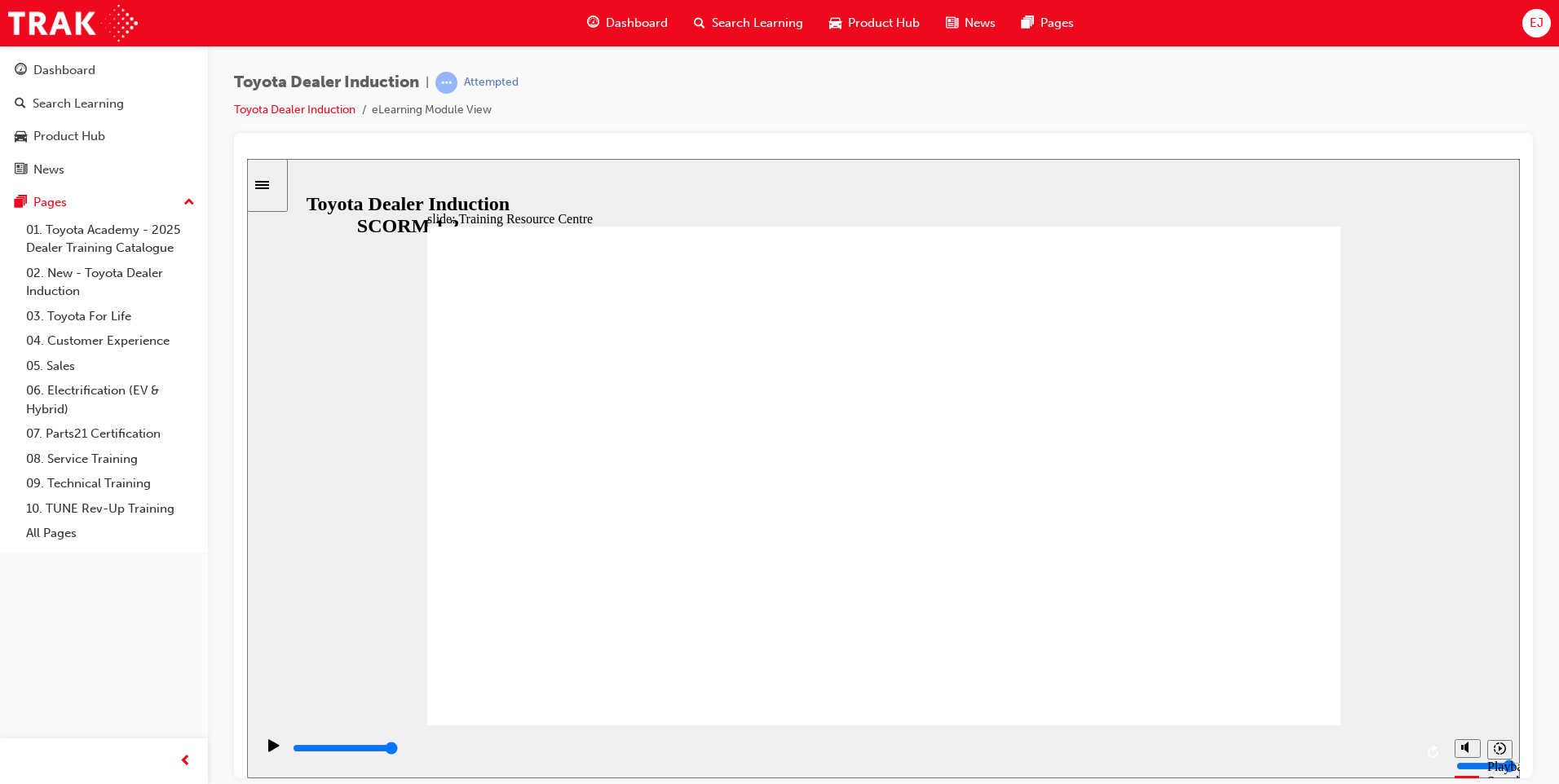
type input "5000"
radio input "true"
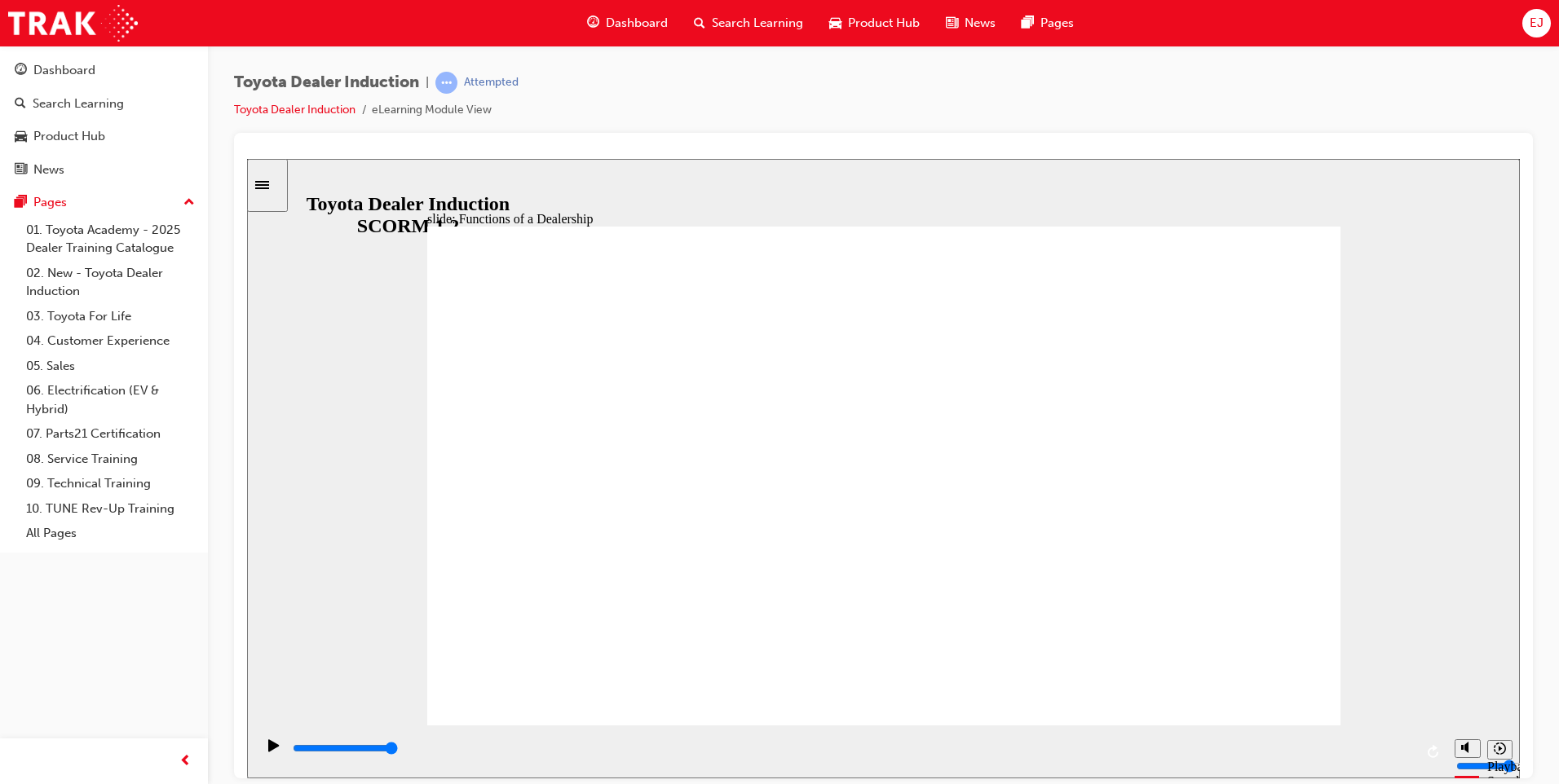
type input "11300"
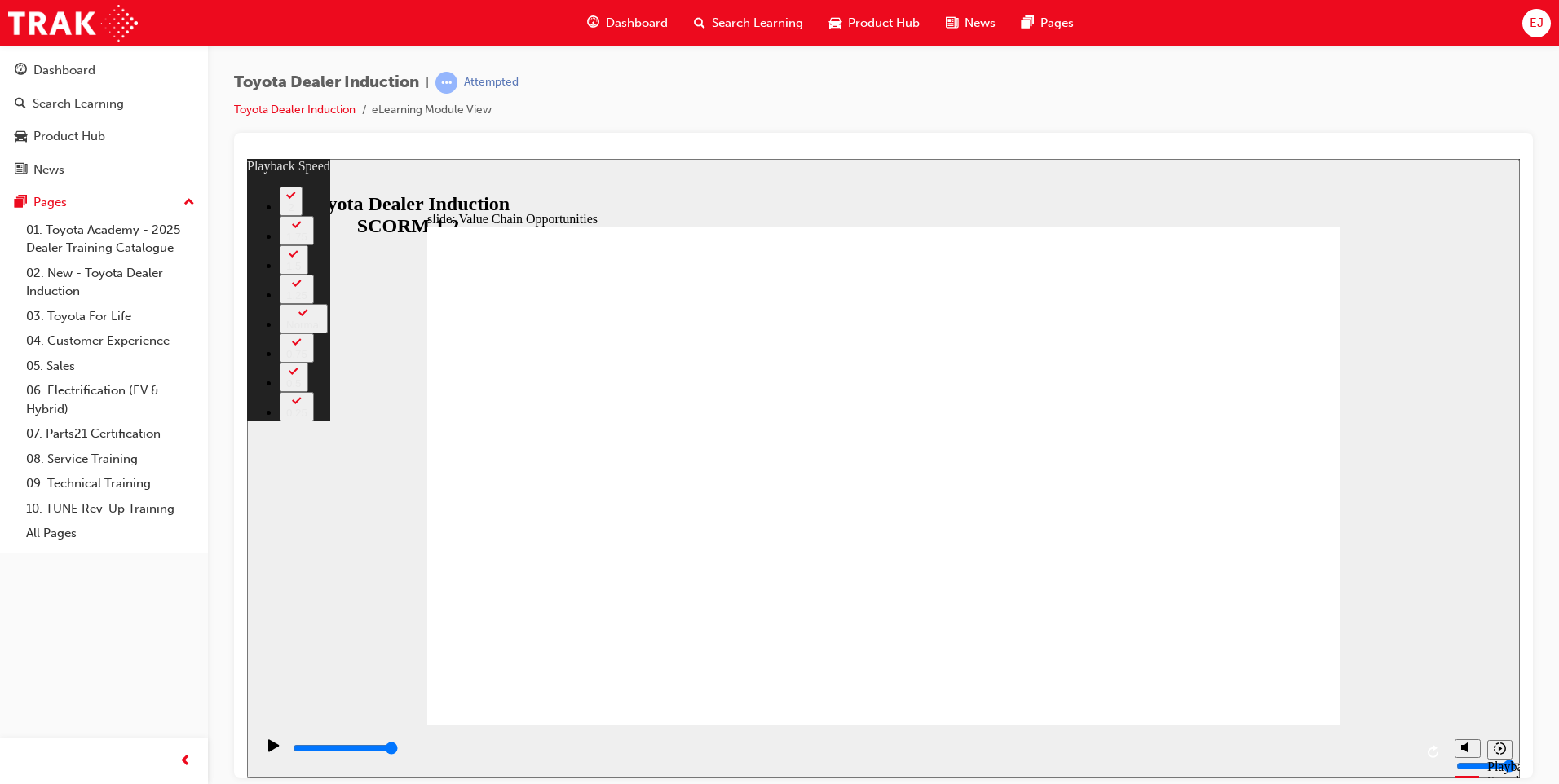
type input "64"
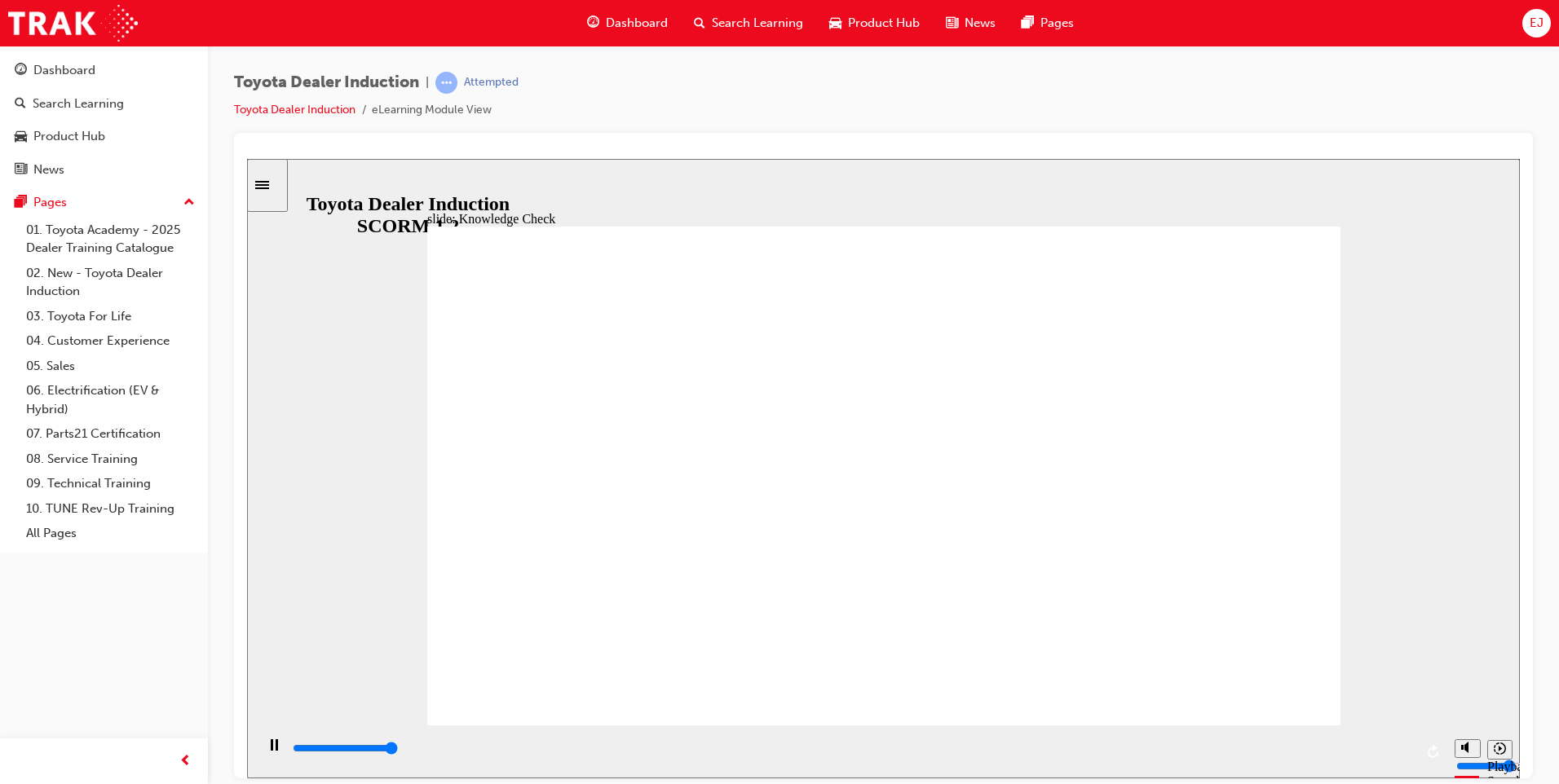
type input "5000"
radio input "true"
type input "5000"
radio input "true"
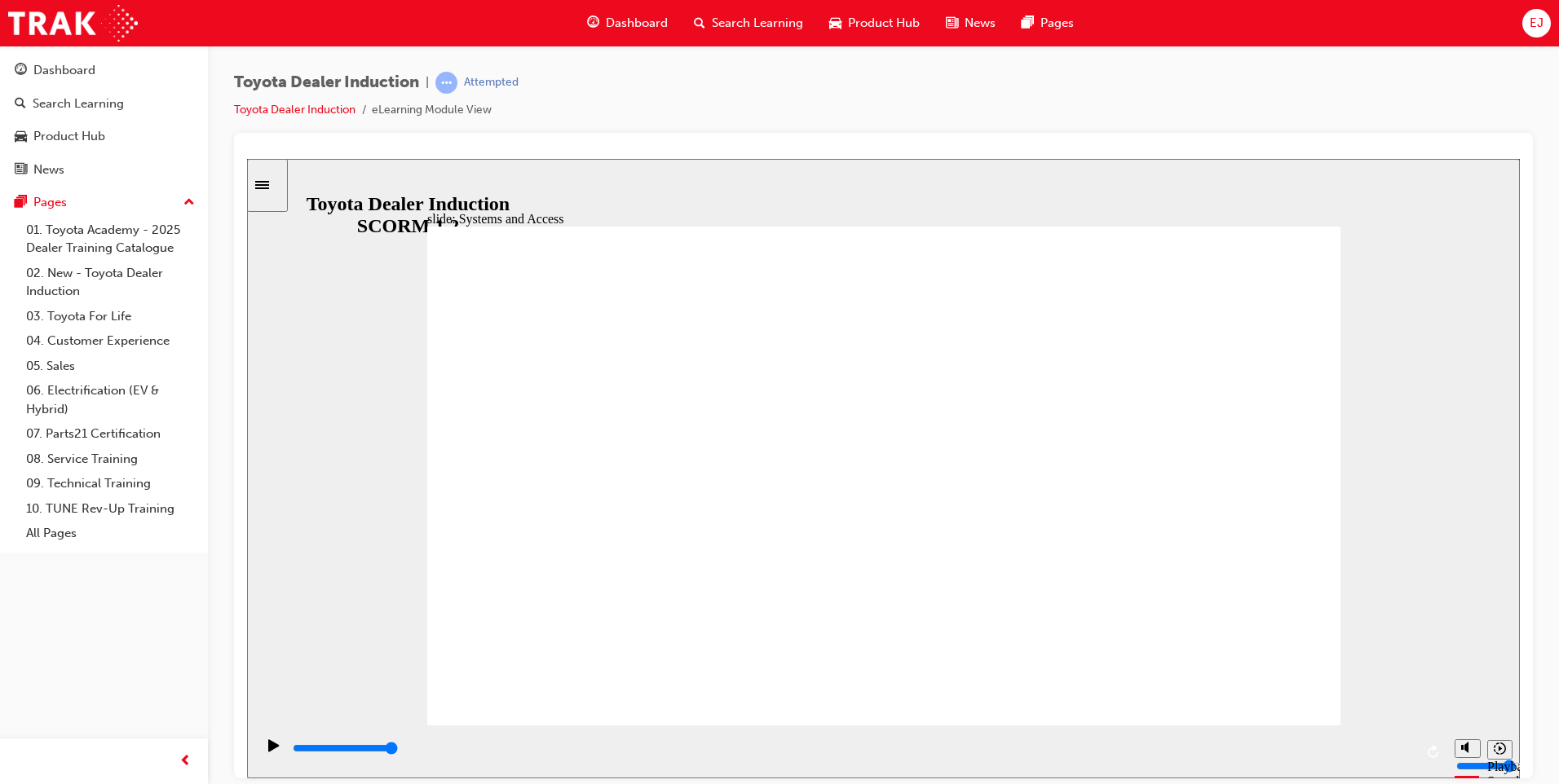
click at [268, 751] on icon "Play (Ctrl+Alt+P)" at bounding box center [273, 745] width 11 height 12
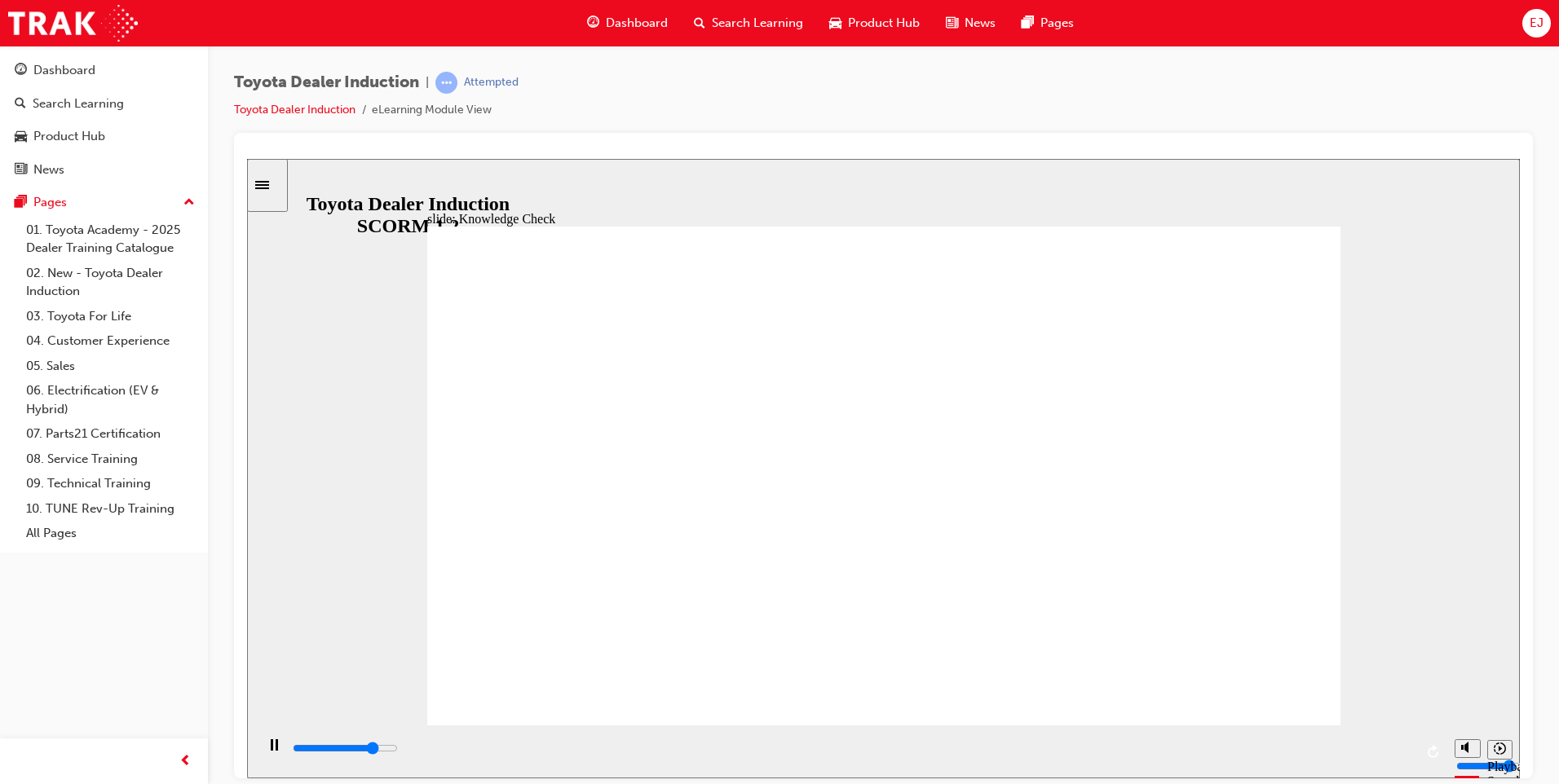
type input "4000"
type input "t"
type input "4200"
type input "to"
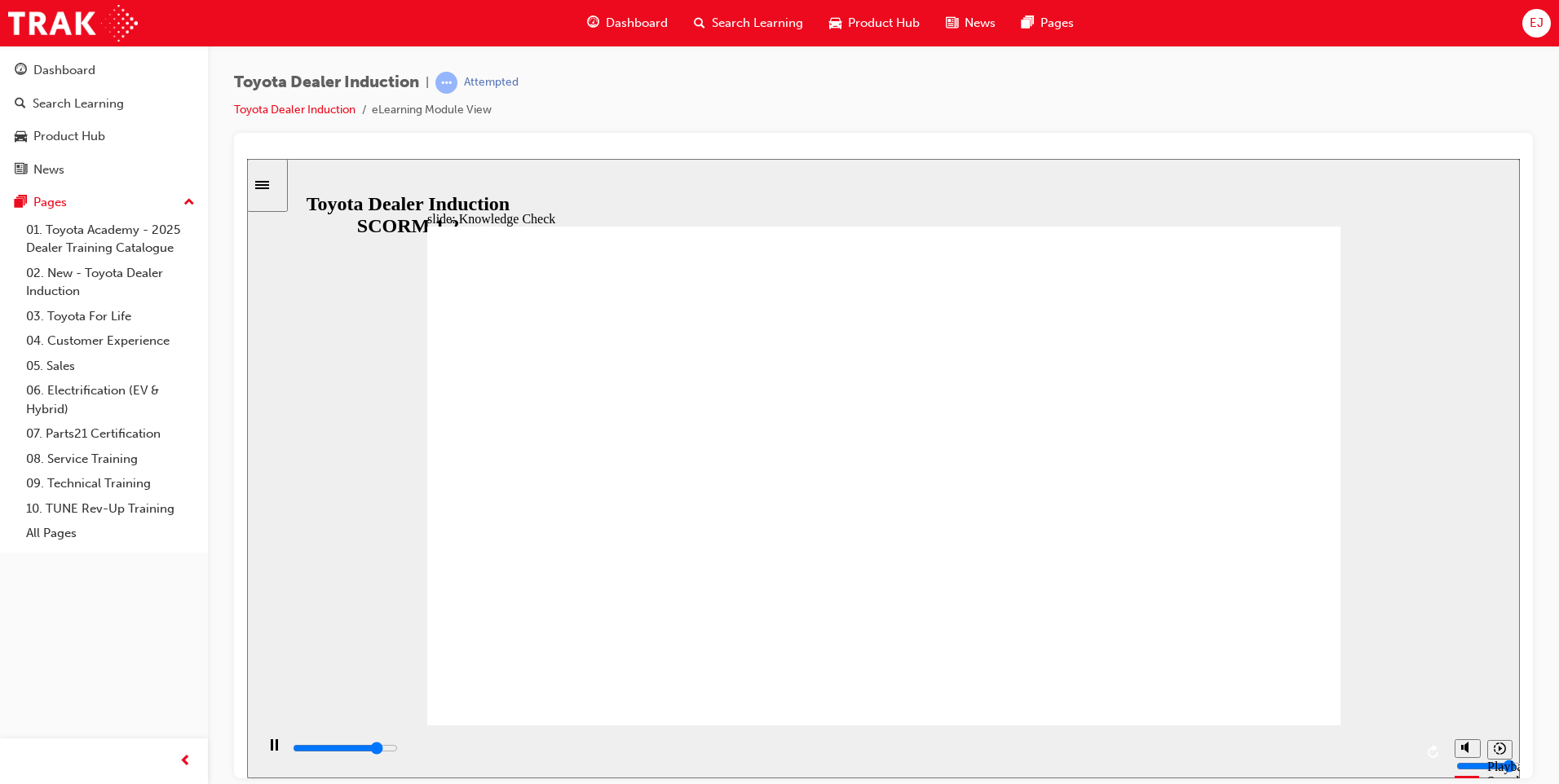
type input "to"
type input "4400"
type input "toy"
type input "4600"
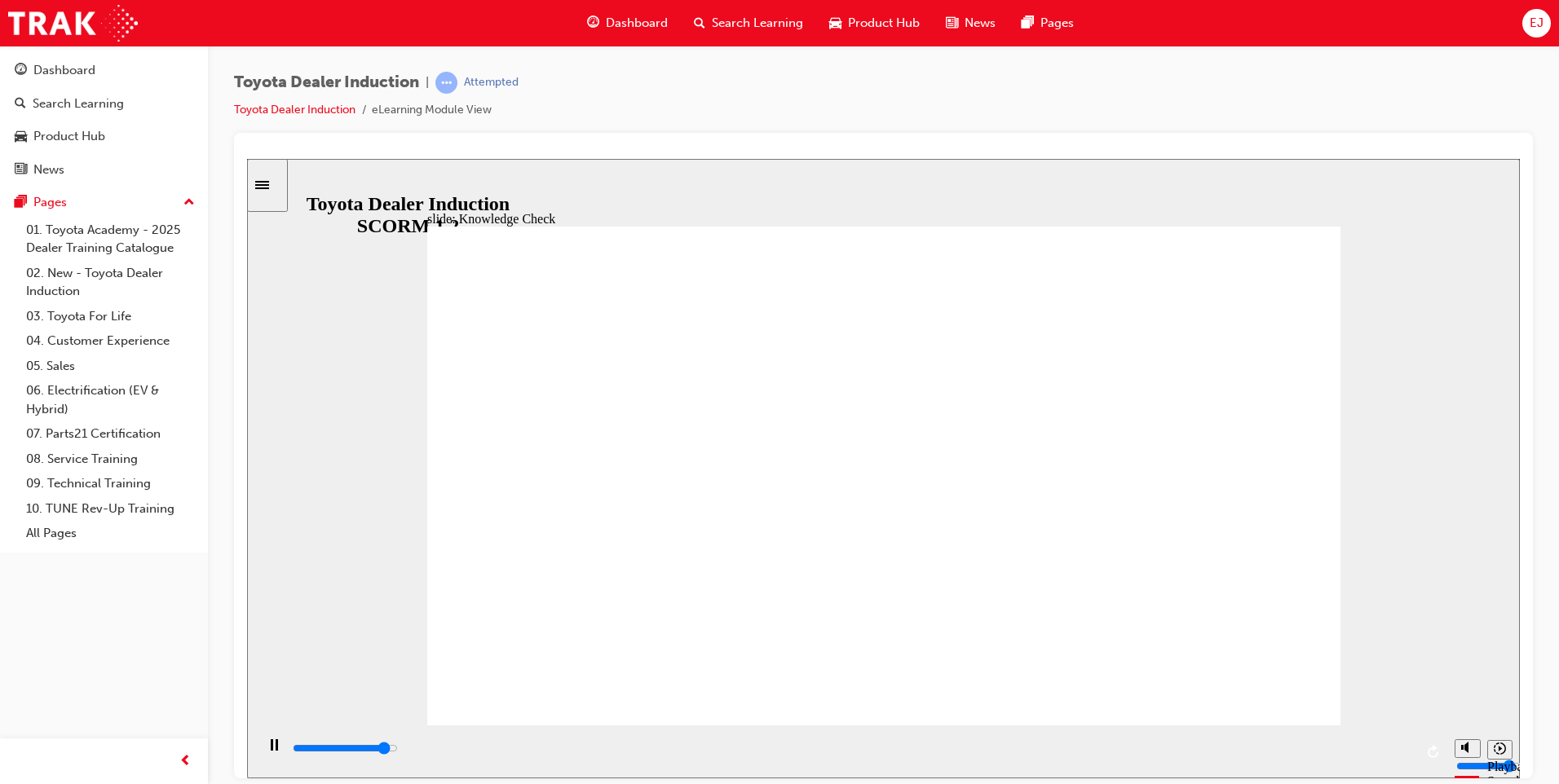
type input "toyo"
type input "4900"
type input "toyot"
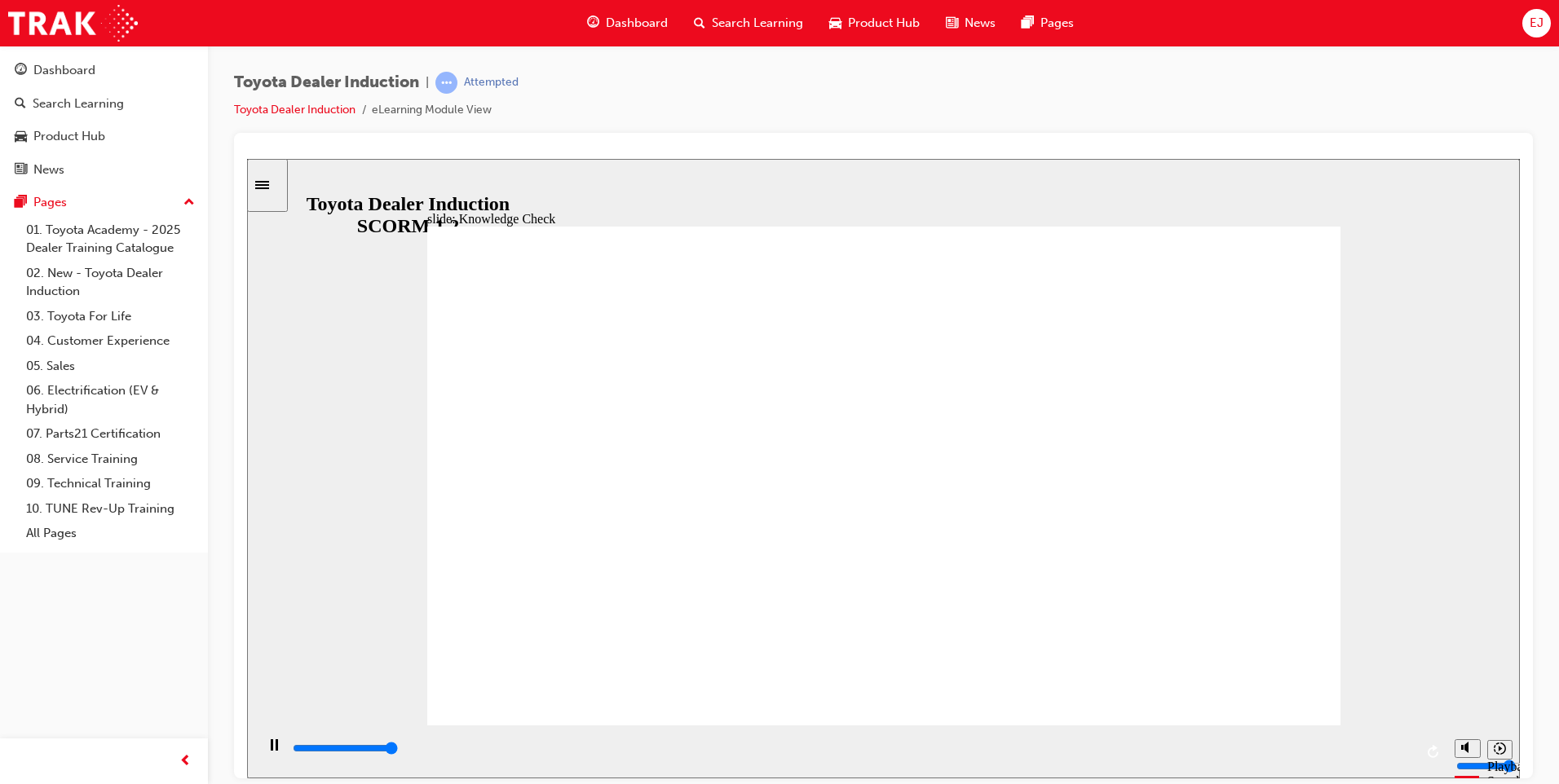
type input "5000"
type input "toyota"
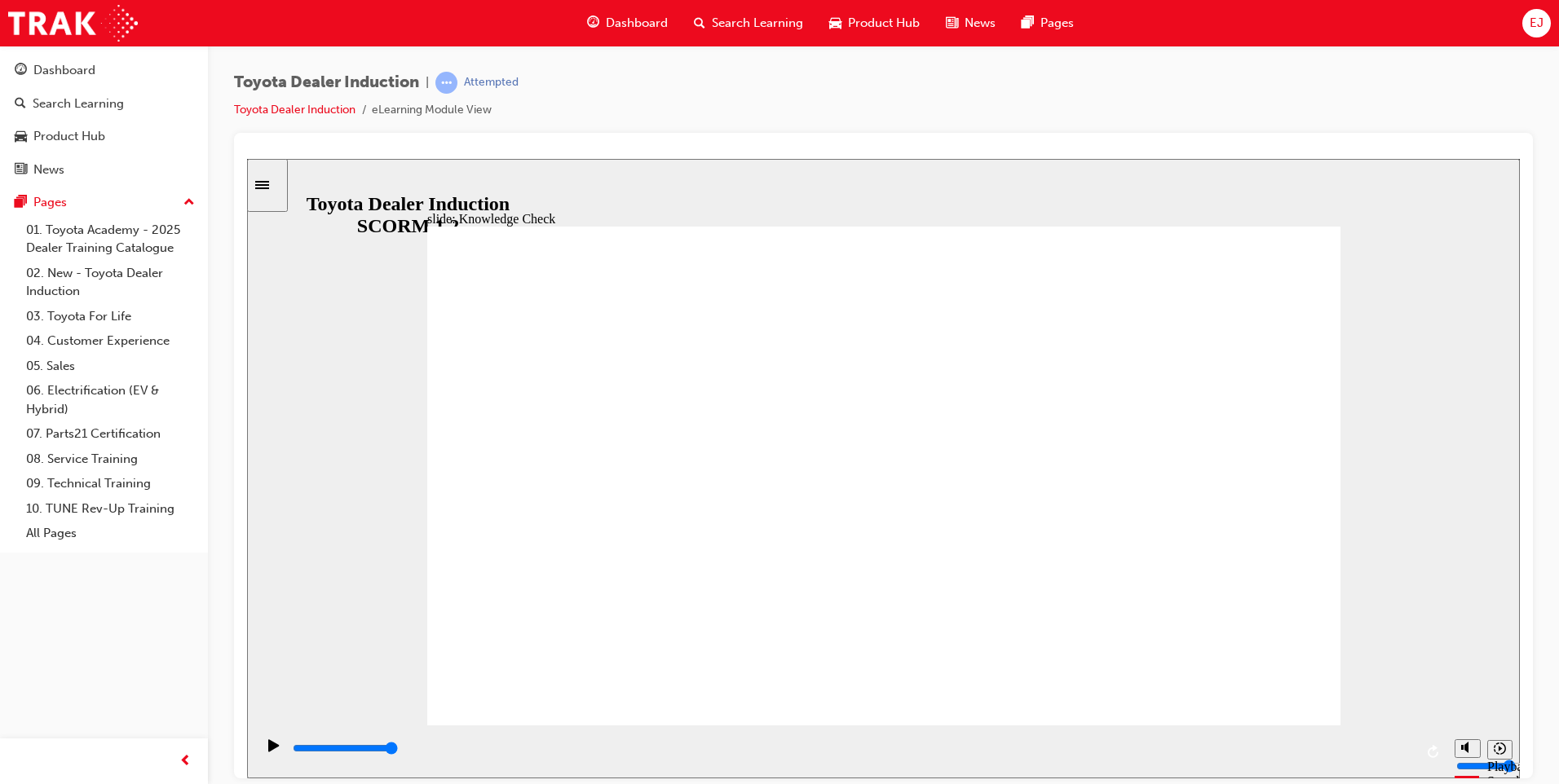
type input "toyota e"
type input "toyota en"
type input "toyota eng"
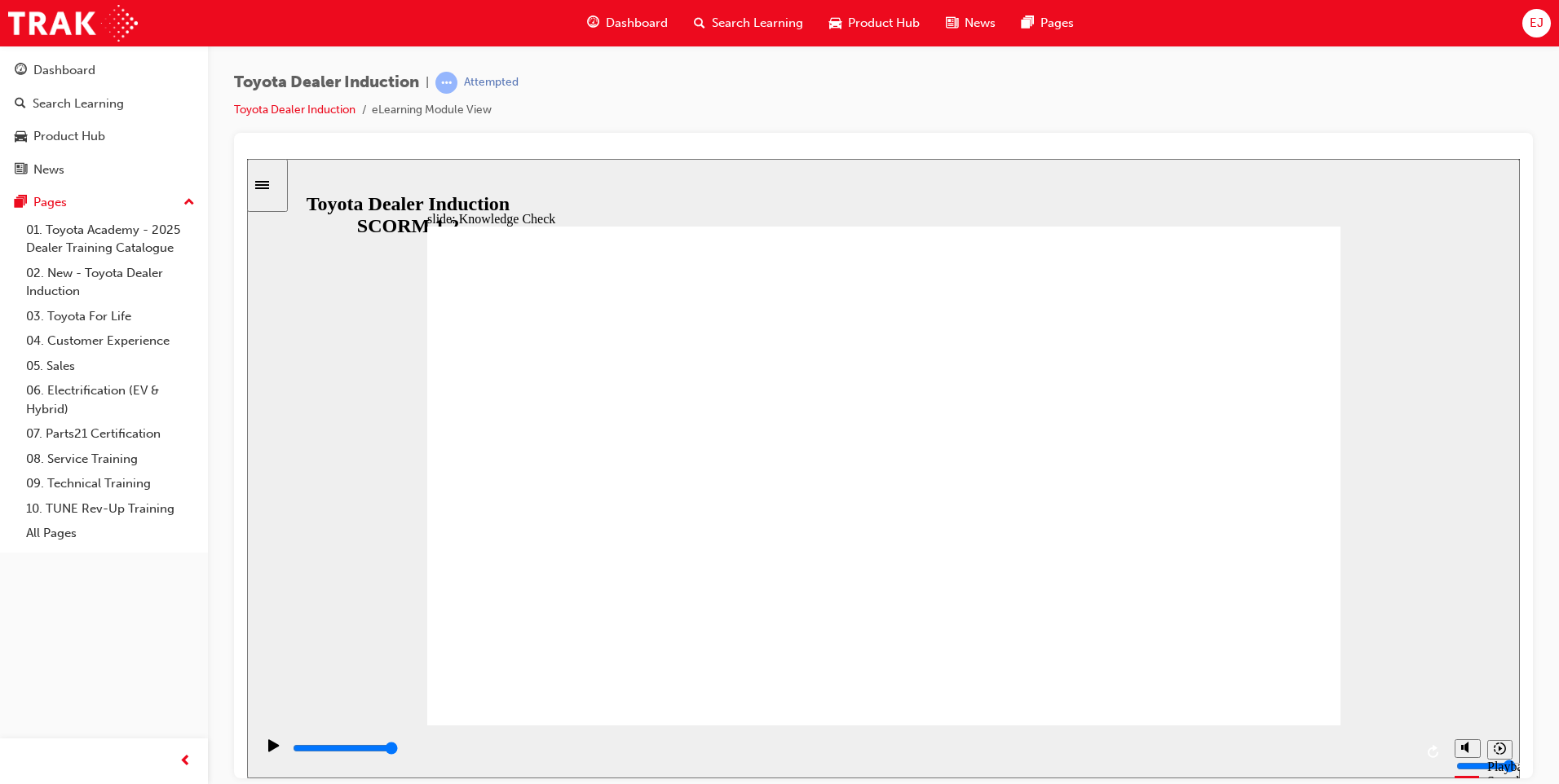
type input "toyota eng"
type input "toyota enga"
type input "toyota engag"
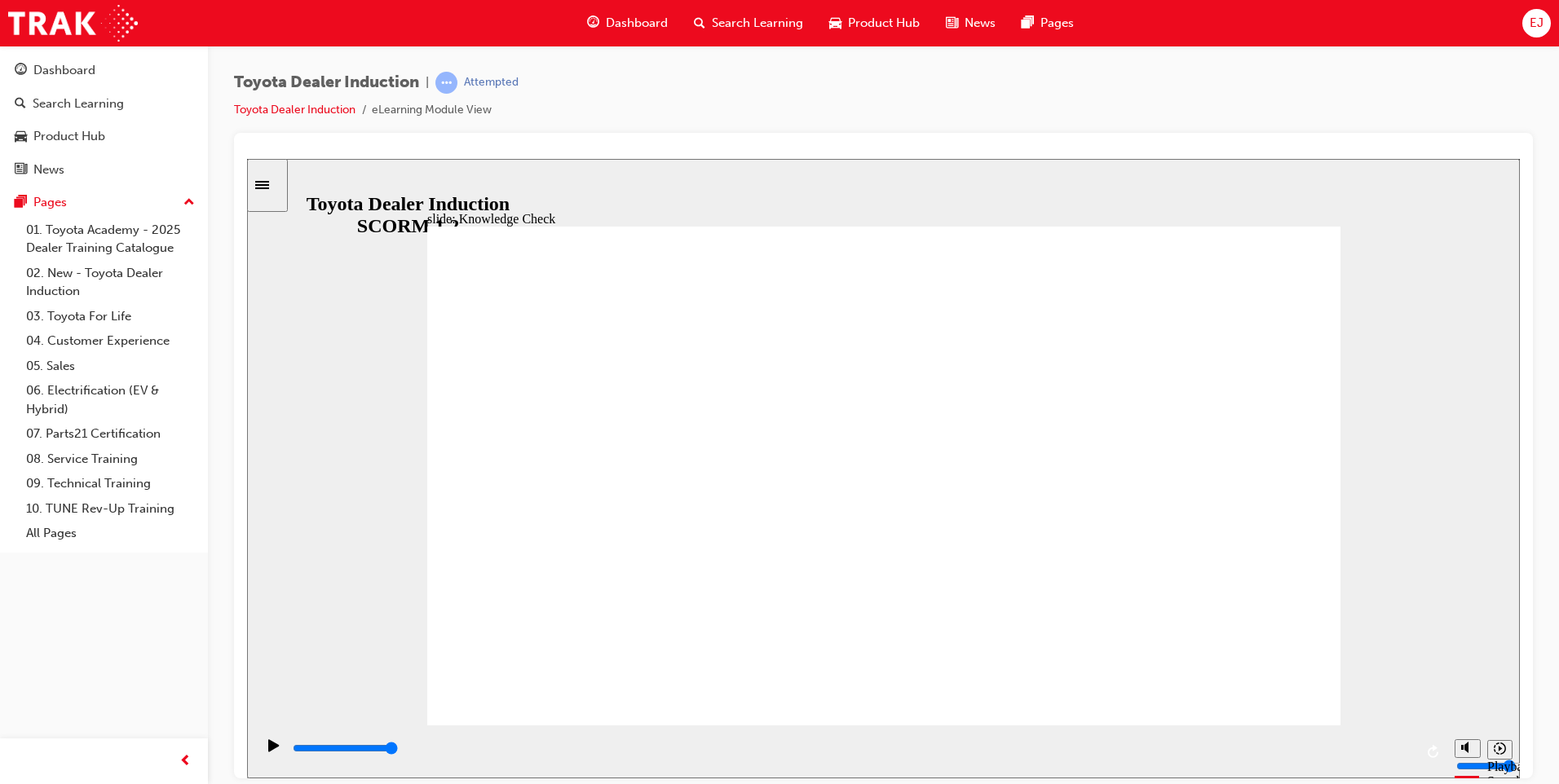
type input "toyota engage"
type input "toyota engage a"
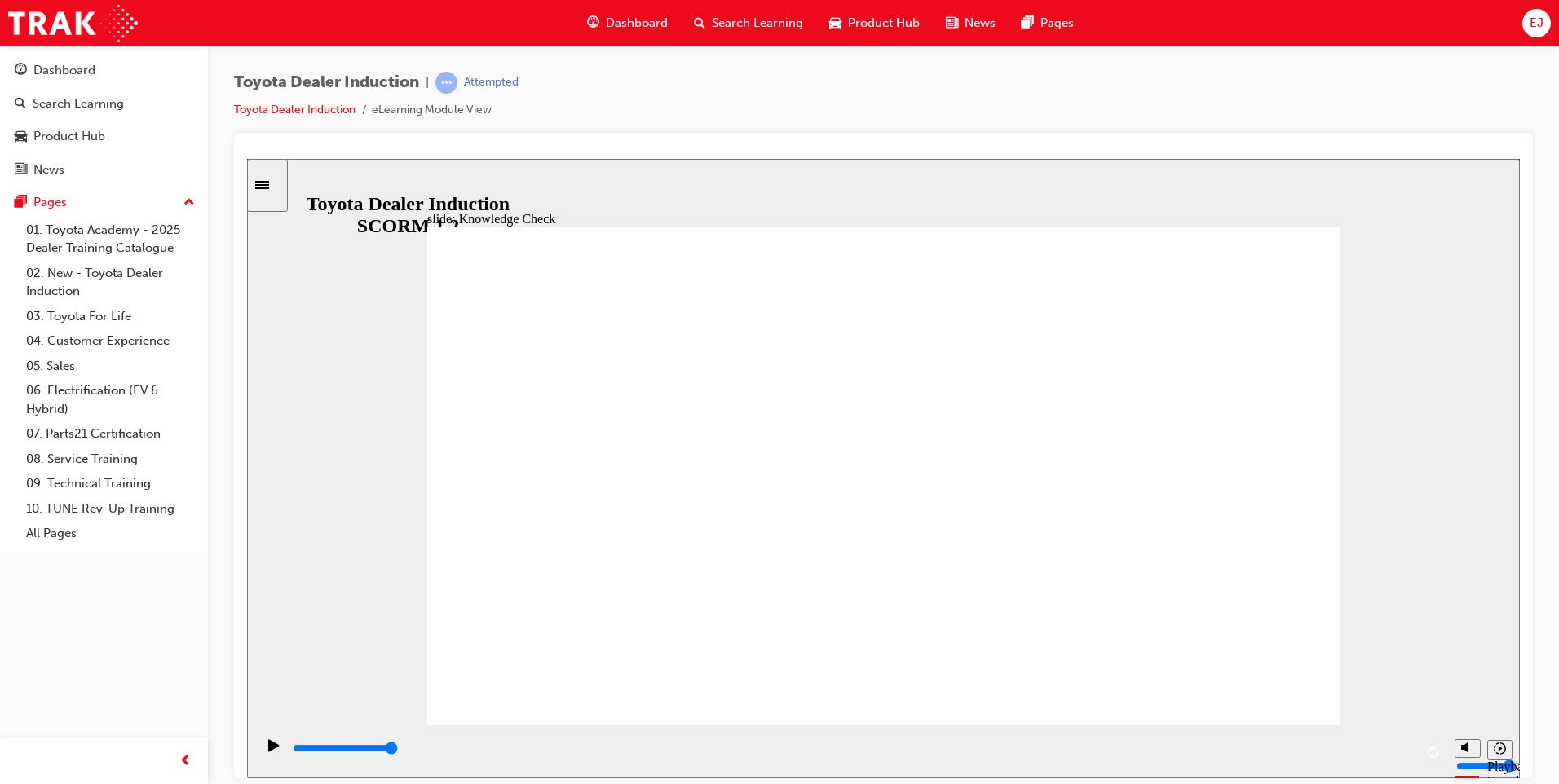
type input "toyota engage a"
type input "toyota engage ap"
type input "toyota engage app"
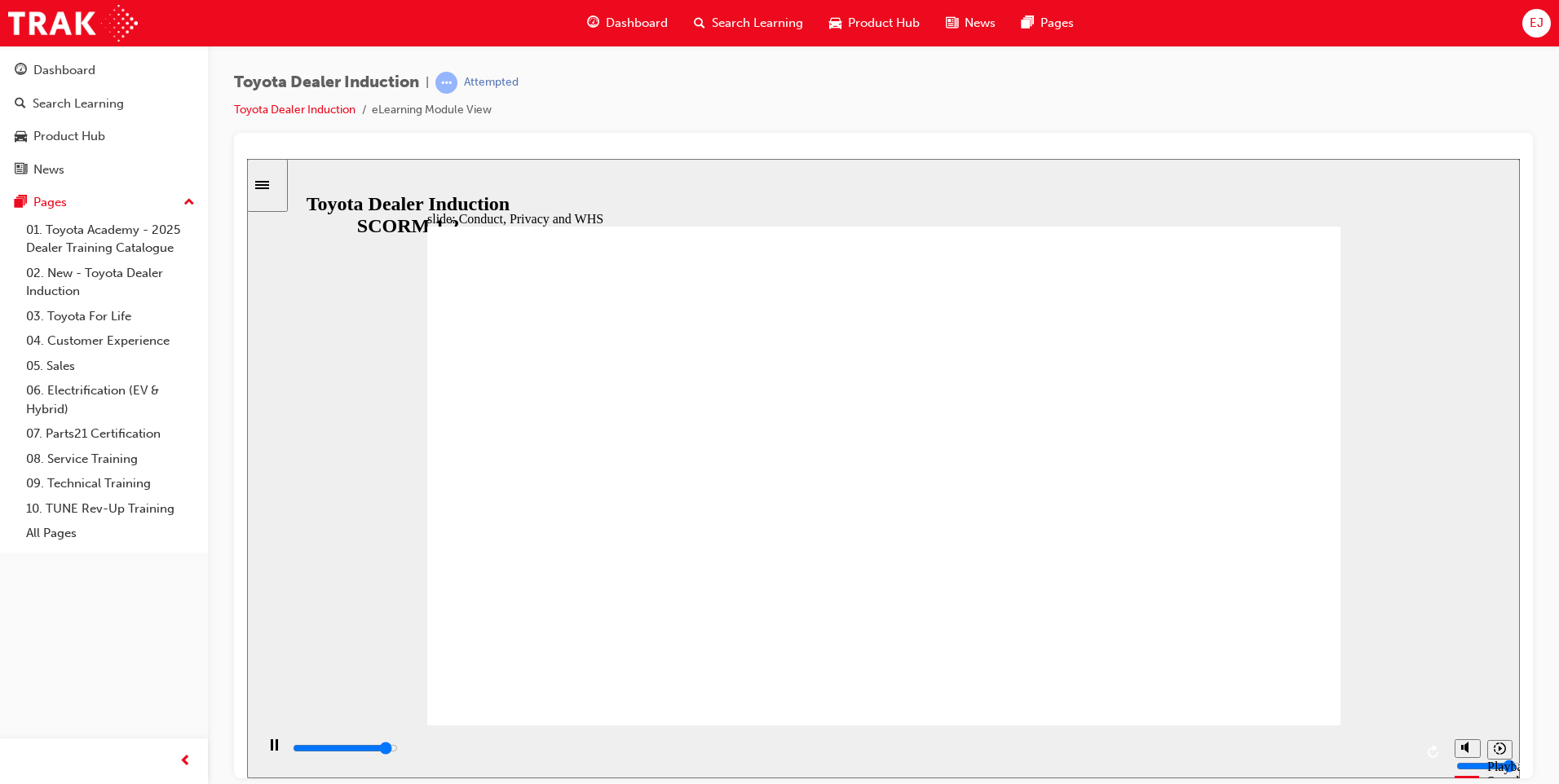
type input "8400"
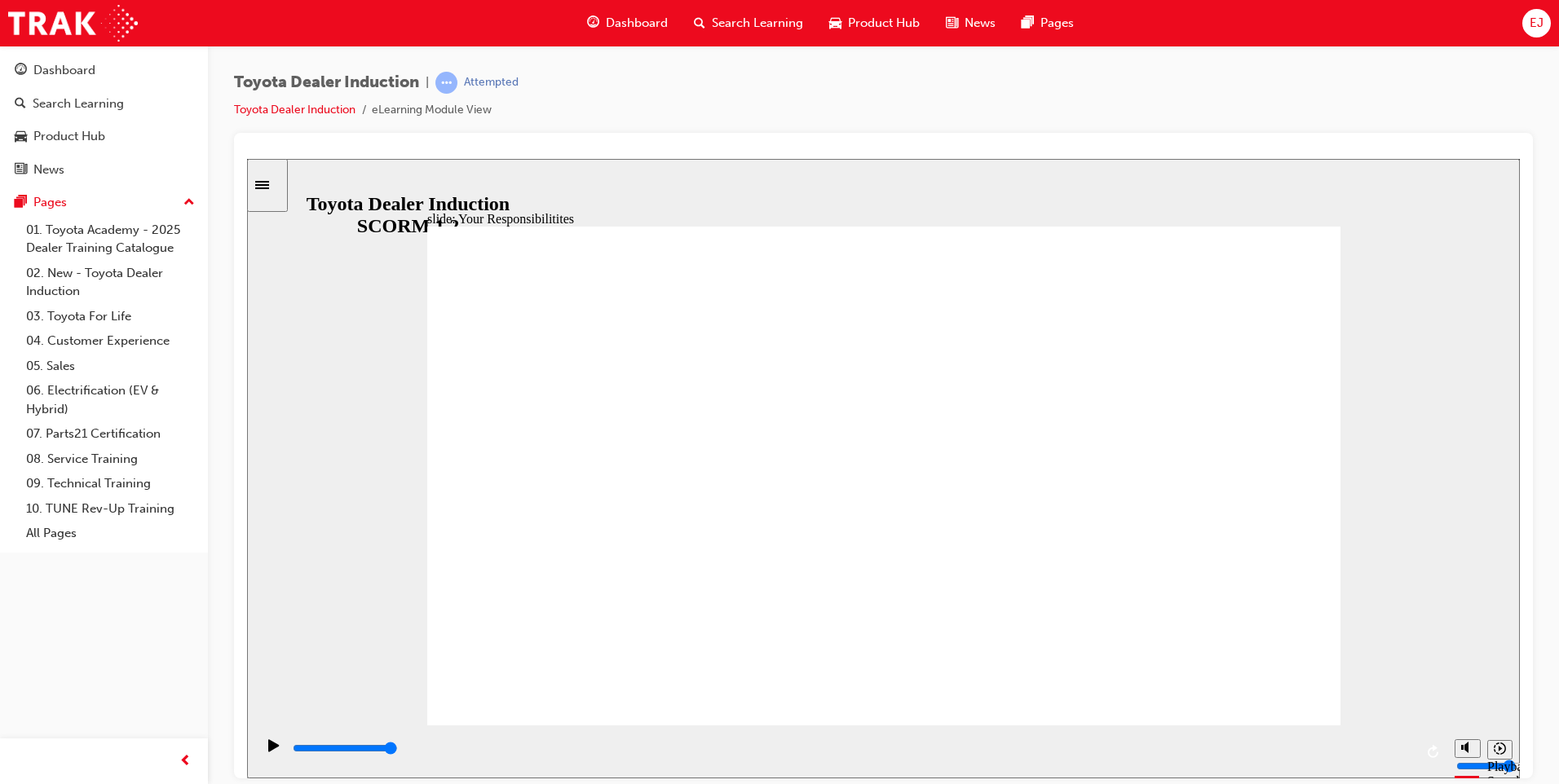
checkbox input "true"
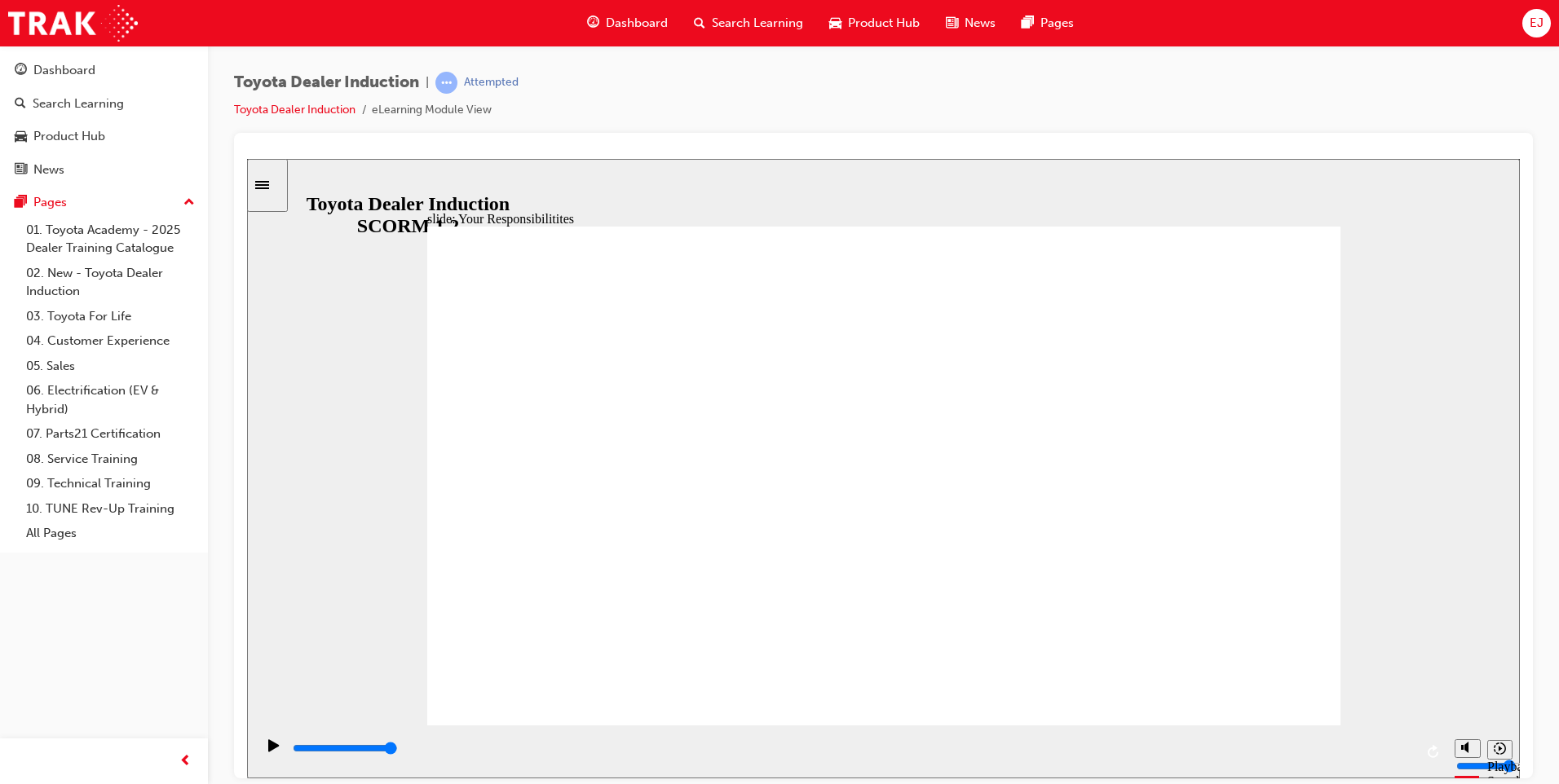
checkbox input "true"
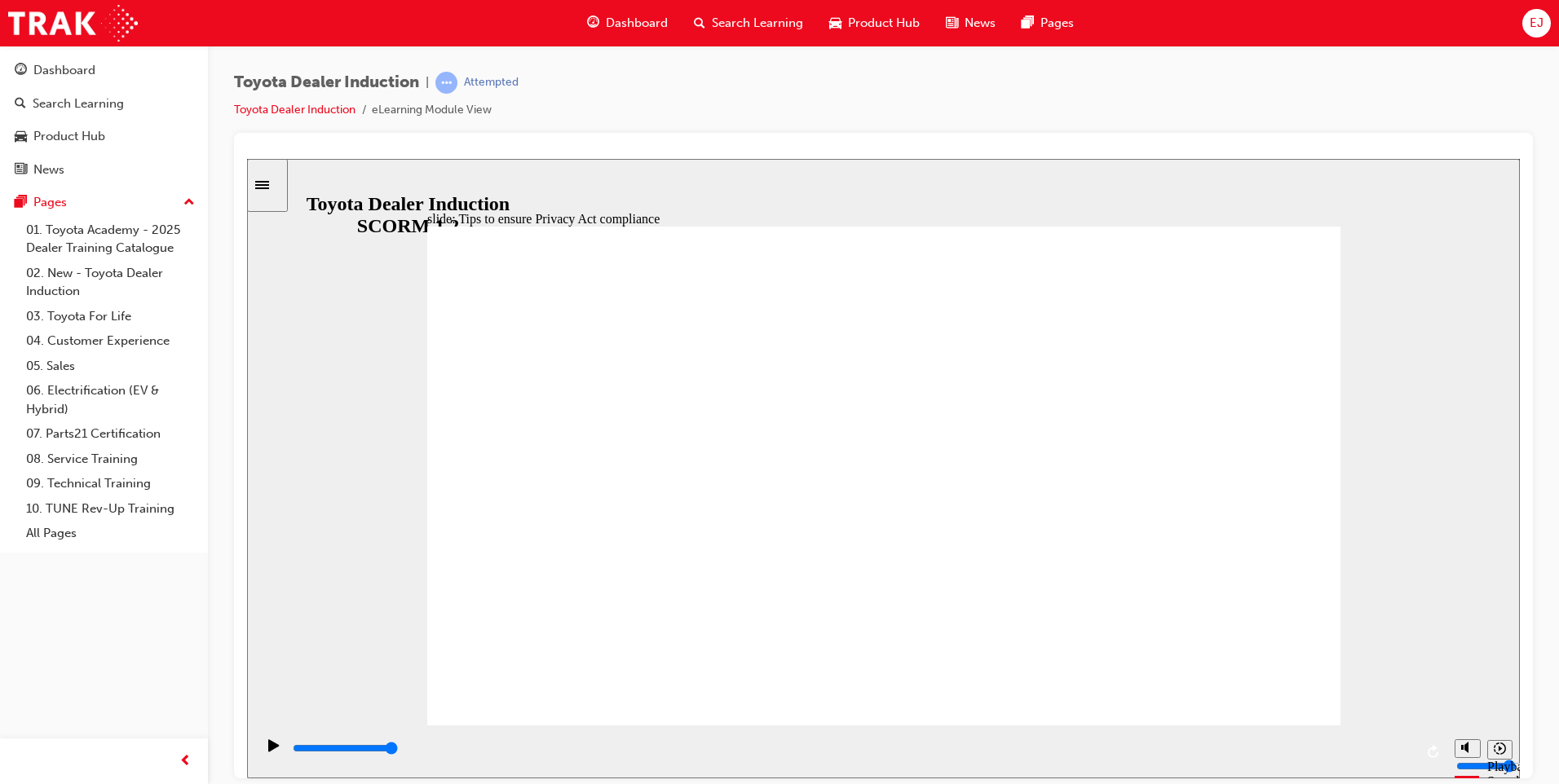
type input "5000"
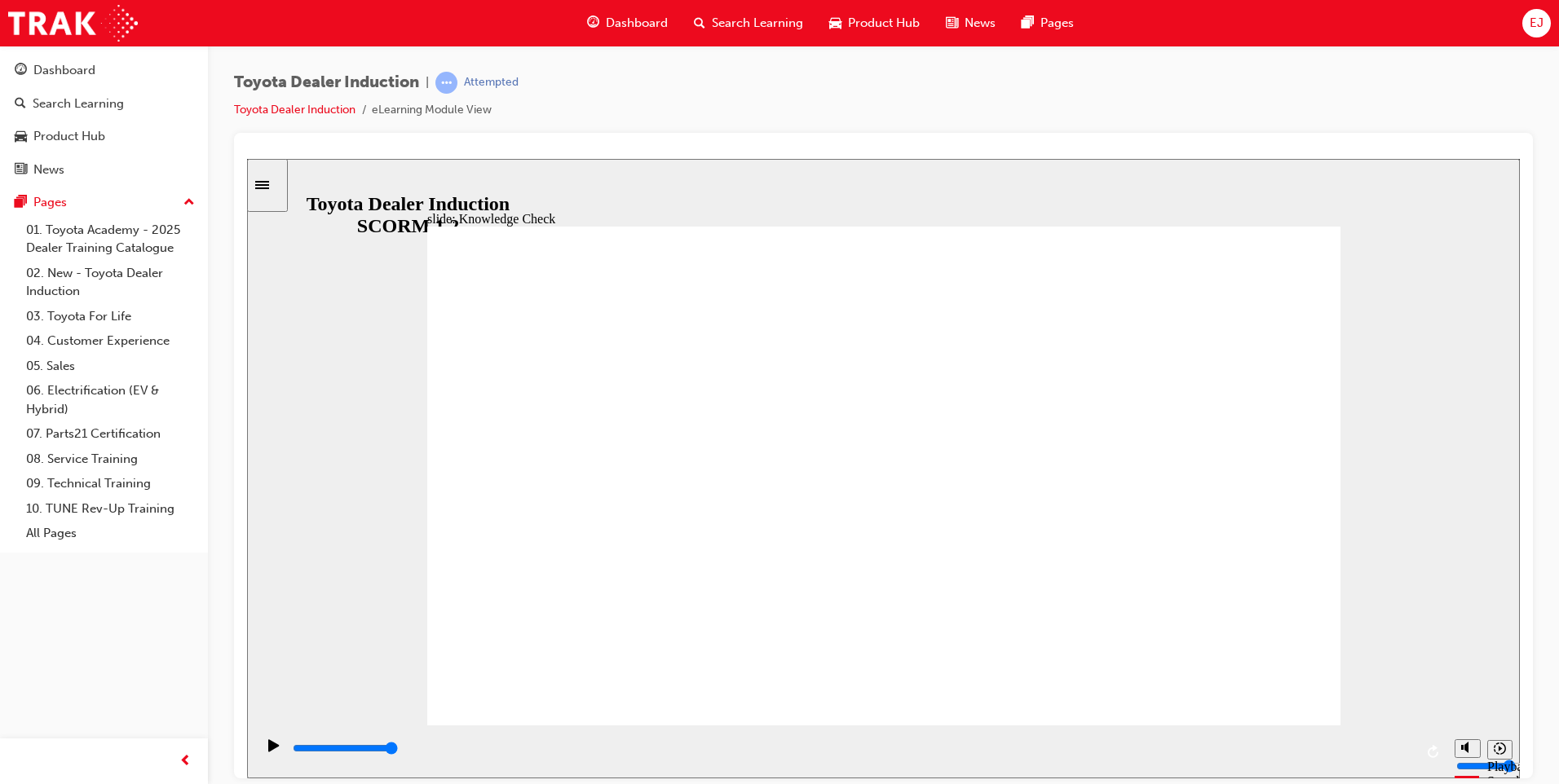
checkbox input "true"
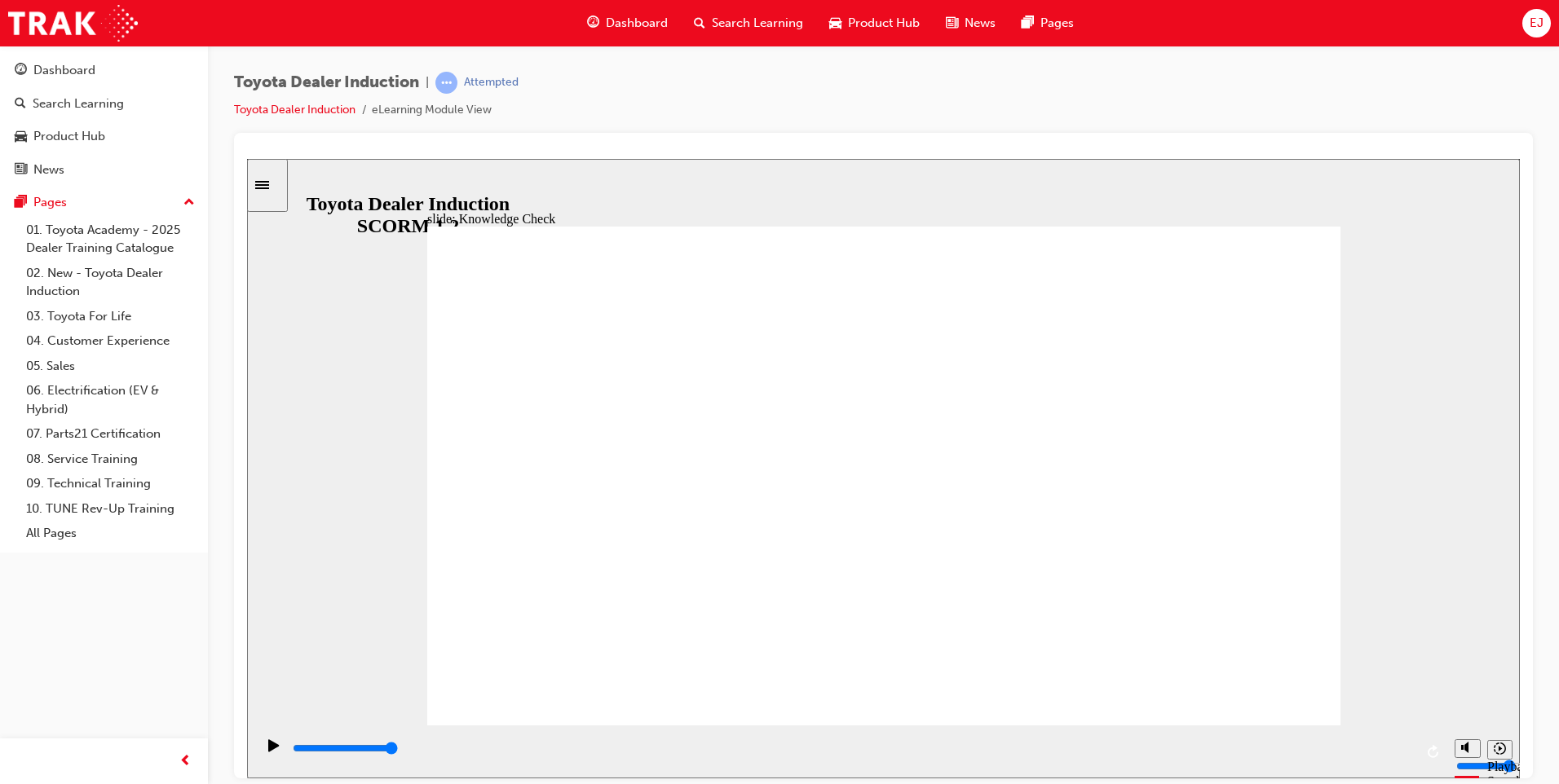
checkbox input "true"
type input "5000"
radio input "true"
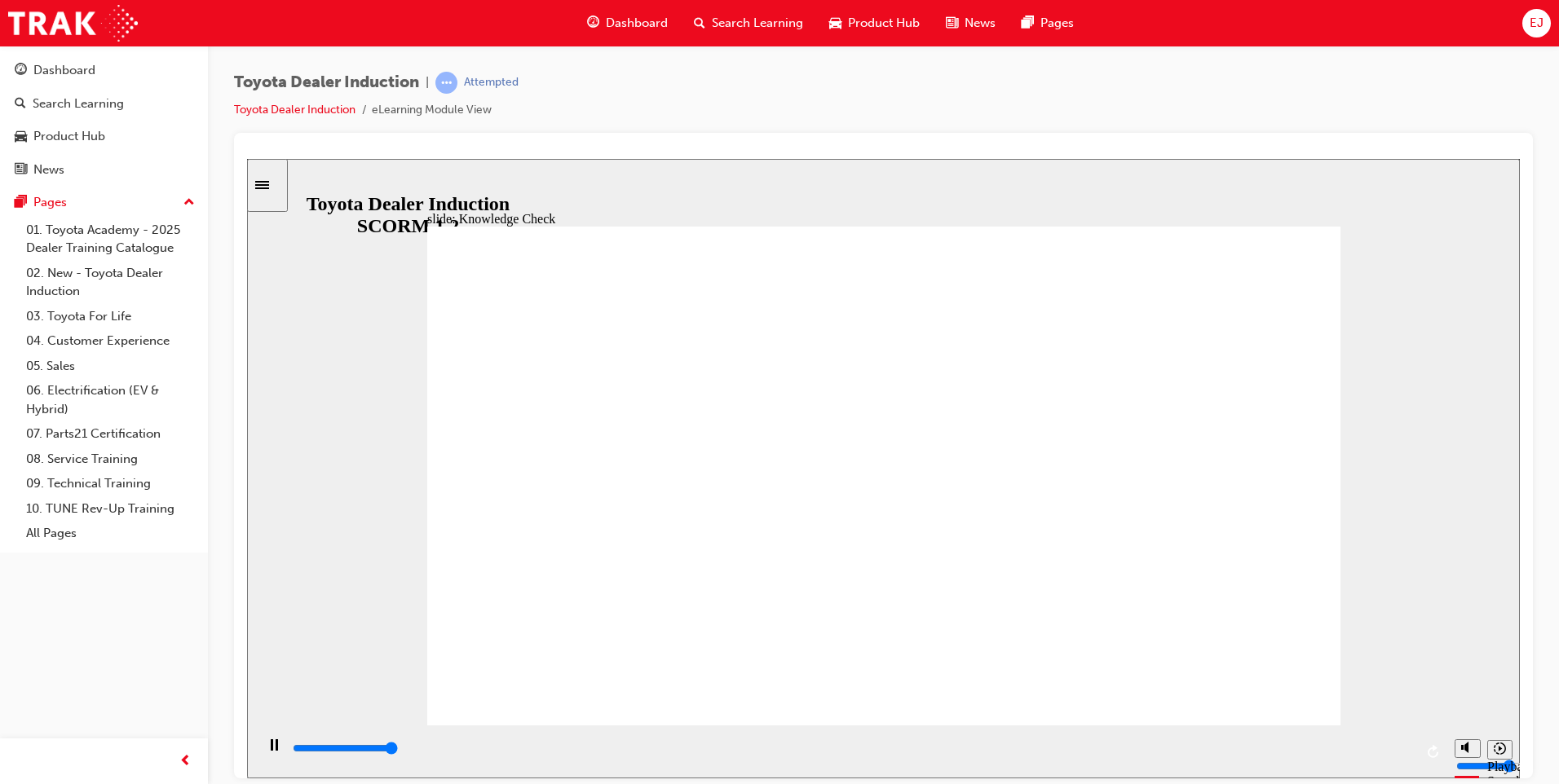
type input "5000"
checkbox input "true"
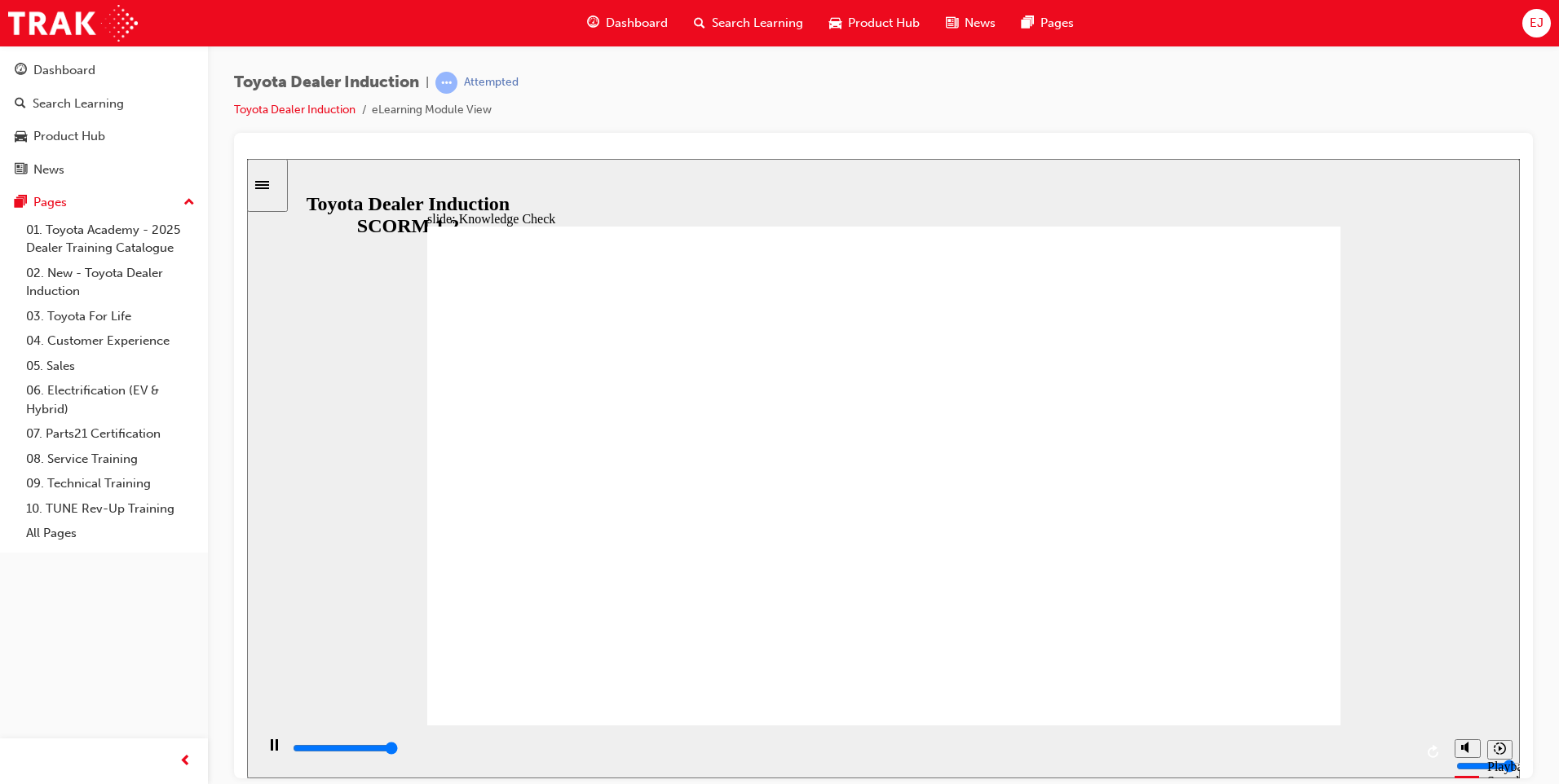
type input "5000"
checkbox input "true"
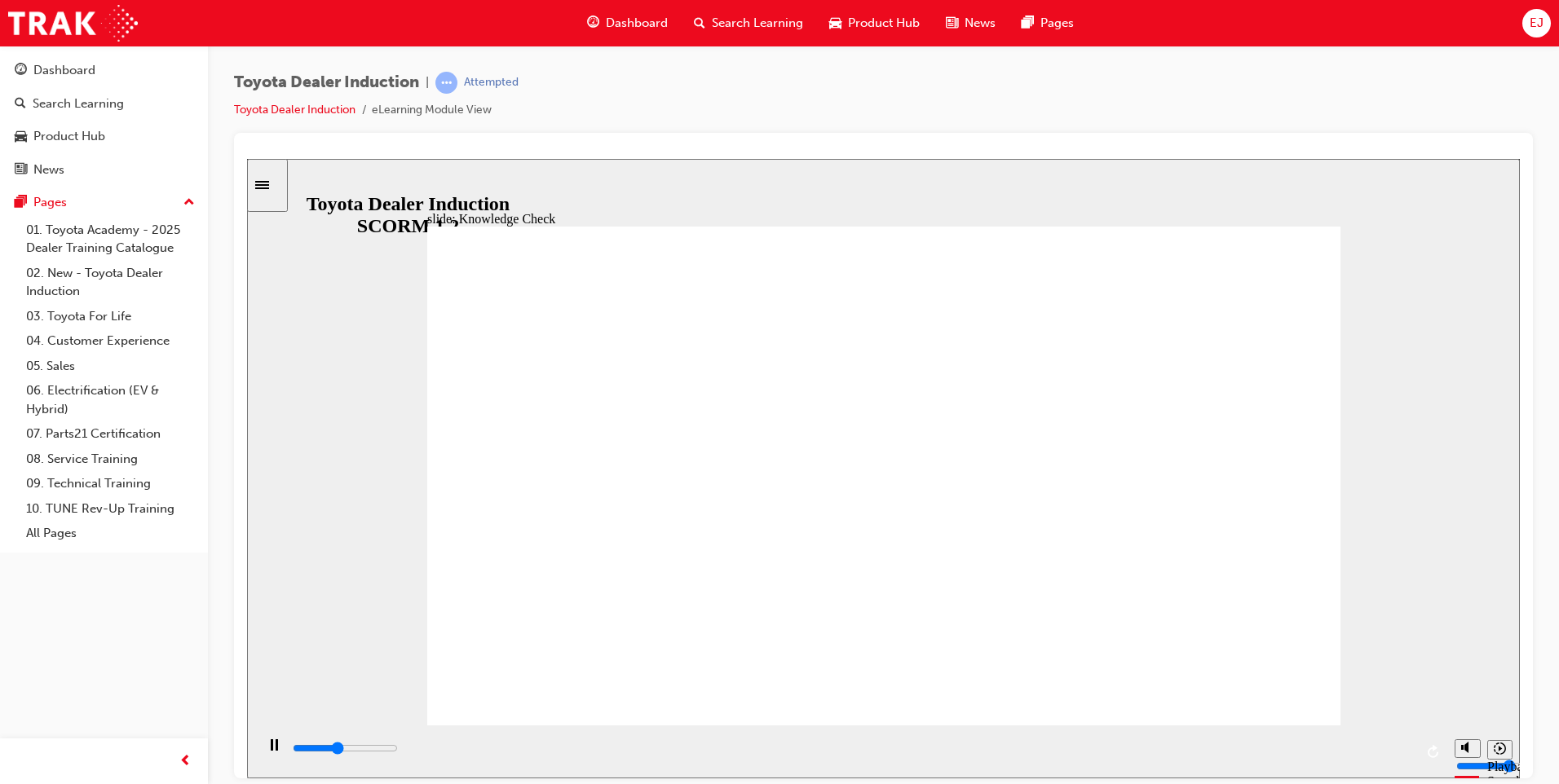
type input "2100"
checkbox input "true"
type input "4000"
checkbox input "true"
type input "4900"
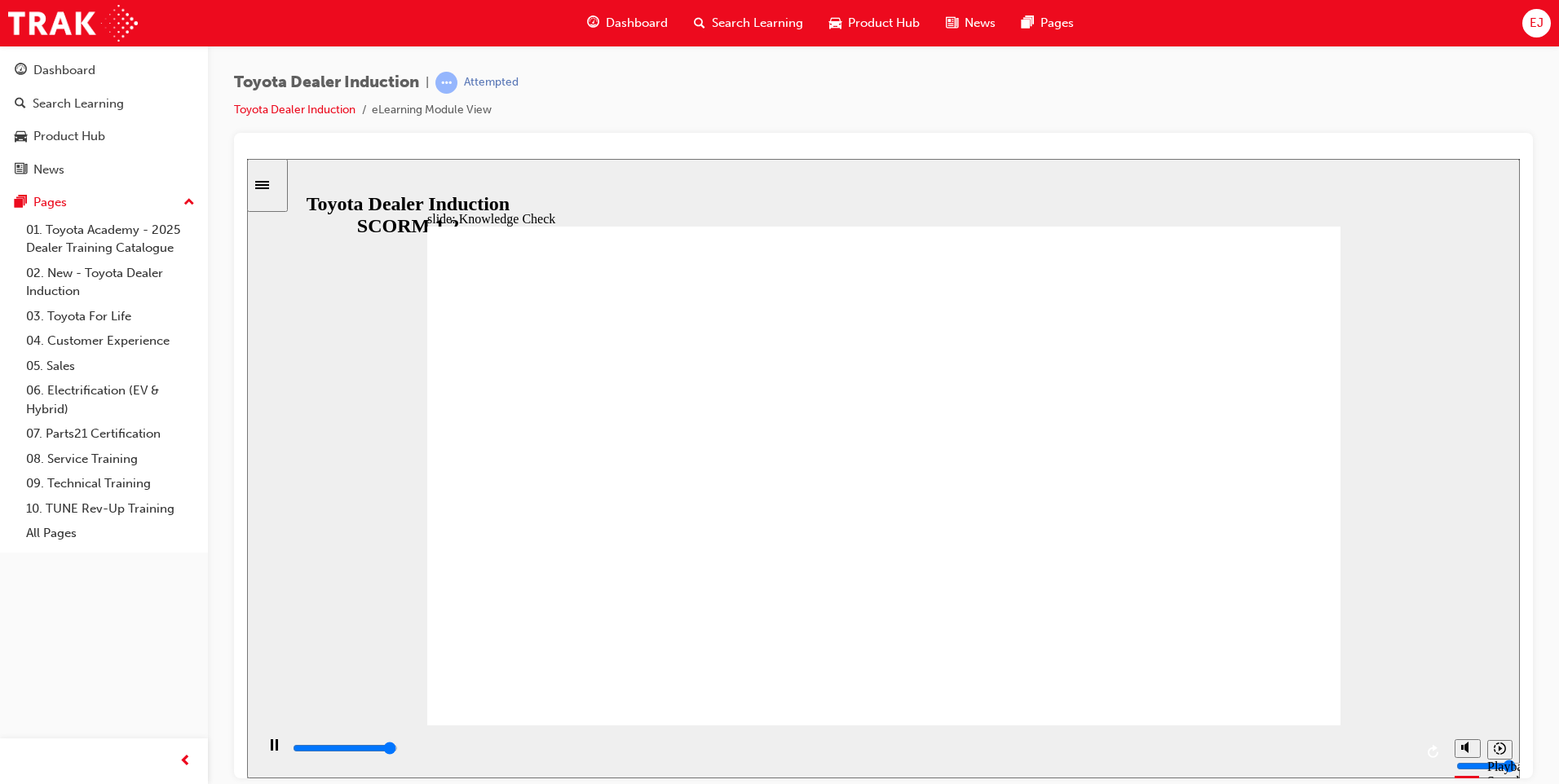
checkbox input "true"
type input "5000"
checkbox input "true"
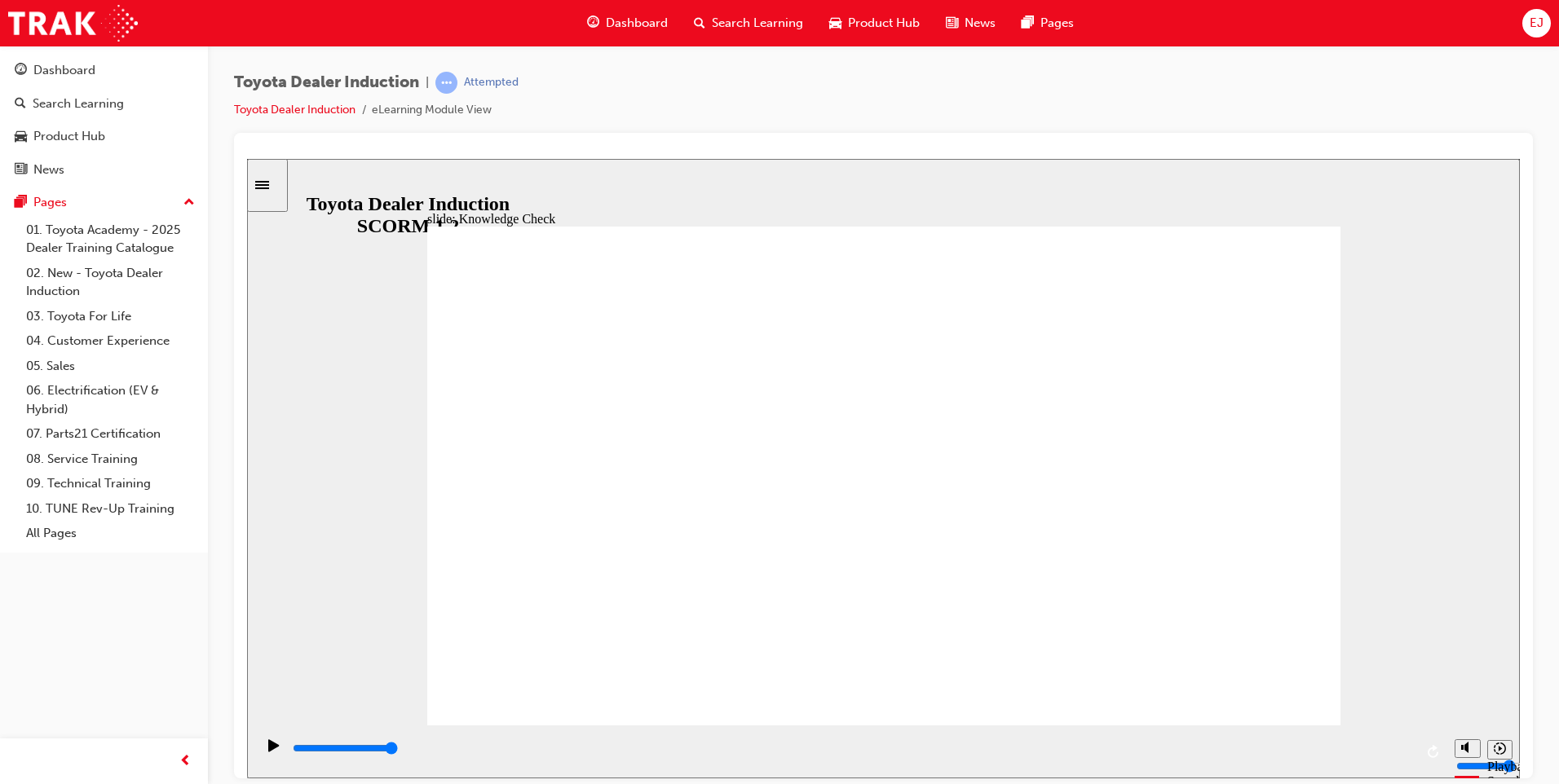
checkbox input "true"
type input "5000"
checkbox input "true"
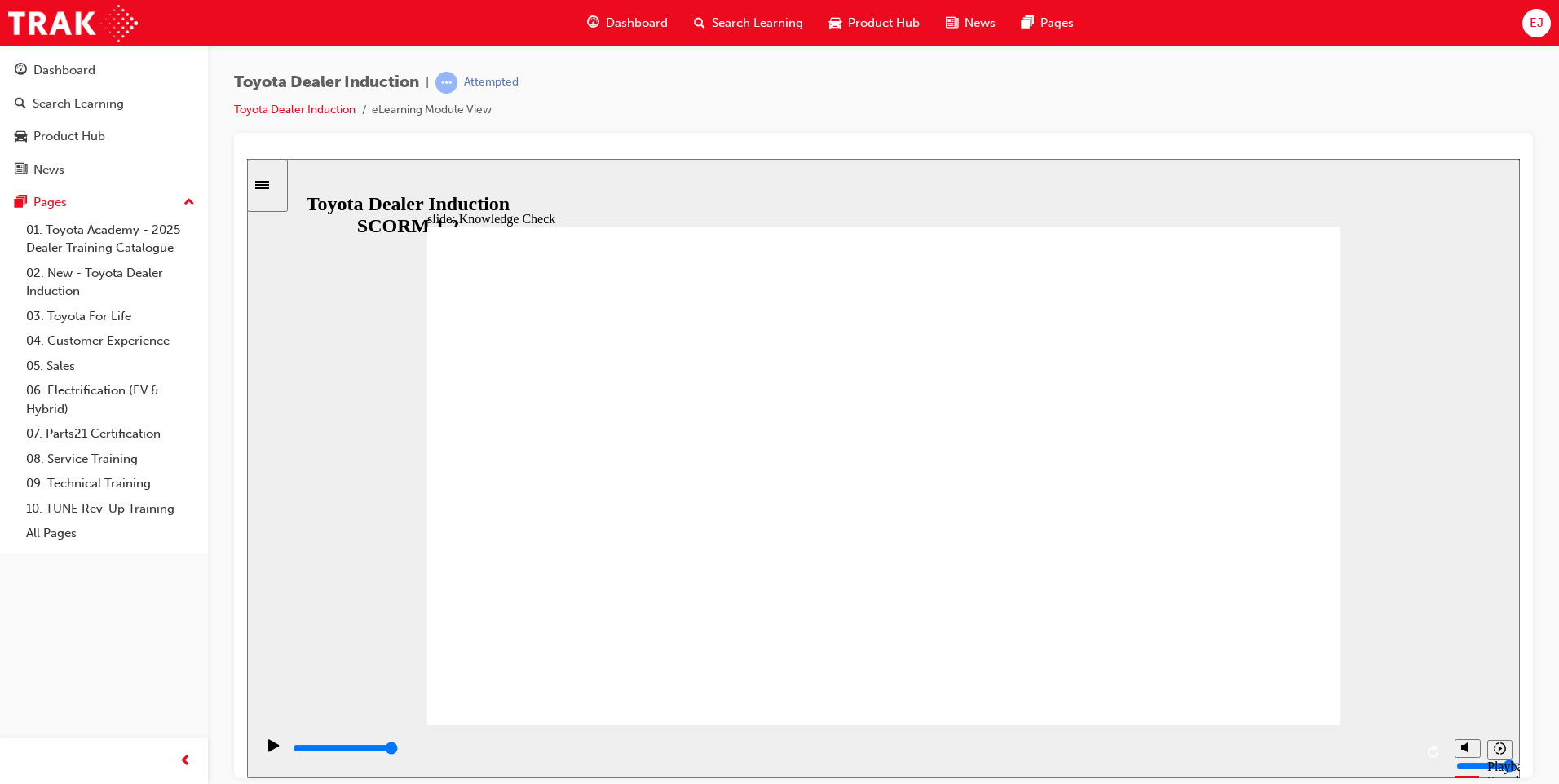
checkbox input "true"
type input "7300"
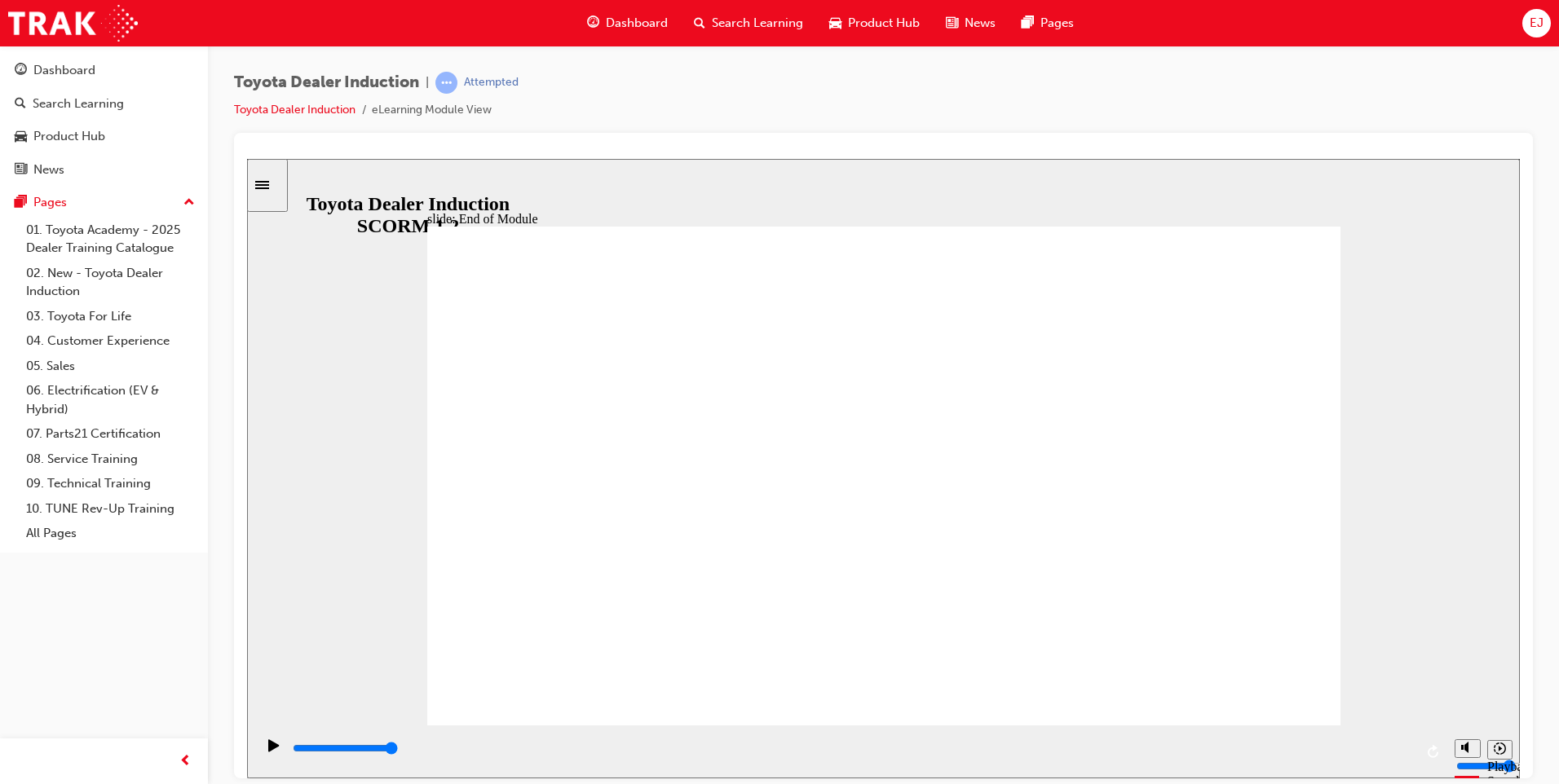
type input "9900"
click at [61, 319] on link "03. Toyota For Life" at bounding box center [110, 316] width 182 height 25
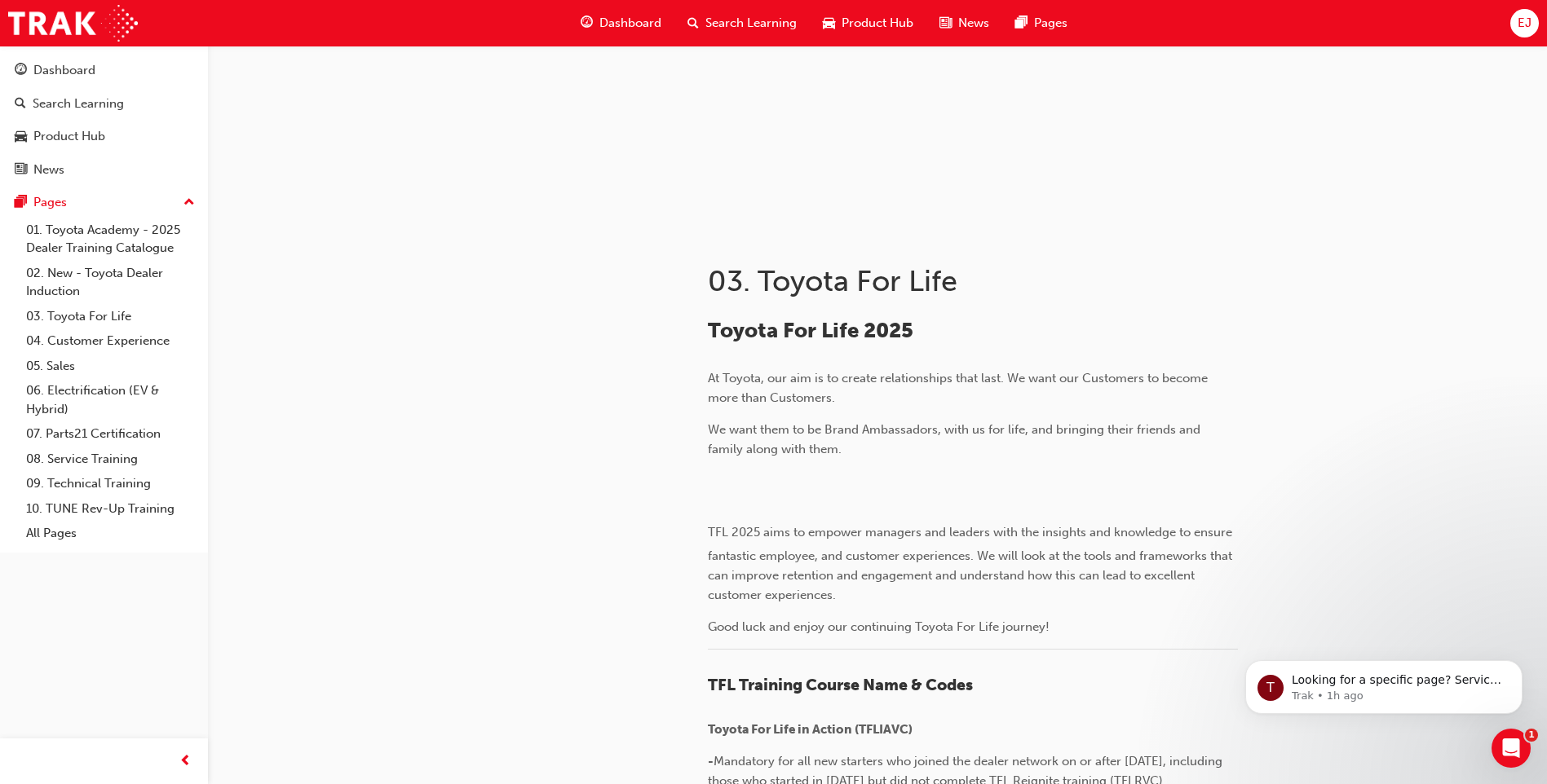
scroll to position [143, 0]
click at [109, 339] on link "04. Customer Experience" at bounding box center [110, 341] width 182 height 25
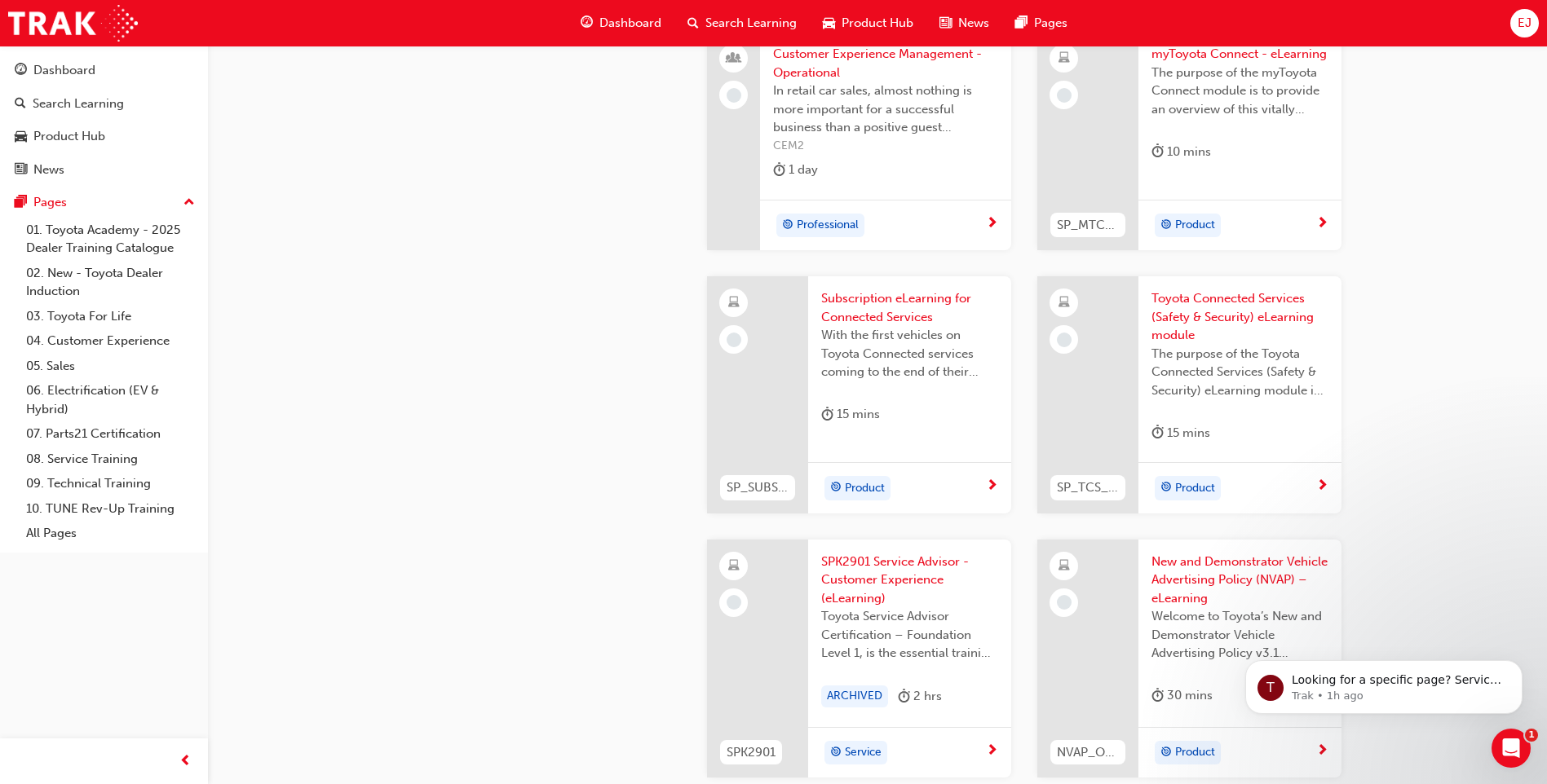
scroll to position [2487, 0]
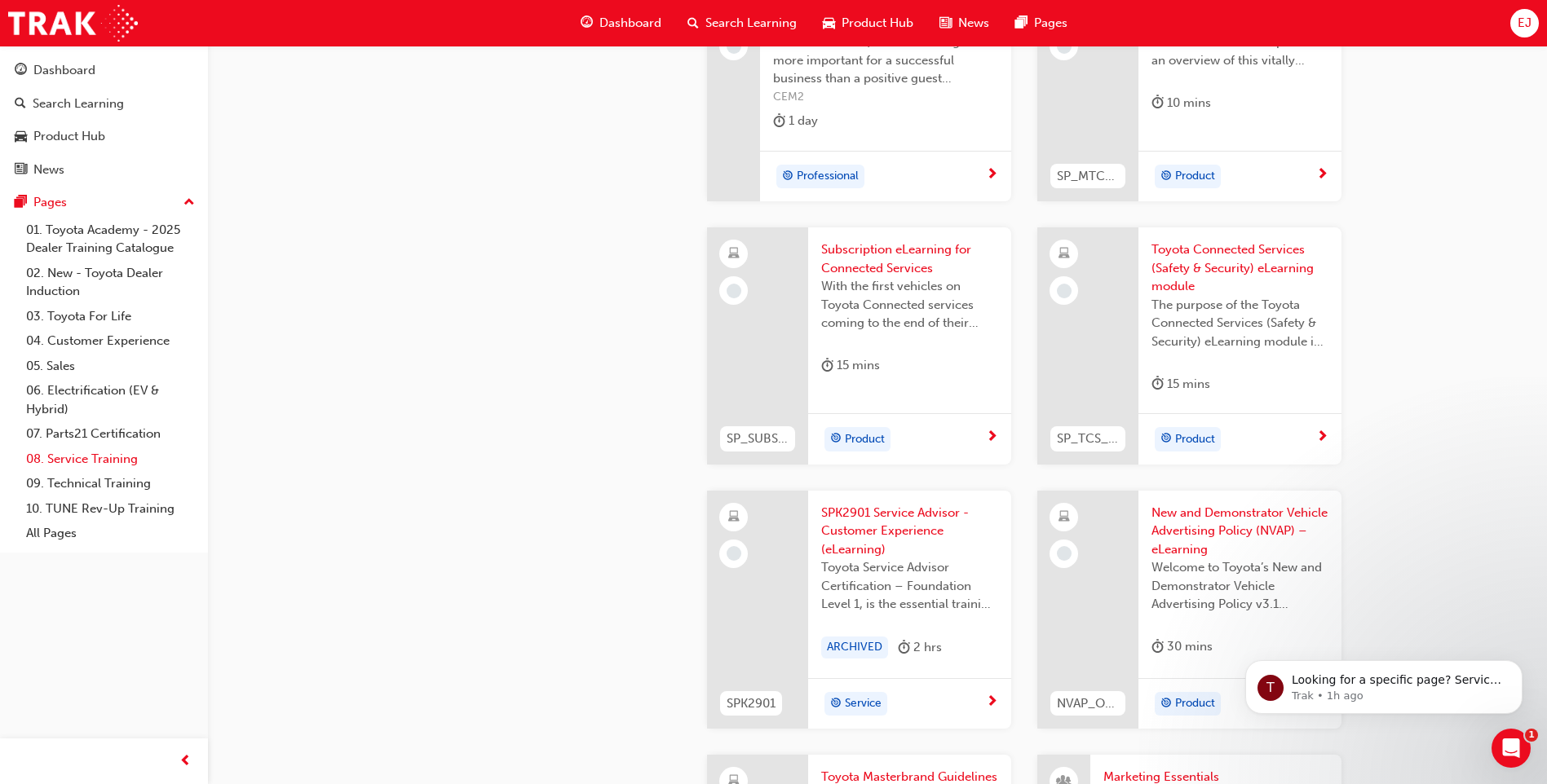
click at [97, 459] on link "08. Service Training" at bounding box center [110, 459] width 182 height 25
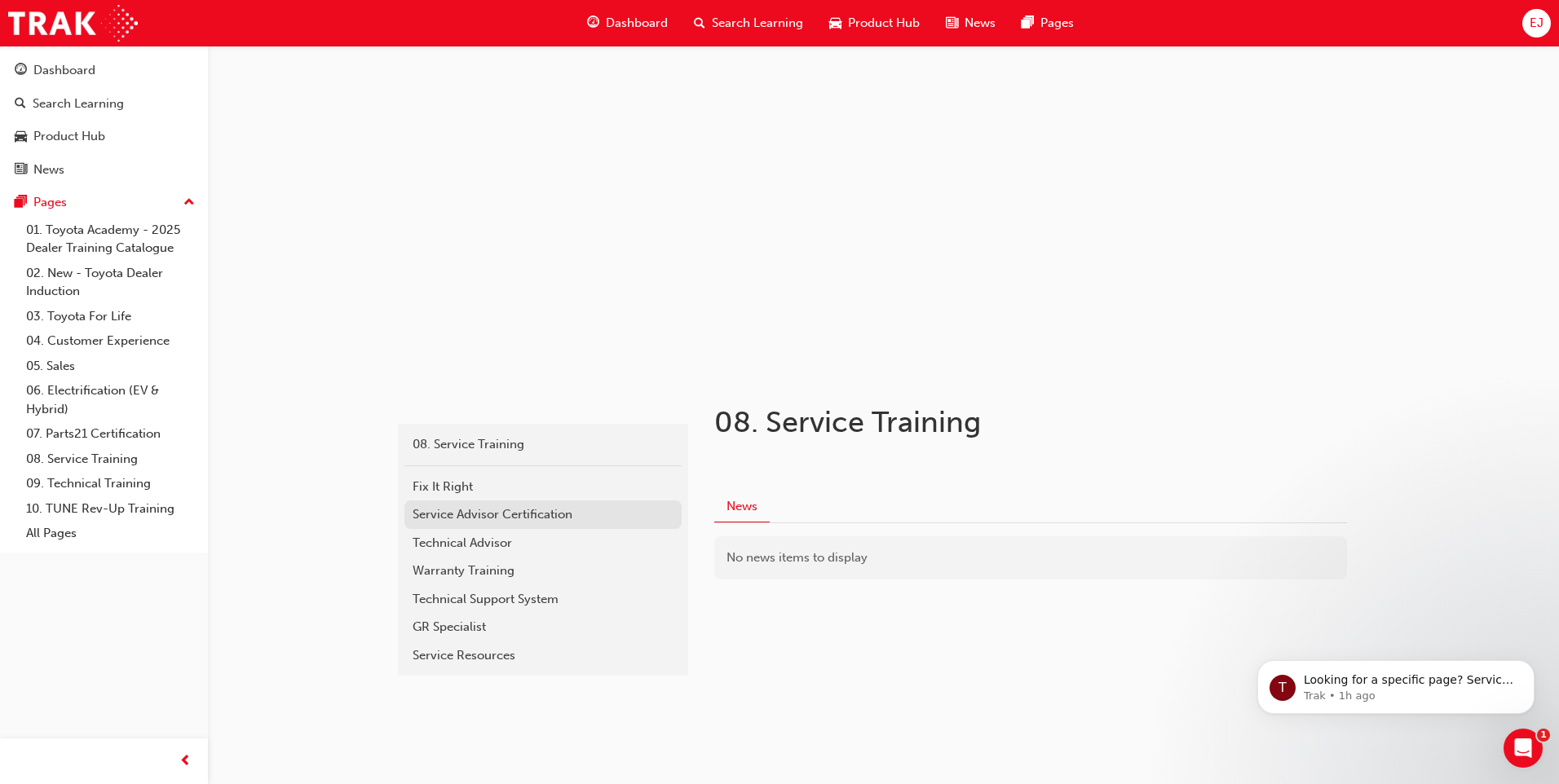
click at [505, 511] on div "Service Advisor Certification" at bounding box center [542, 514] width 261 height 19
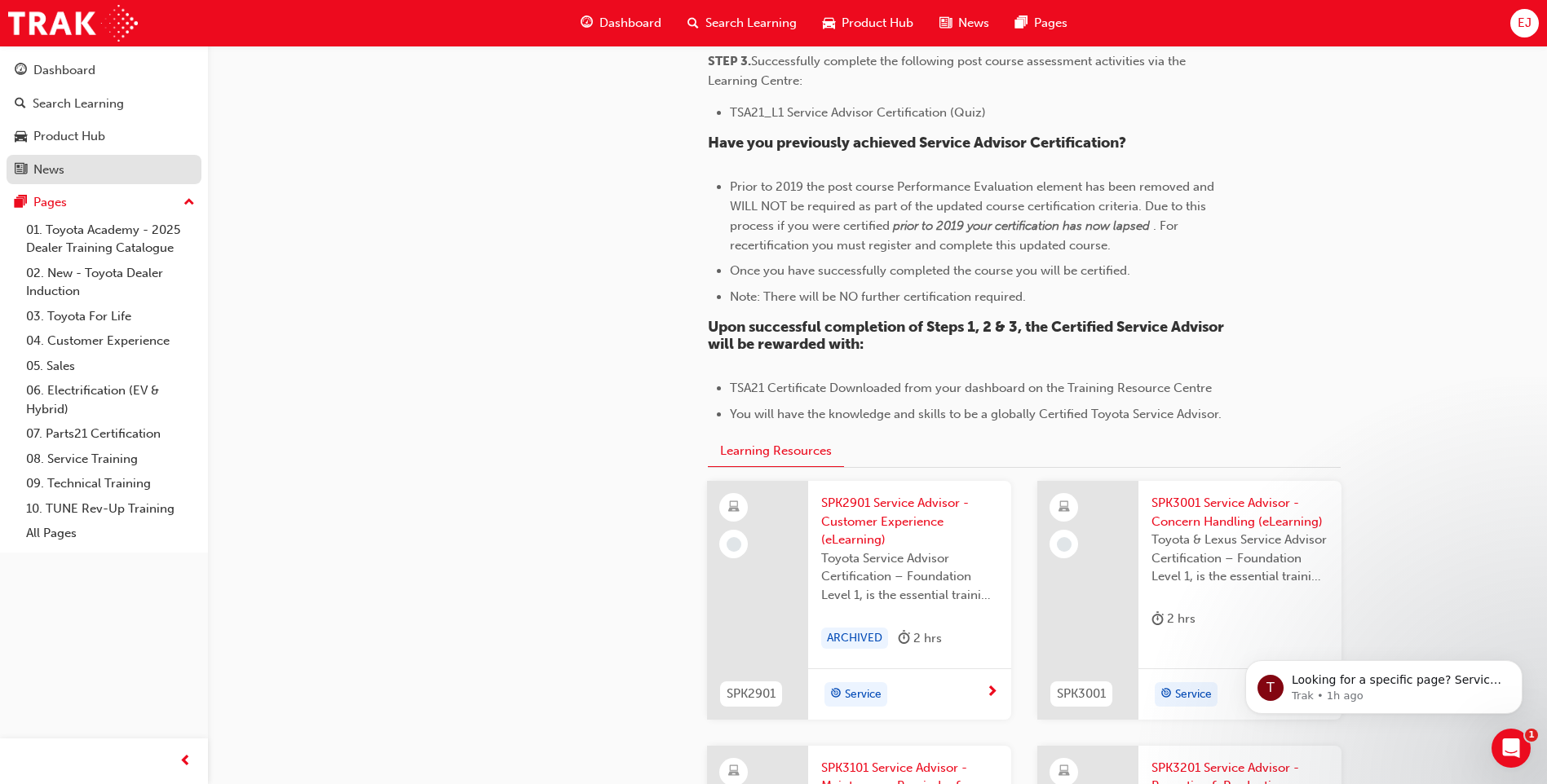
scroll to position [1223, 0]
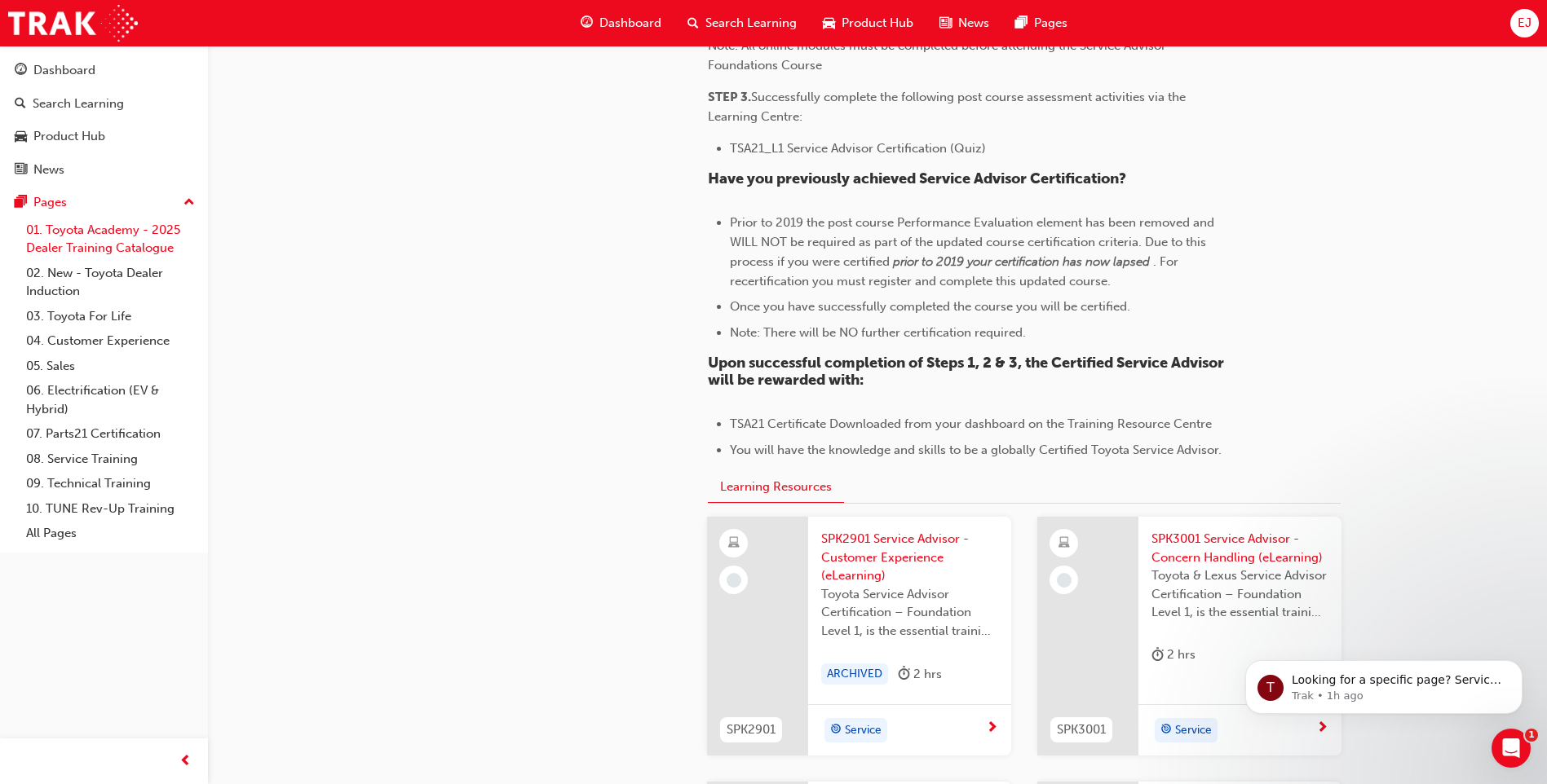
click at [69, 230] on link "01. Toyota Academy - 2025 Dealer Training Catalogue" at bounding box center [110, 239] width 182 height 44
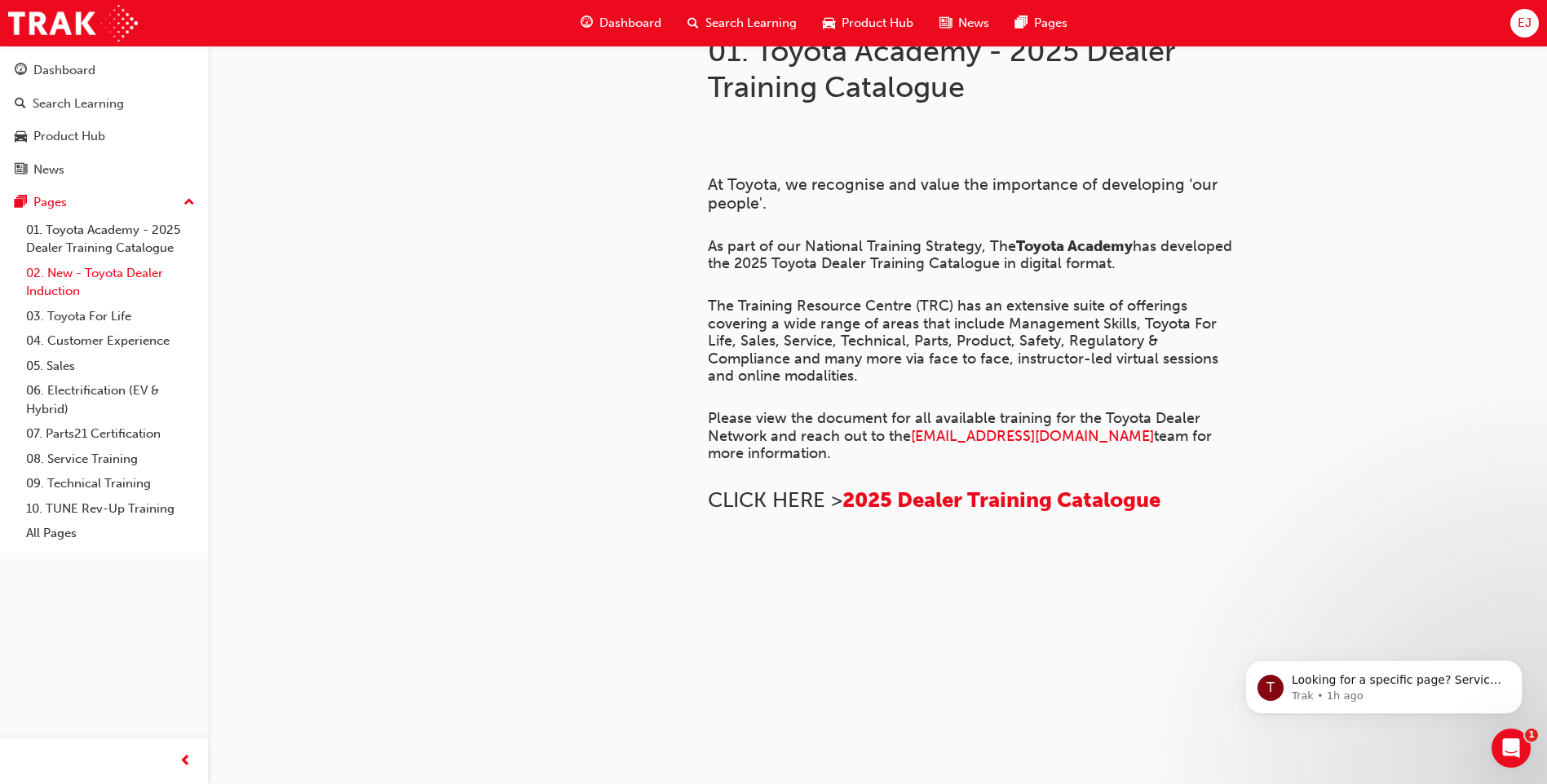
scroll to position [836, 0]
click at [70, 271] on link "02. New - Toyota Dealer Induction" at bounding box center [110, 282] width 182 height 44
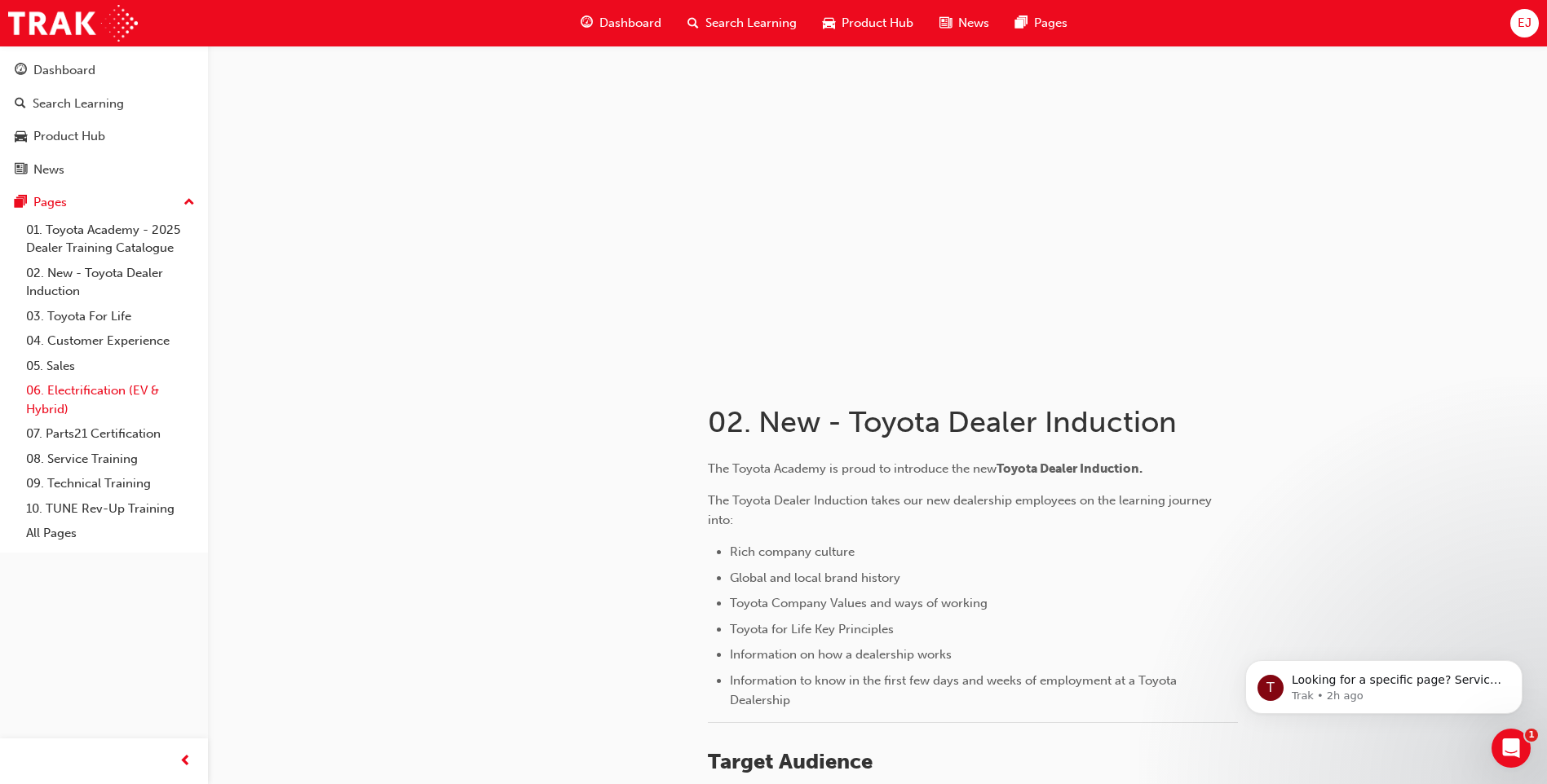
click at [110, 385] on link "06. Electrification (EV & Hybrid)" at bounding box center [110, 399] width 182 height 44
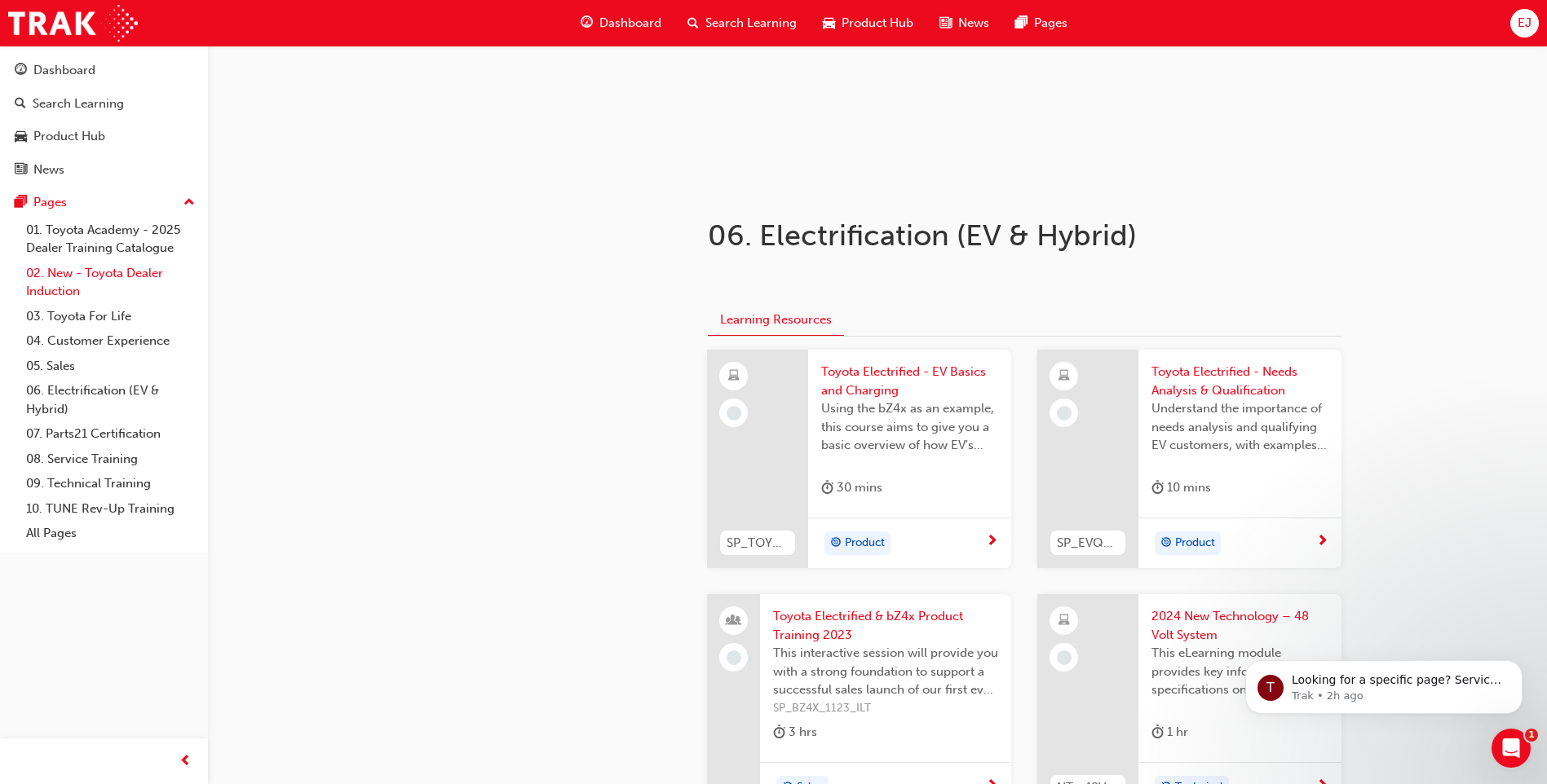
scroll to position [143, 0]
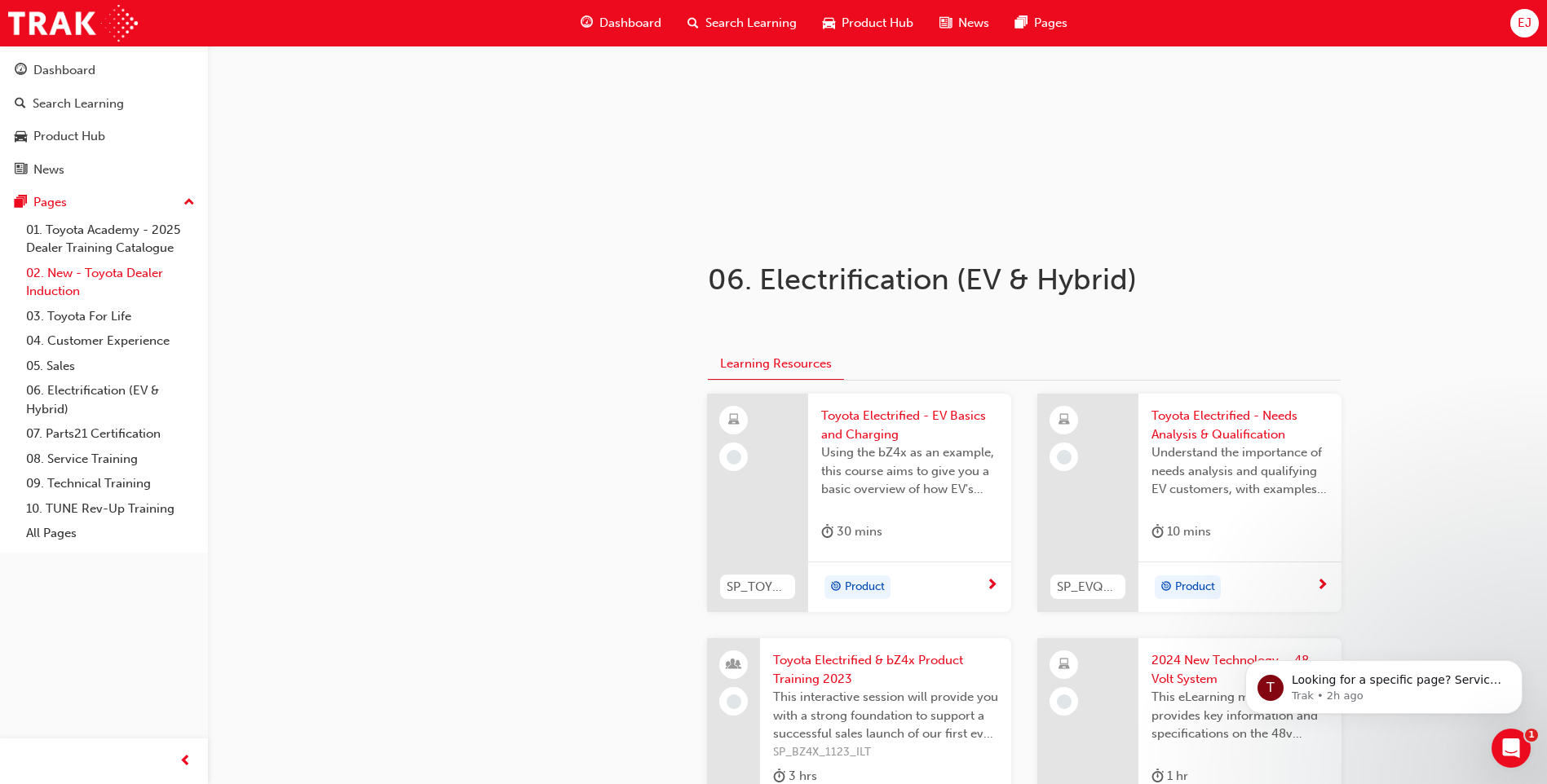
click at [95, 267] on link "02. New - Toyota Dealer Induction" at bounding box center [110, 282] width 182 height 44
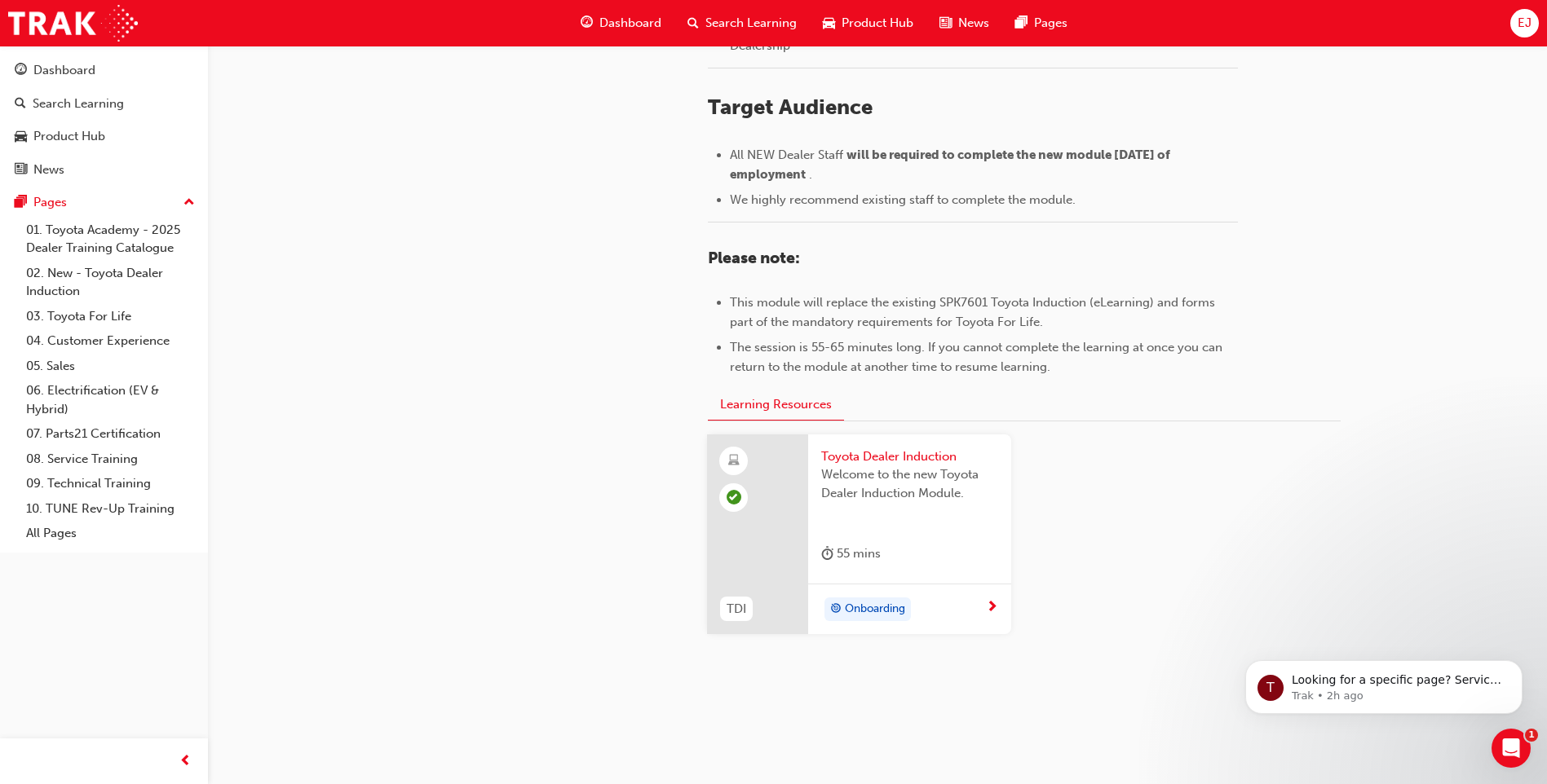
scroll to position [676, 0]
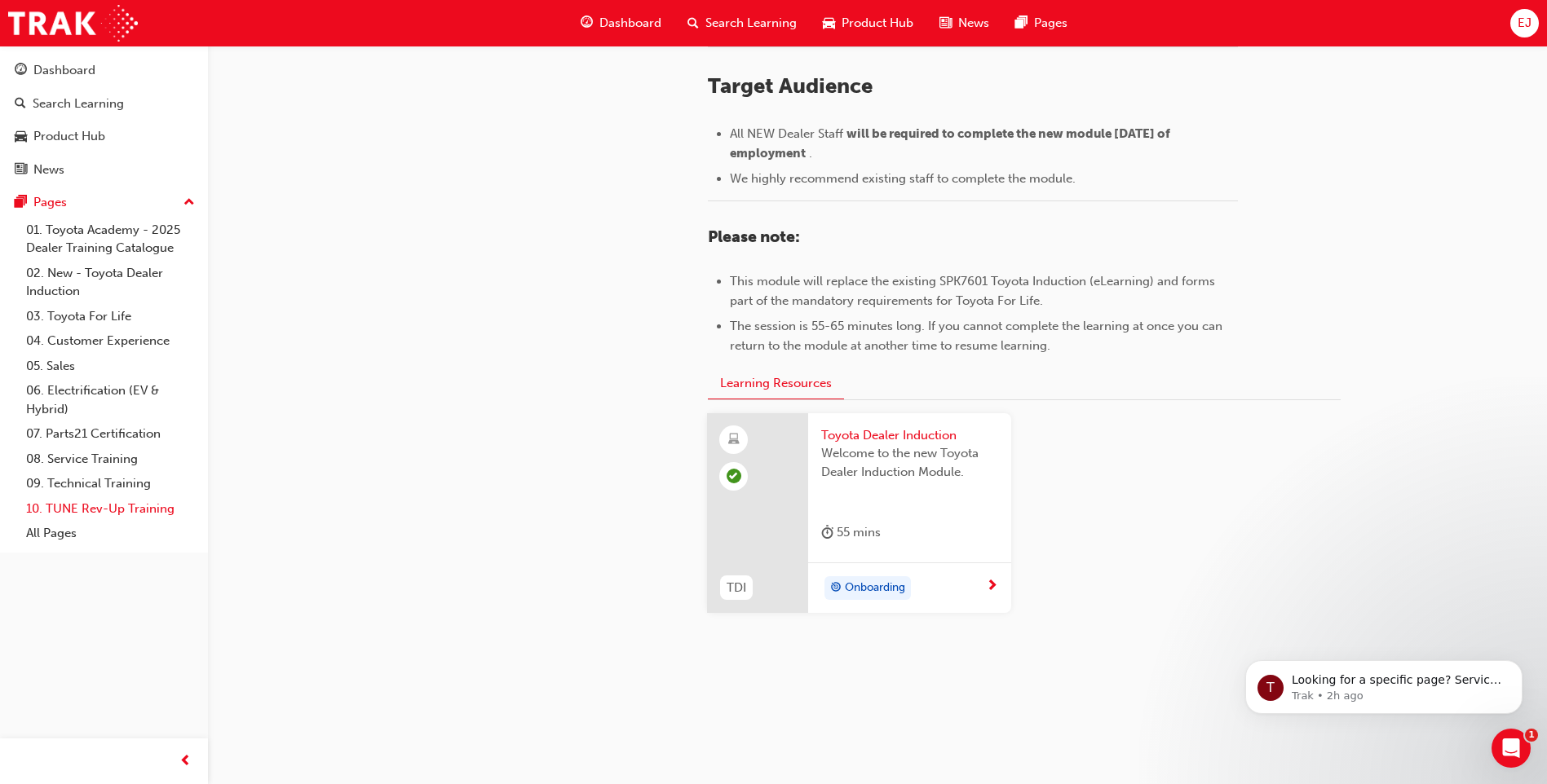
click at [136, 513] on link "10. TUNE Rev-Up Training" at bounding box center [110, 509] width 182 height 25
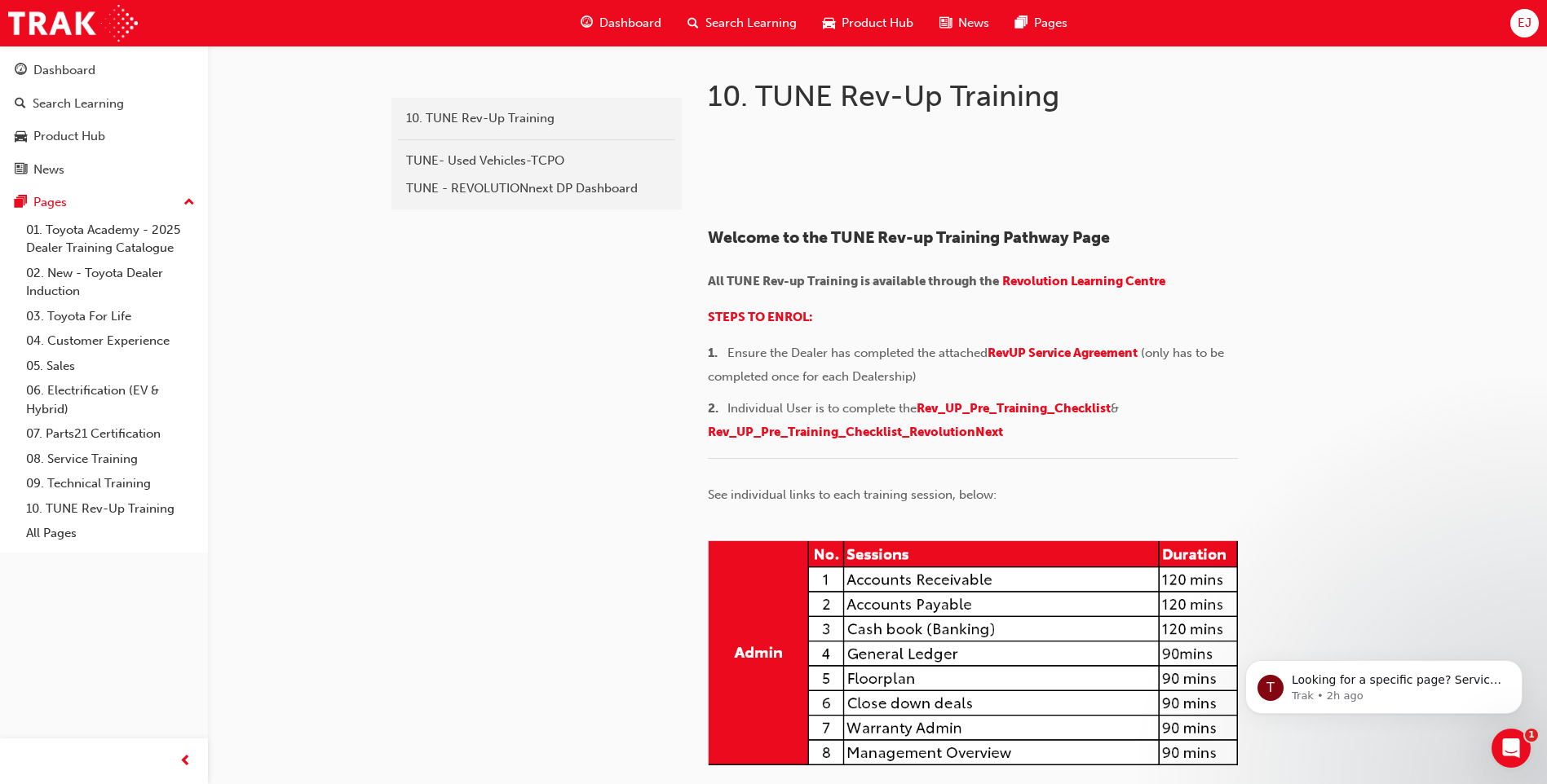
scroll to position [21, 0]
